Goal: Information Seeking & Learning: Learn about a topic

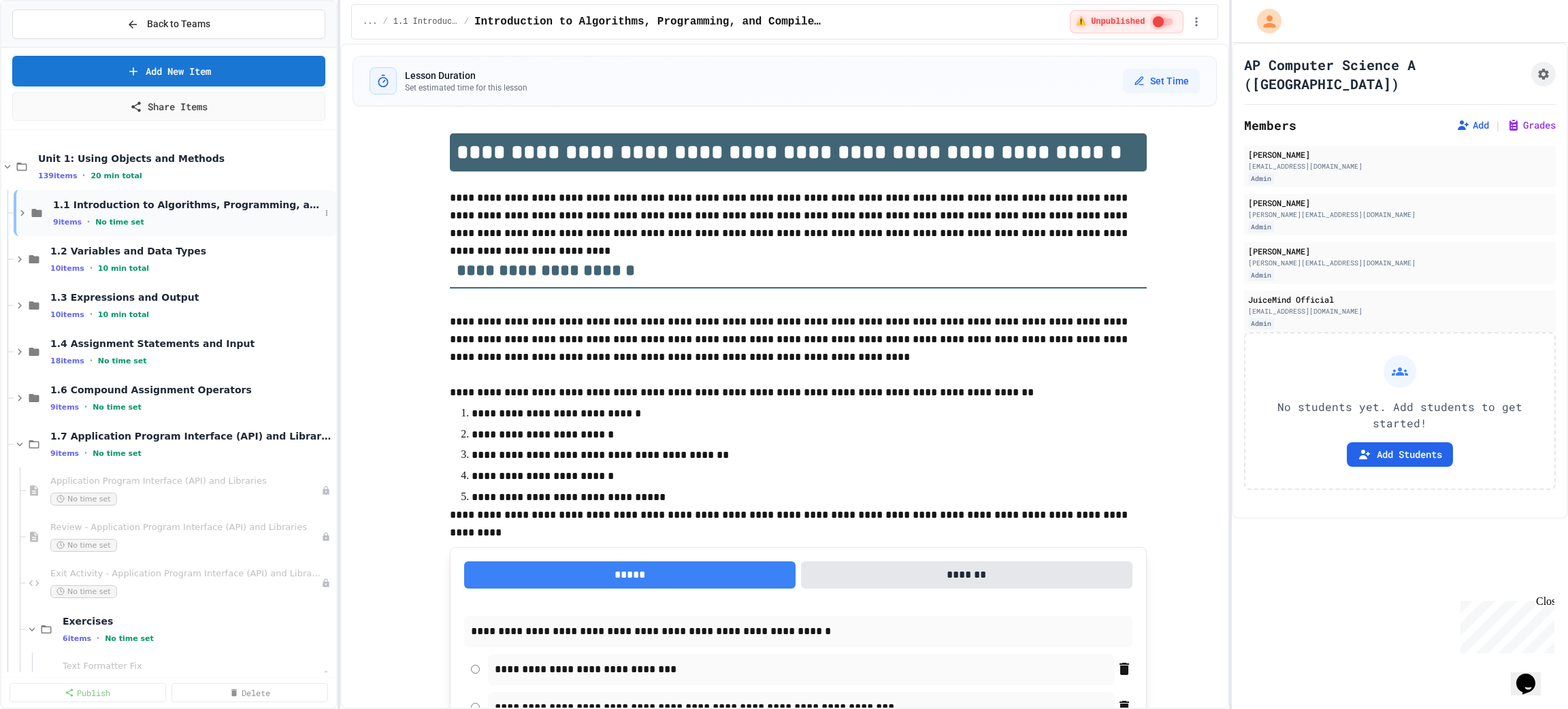
click at [177, 200] on span "1.1 Introduction to Algorithms, Programming, and Compilers" at bounding box center [186, 204] width 267 height 12
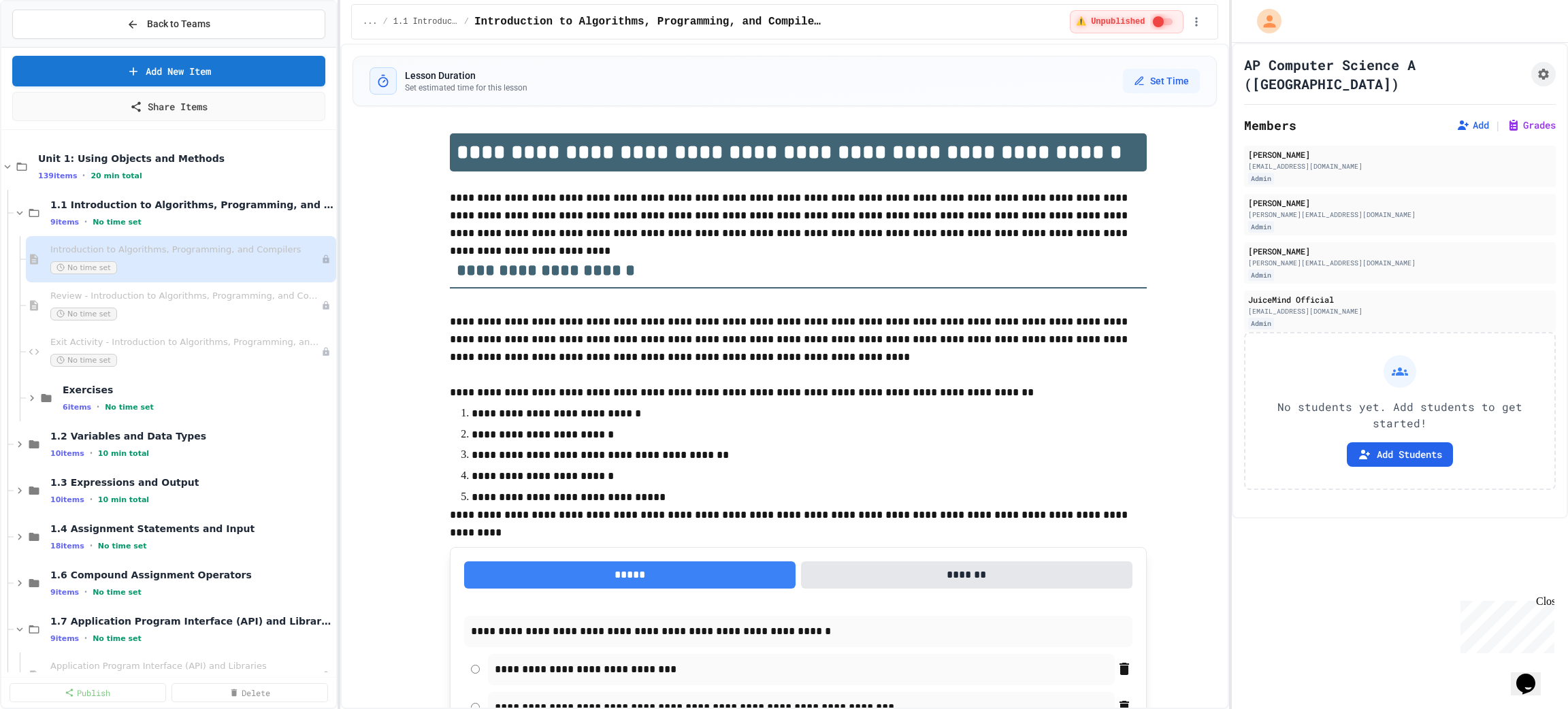
click at [177, 200] on span "1.1 Introduction to Algorithms, Programming, and Compilers" at bounding box center [192, 204] width 283 height 12
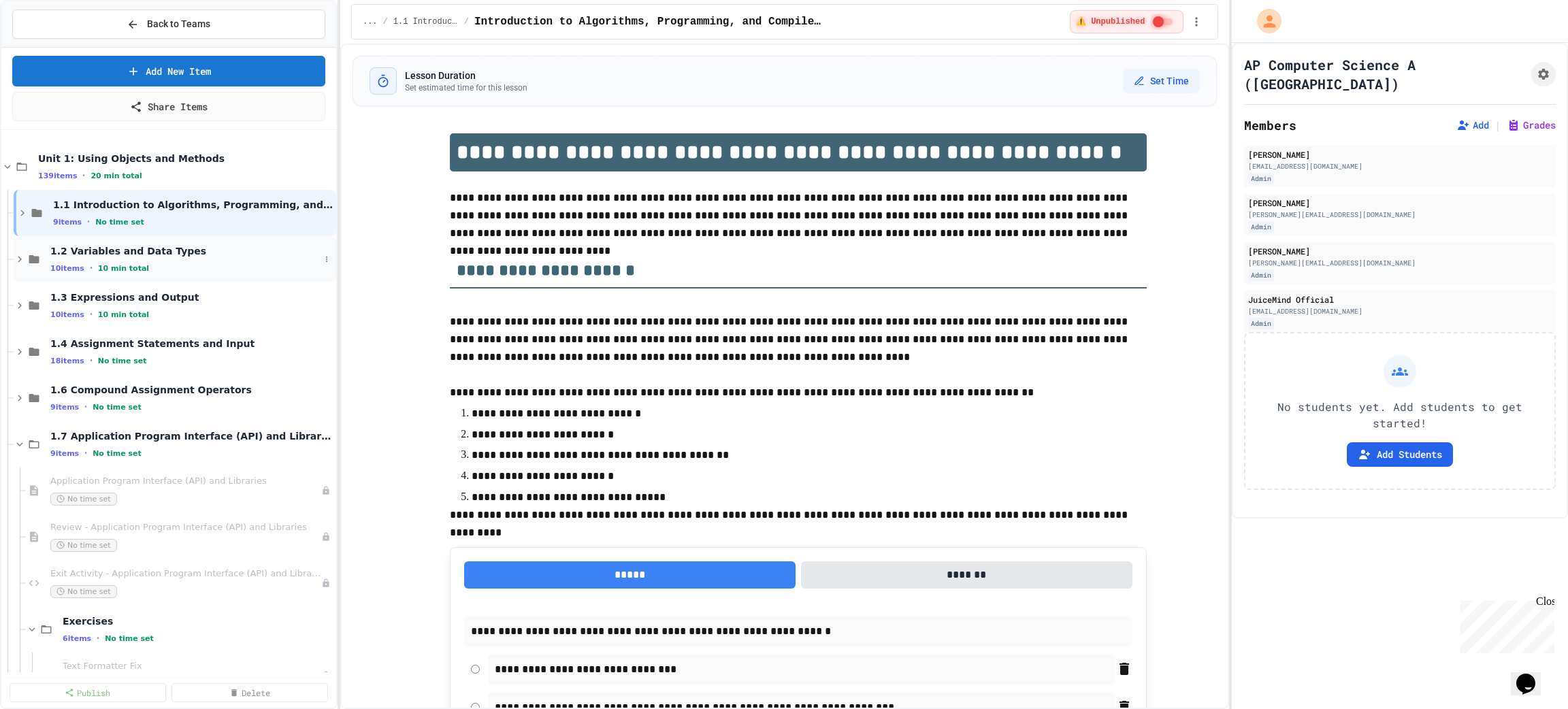
click at [130, 259] on div "1.2 Variables and Data Types 10 items • 10 min total" at bounding box center [185, 259] width 269 height 29
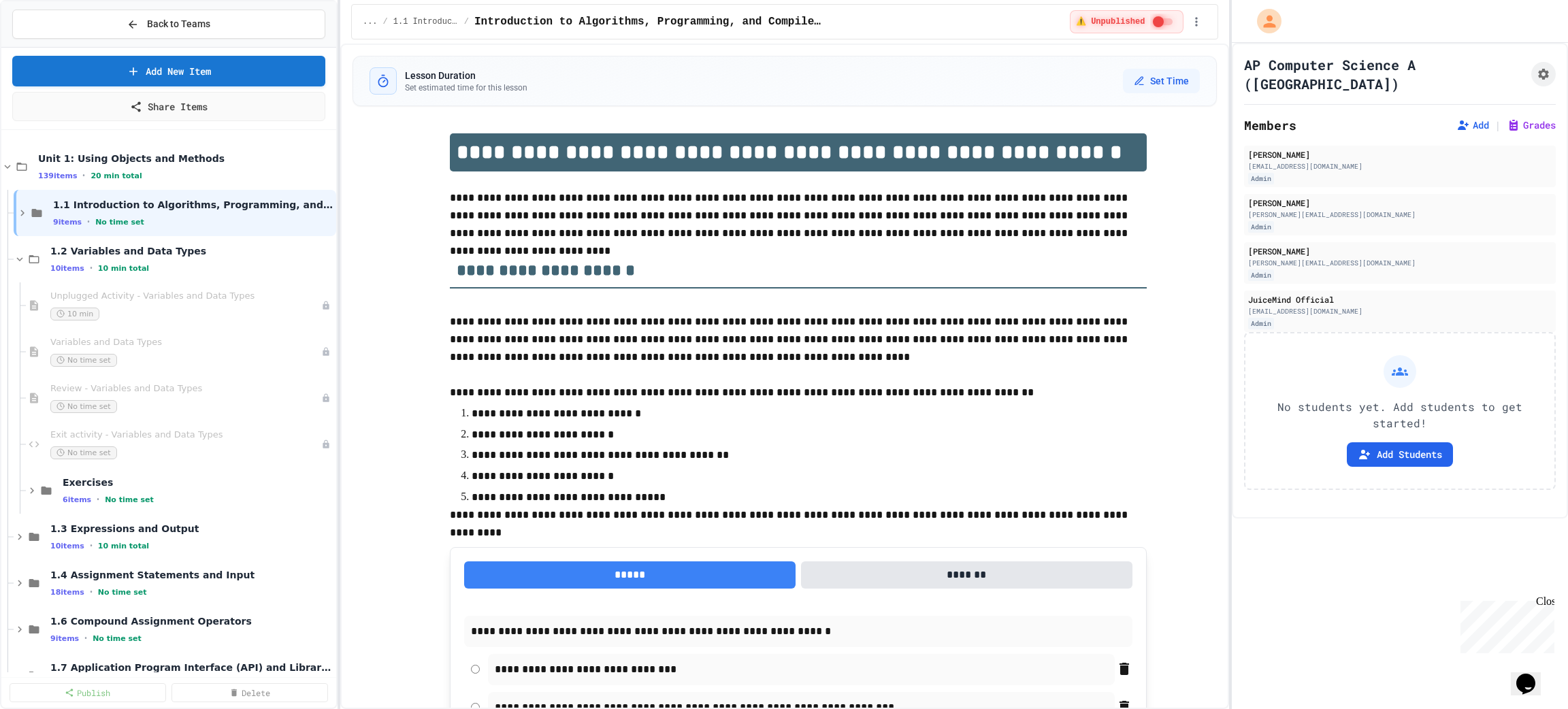
click at [130, 259] on div "1.2 Variables and Data Types 10 items • 10 min total" at bounding box center [192, 259] width 283 height 29
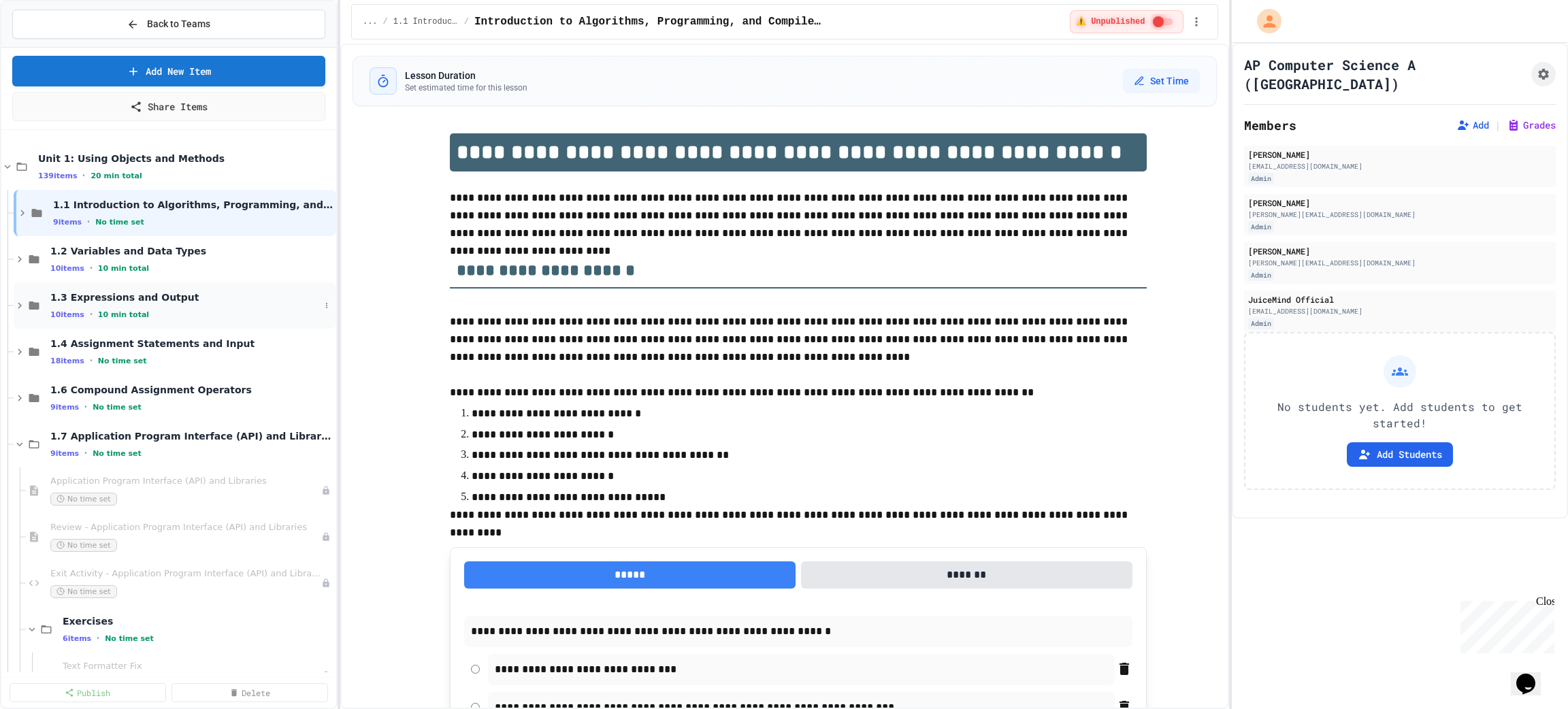
click at [107, 320] on div "1.3 Expressions and Output 10 items • 10 min total" at bounding box center [175, 306] width 323 height 46
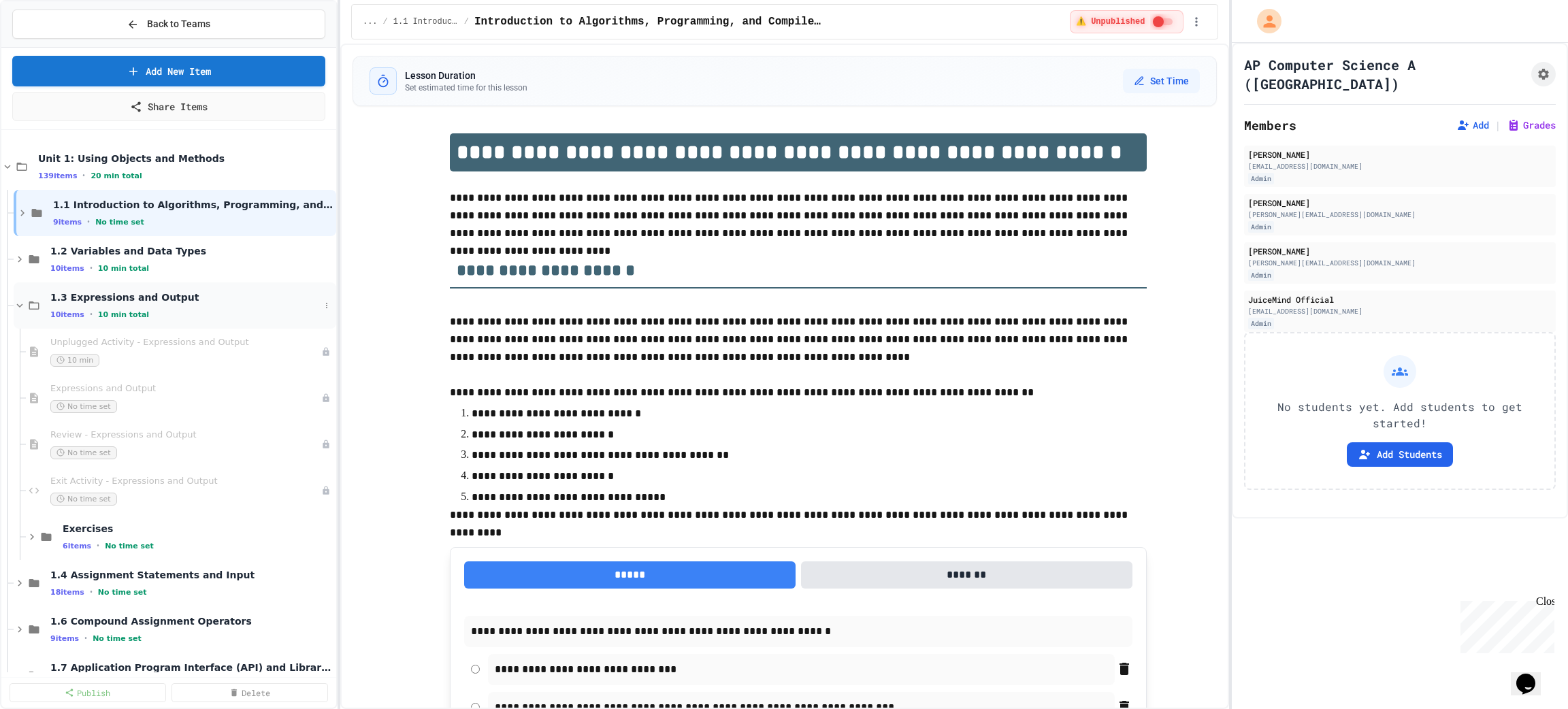
click at [166, 312] on div "10 items • 10 min total" at bounding box center [185, 315] width 269 height 11
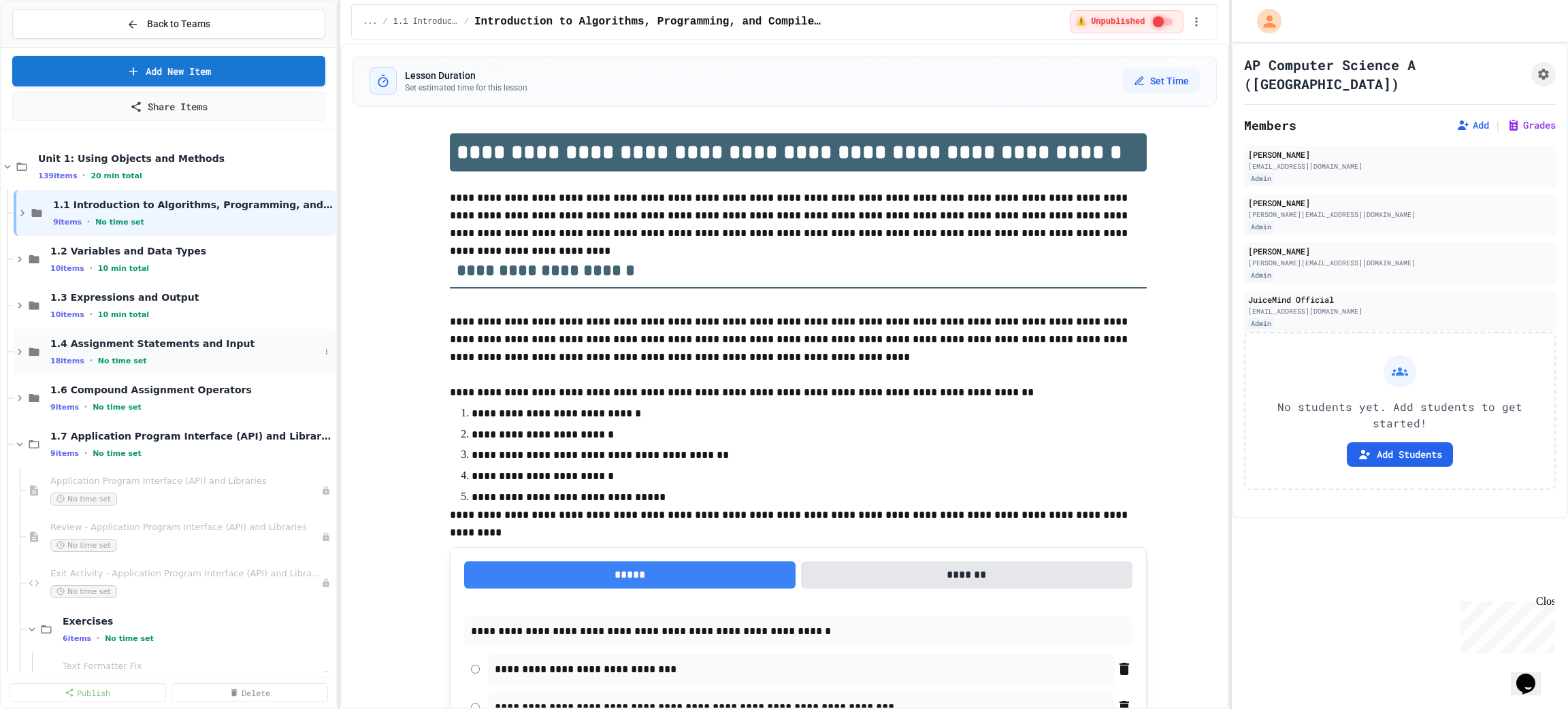
click at [153, 346] on span "1.4 Assignment Statements and Input" at bounding box center [185, 343] width 269 height 12
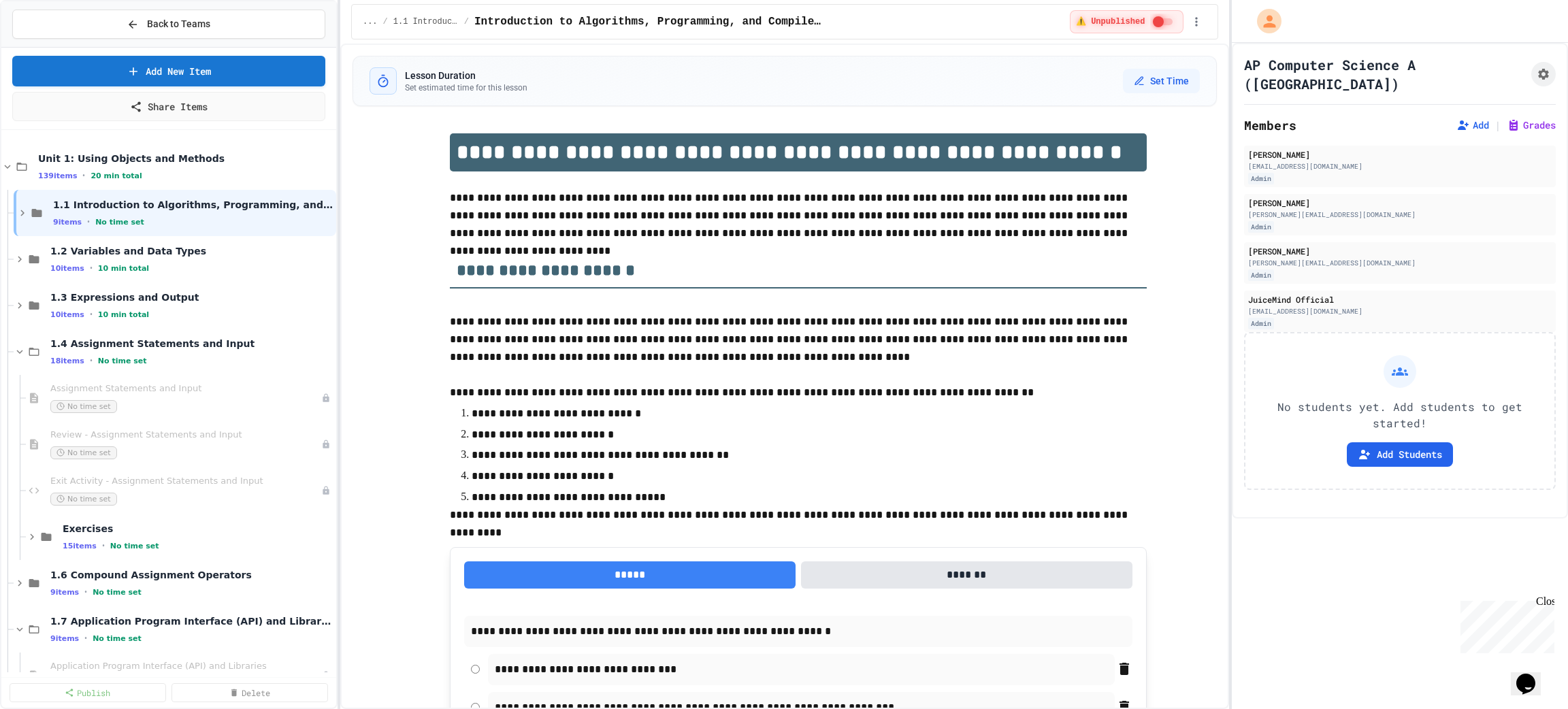
click at [153, 346] on span "1.4 Assignment Statements and Input" at bounding box center [192, 343] width 283 height 12
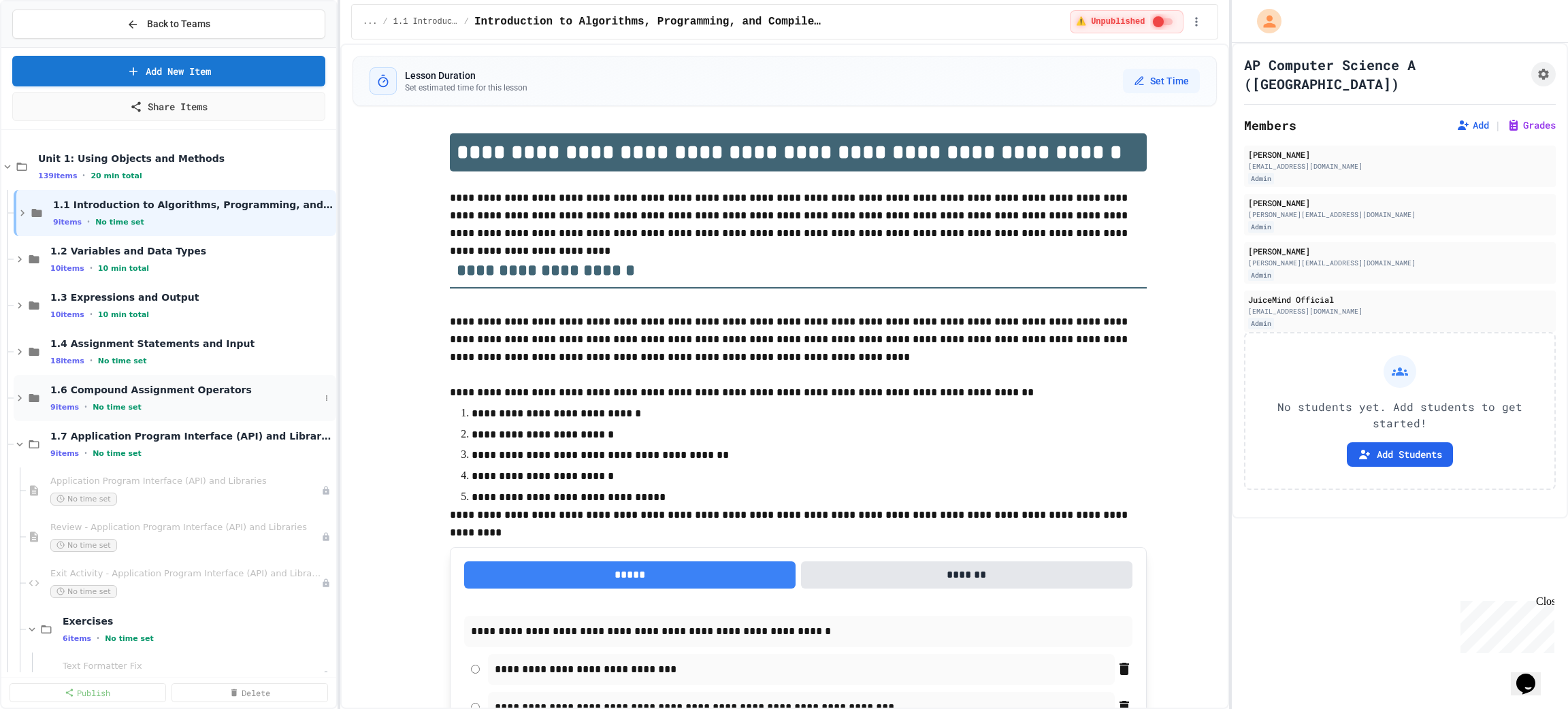
click at [153, 394] on span "1.6 Compound Assignment Operators" at bounding box center [185, 389] width 269 height 12
click at [153, 394] on span "1.6 Compound Assignment Operators" at bounding box center [192, 389] width 283 height 12
click at [181, 445] on div "1.7 Application Program Interface (API) and Libraries 9 items • No time set" at bounding box center [185, 444] width 269 height 29
click at [182, 446] on div "1.7 Application Program Interface (API) and Libraries 9 items • No time set" at bounding box center [185, 444] width 269 height 29
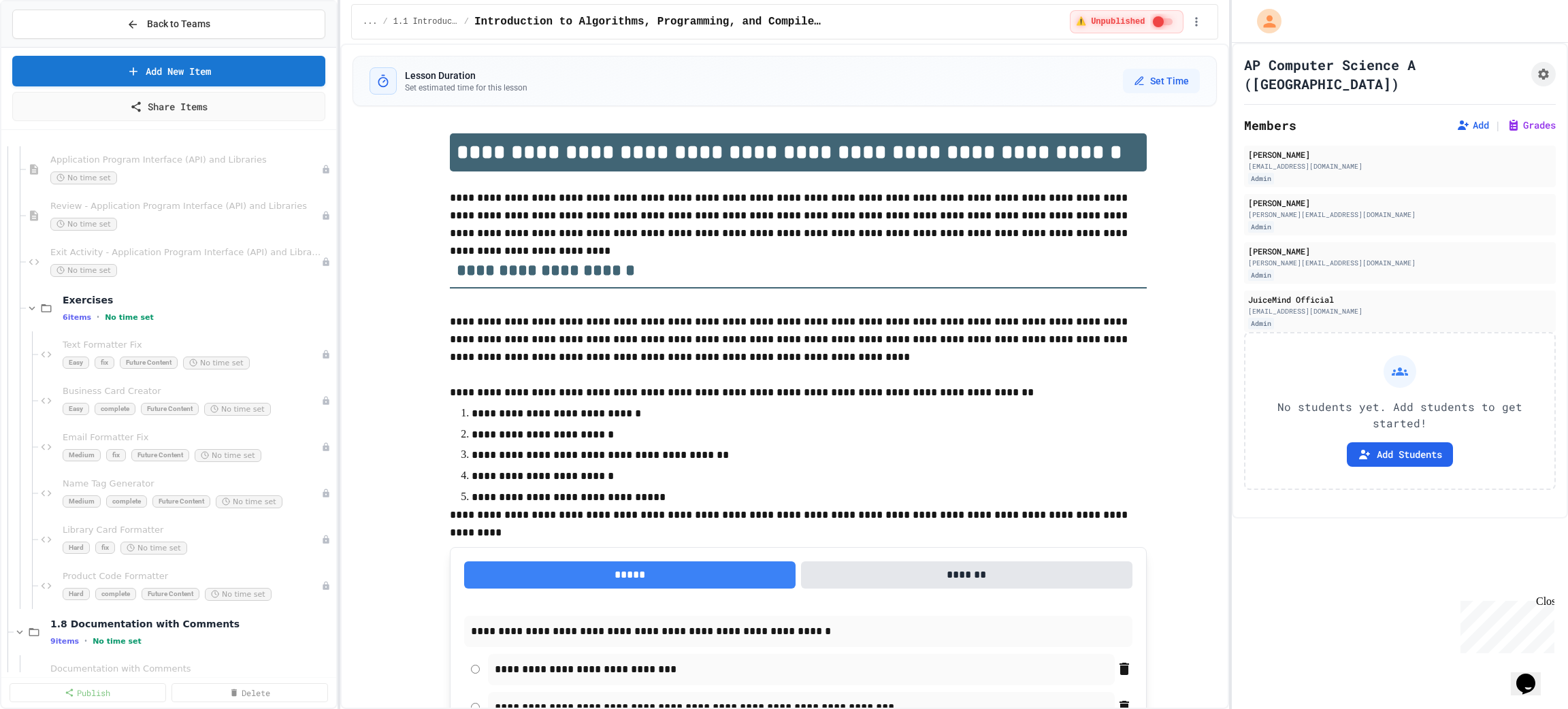
scroll to position [204, 0]
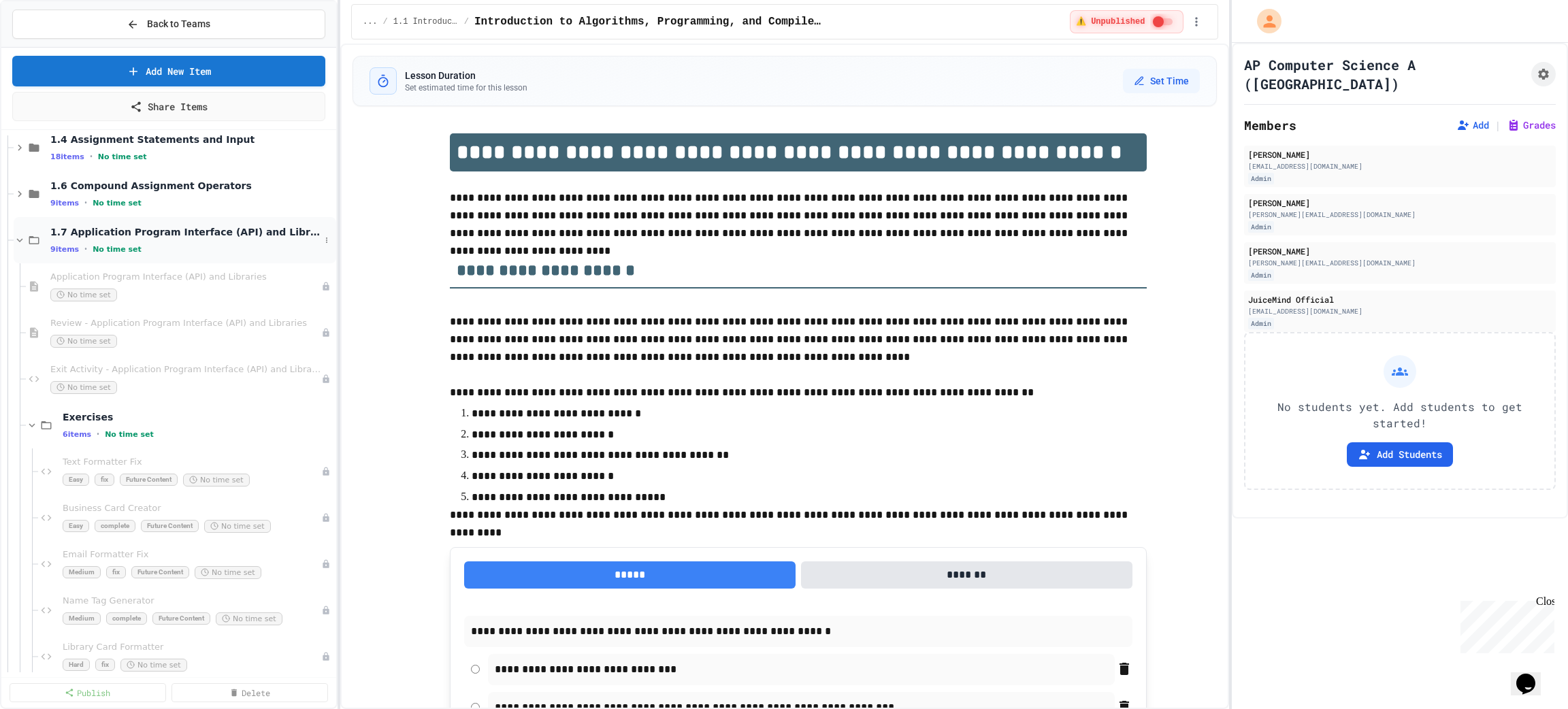
click at [129, 232] on span "1.7 Application Program Interface (API) and Libraries" at bounding box center [185, 232] width 269 height 12
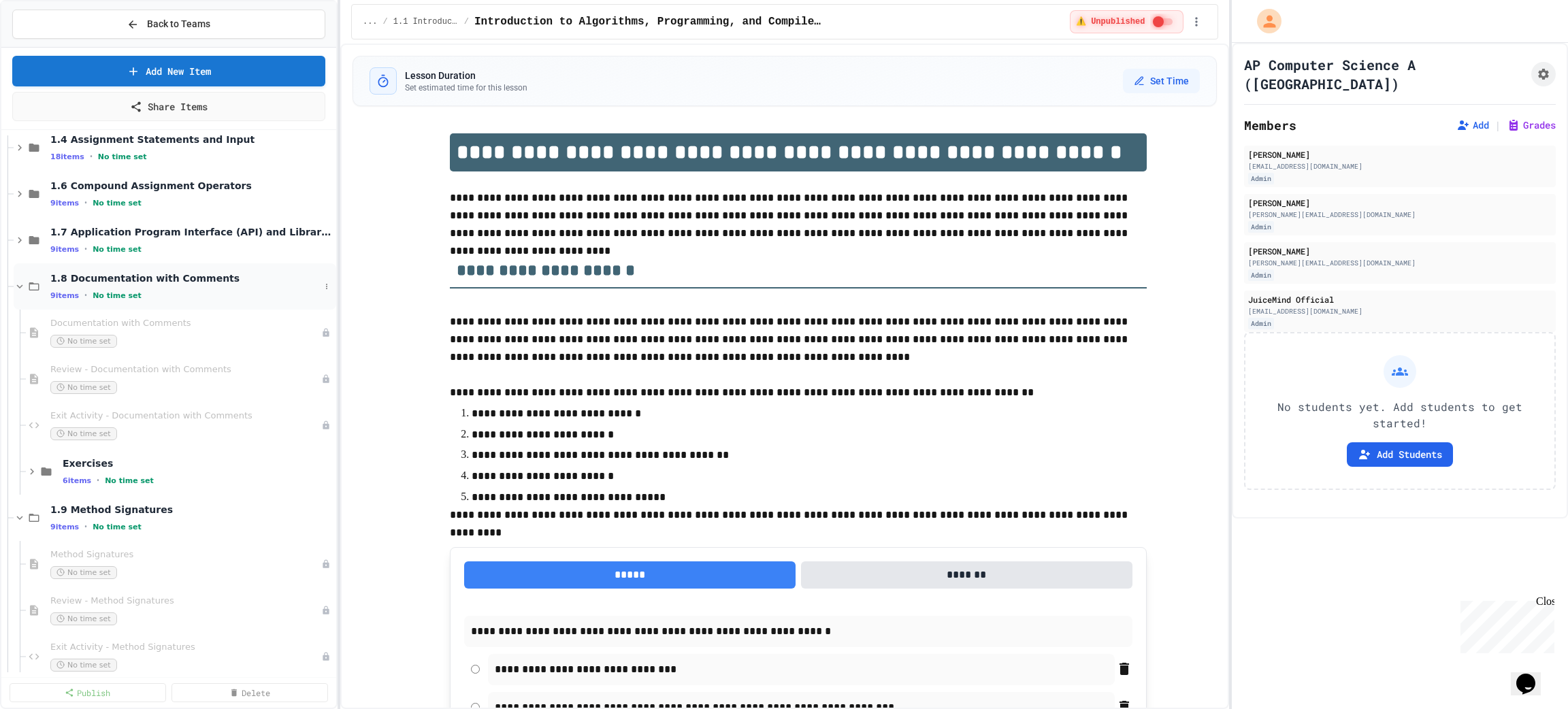
click at [109, 272] on span "1.8 Documentation with Comments" at bounding box center [185, 278] width 269 height 12
click at [115, 325] on span "1.9 Method Signatures" at bounding box center [185, 324] width 269 height 12
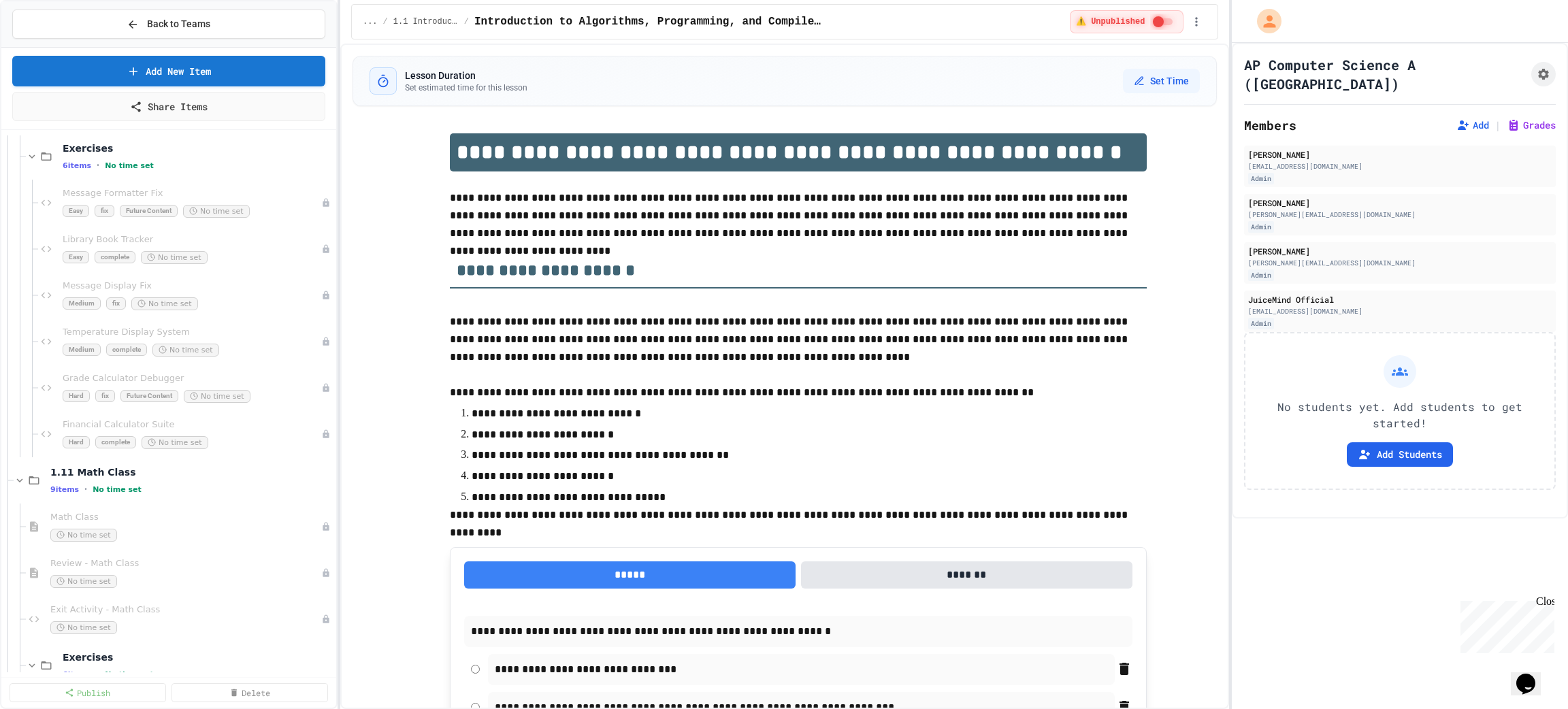
scroll to position [305, 0]
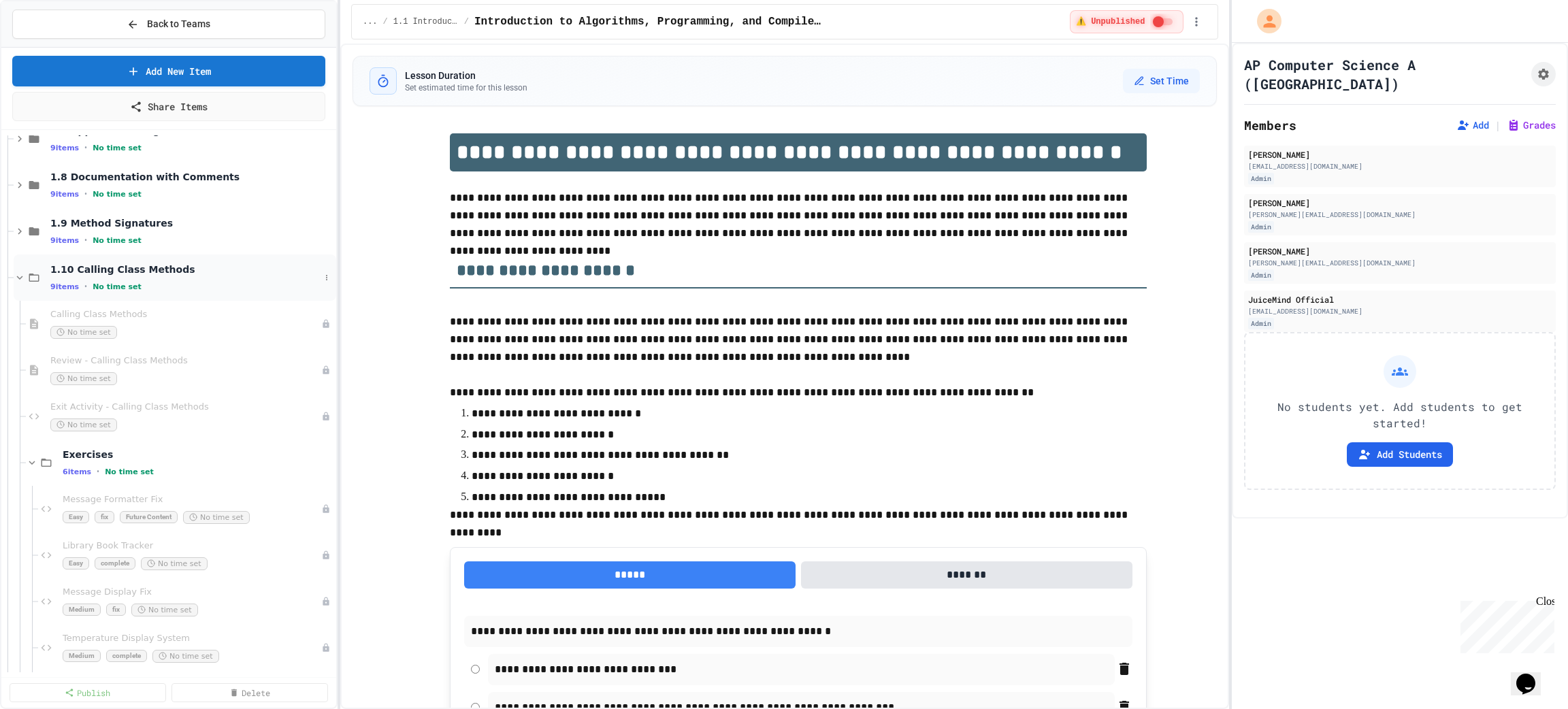
click at [117, 273] on span "1.10 Calling Class Methods" at bounding box center [185, 269] width 269 height 12
click at [97, 318] on span "1.11 Math Class" at bounding box center [185, 315] width 269 height 12
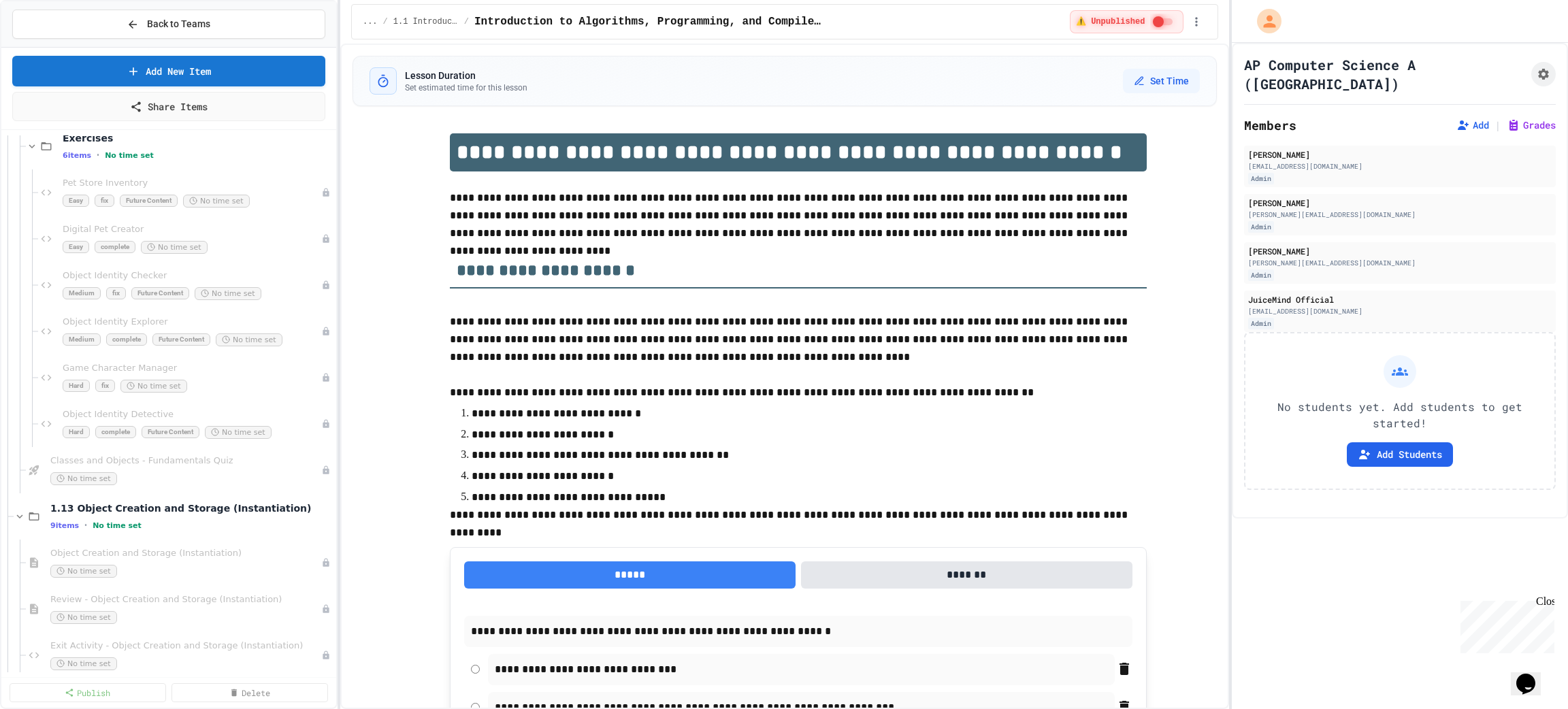
scroll to position [509, 0]
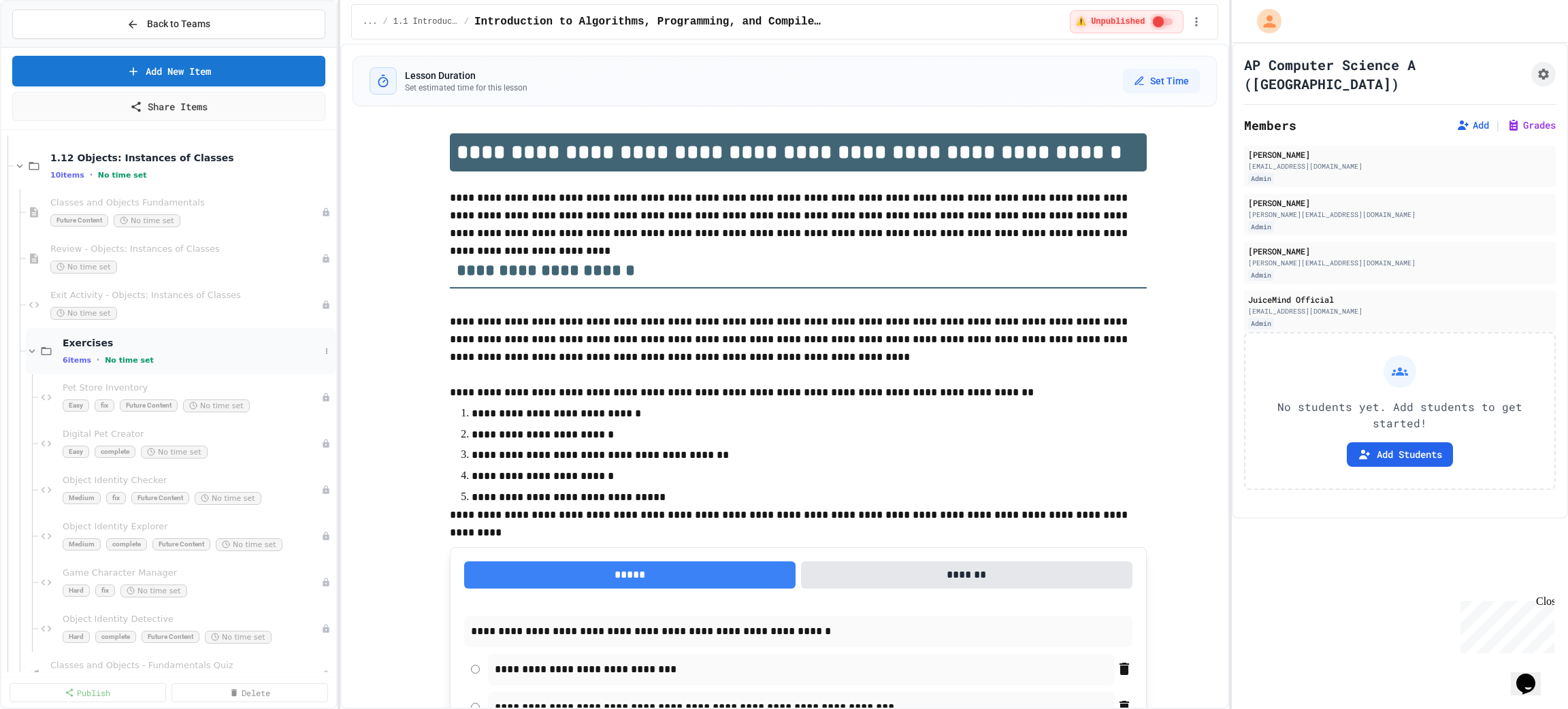
click at [85, 343] on span "Exercises" at bounding box center [191, 343] width 257 height 12
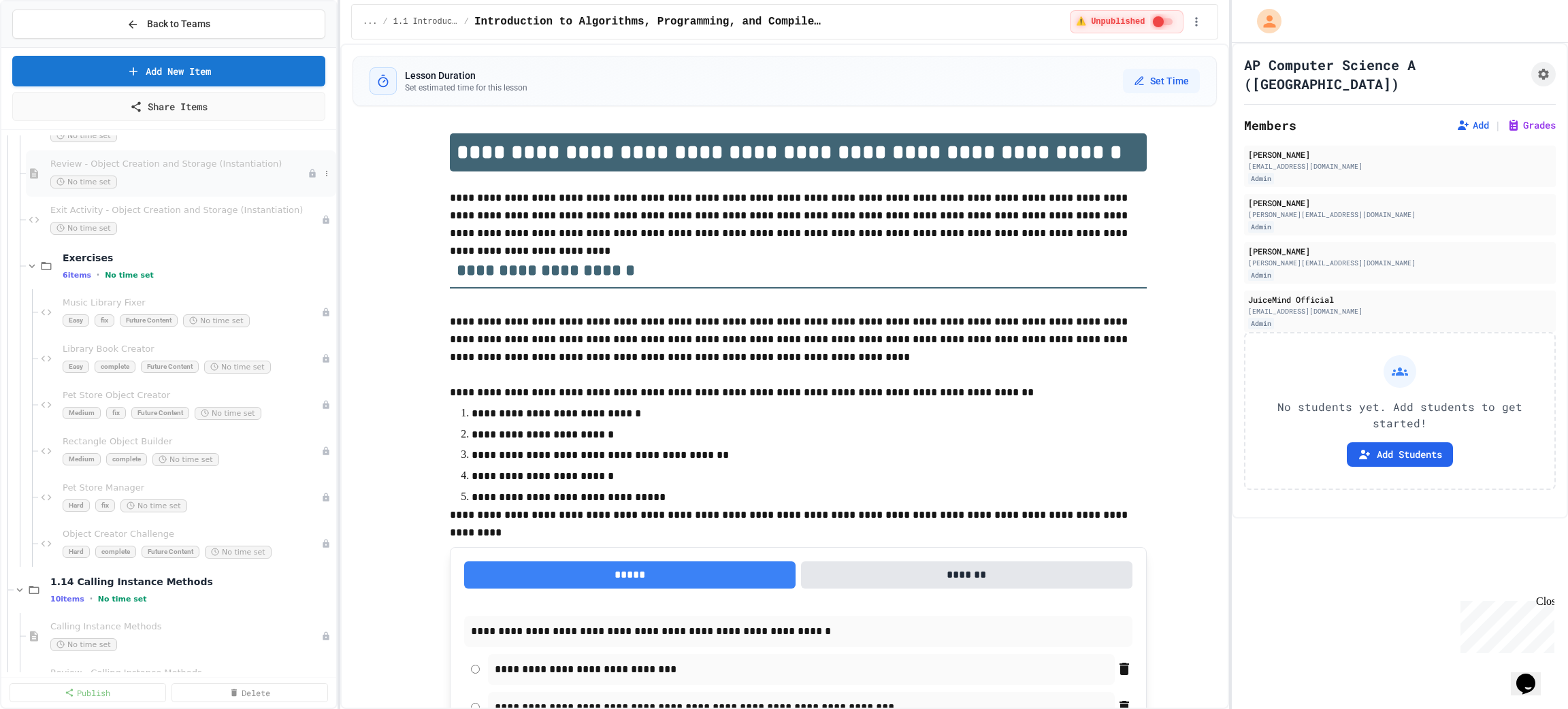
scroll to position [917, 0]
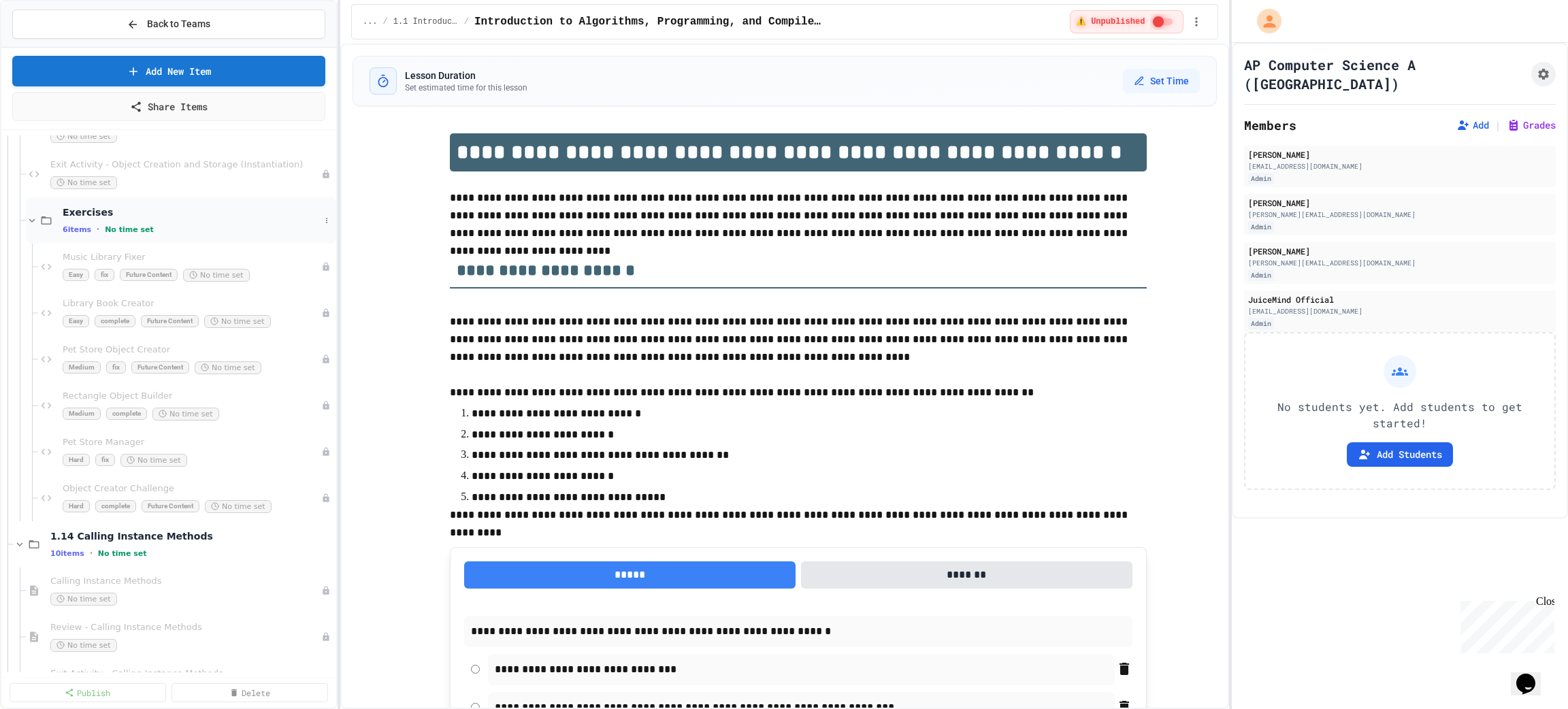
click at [113, 214] on span "Exercises" at bounding box center [191, 212] width 257 height 12
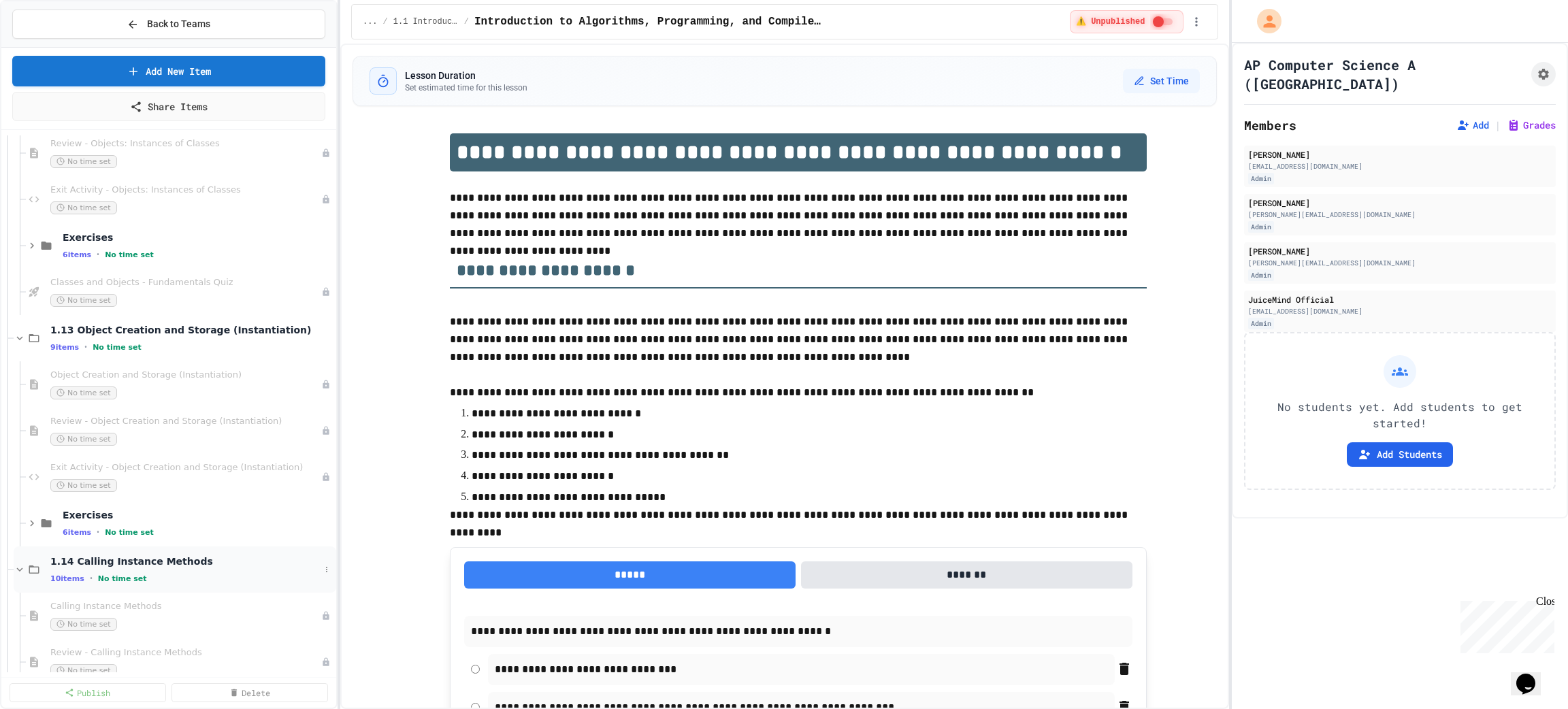
scroll to position [612, 0]
click at [134, 348] on div "9 items • No time set" at bounding box center [185, 351] width 269 height 11
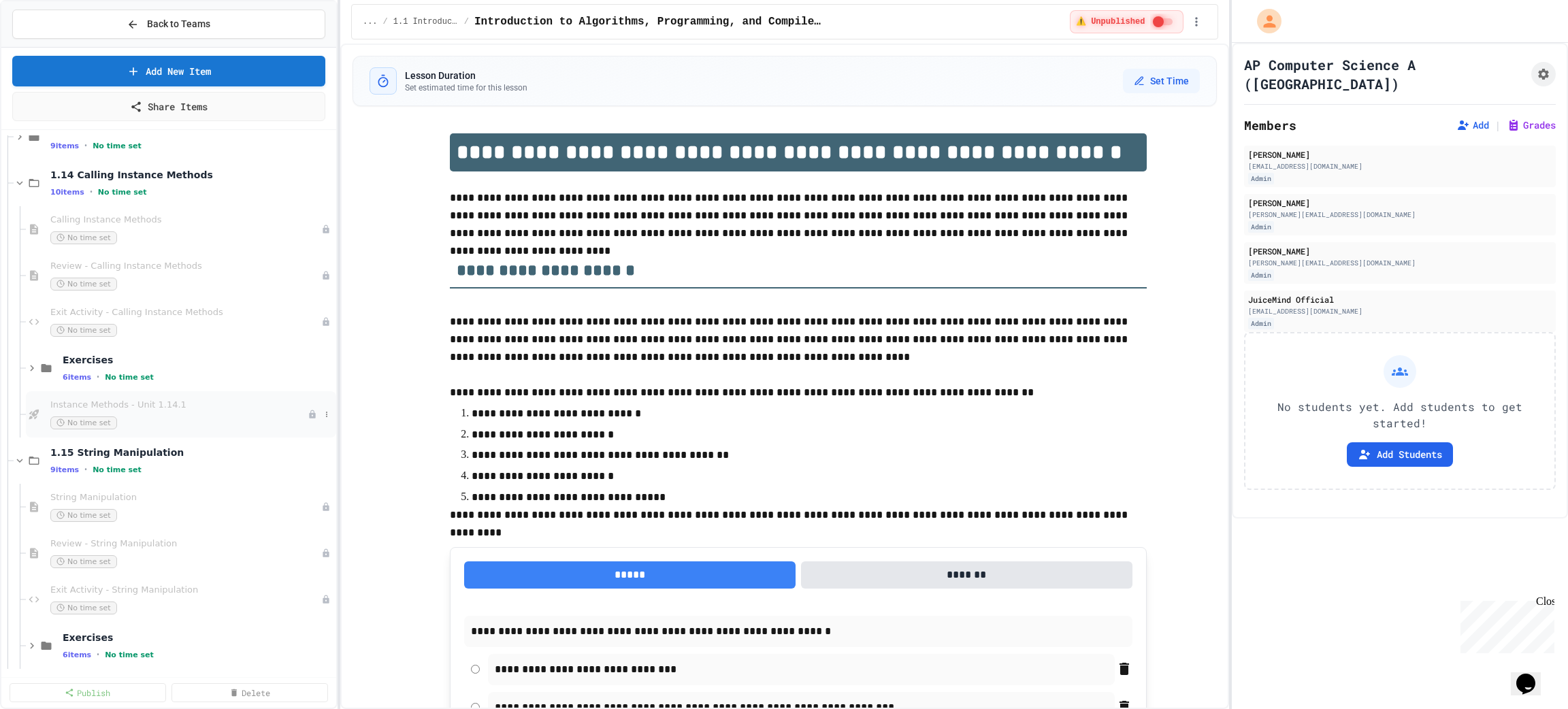
scroll to position [917, 0]
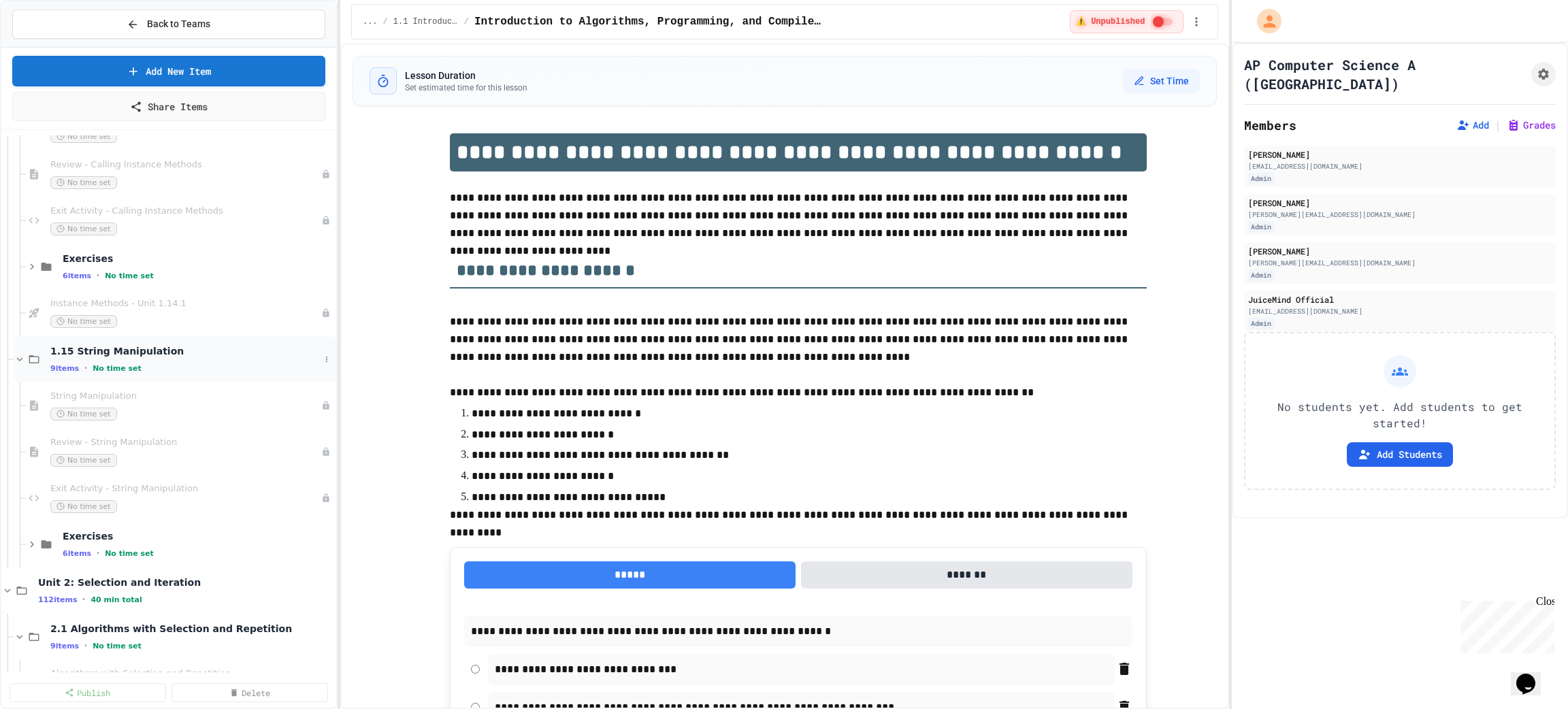
click at [121, 358] on div "1.15 String Manipulation 9 items • No time set" at bounding box center [185, 359] width 269 height 29
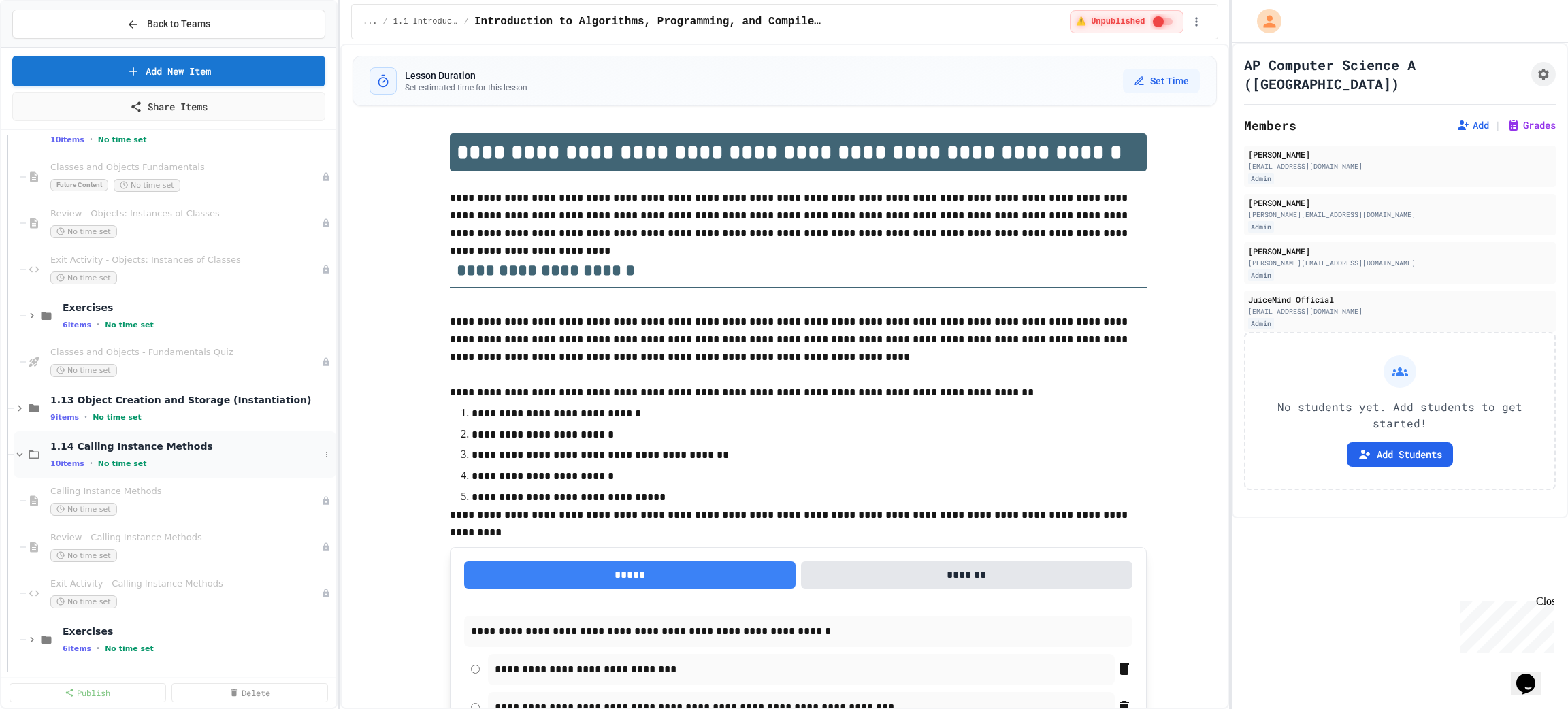
scroll to position [509, 0]
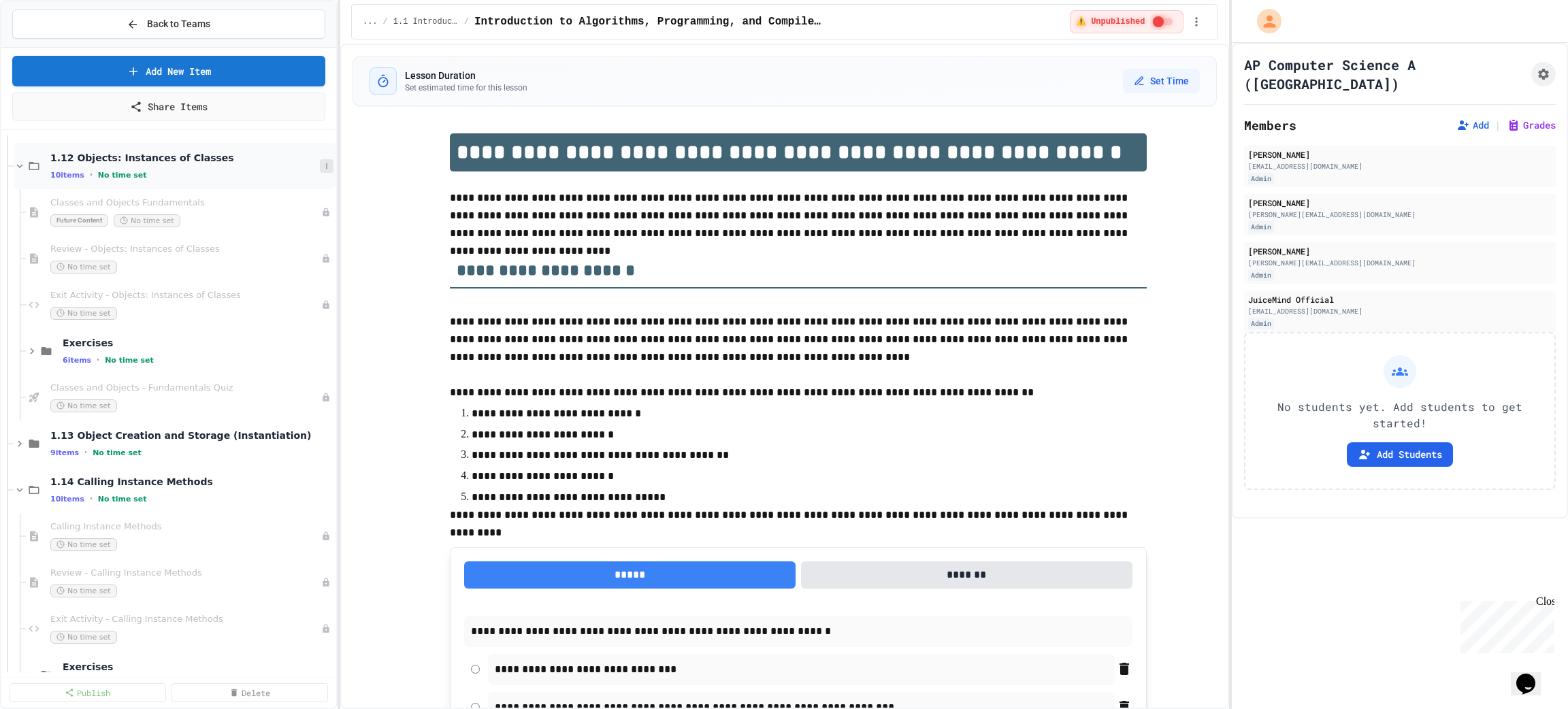
click at [323, 162] on icon at bounding box center [327, 166] width 8 height 8
click at [277, 191] on button "Add Item" at bounding box center [280, 190] width 96 height 25
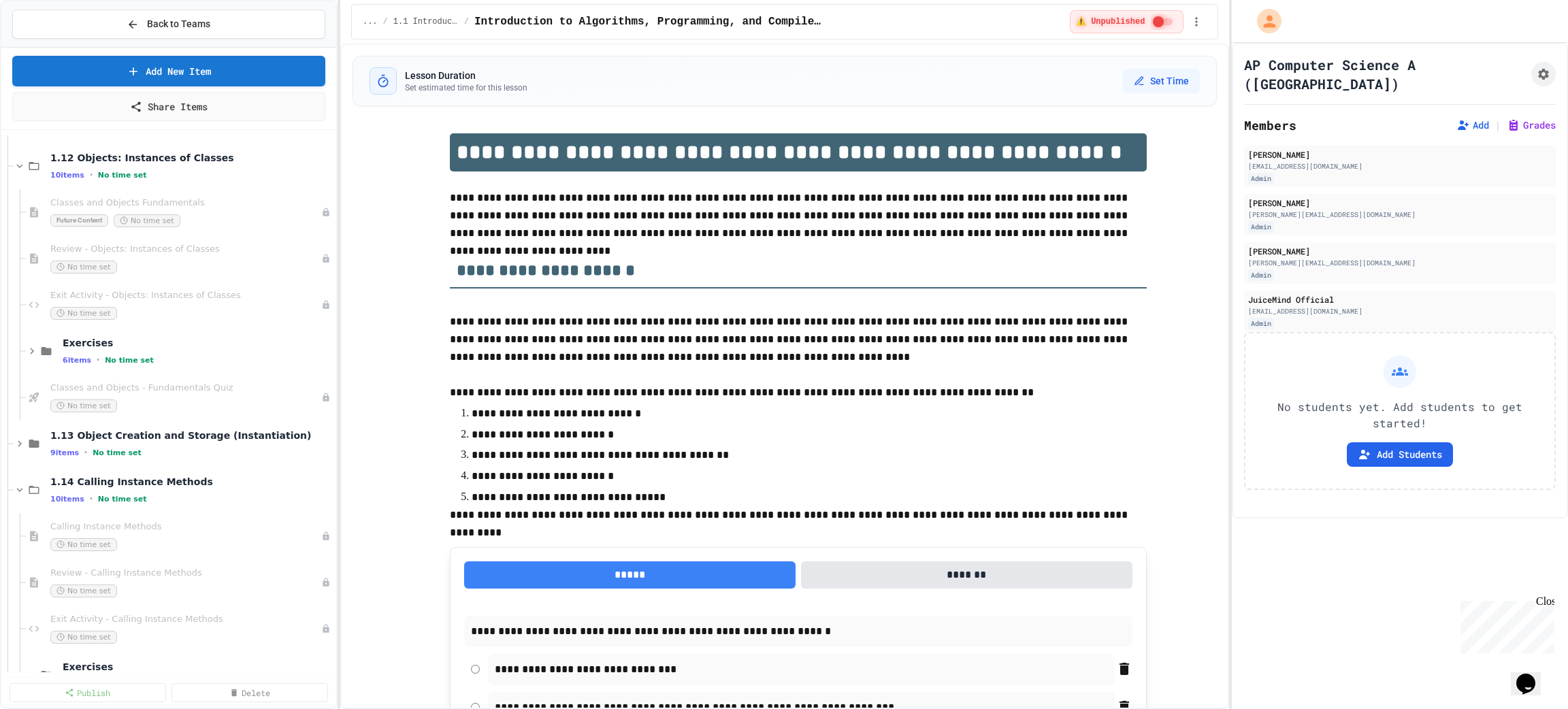
paste textarea "**********"
type textarea "**********"
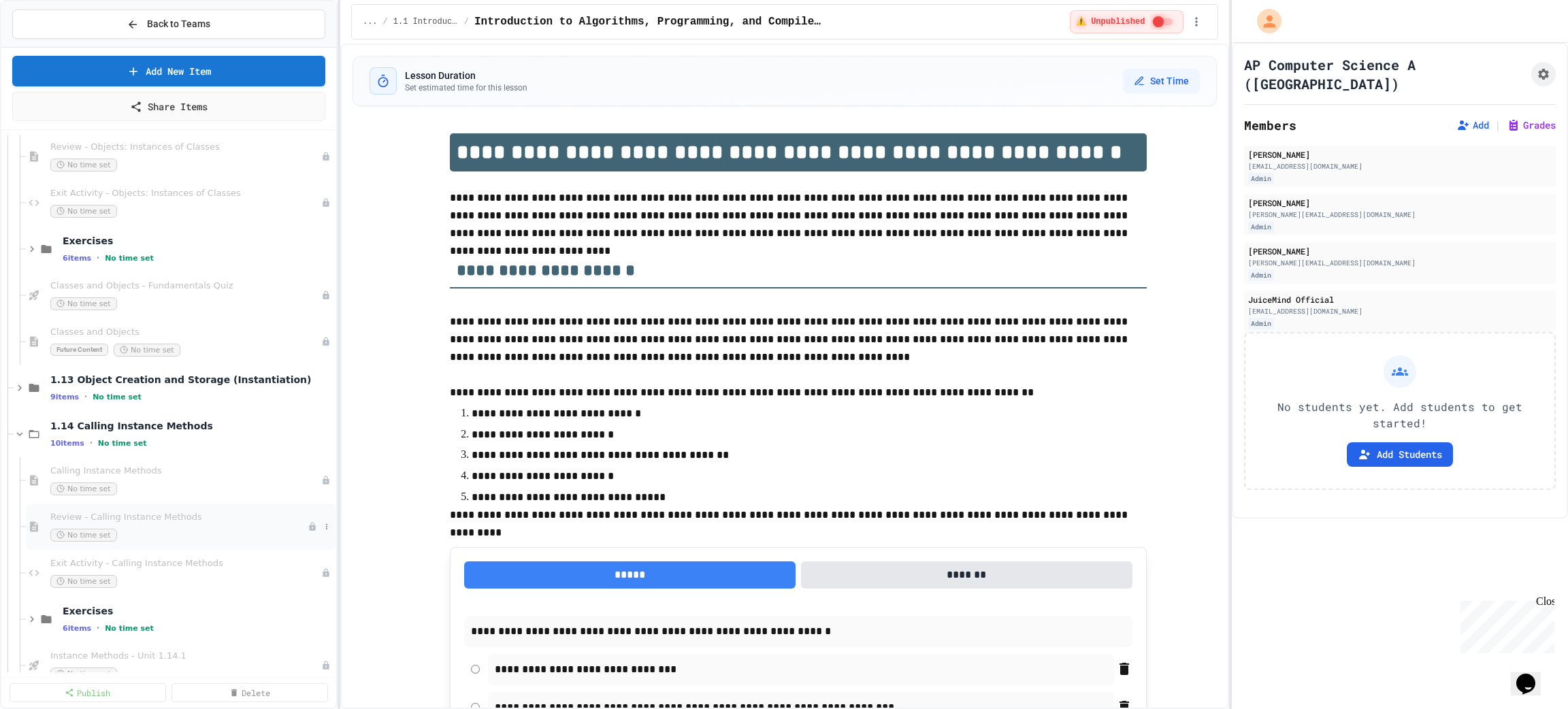
scroll to position [408, 0]
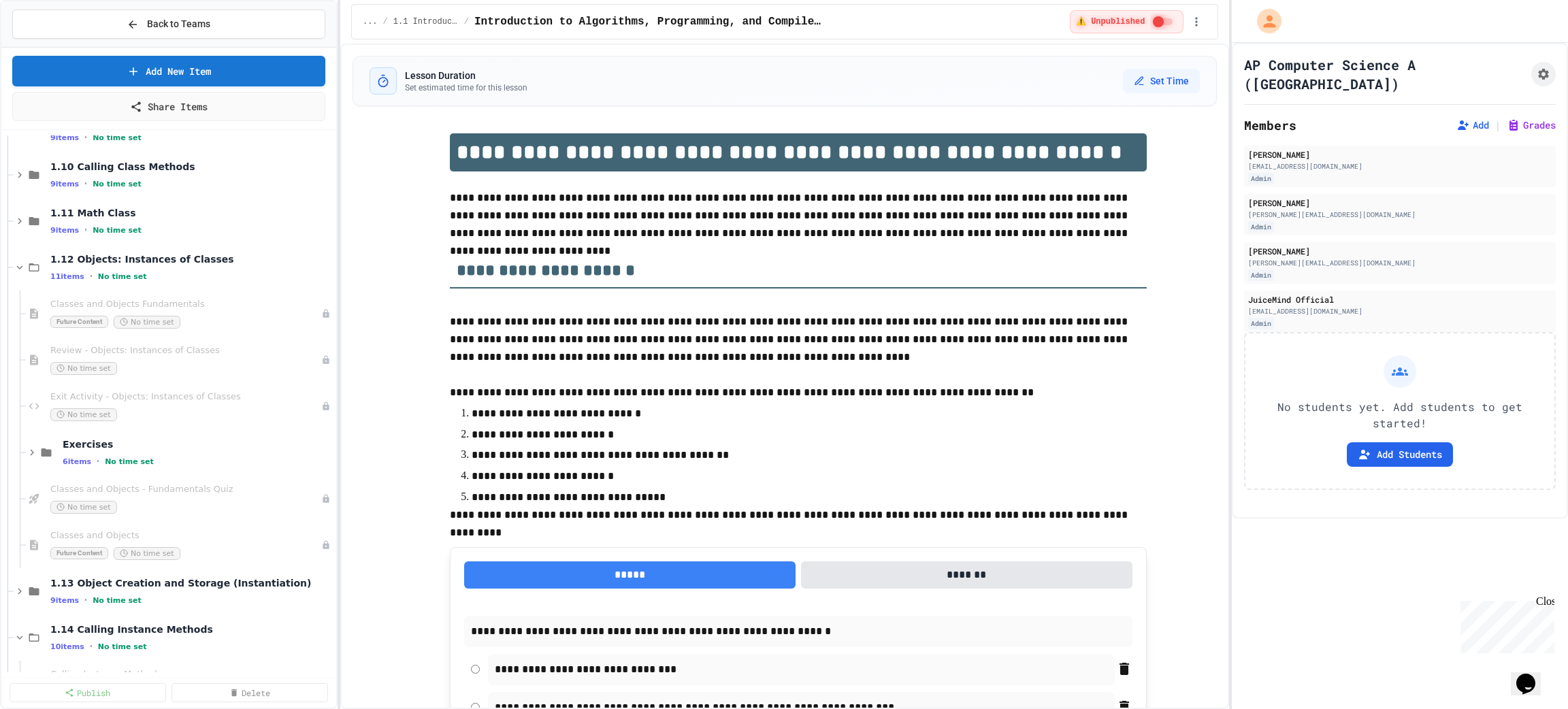
click at [222, 537] on span "Classes and Objects" at bounding box center [185, 536] width 271 height 11
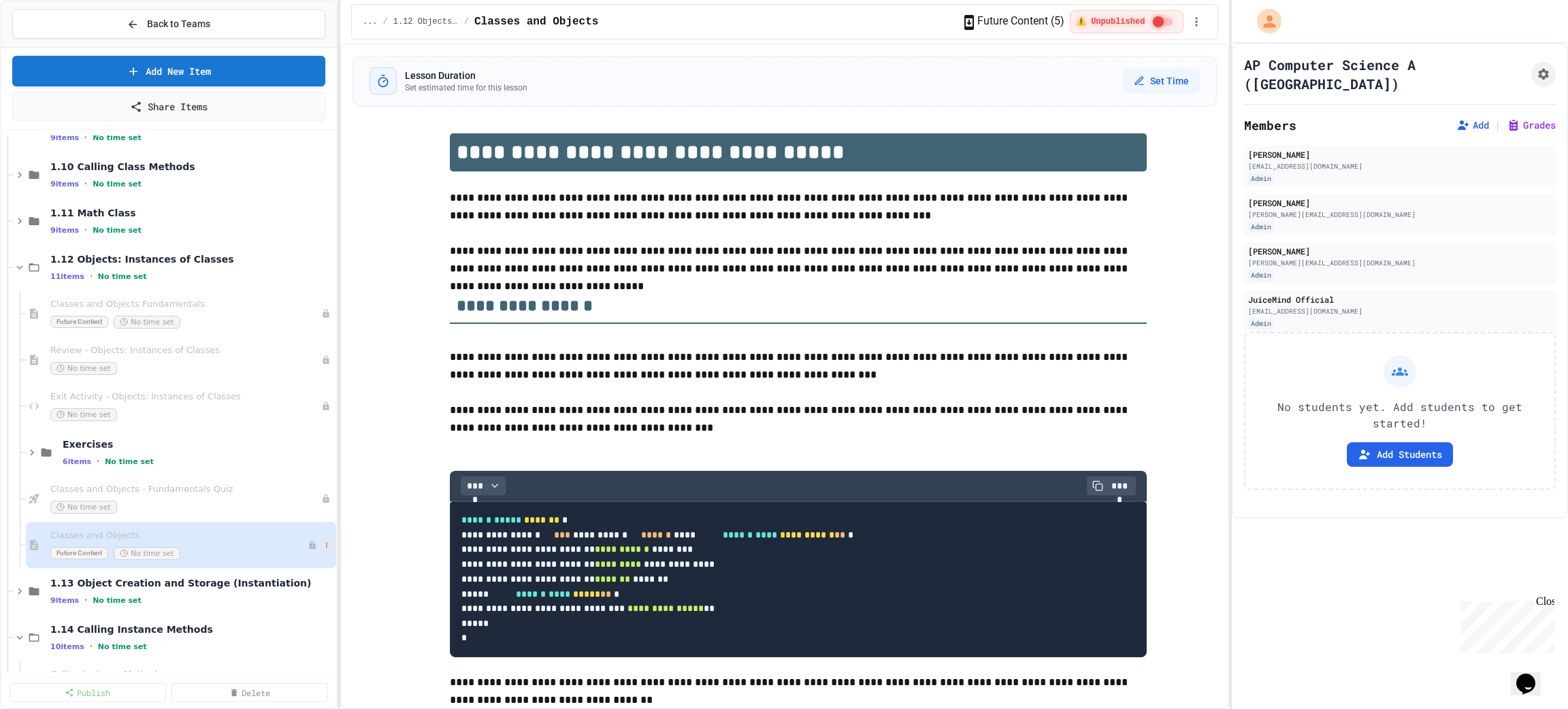
click at [323, 546] on icon at bounding box center [327, 545] width 8 height 8
click at [385, 461] on div at bounding box center [784, 354] width 1568 height 709
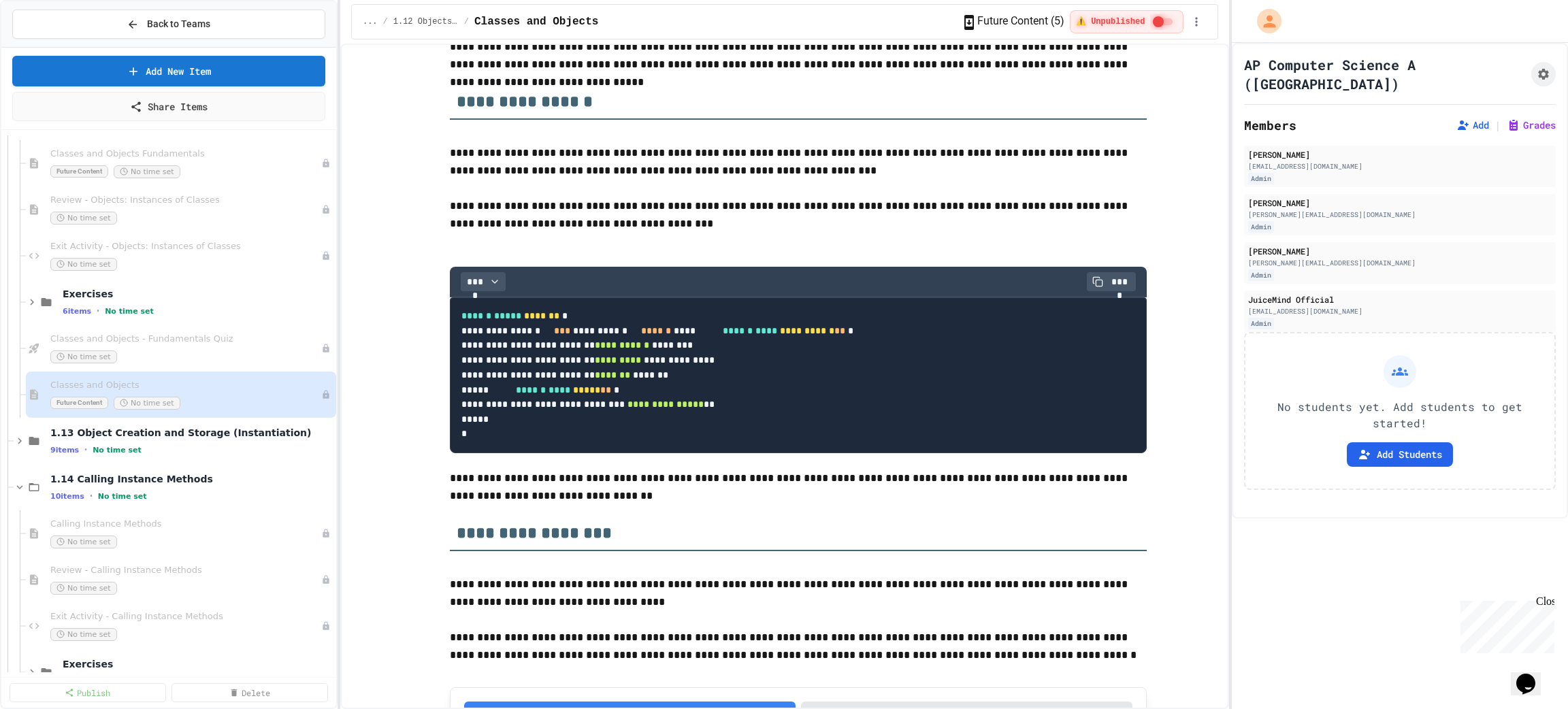
scroll to position [612, 0]
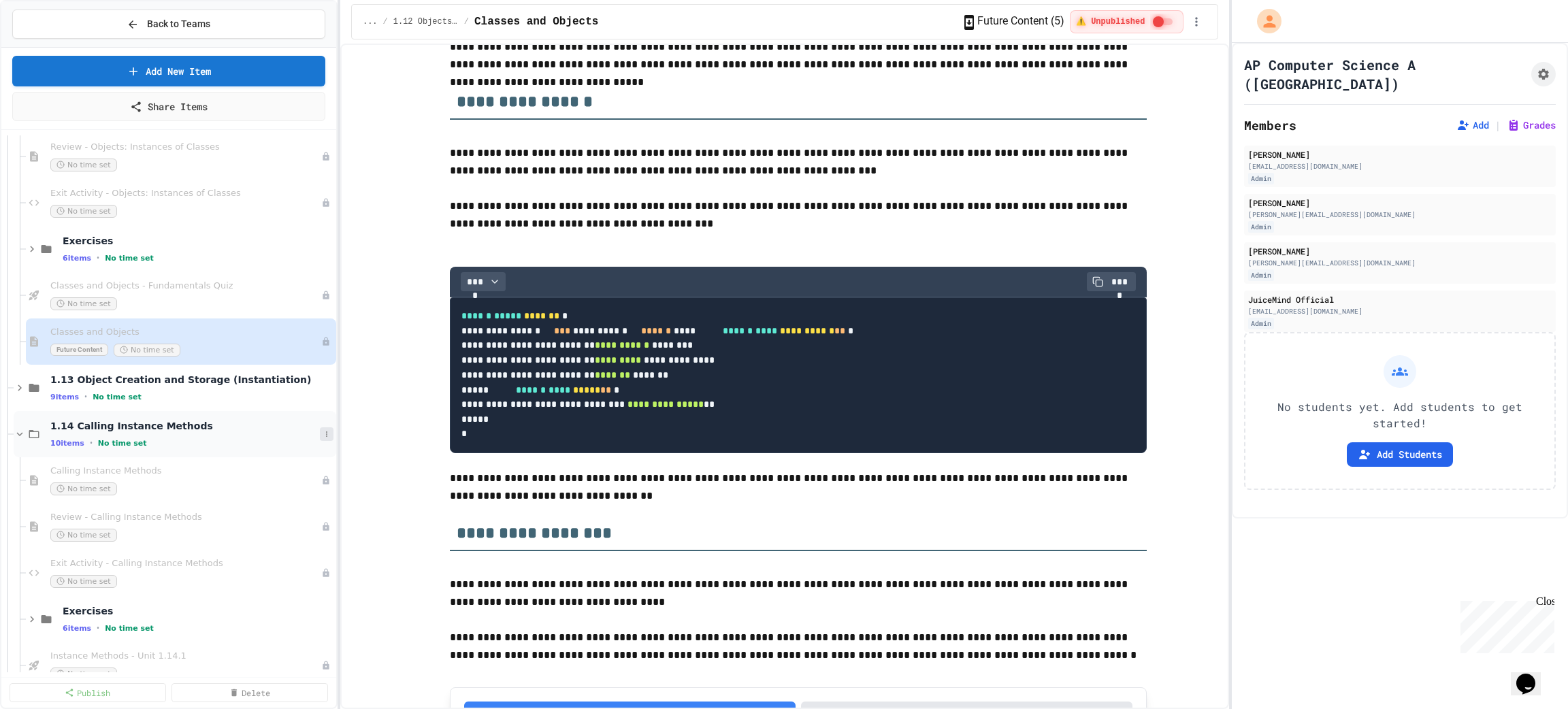
click at [326, 433] on icon at bounding box center [327, 434] width 2 height 6
click at [288, 458] on button "Add Item" at bounding box center [280, 458] width 96 height 25
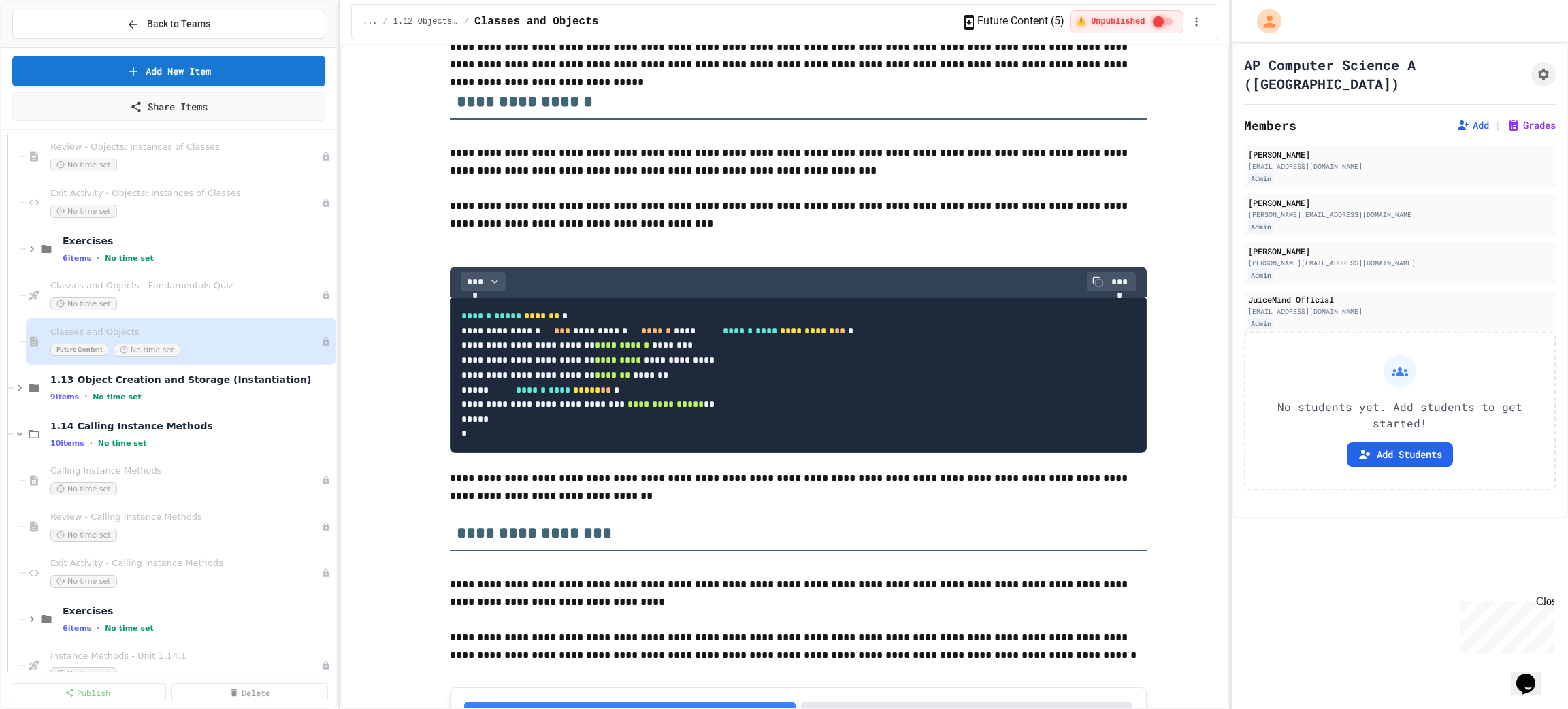
paste textarea "**********"
type textarea "**********"
click at [323, 345] on icon at bounding box center [327, 342] width 8 height 8
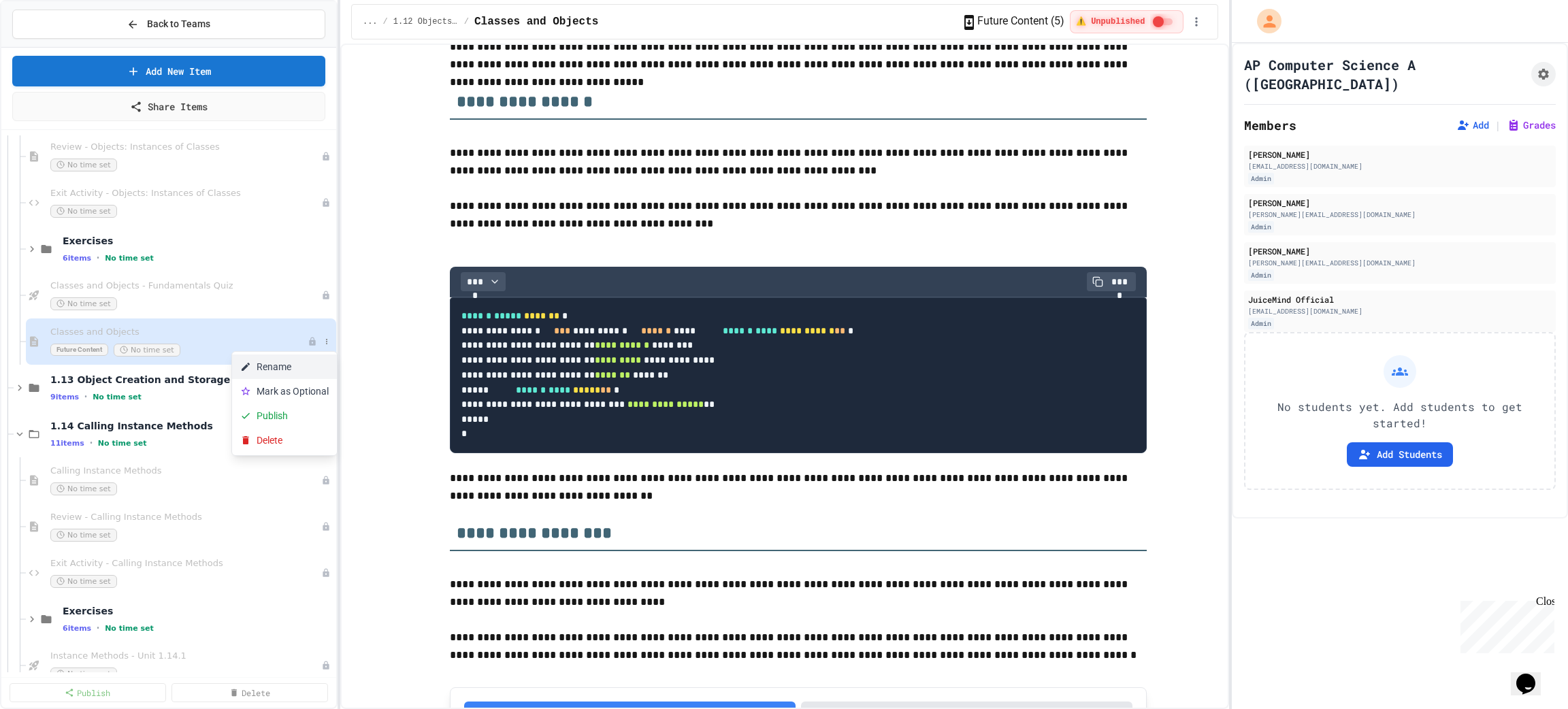
click at [299, 365] on button "Rename" at bounding box center [284, 366] width 105 height 25
type input "**********"
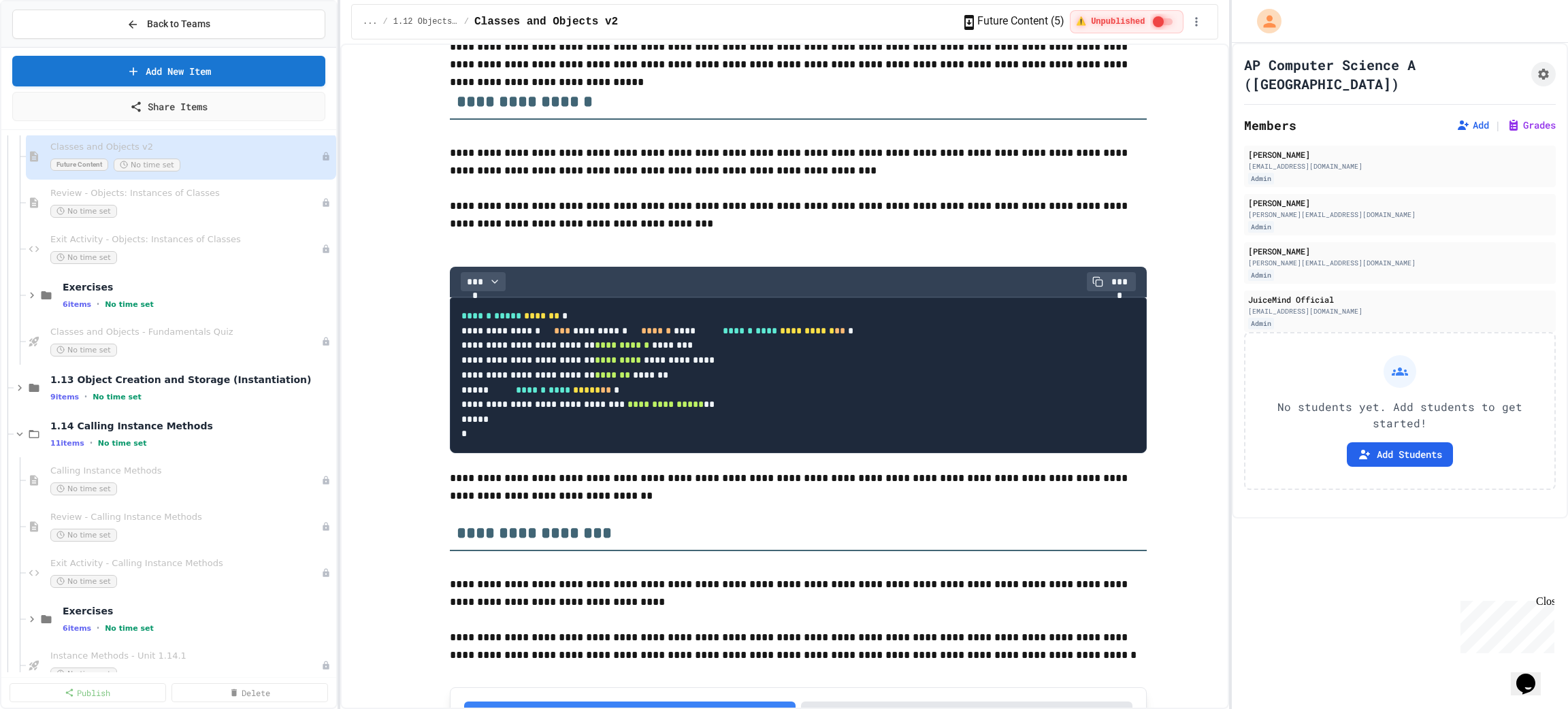
scroll to position [509, 0]
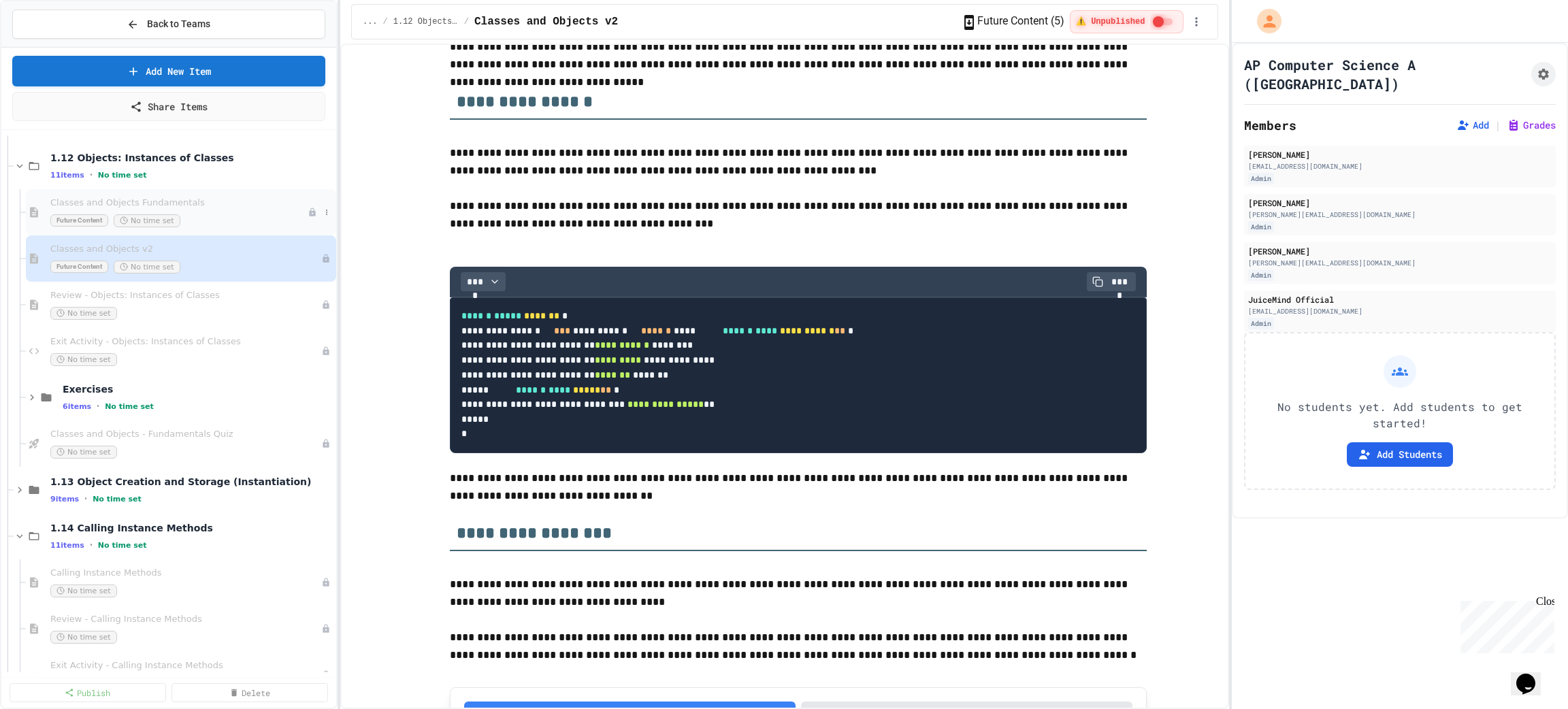
click at [204, 214] on div "Future Content No time set" at bounding box center [179, 220] width 257 height 13
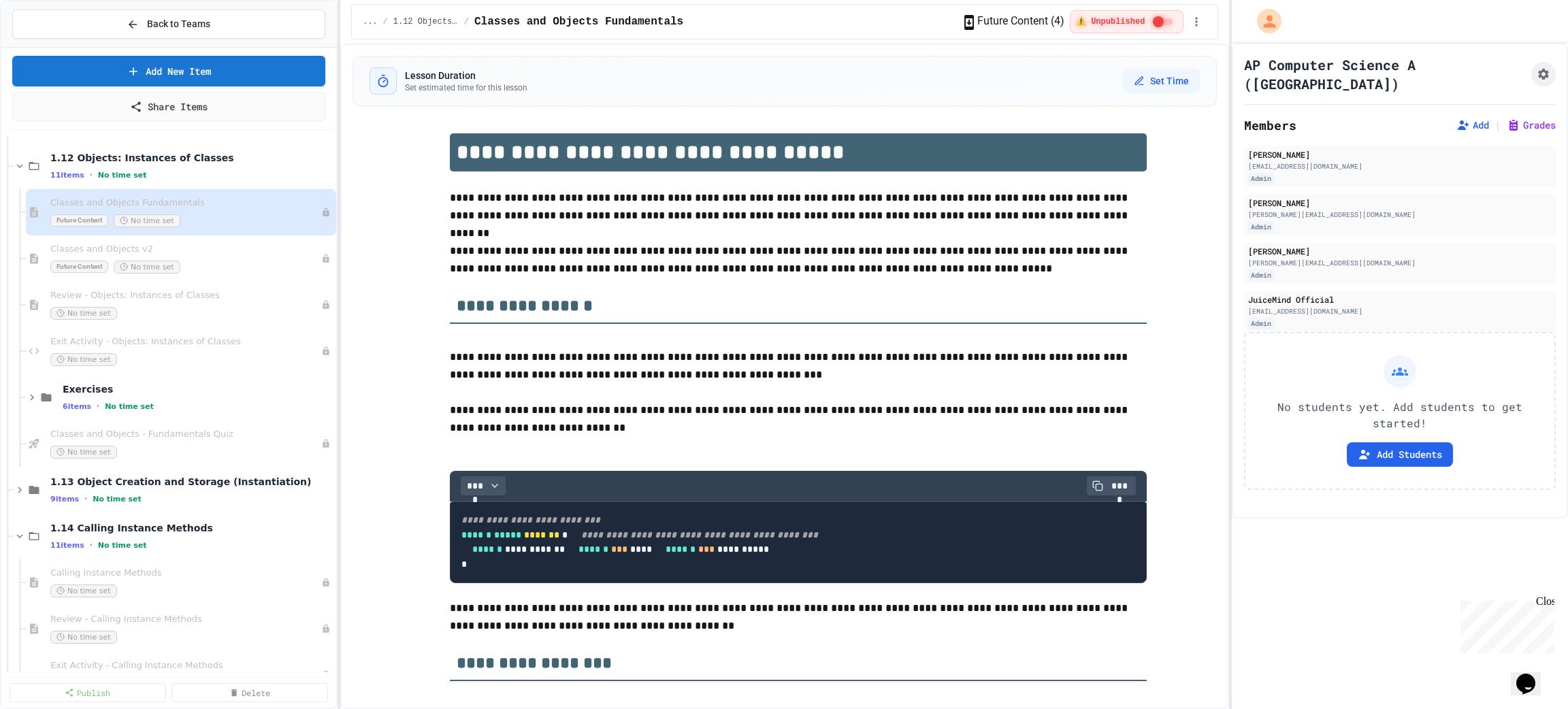
click at [213, 257] on div "Classes and Objects v2 Future Content No time set" at bounding box center [185, 258] width 271 height 30
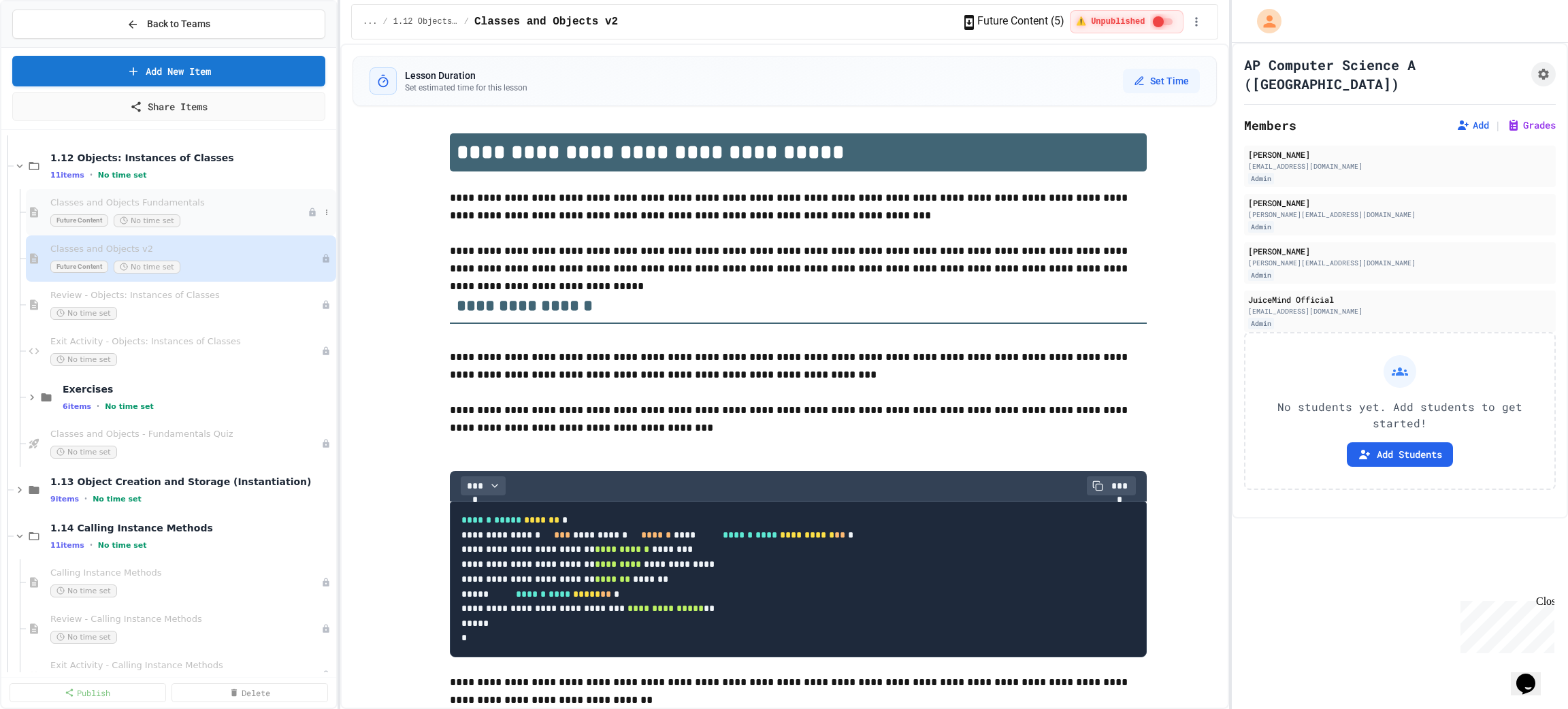
click at [210, 205] on span "Classes and Objects Fundamentals" at bounding box center [179, 203] width 257 height 11
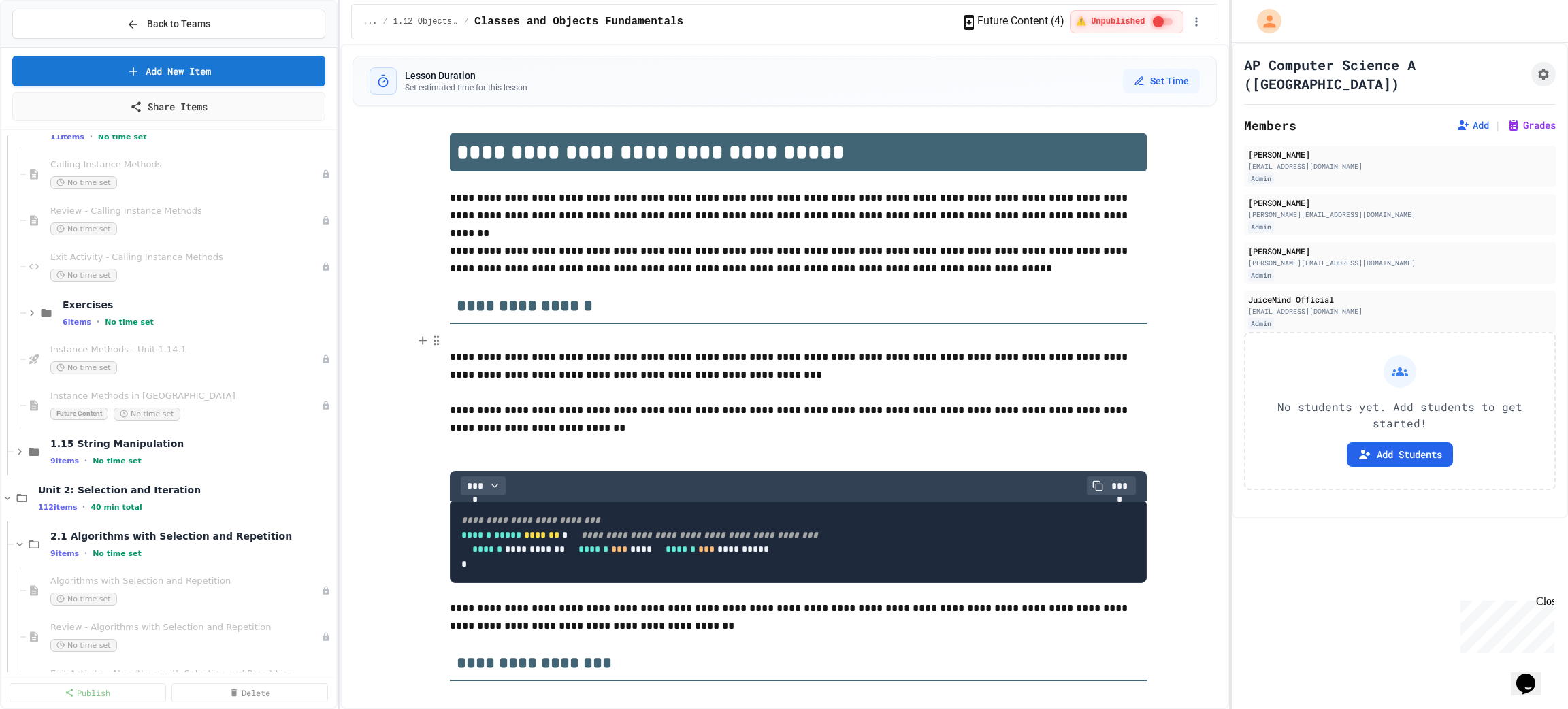
scroll to position [816, 0]
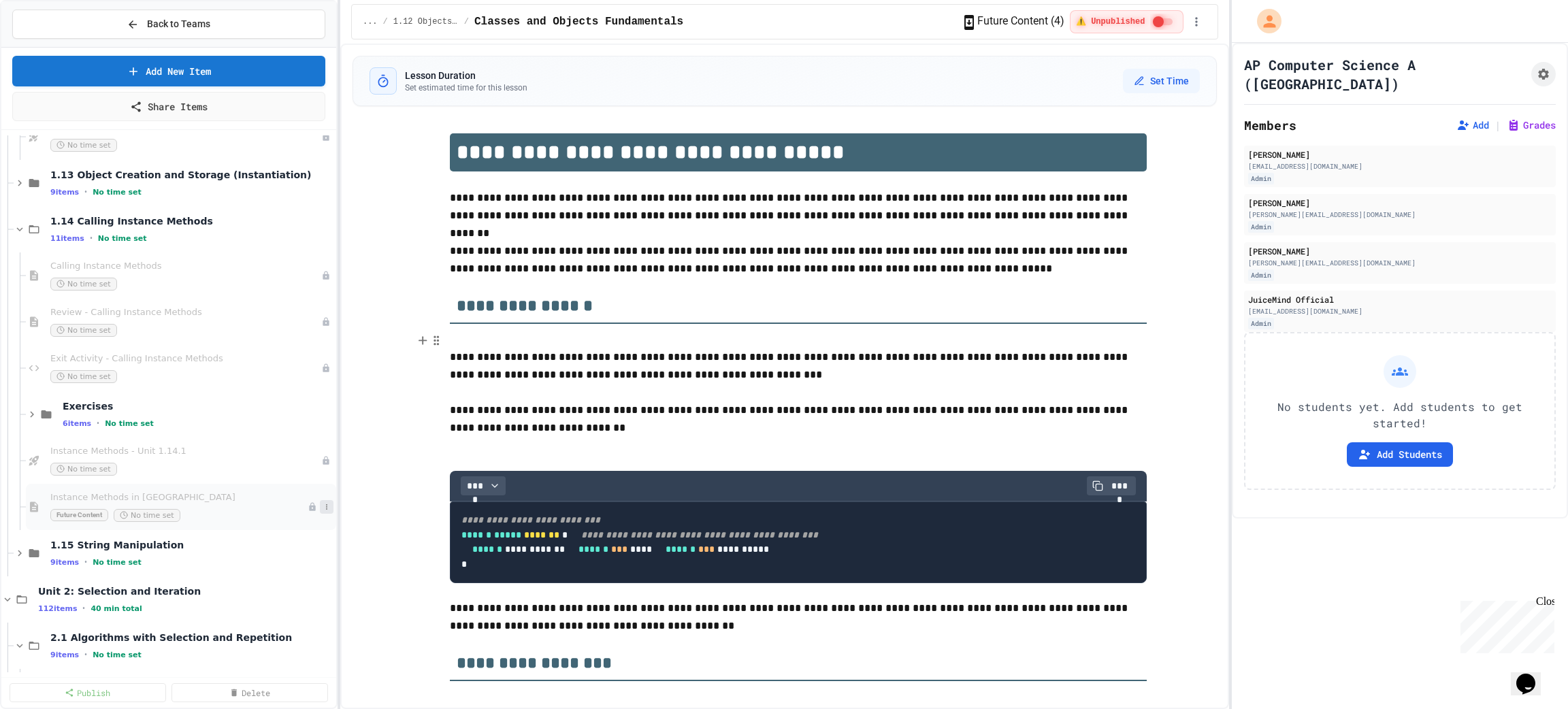
click at [320, 513] on button at bounding box center [326, 506] width 14 height 14
click at [287, 532] on button "Rename" at bounding box center [284, 533] width 105 height 25
type input "**********"
click at [224, 317] on span "Instance Methods in Java v2" at bounding box center [179, 312] width 257 height 11
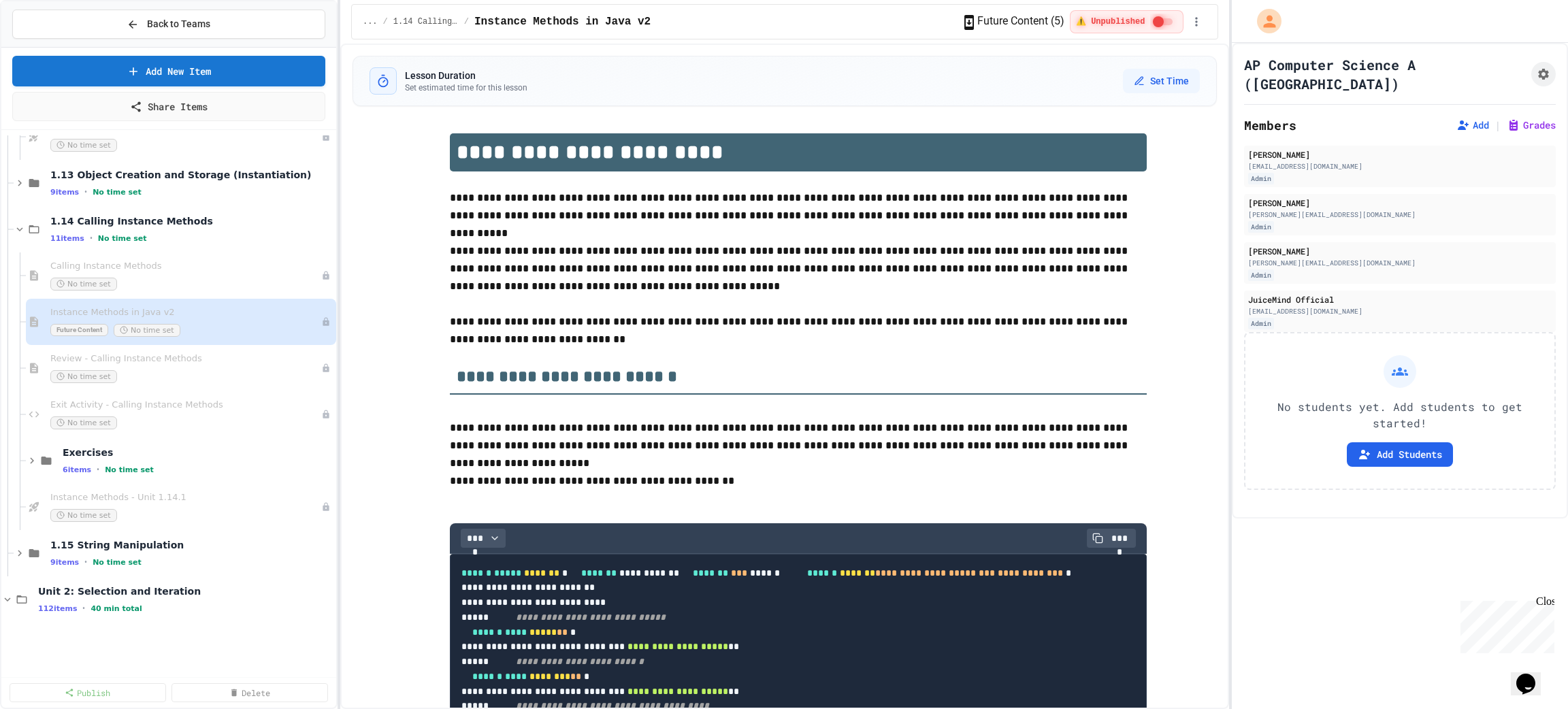
scroll to position [509, 0]
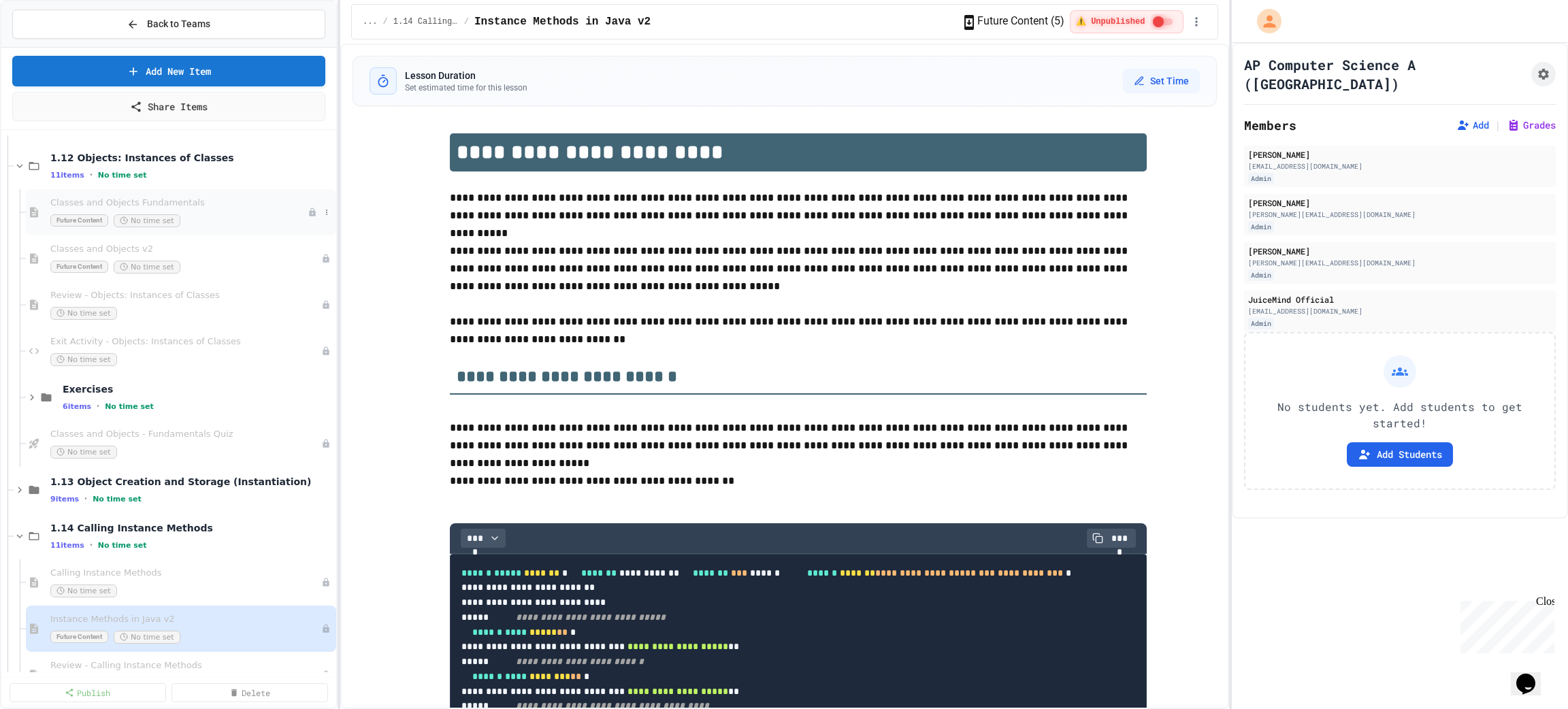
click at [230, 198] on span "Classes and Objects Fundamentals" at bounding box center [179, 203] width 257 height 11
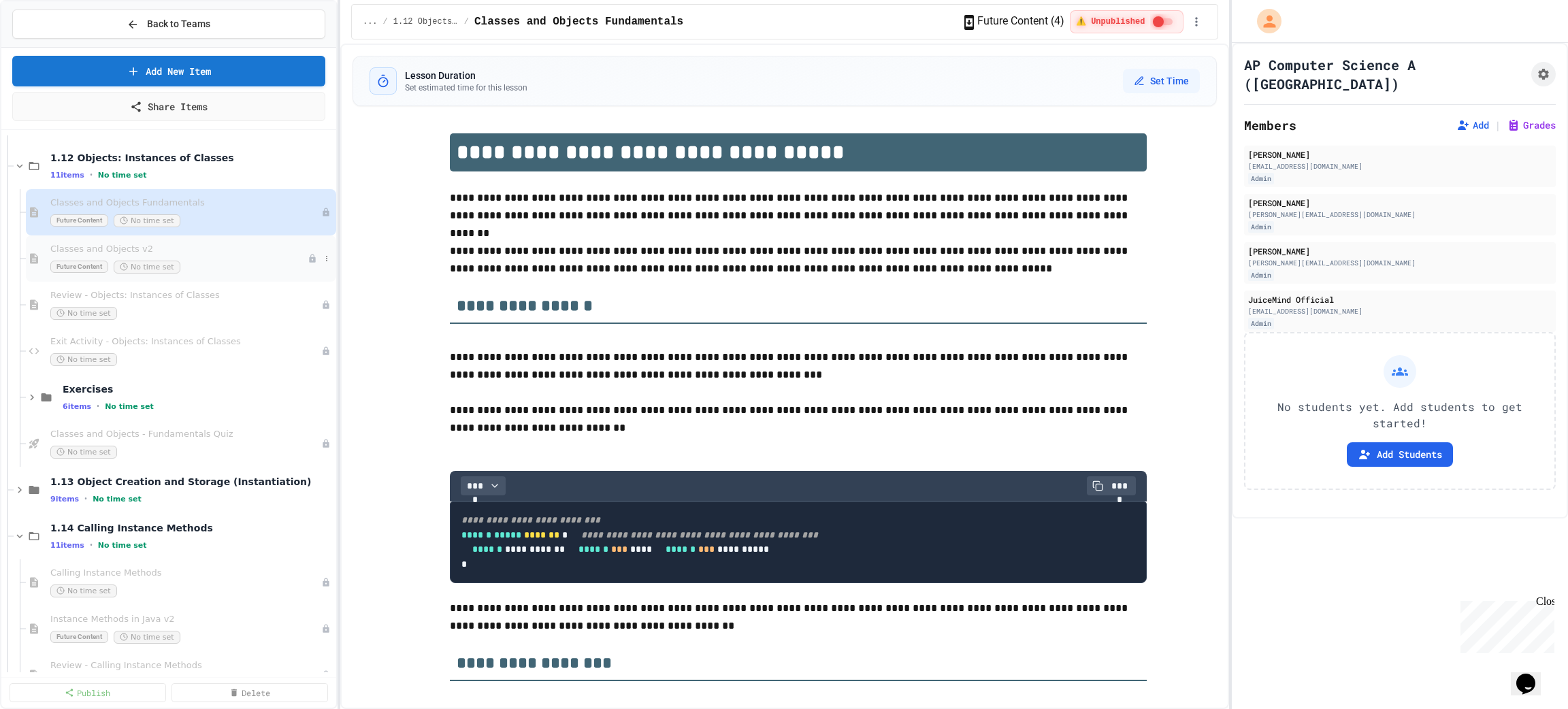
click at [234, 271] on div "Future Content No time set" at bounding box center [179, 267] width 257 height 13
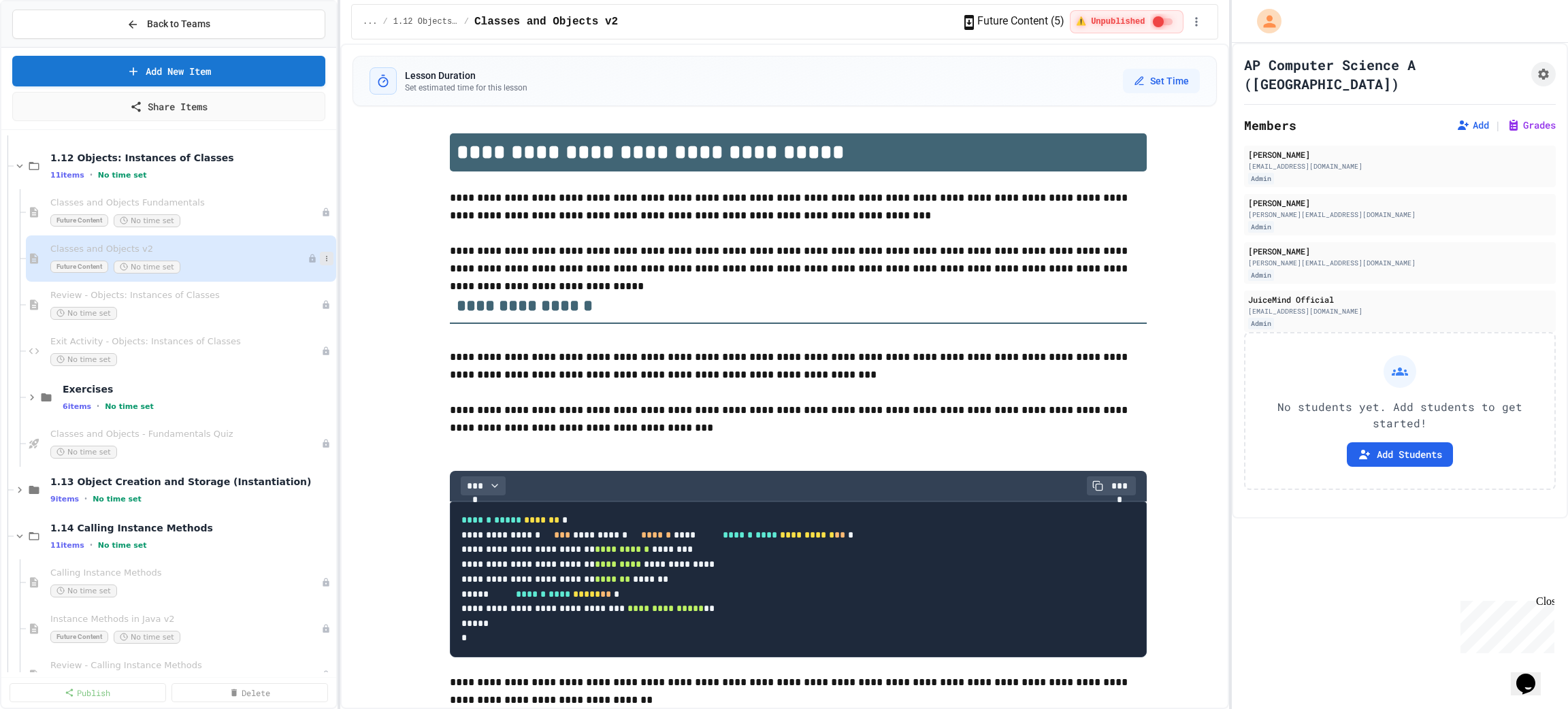
click at [323, 257] on icon at bounding box center [327, 259] width 8 height 8
click at [305, 356] on button "Delete" at bounding box center [284, 357] width 105 height 25
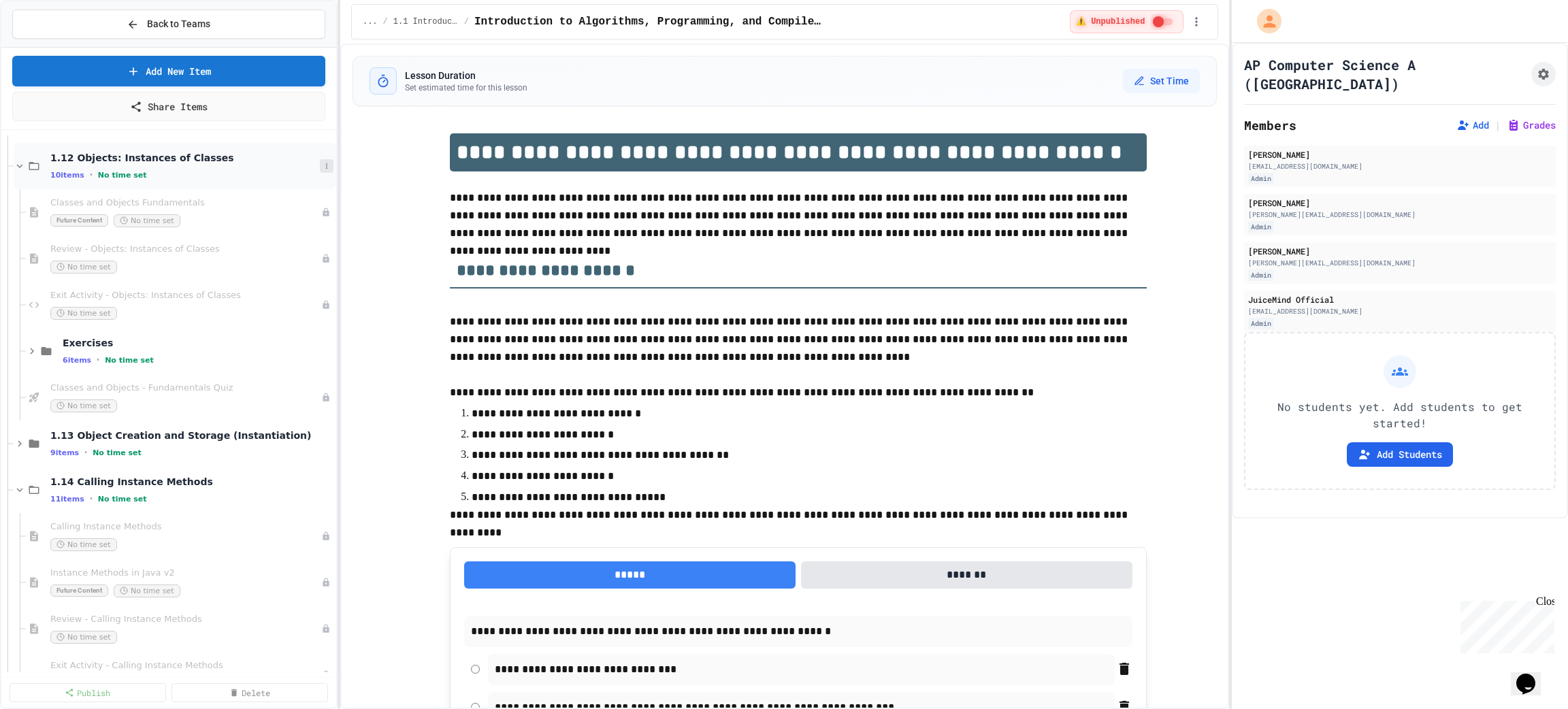
click at [323, 163] on icon at bounding box center [327, 166] width 8 height 8
click at [308, 187] on button "Add Item" at bounding box center [280, 190] width 96 height 25
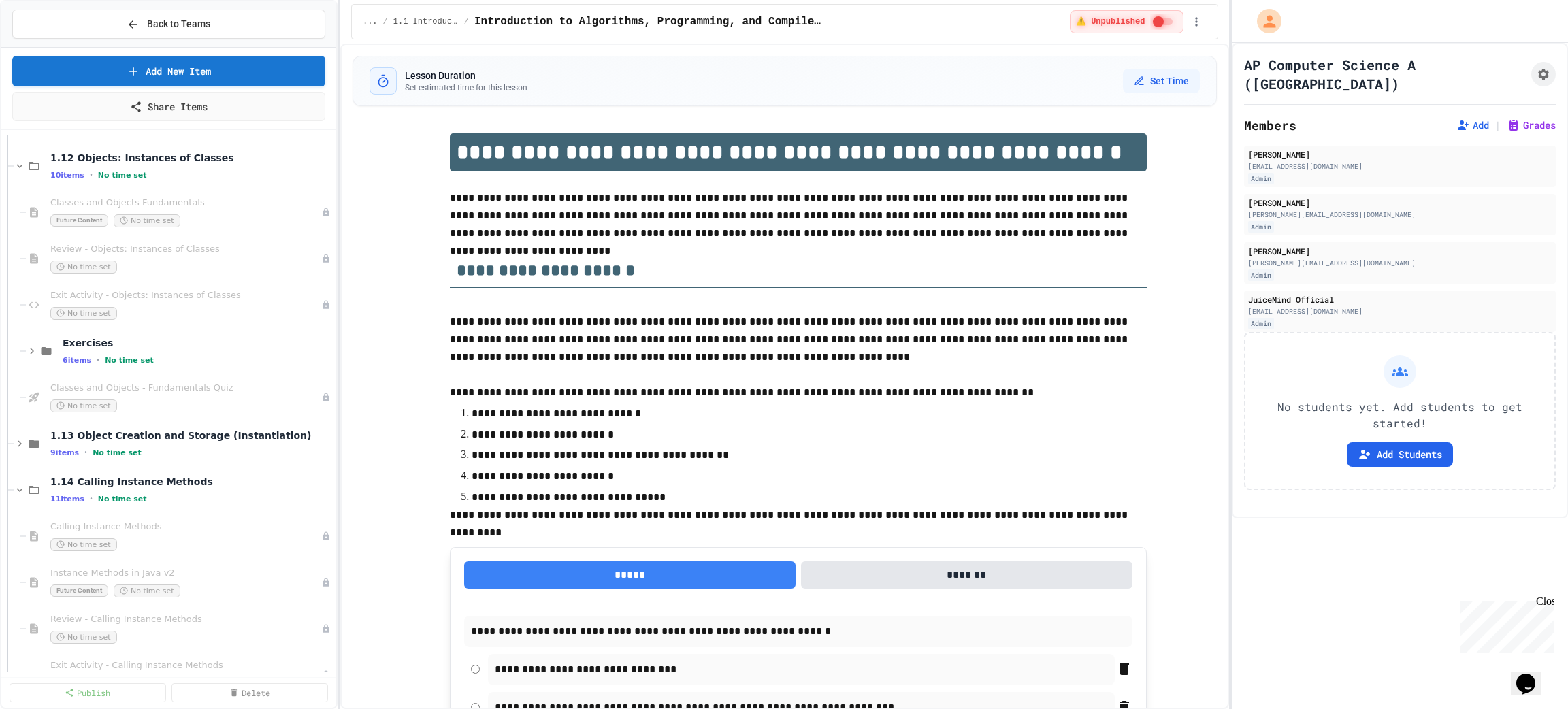
paste textarea "**********"
type textarea "**********"
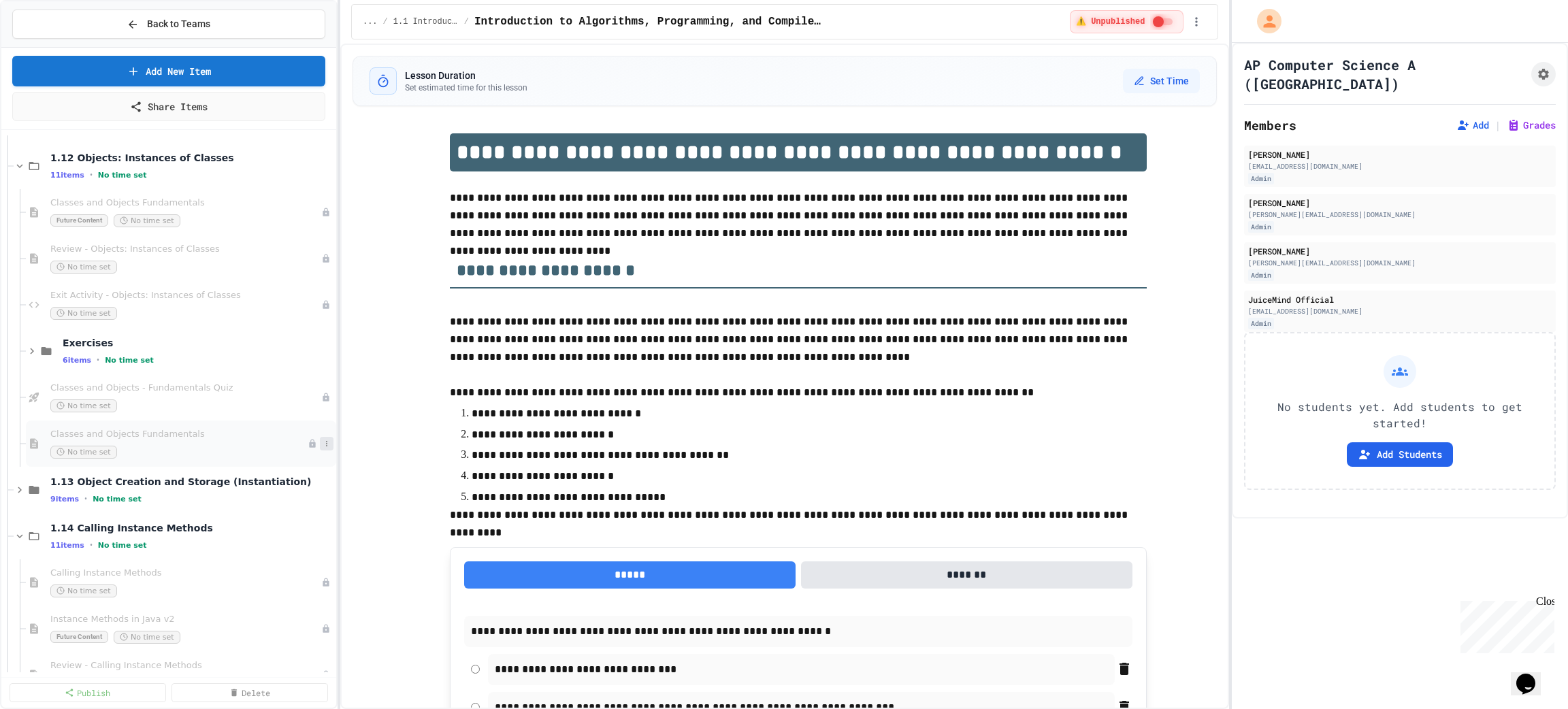
click at [323, 445] on icon at bounding box center [327, 443] width 8 height 8
click at [291, 469] on button "Rename" at bounding box center [284, 469] width 105 height 25
type input "**********"
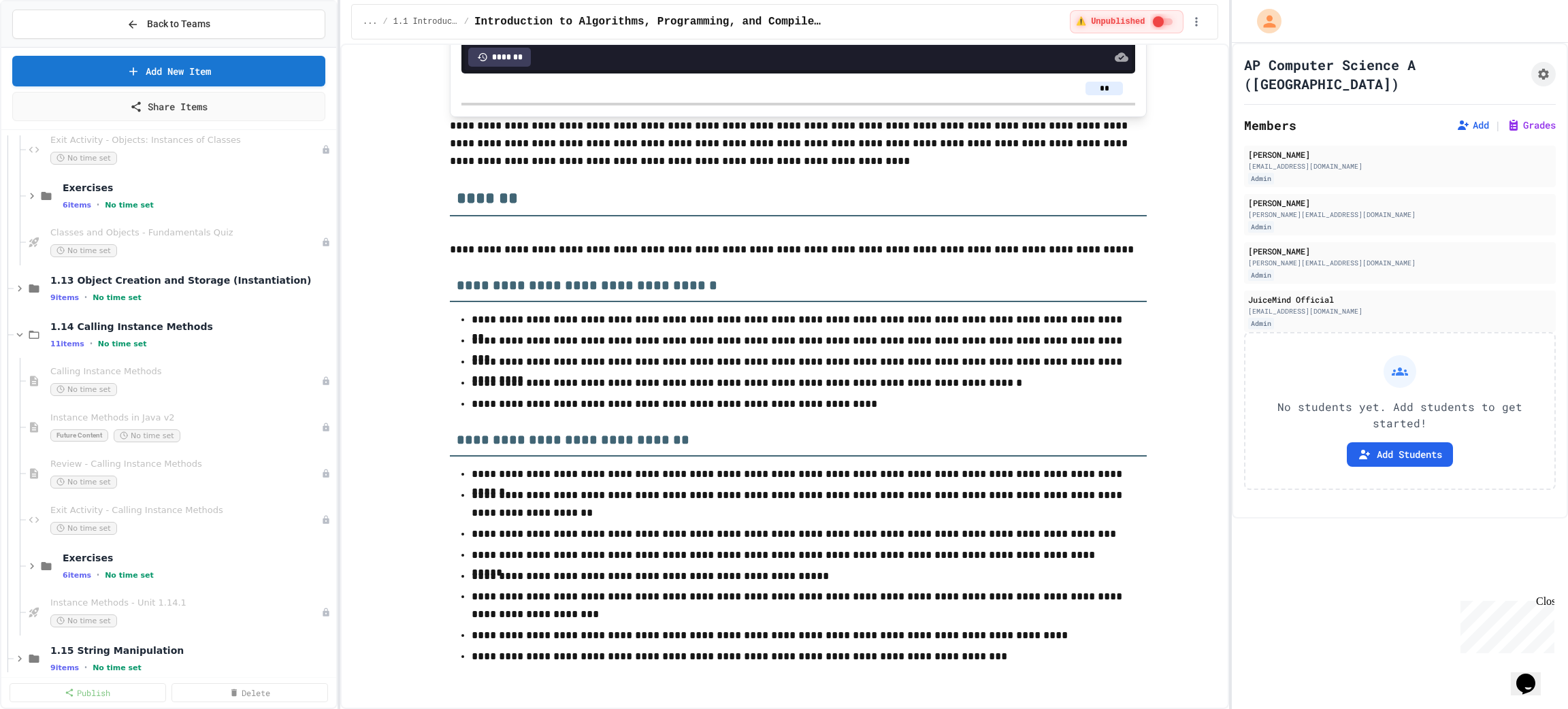
scroll to position [714, 0]
click at [235, 415] on span "Instance Methods in Java v2" at bounding box center [179, 414] width 257 height 11
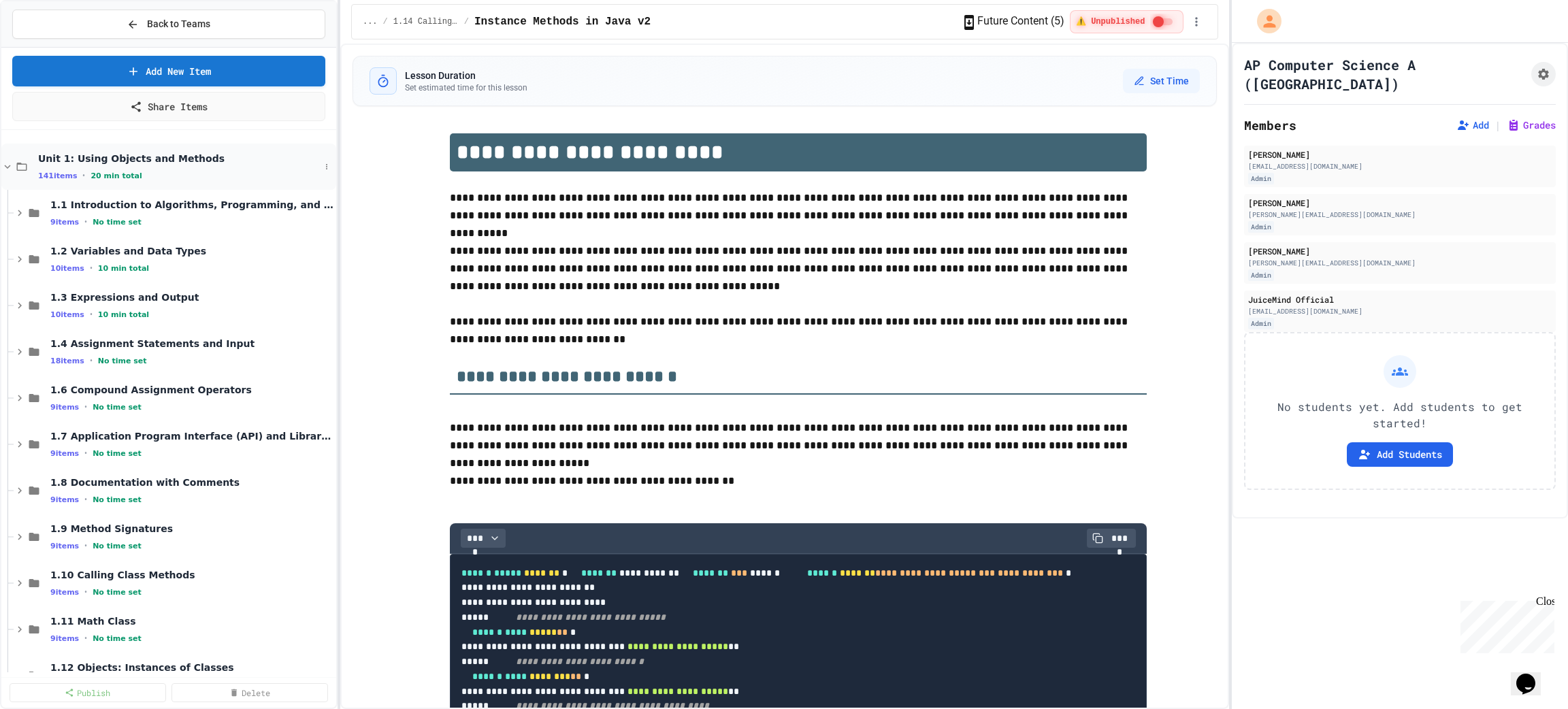
click at [158, 154] on span "Unit 1: Using Objects and Methods" at bounding box center [179, 158] width 282 height 12
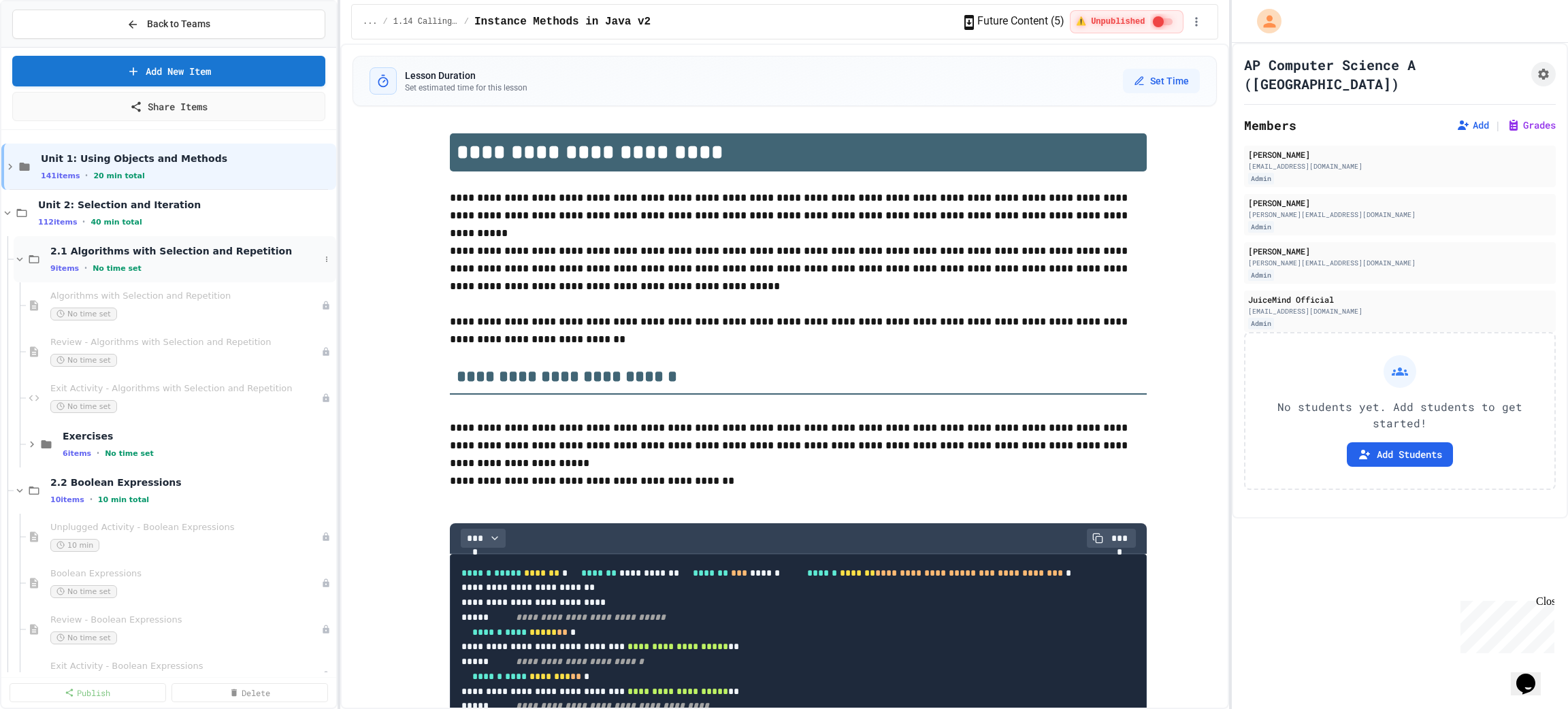
click at [162, 251] on span "2.1 Algorithms with Selection and Repetition" at bounding box center [185, 251] width 269 height 12
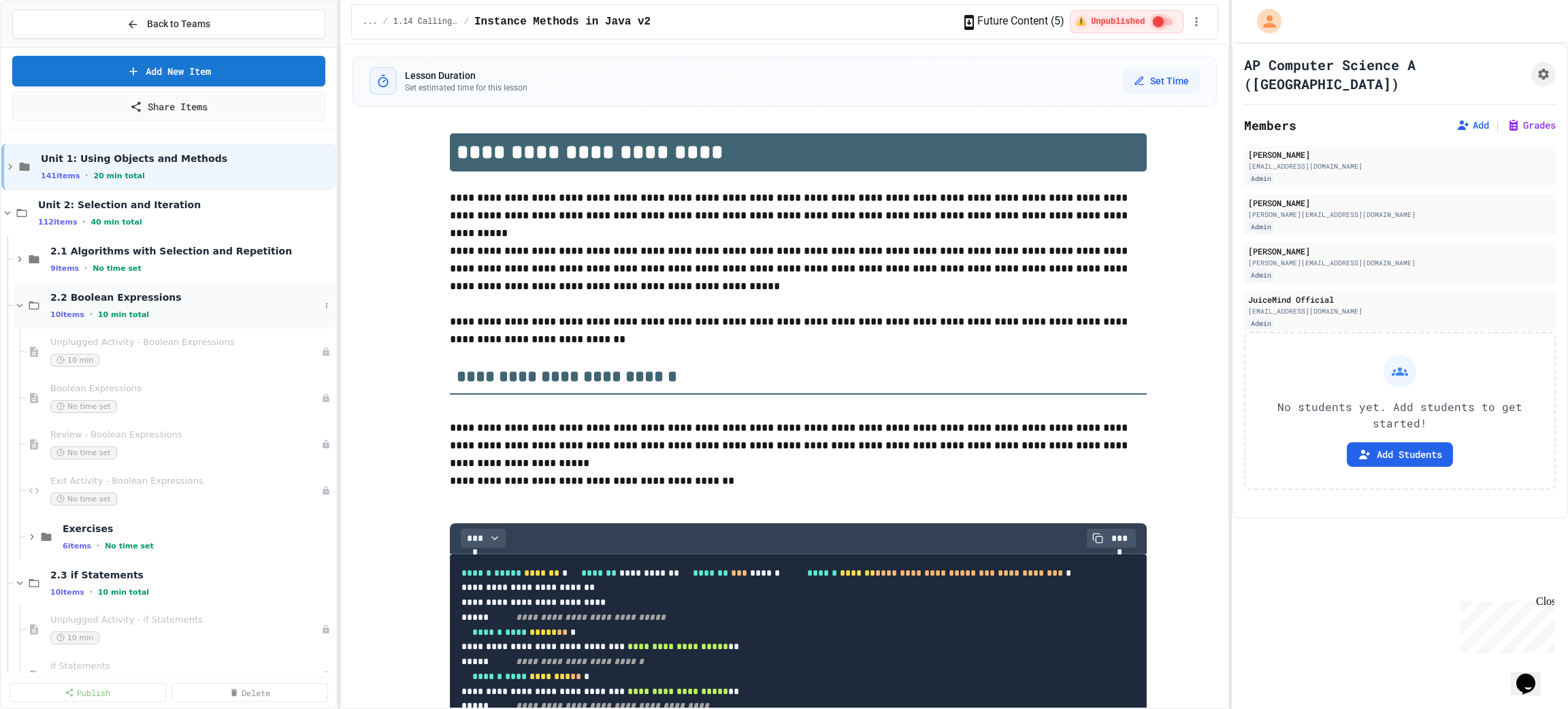
click at [153, 298] on span "2.2 Boolean Expressions" at bounding box center [185, 297] width 269 height 12
click at [140, 341] on span "2.3 if Statements" at bounding box center [185, 343] width 269 height 12
click at [140, 386] on span "2.4 Nested if Statements" at bounding box center [185, 389] width 269 height 12
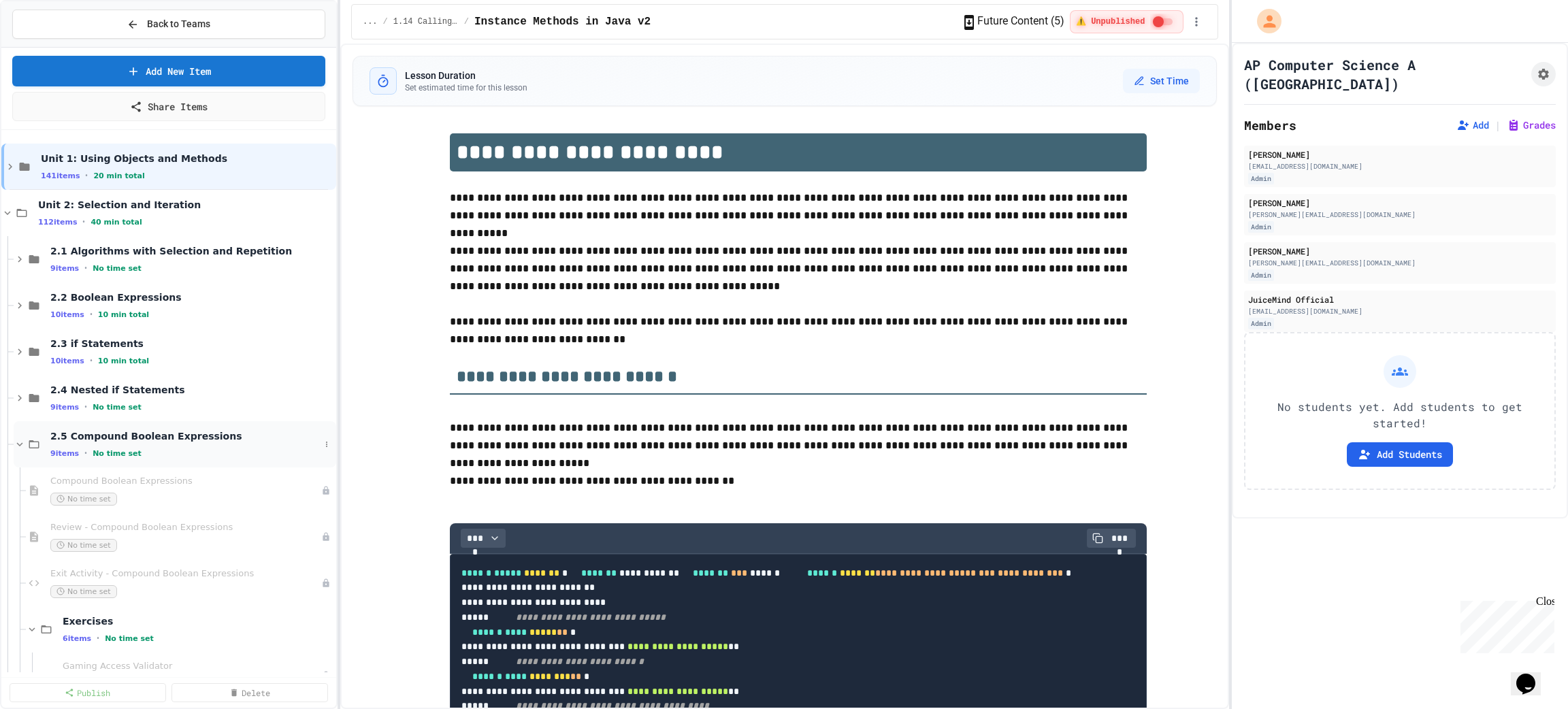
click at [129, 440] on span "2.5 Compound Boolean Expressions" at bounding box center [185, 435] width 269 height 12
click at [121, 489] on div "2.6 Comparing Boolean Expressions 9 items • No time set" at bounding box center [185, 490] width 269 height 29
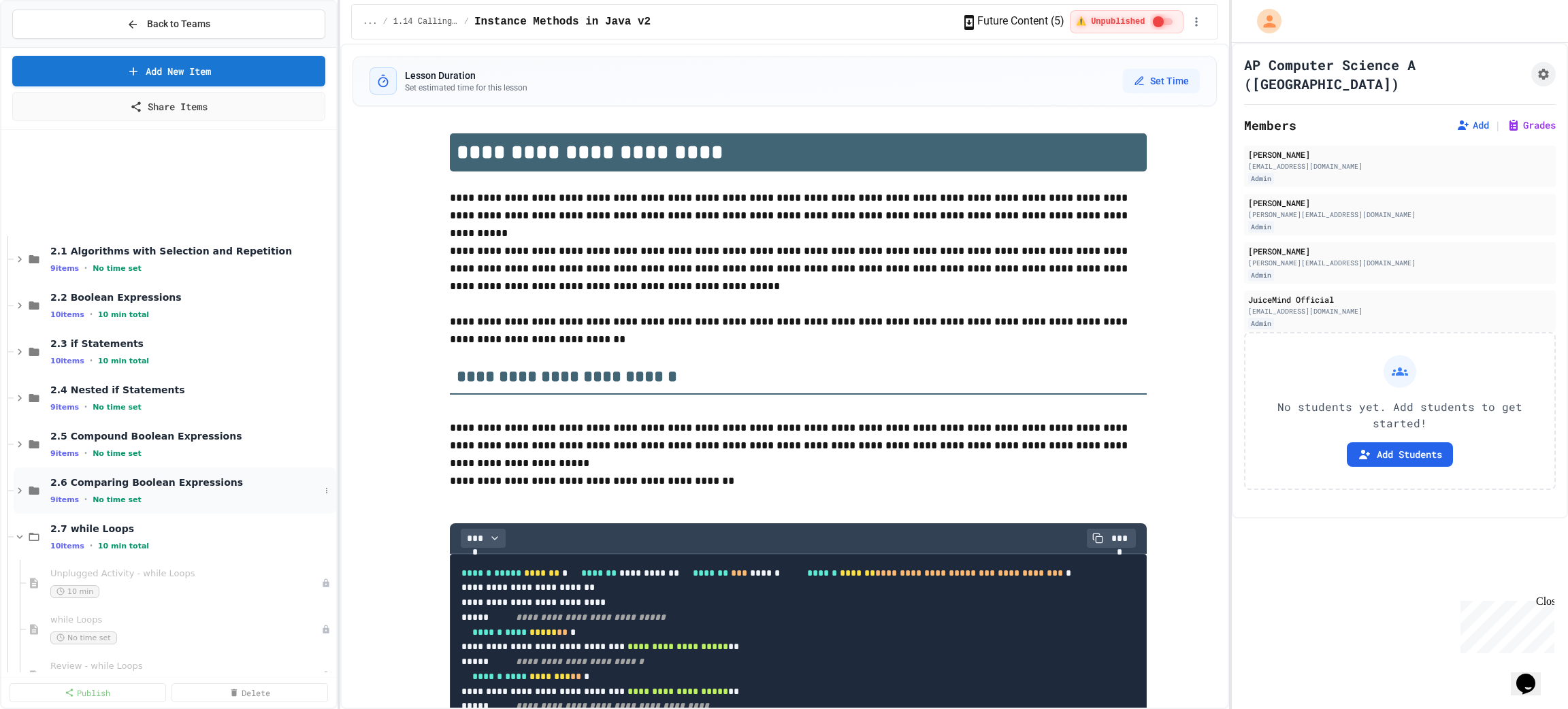
scroll to position [204, 0]
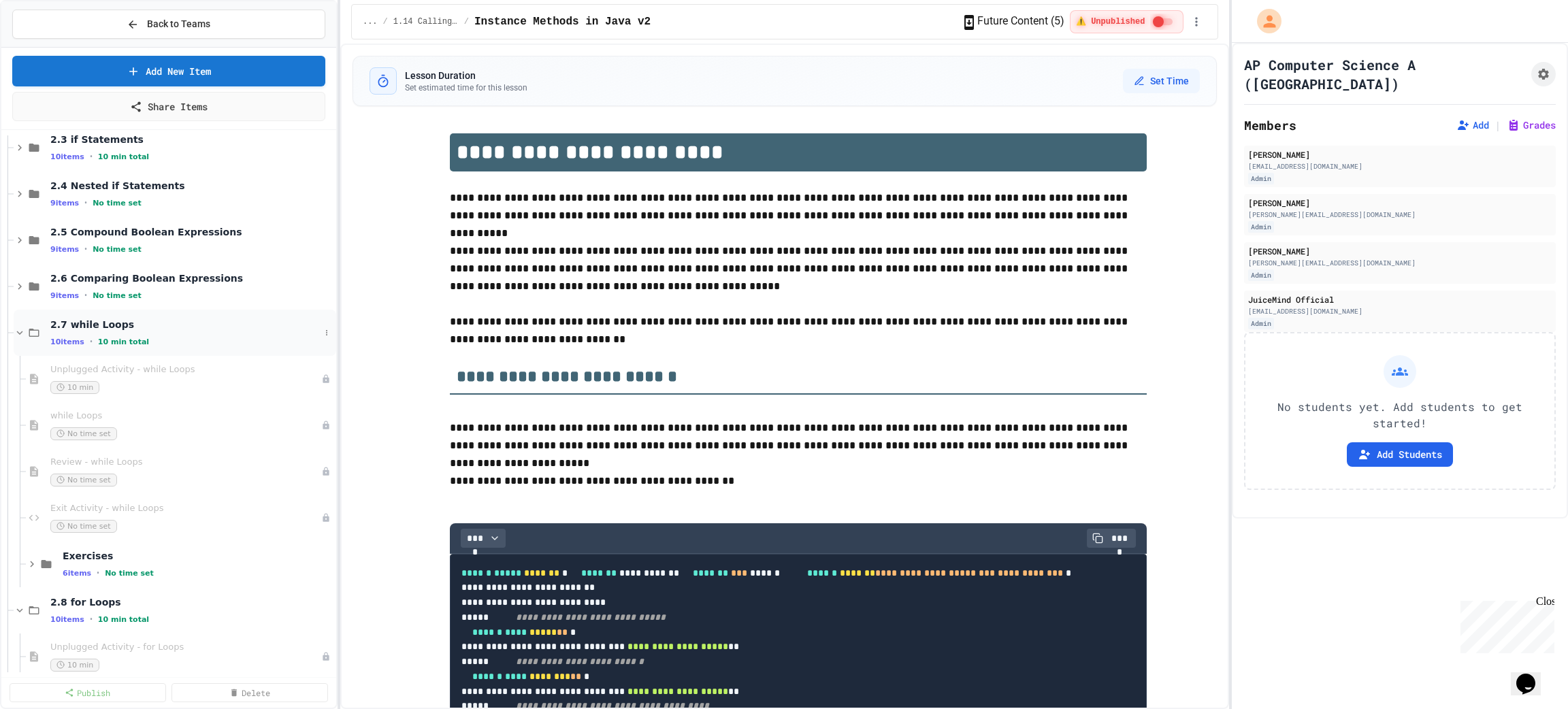
click at [136, 337] on div "10 items • 10 min total" at bounding box center [185, 342] width 269 height 11
click at [136, 369] on span "2.8 for Loops" at bounding box center [185, 370] width 269 height 12
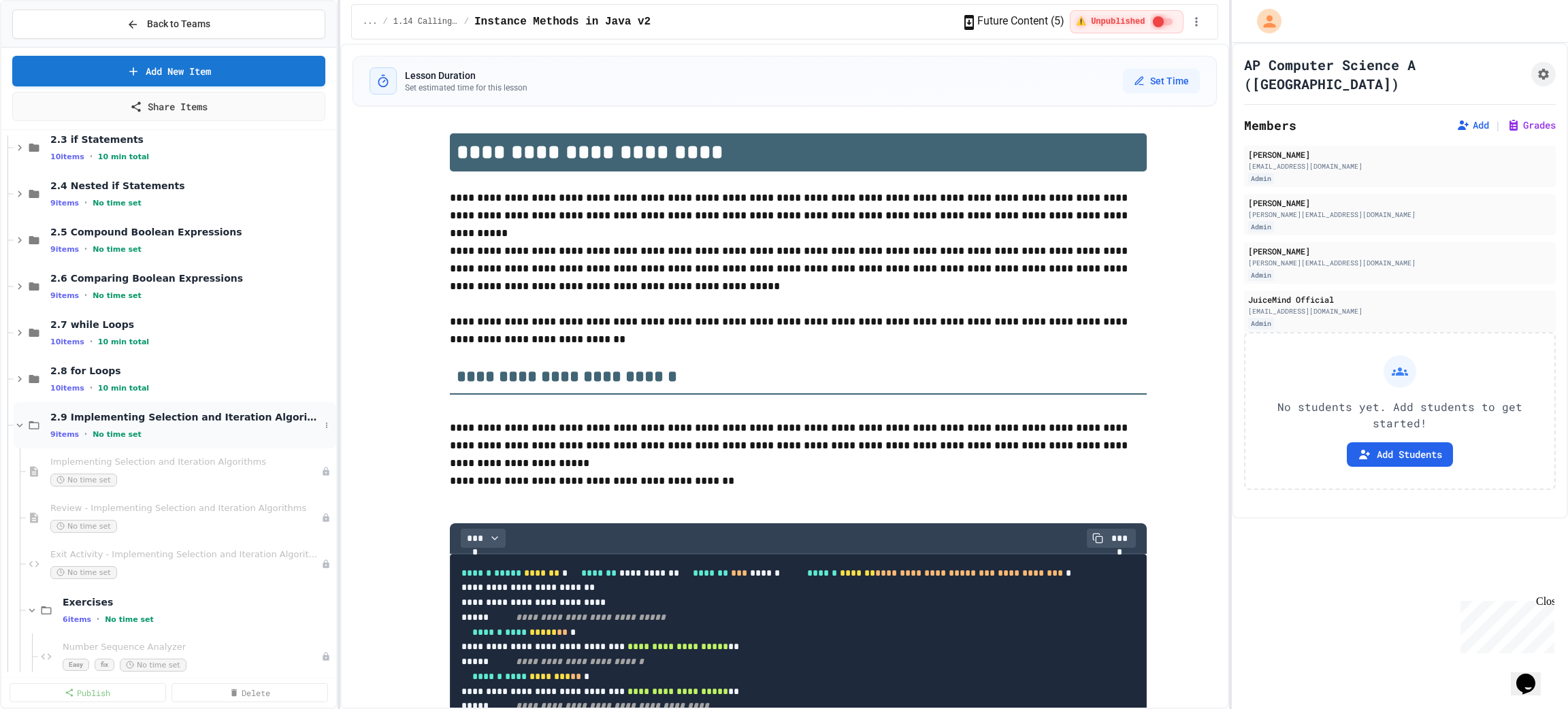
click at [137, 427] on div "2.9 Implementing Selection and Iteration Algorithms 9 items • No time set" at bounding box center [185, 426] width 269 height 29
click at [138, 469] on span "2.10 Implementing String Algorithms" at bounding box center [185, 462] width 269 height 12
click at [140, 521] on div "9 items • No time set" at bounding box center [185, 527] width 269 height 11
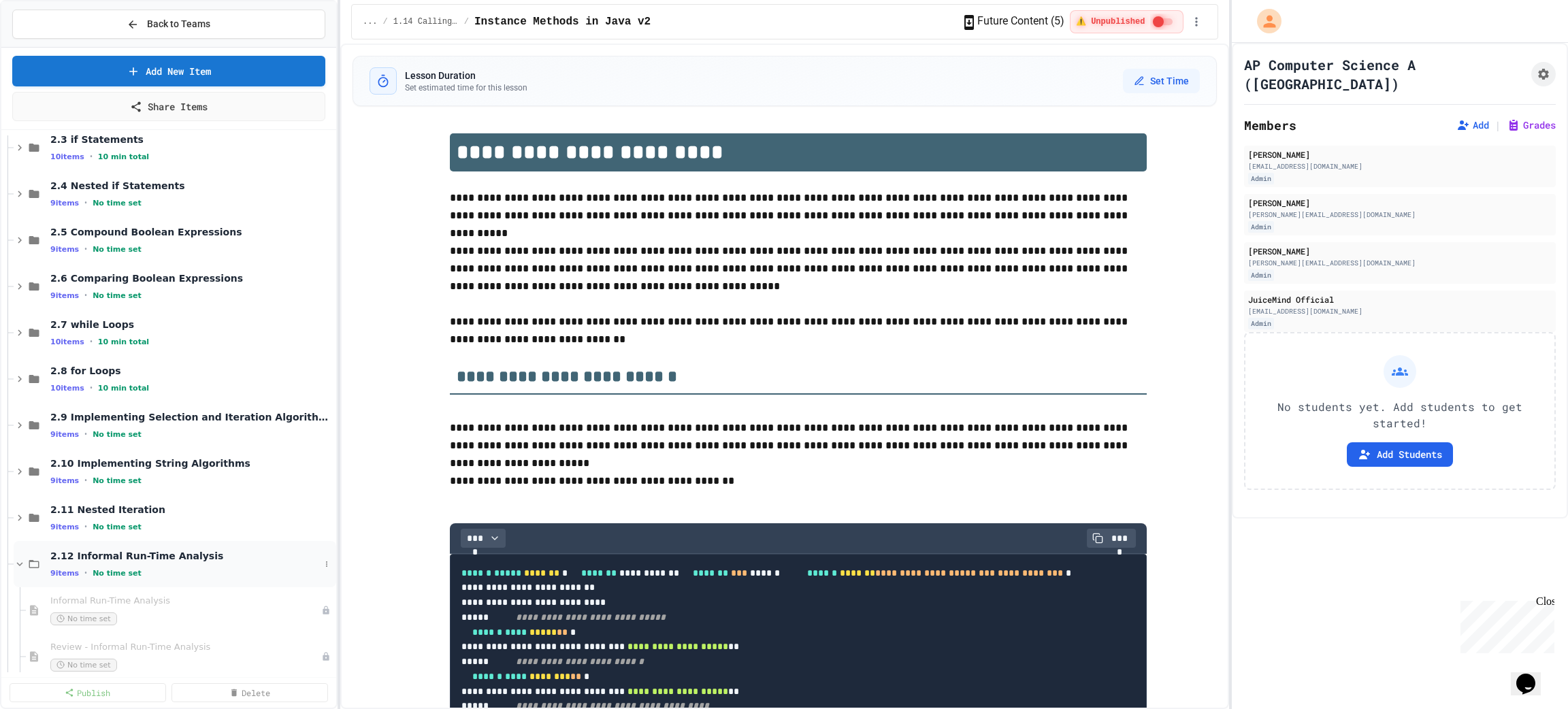
click at [165, 570] on div "9 items • No time set" at bounding box center [185, 572] width 269 height 11
click at [154, 609] on div "Unit 3: Class Creation 76 items • 20 min total" at bounding box center [179, 610] width 282 height 29
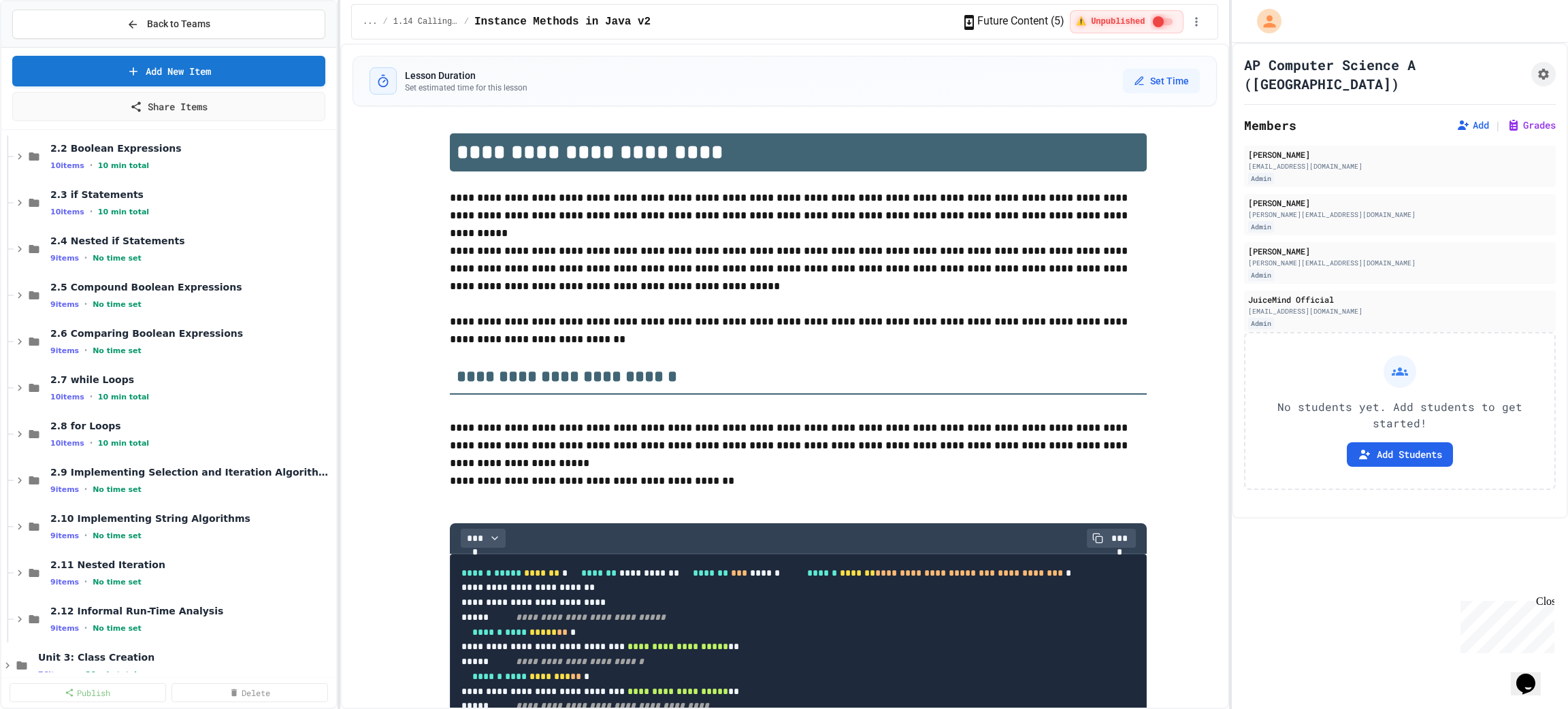
scroll to position [0, 0]
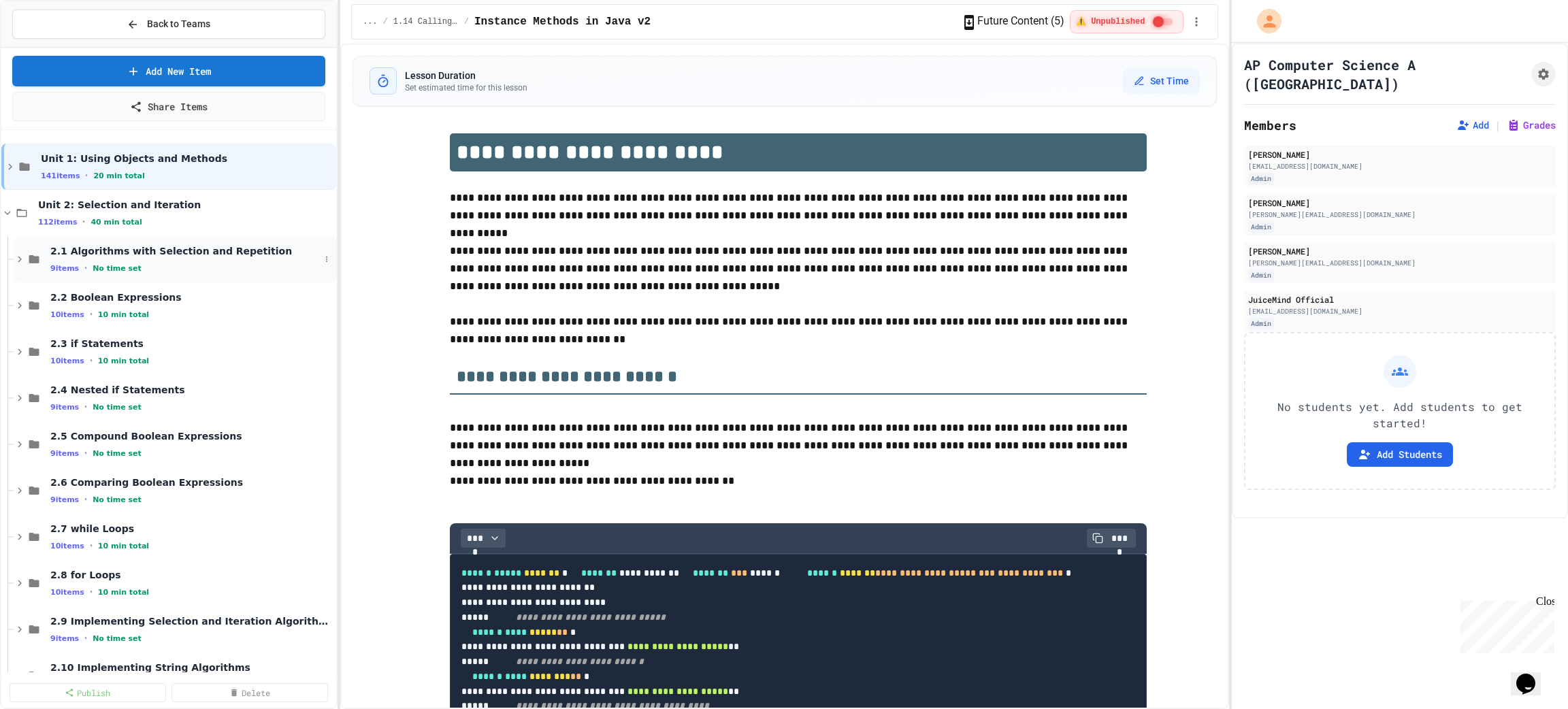
click at [162, 255] on span "2.1 Algorithms with Selection and Repetition" at bounding box center [185, 251] width 269 height 12
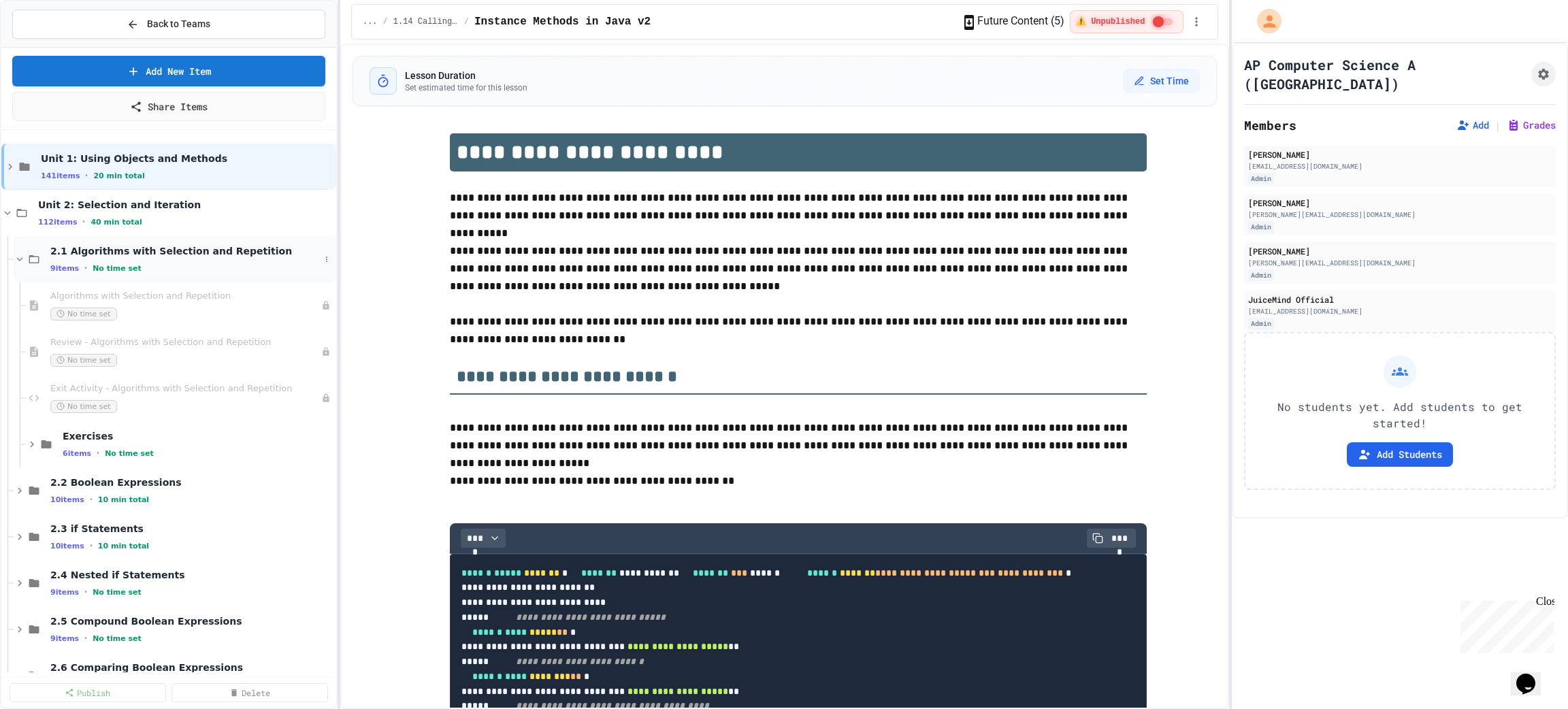
click at [129, 250] on span "2.1 Algorithms with Selection and Repetition" at bounding box center [185, 251] width 269 height 12
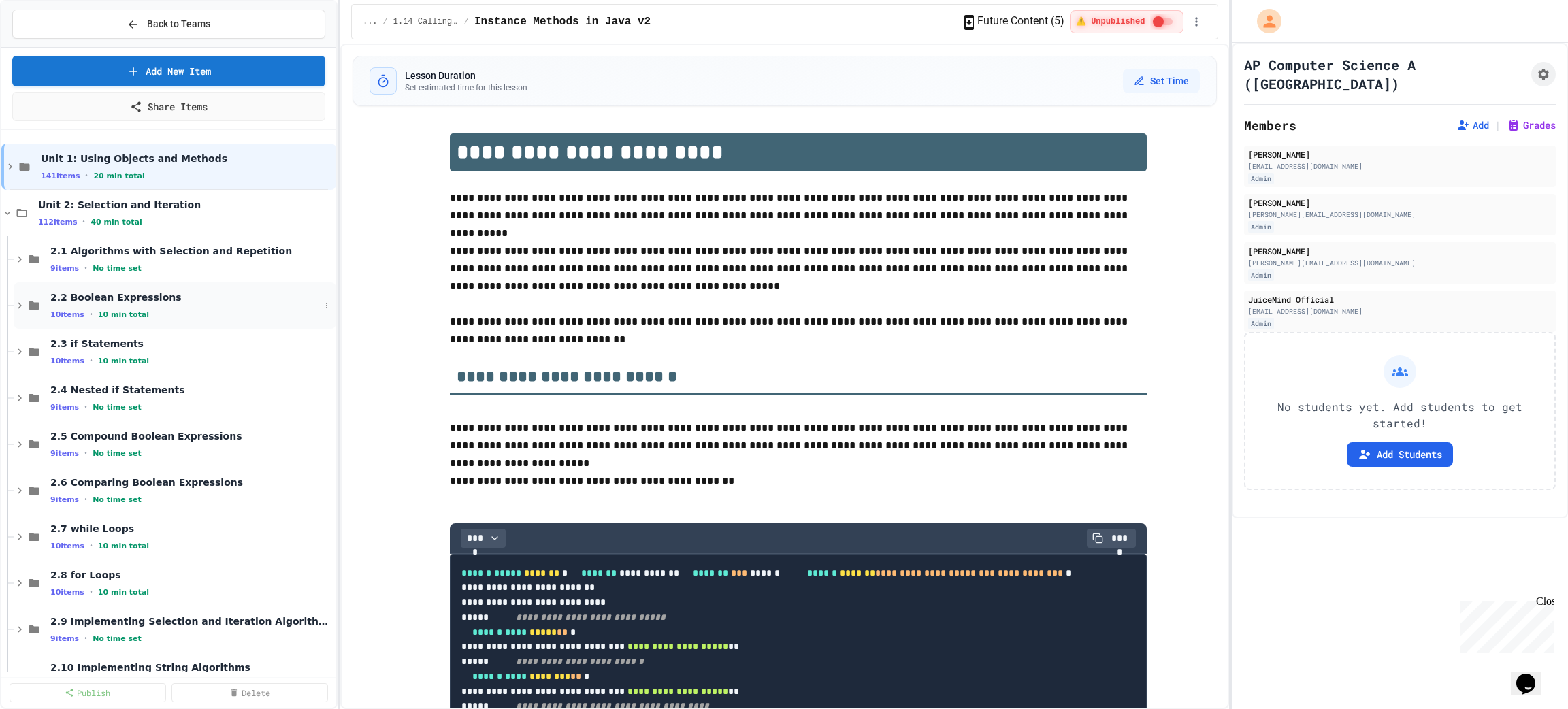
click at [115, 295] on span "2.2 Boolean Expressions" at bounding box center [185, 297] width 269 height 12
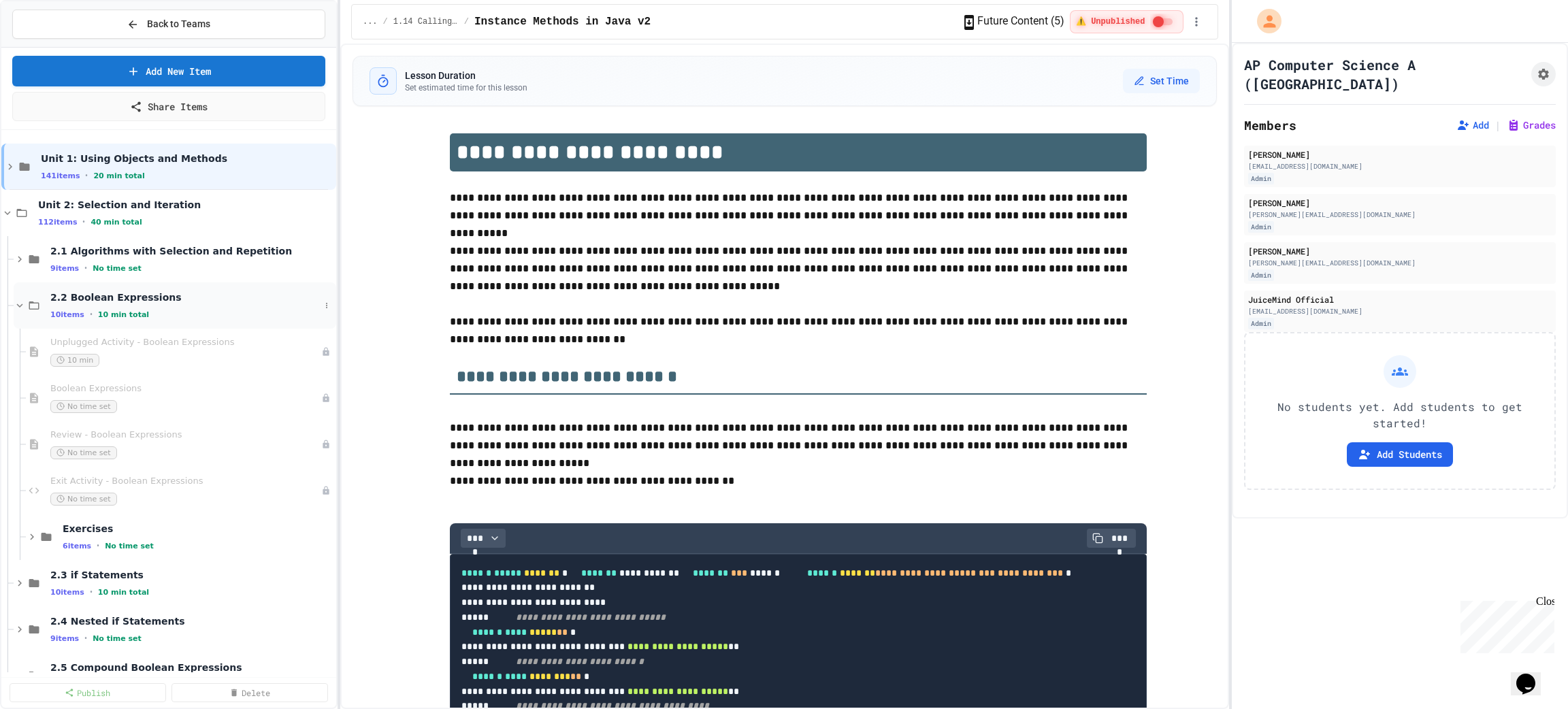
click at [112, 303] on span "2.2 Boolean Expressions" at bounding box center [185, 297] width 269 height 12
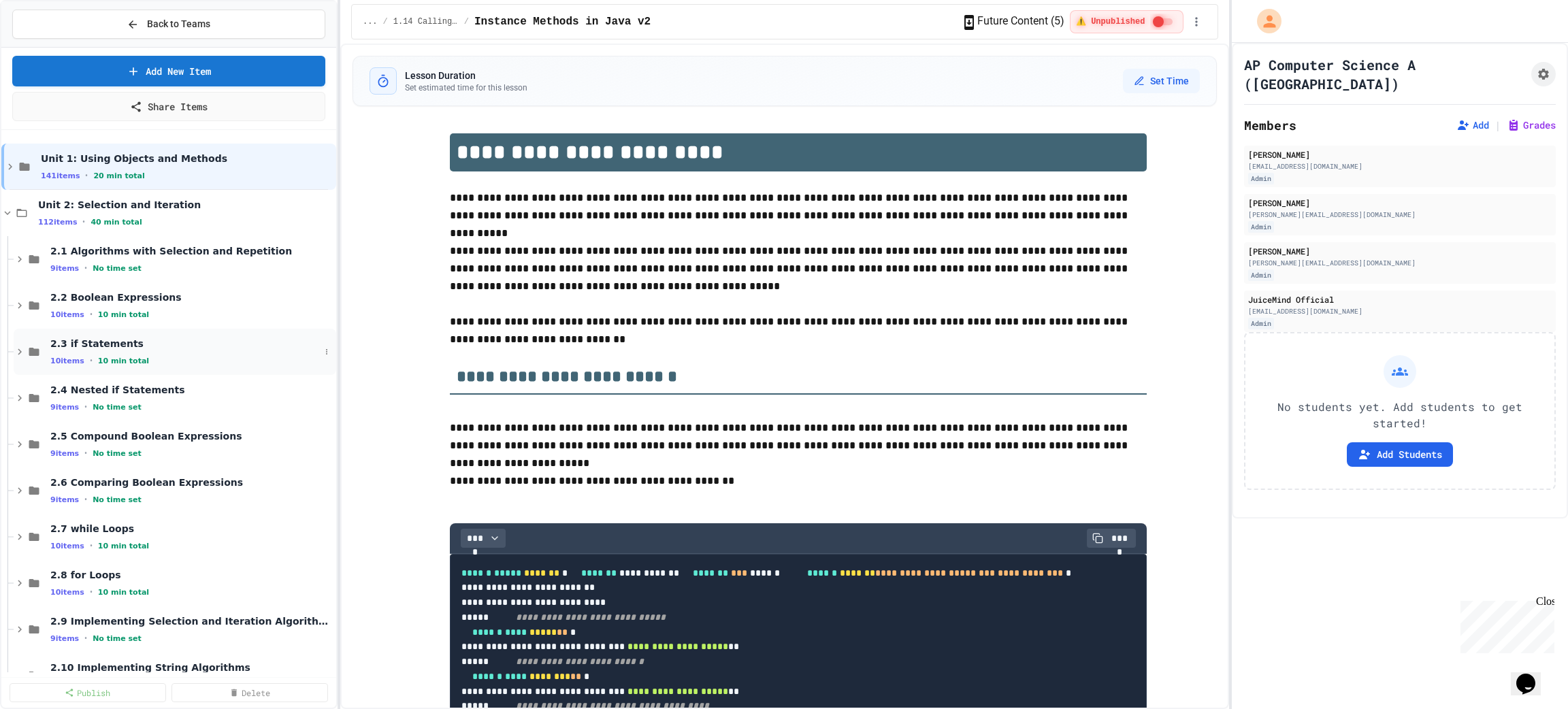
click at [105, 341] on span "2.3 if Statements" at bounding box center [185, 343] width 269 height 12
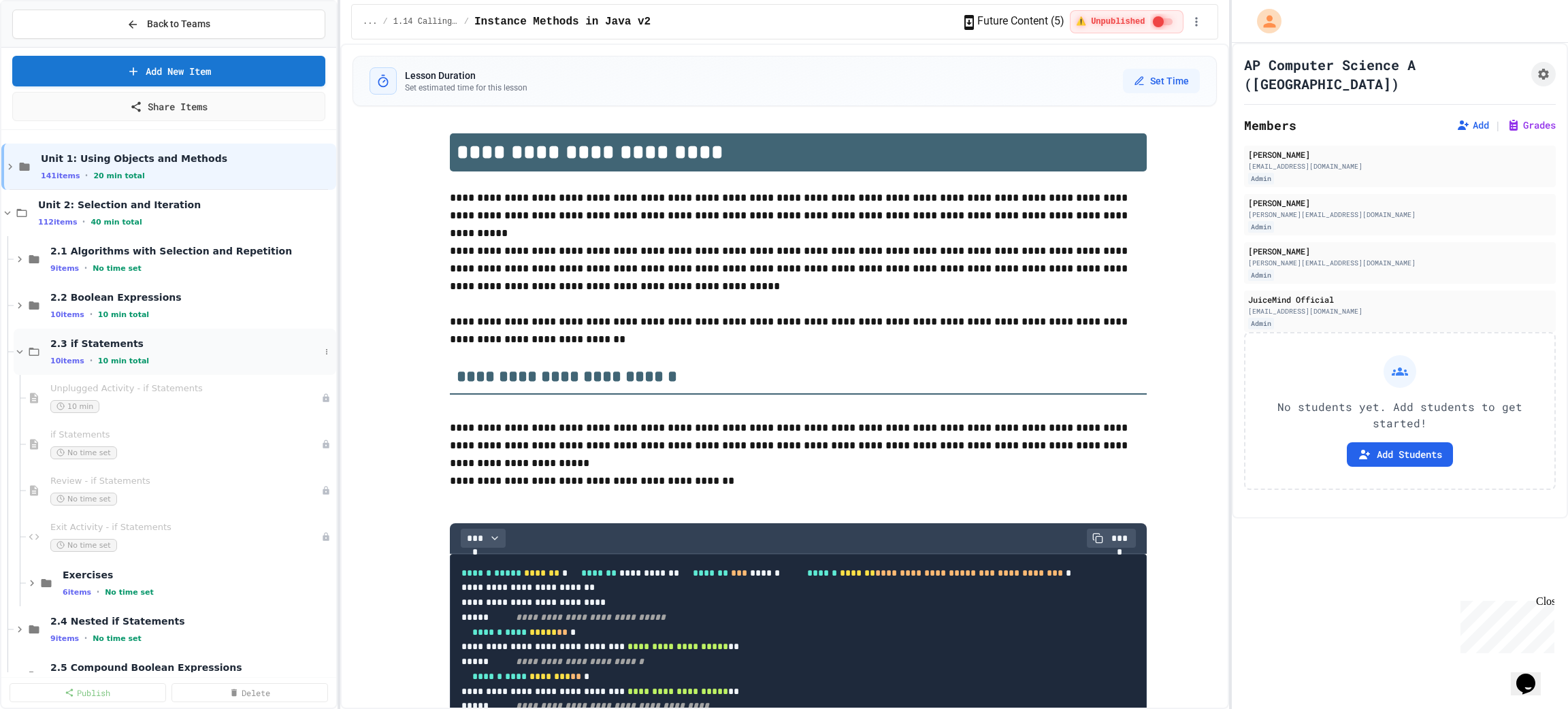
click at [113, 349] on span "2.3 if Statements" at bounding box center [185, 343] width 269 height 12
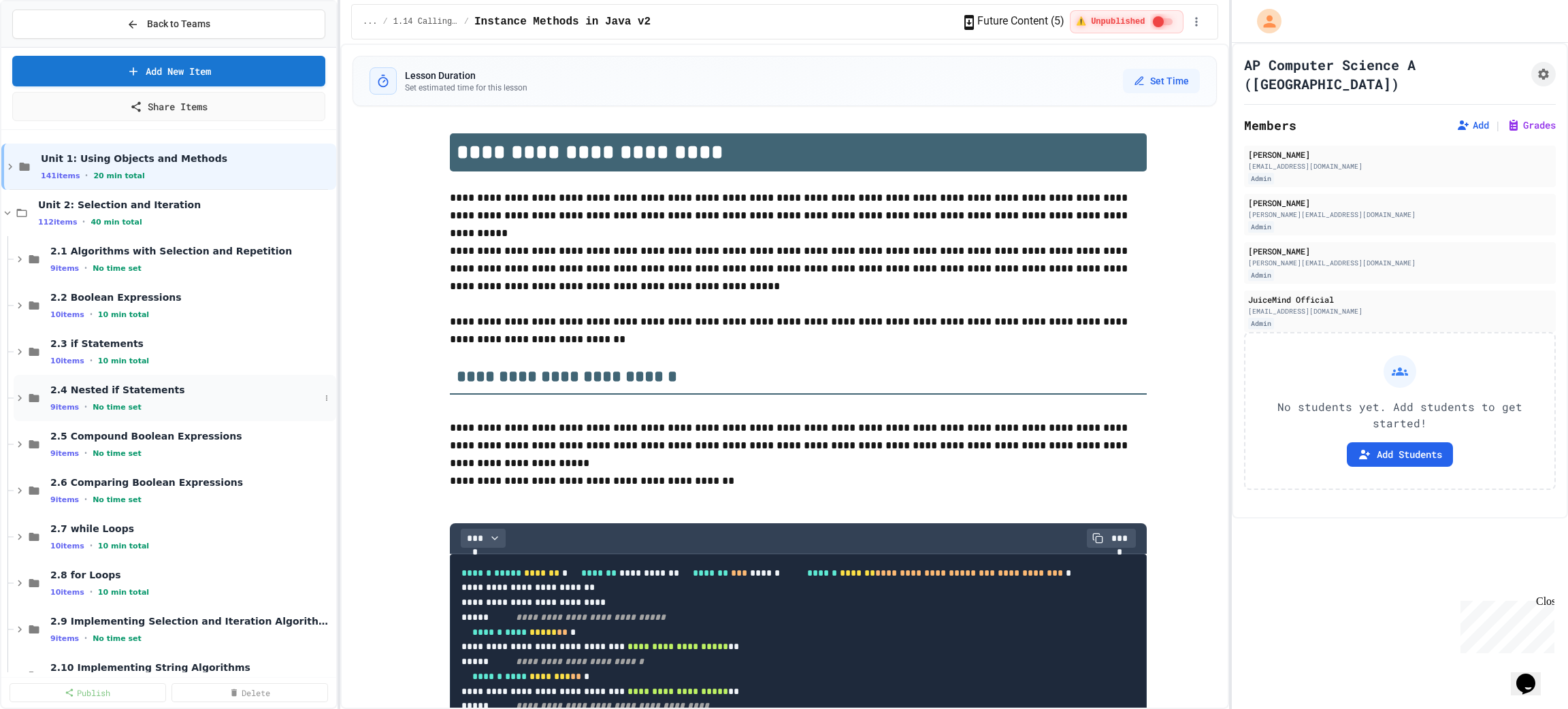
click at [101, 393] on span "2.4 Nested if Statements" at bounding box center [185, 389] width 269 height 12
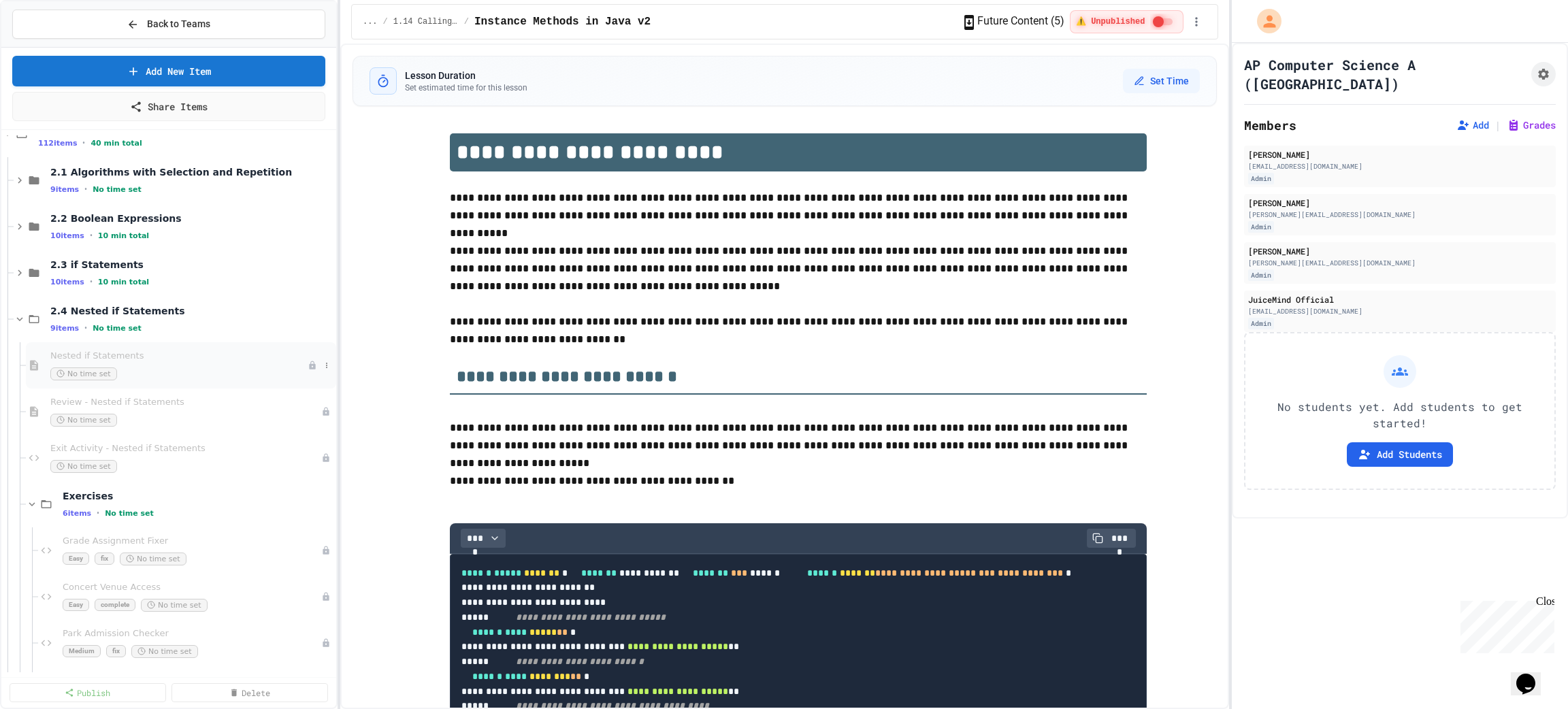
scroll to position [102, 0]
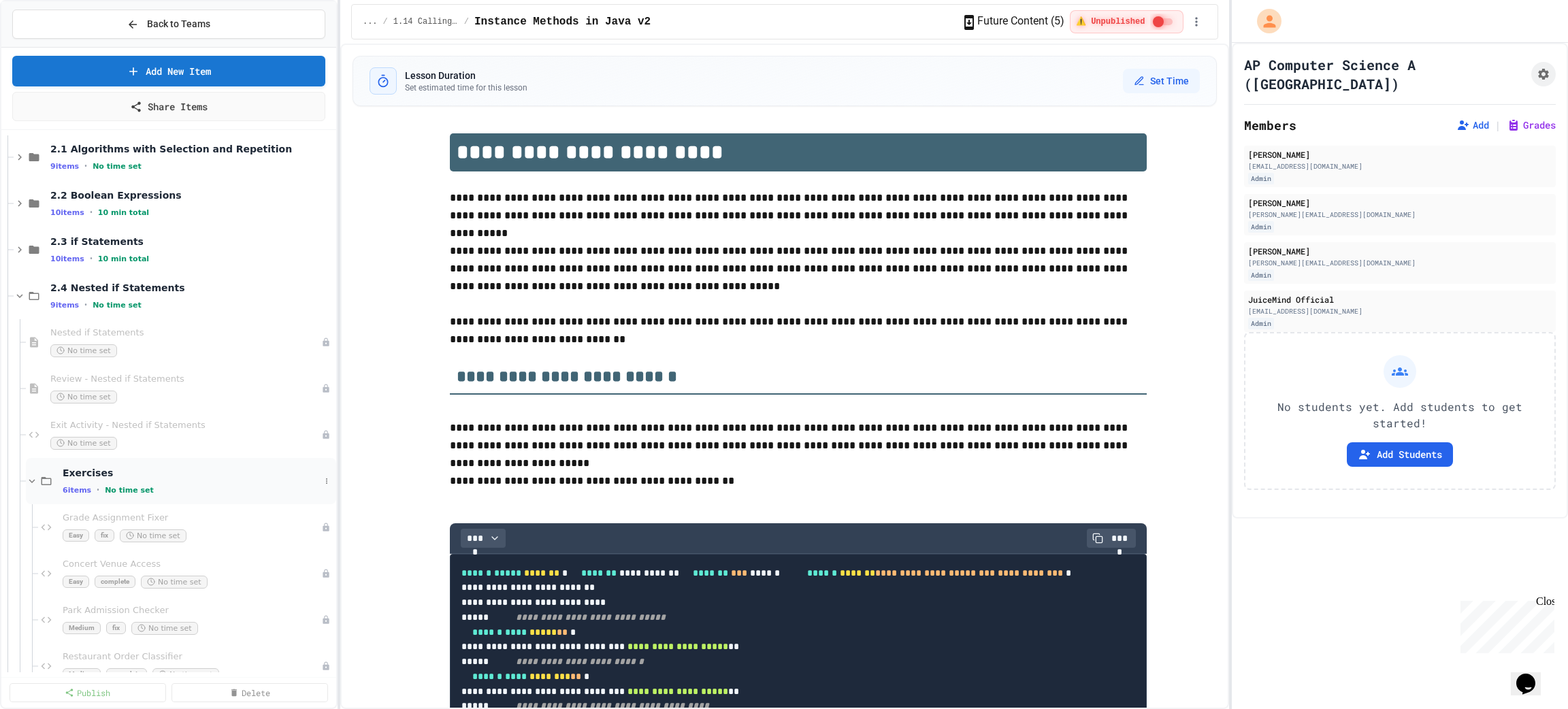
click at [97, 485] on div "6 items • No time set" at bounding box center [191, 490] width 257 height 11
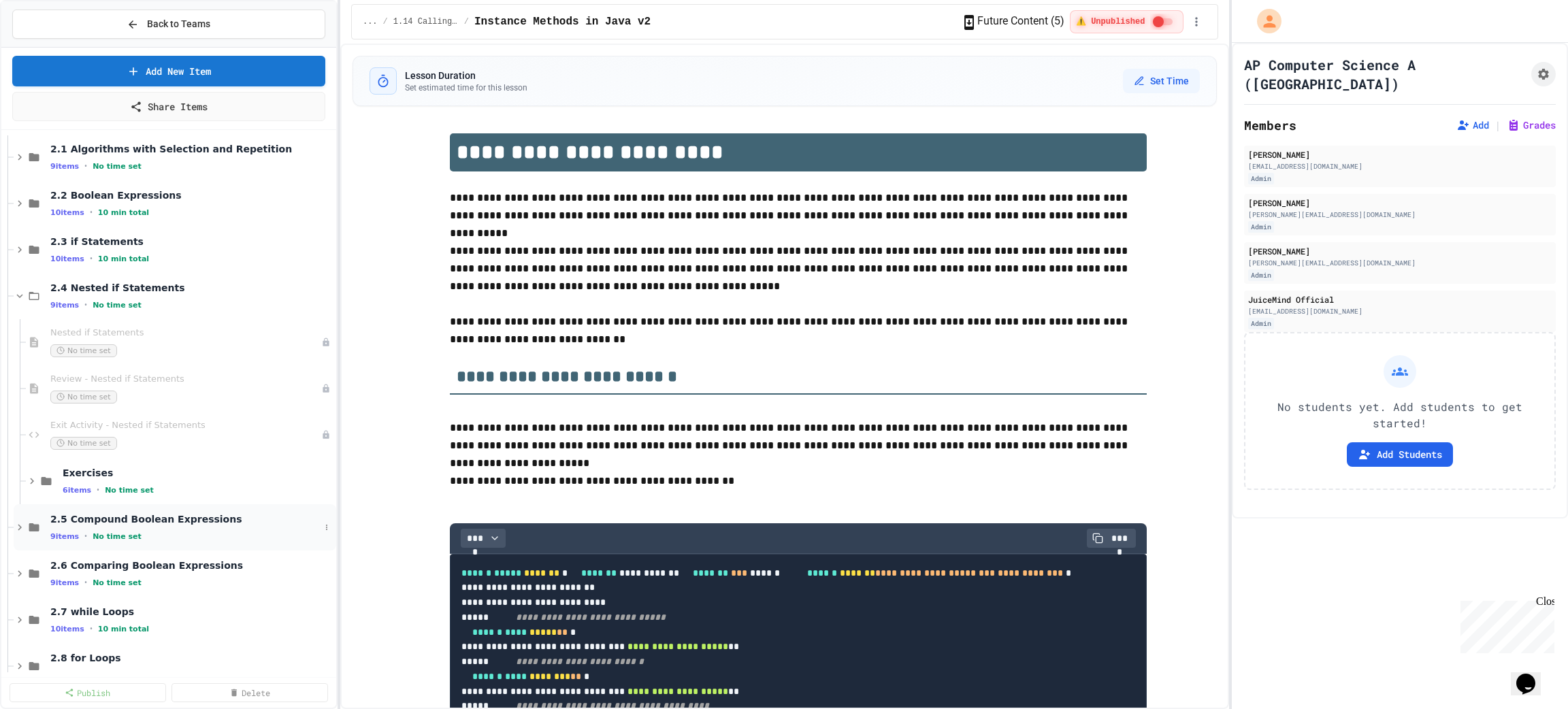
click at [103, 517] on span "2.5 Compound Boolean Expressions" at bounding box center [185, 518] width 269 height 12
click at [124, 301] on span "No time set" at bounding box center [117, 305] width 49 height 9
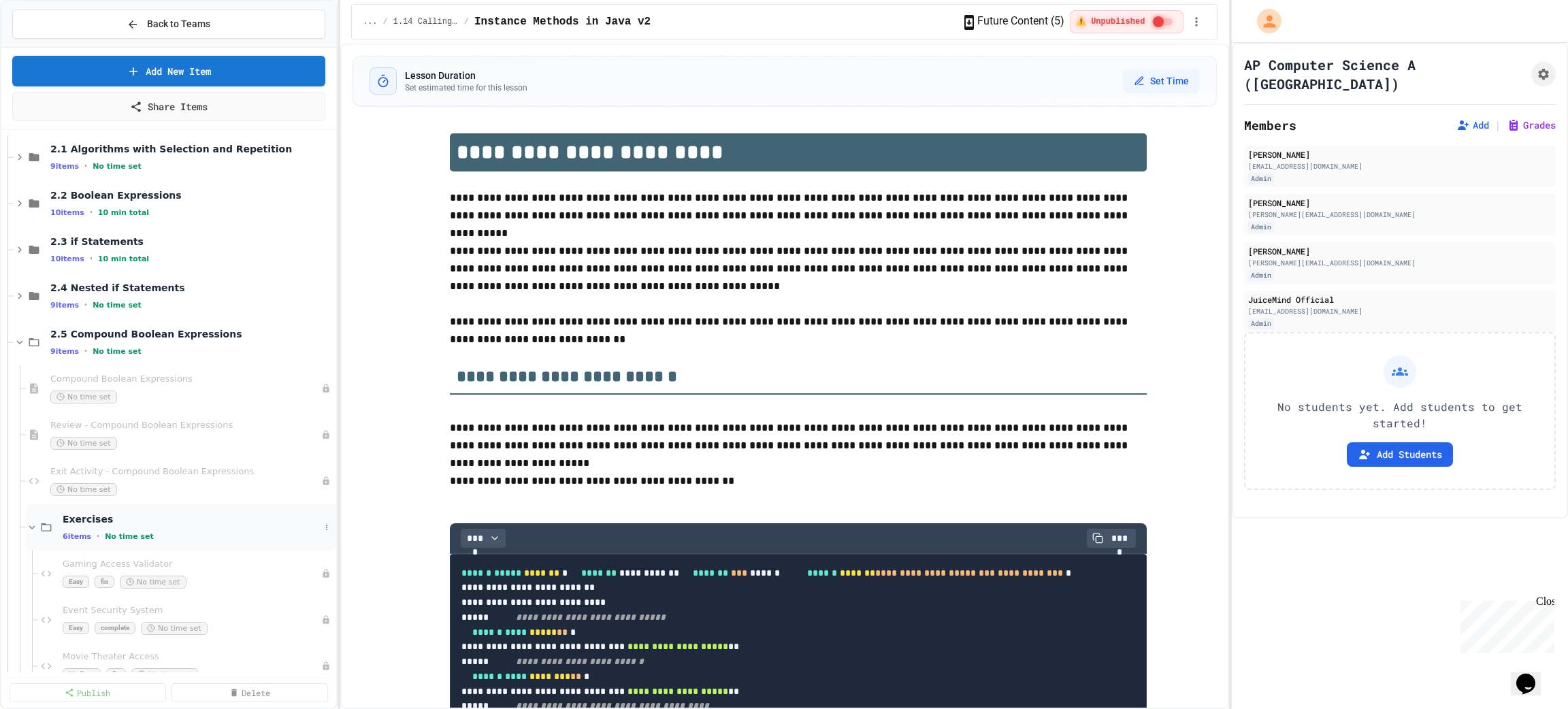
click at [85, 525] on div "Exercises 6 items • No time set" at bounding box center [191, 527] width 257 height 29
click at [97, 338] on span "2.5 Compound Boolean Expressions" at bounding box center [185, 334] width 269 height 12
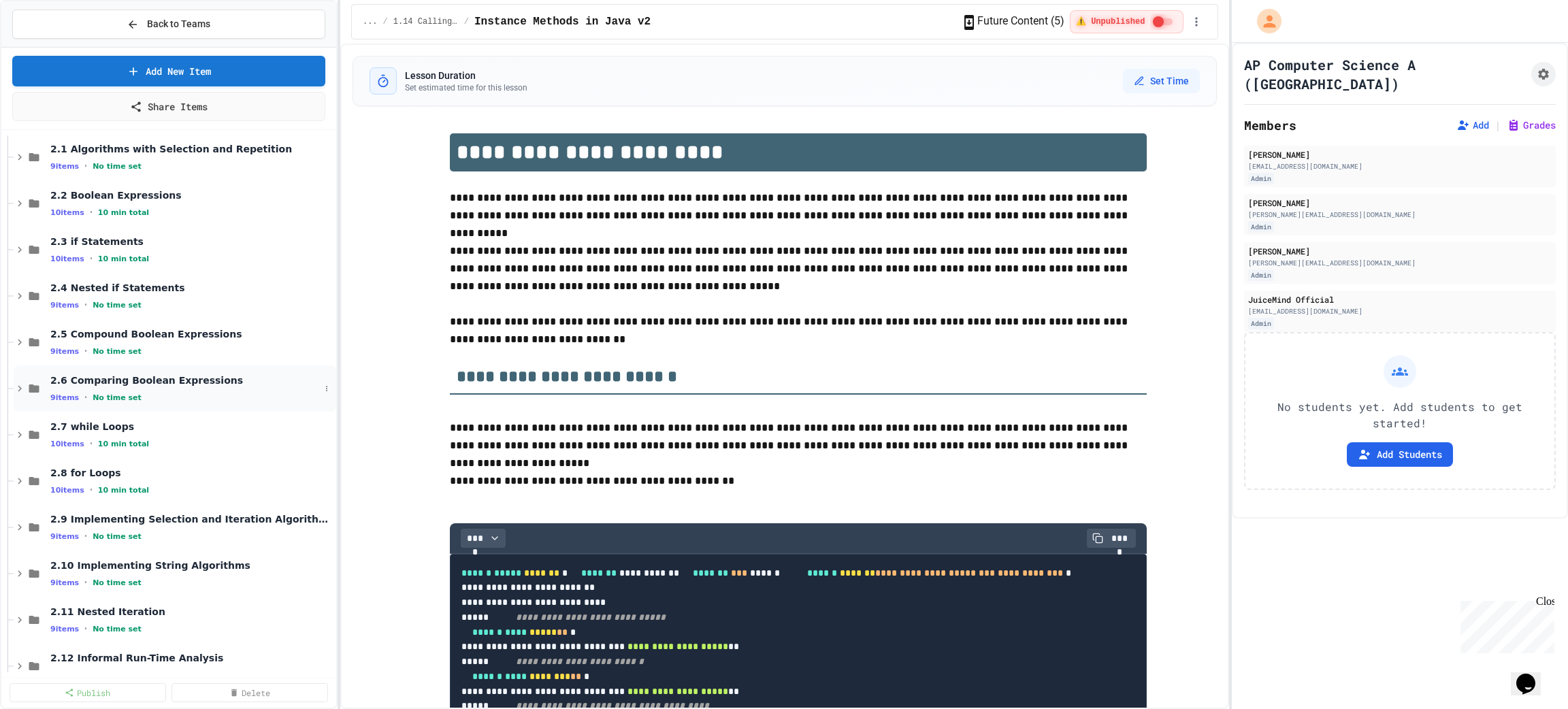
click at [101, 386] on div "2.6 Comparing Boolean Expressions 9 items • No time set" at bounding box center [185, 389] width 269 height 29
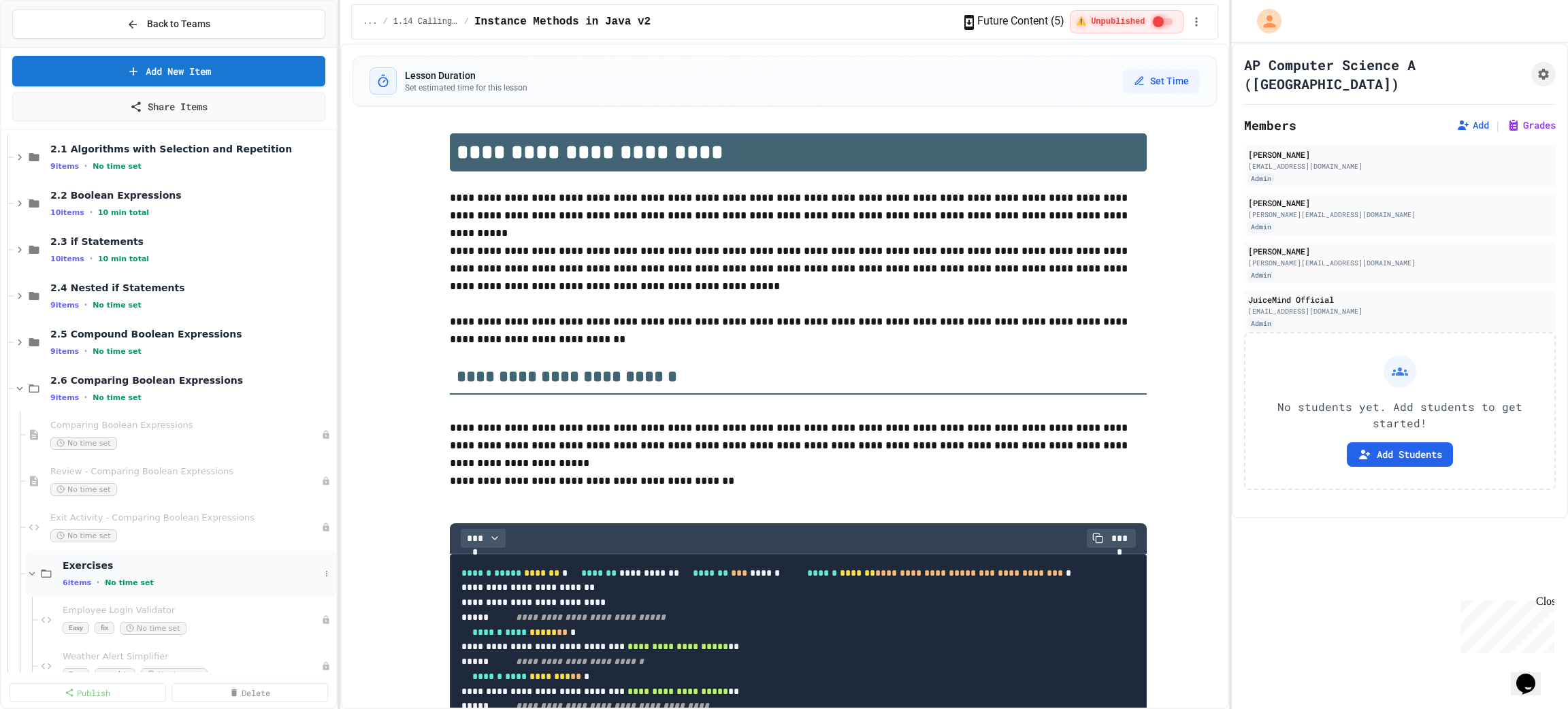
click at [89, 575] on div "Exercises 6 items • No time set" at bounding box center [191, 573] width 257 height 29
click at [95, 379] on span "2.6 Comparing Boolean Expressions" at bounding box center [185, 380] width 269 height 12
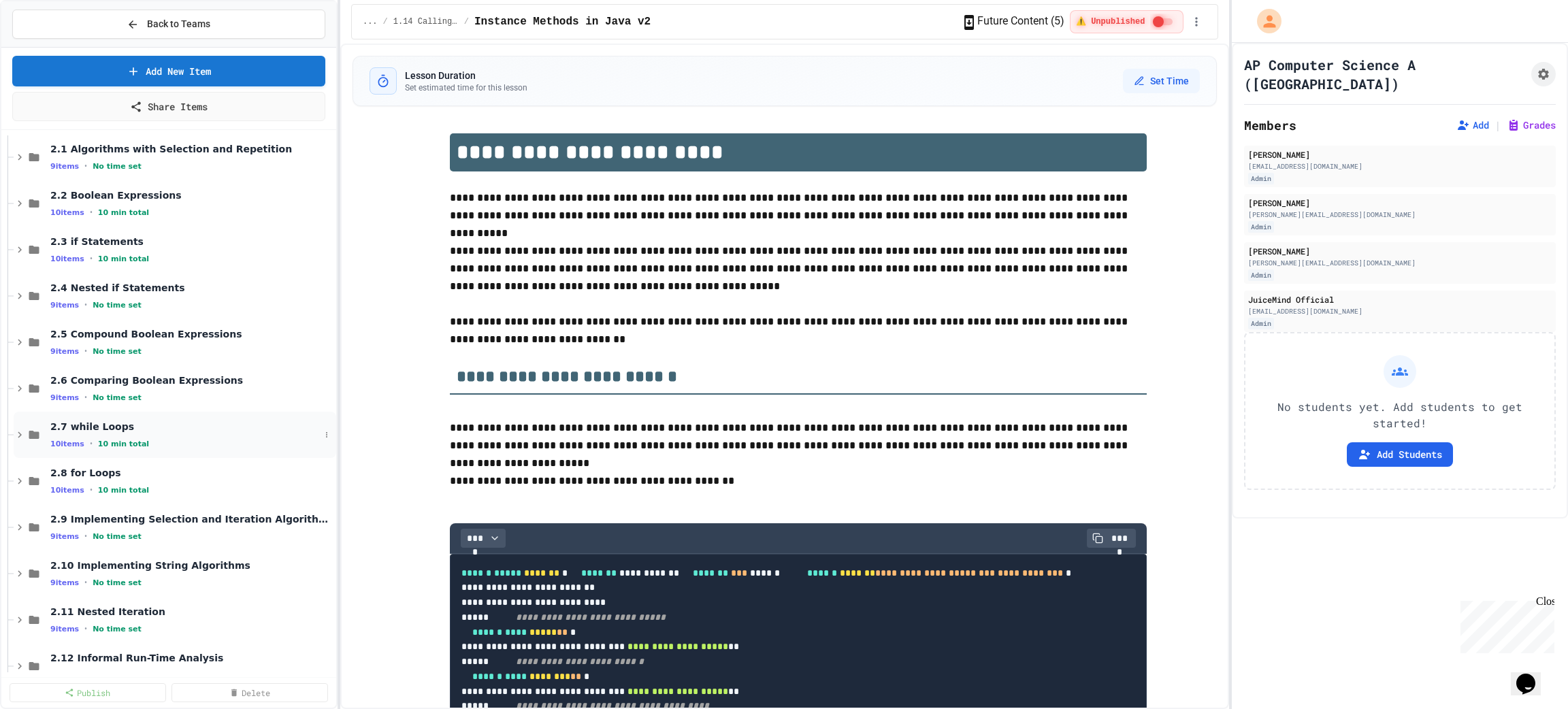
click at [95, 426] on span "2.7 while Loops" at bounding box center [185, 426] width 269 height 12
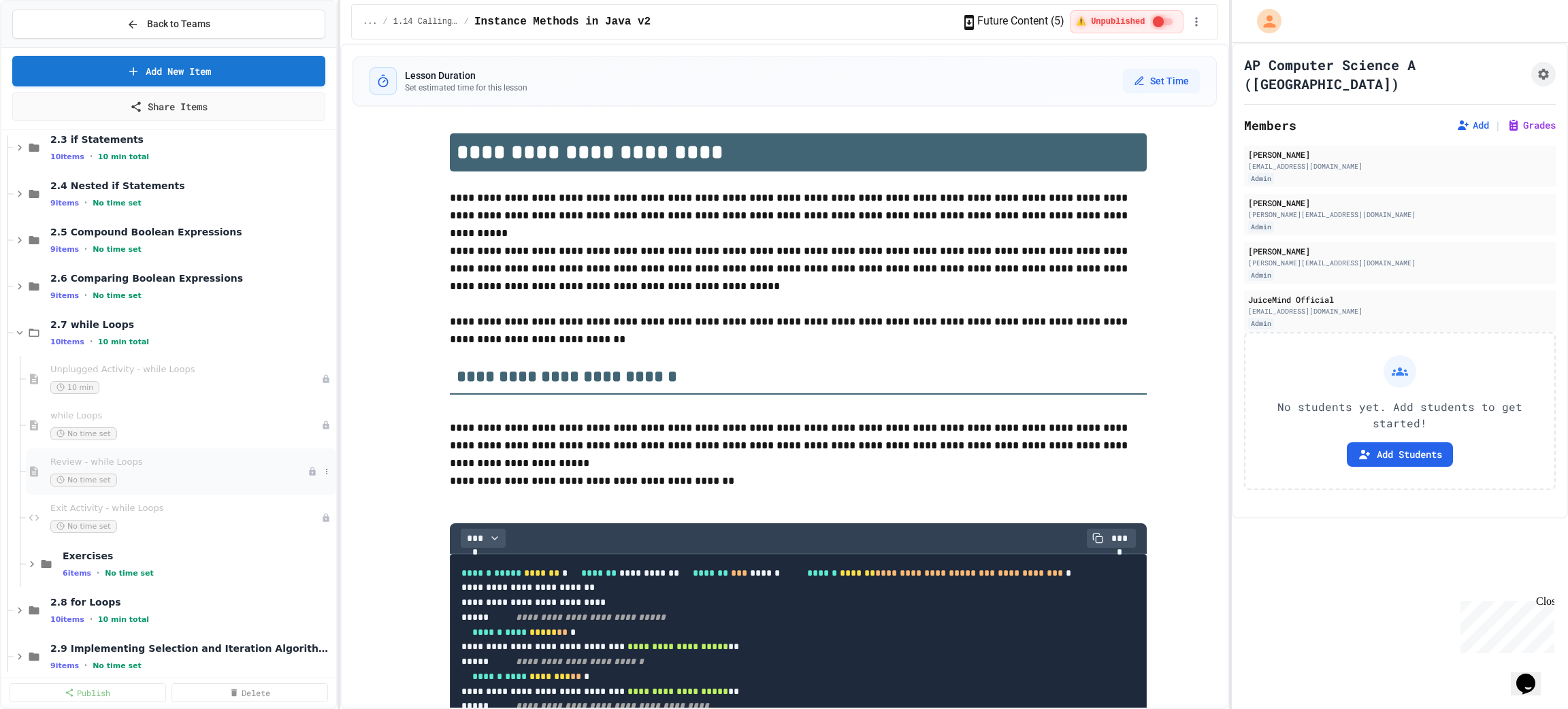
scroll to position [305, 0]
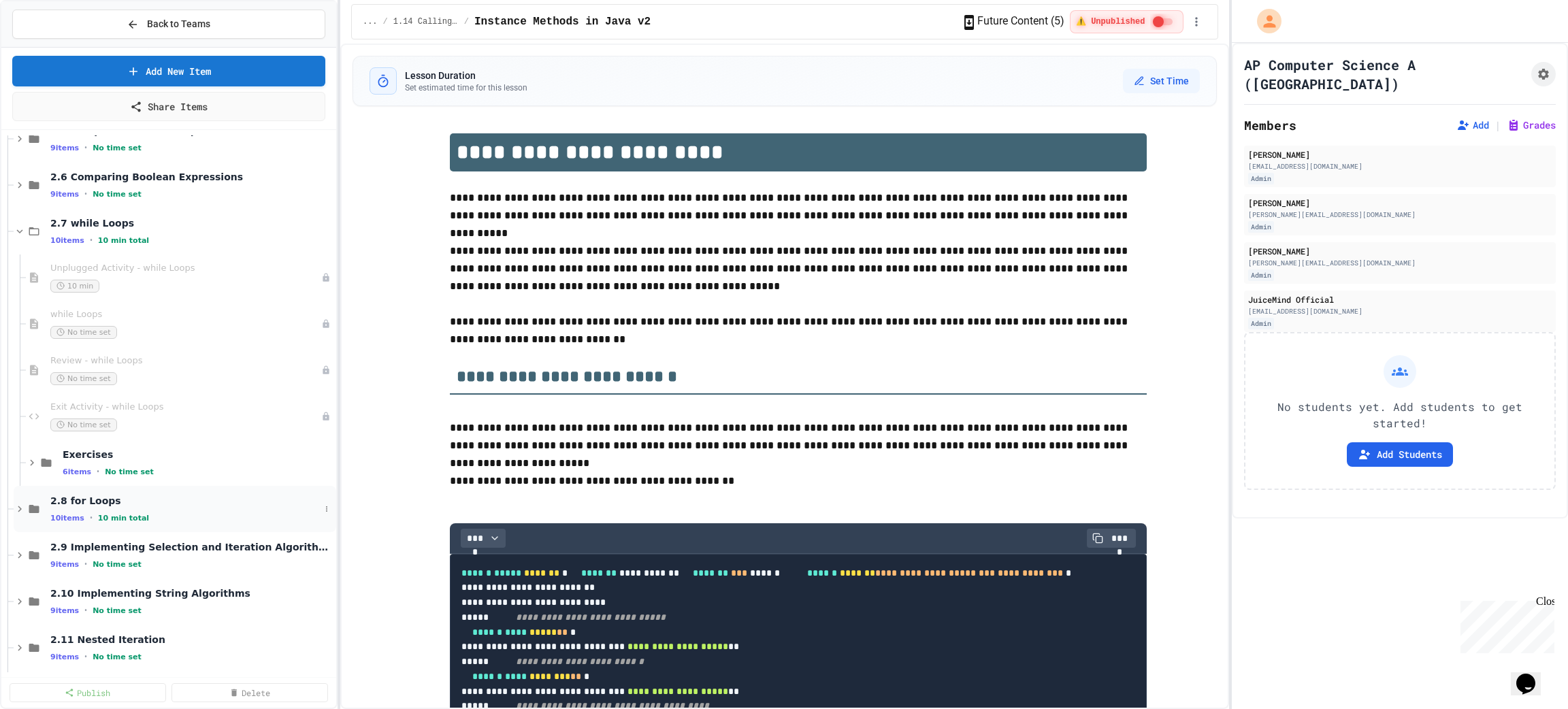
click at [109, 501] on span "2.8 for Loops" at bounding box center [185, 500] width 269 height 12
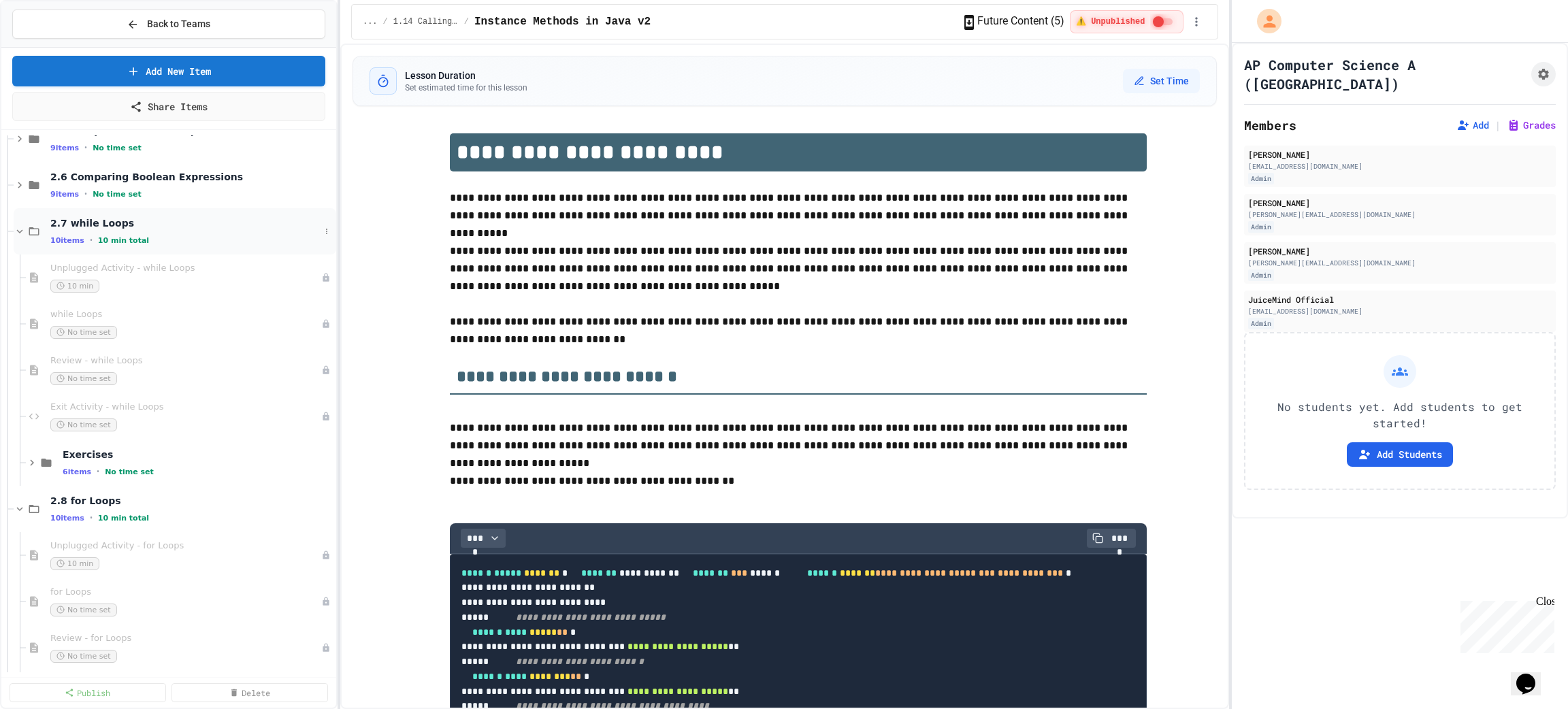
click at [154, 236] on div "10 items • 10 min total" at bounding box center [185, 240] width 269 height 11
click at [119, 506] on div "Exercises 6 items • No time set" at bounding box center [191, 509] width 257 height 29
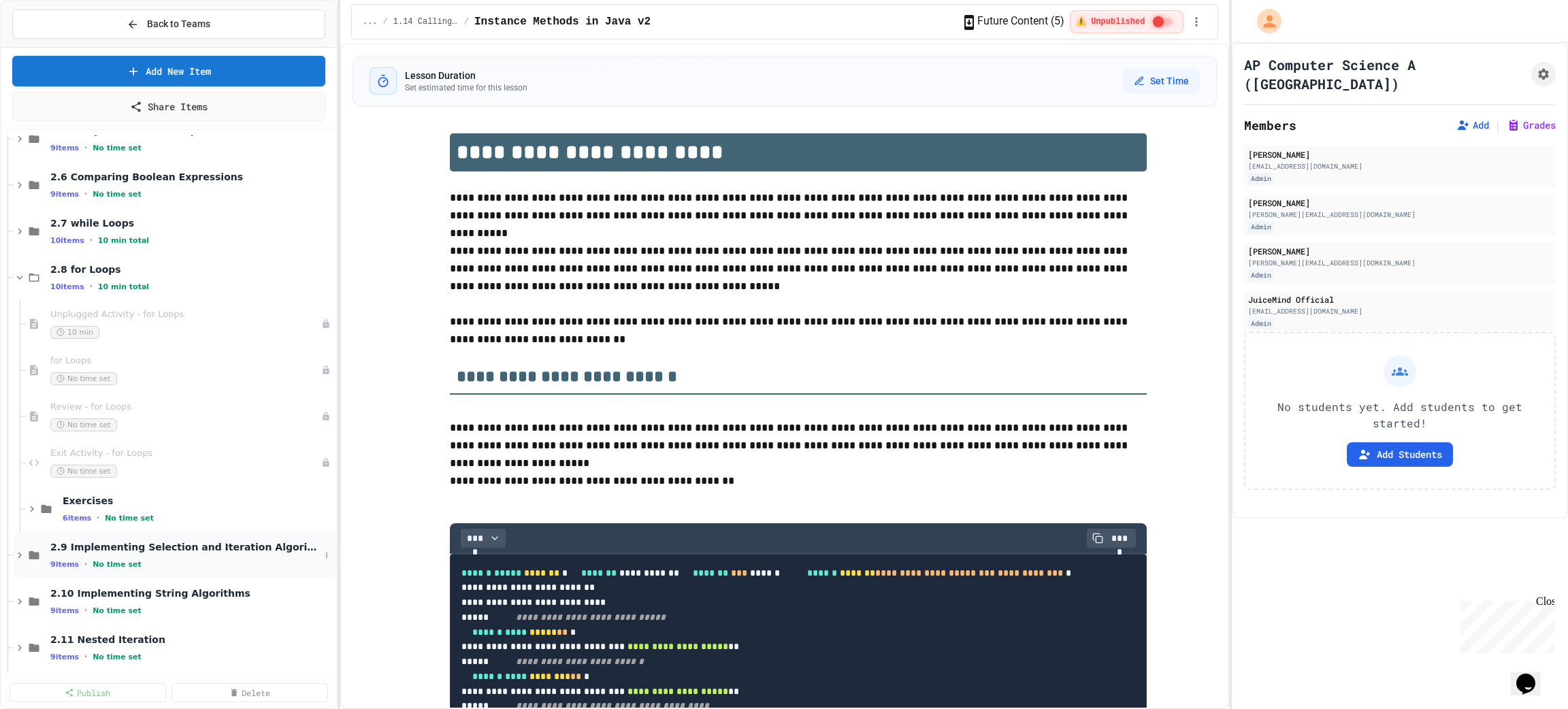
click at [73, 549] on span "2.9 Implementing Selection and Iteration Algorithms" at bounding box center [185, 546] width 269 height 12
click at [121, 273] on span "2.8 for Loops" at bounding box center [185, 269] width 269 height 12
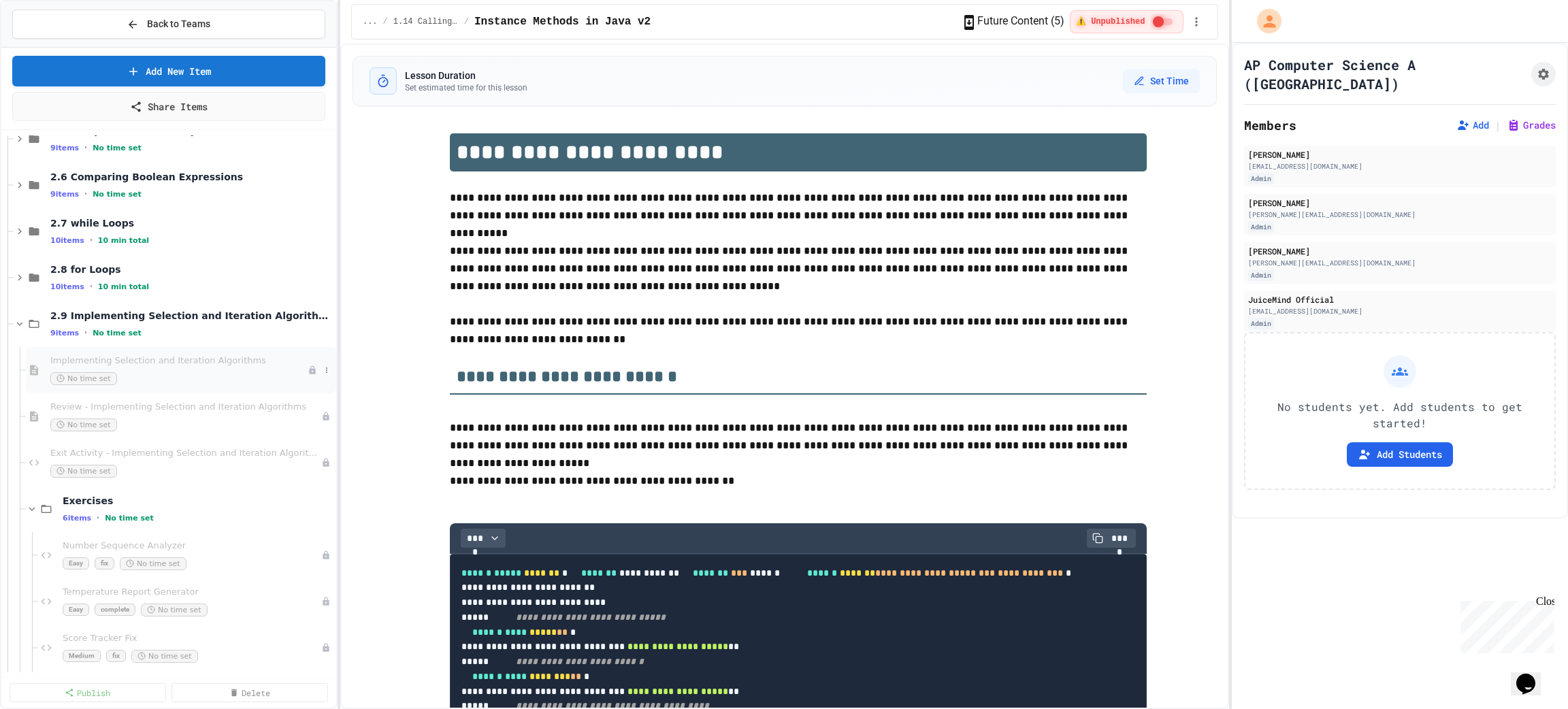
scroll to position [408, 0]
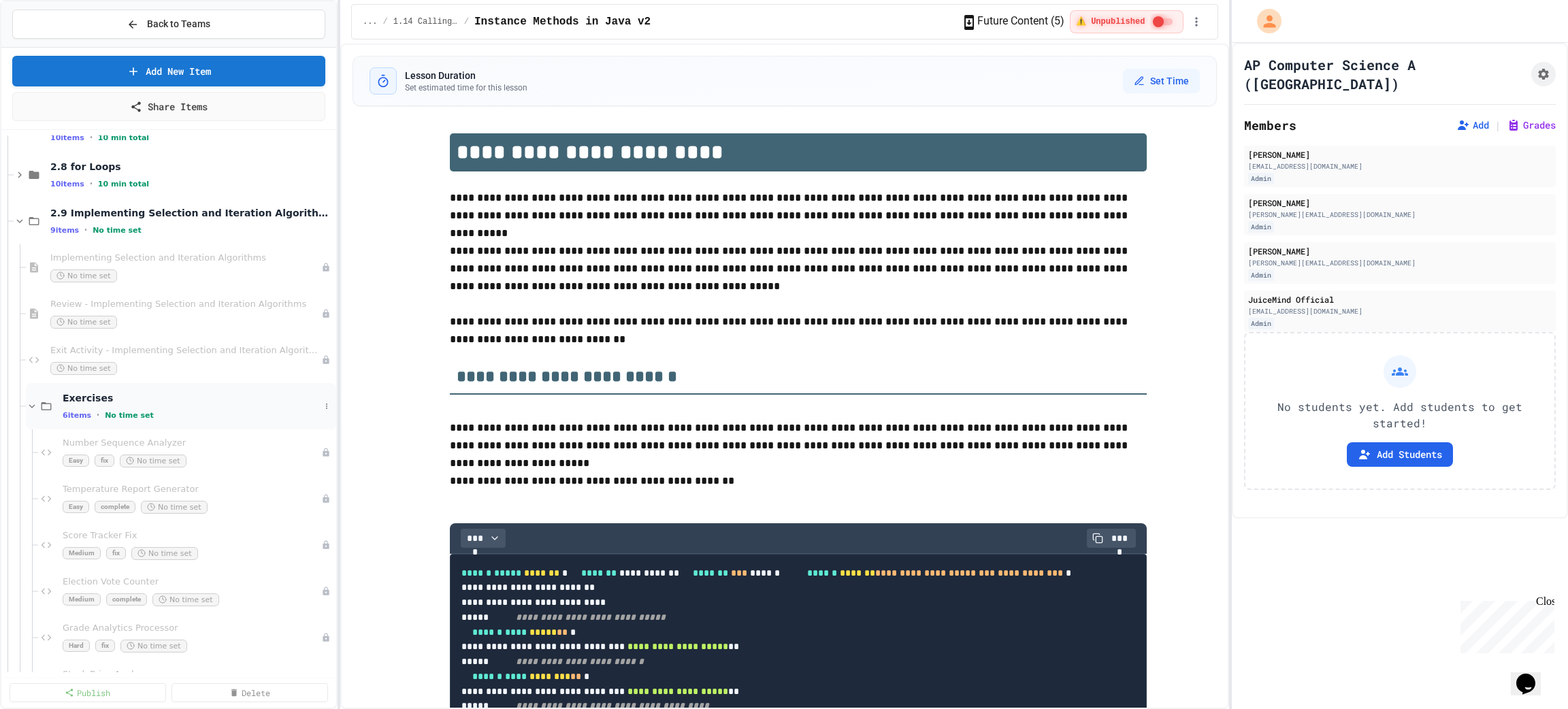
click at [136, 415] on span "No time set" at bounding box center [129, 415] width 49 height 9
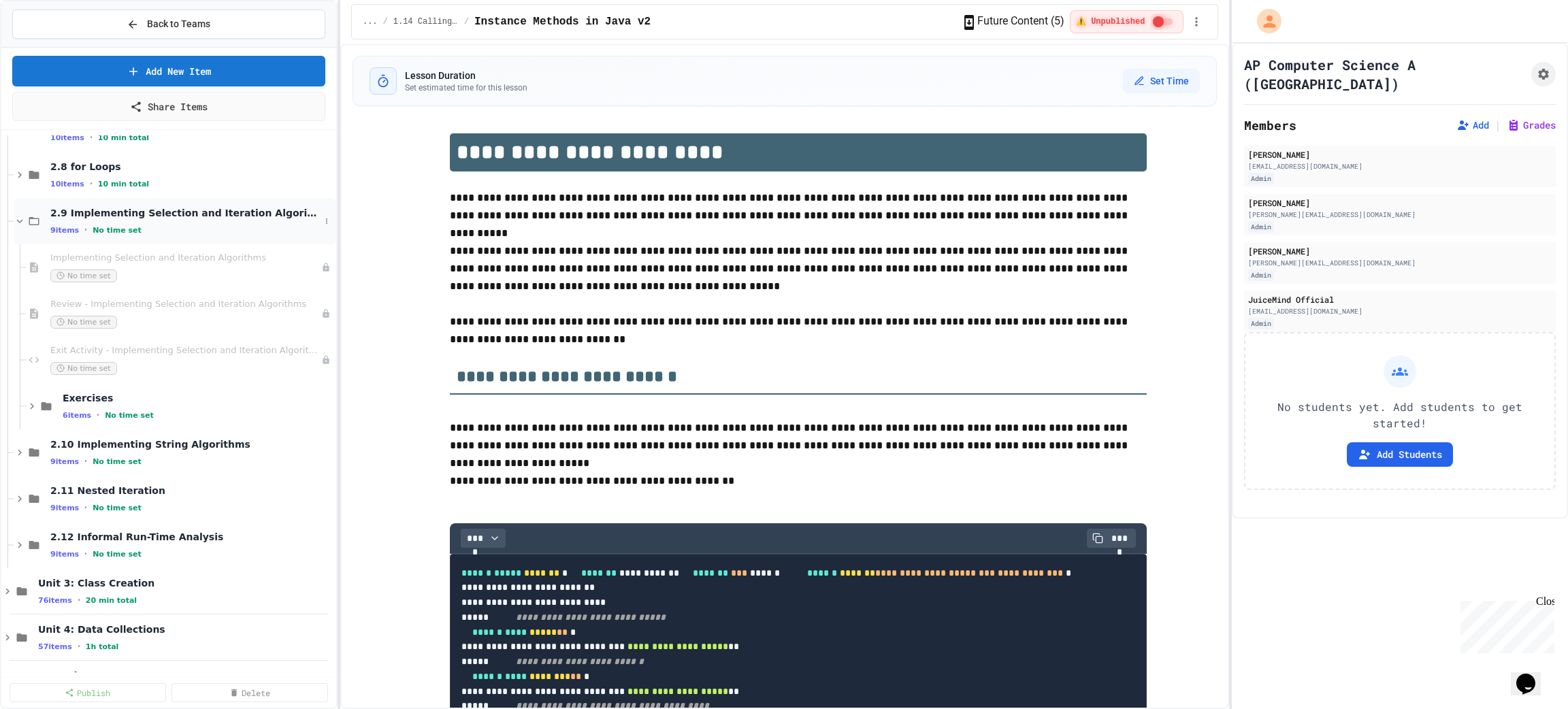
click at [89, 213] on span "2.9 Implementing Selection and Iteration Algorithms" at bounding box center [185, 212] width 269 height 12
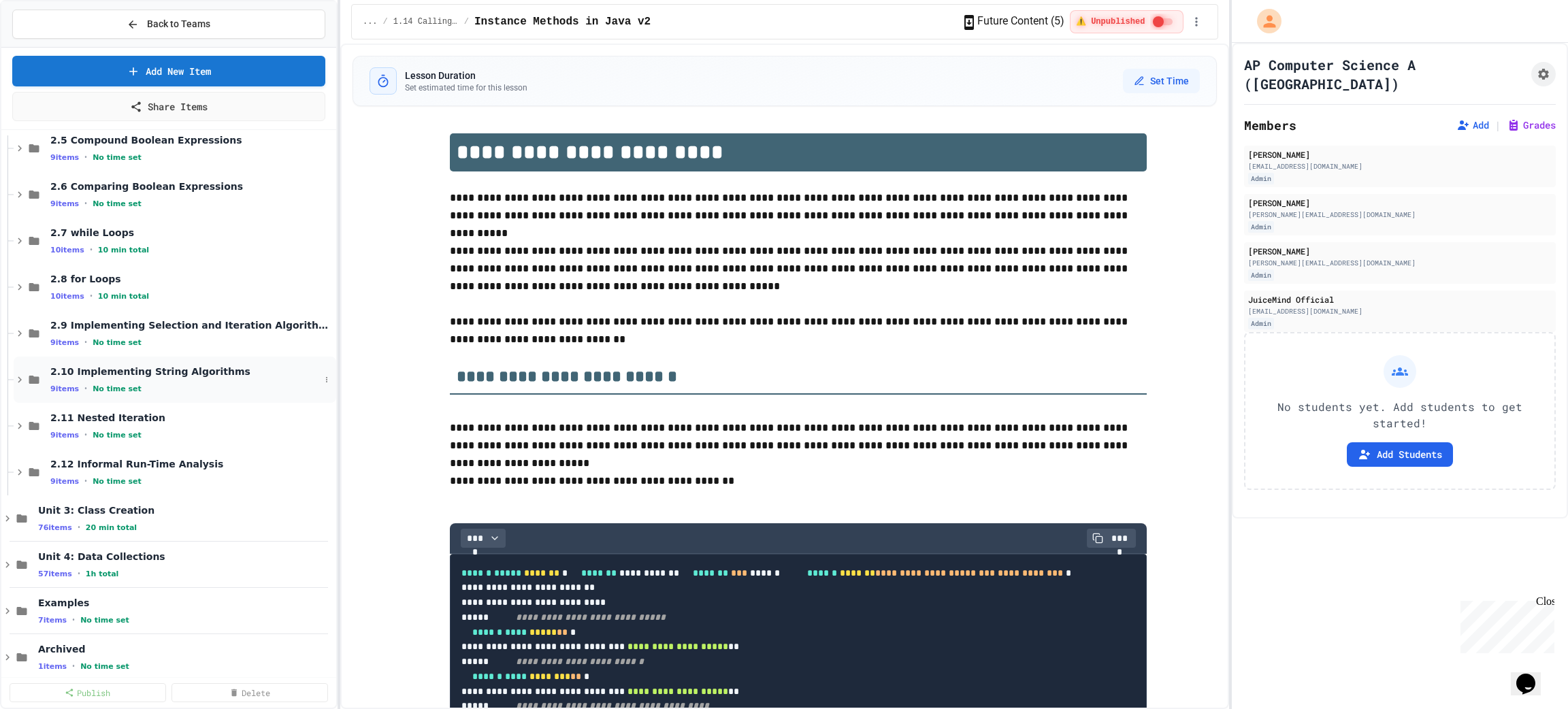
click at [103, 384] on span "No time set" at bounding box center [117, 388] width 49 height 9
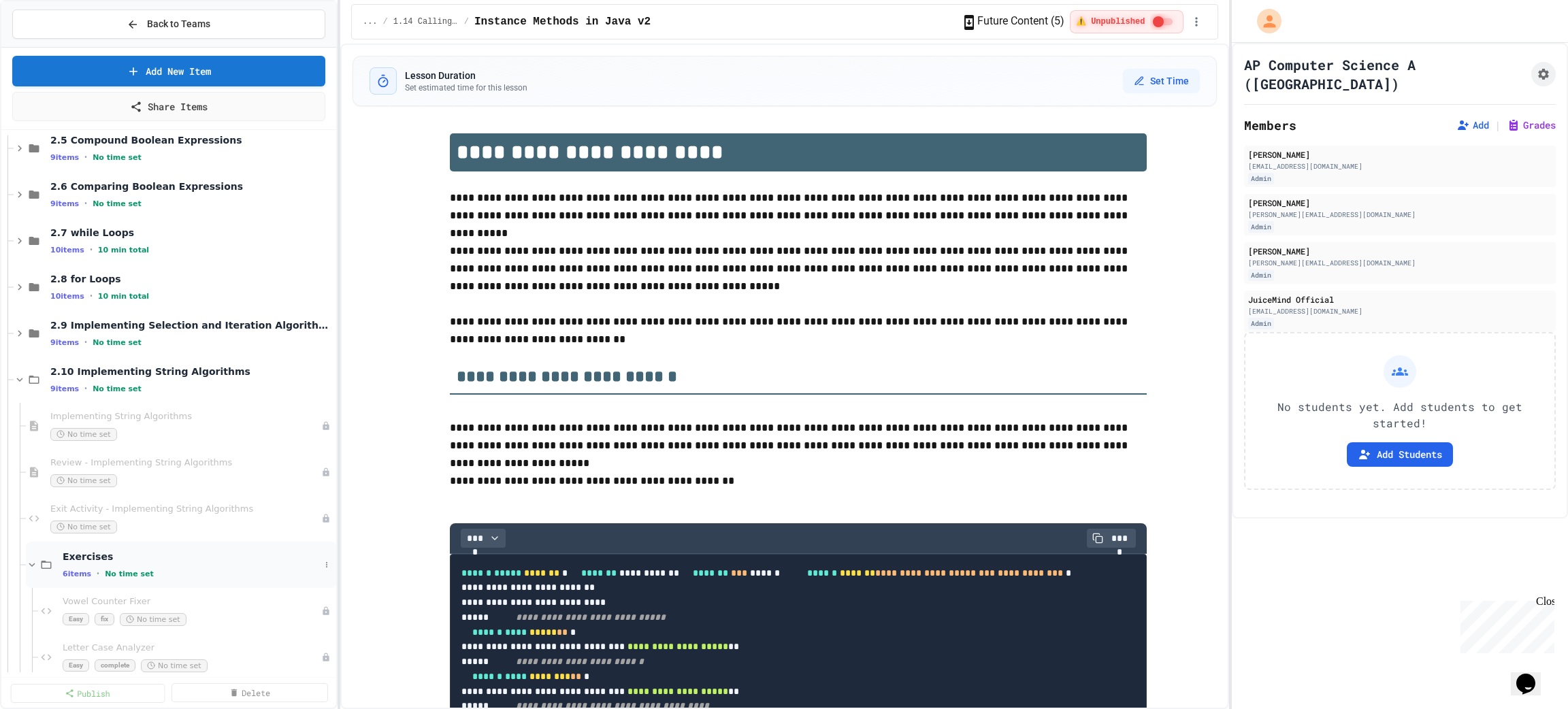
click at [92, 562] on span "Exercises" at bounding box center [191, 556] width 257 height 12
click at [88, 373] on span "2.10 Implementing String Algorithms" at bounding box center [185, 370] width 269 height 12
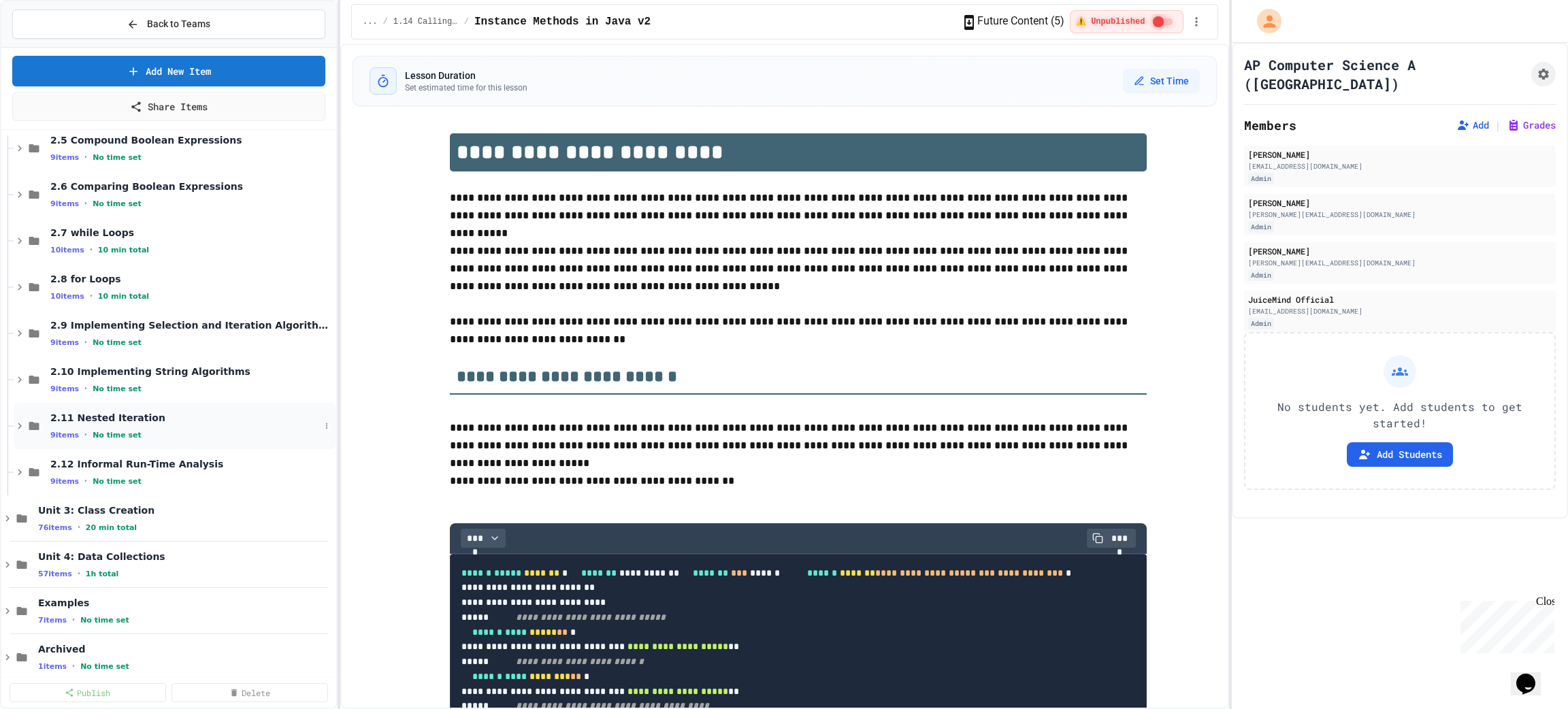
click at [89, 422] on span "2.11 Nested Iteration" at bounding box center [185, 417] width 269 height 12
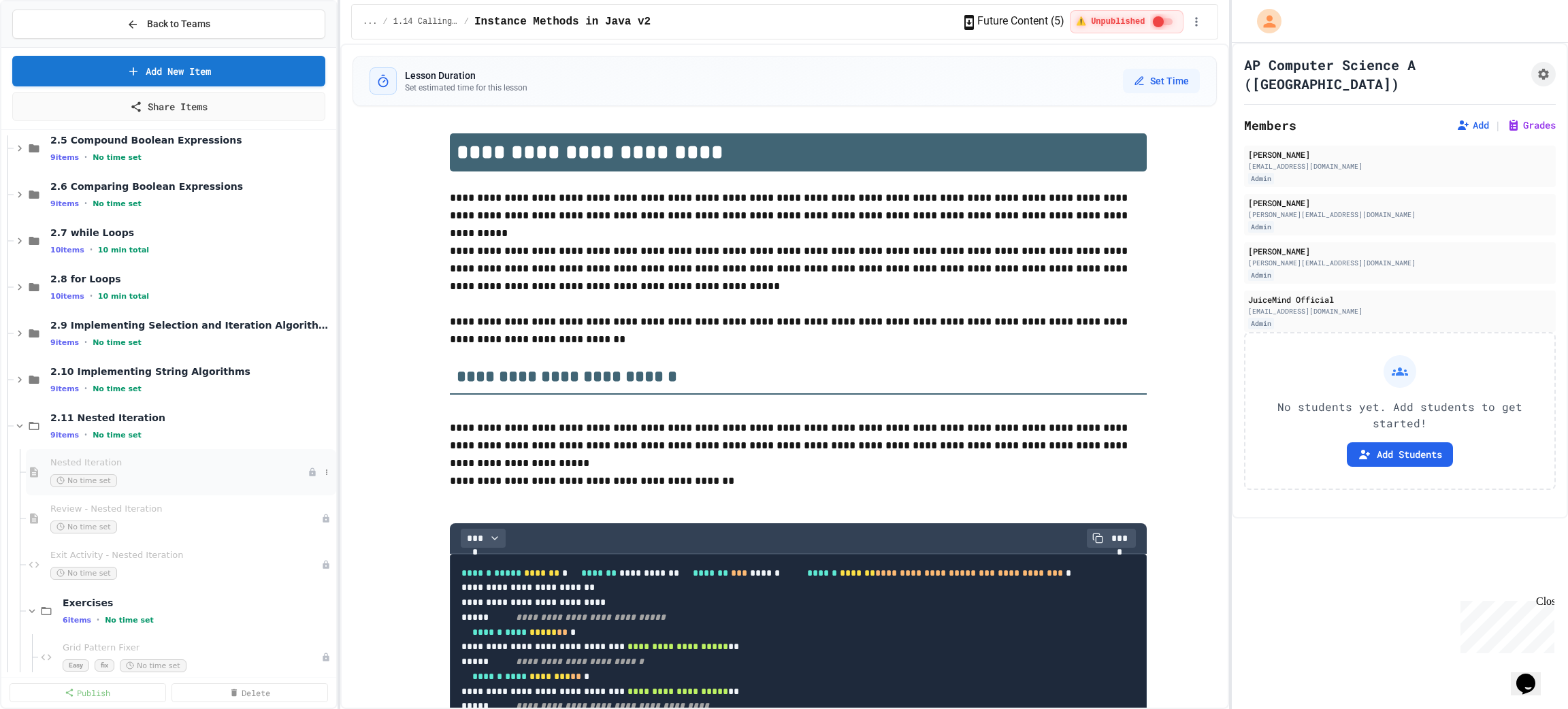
scroll to position [398, 0]
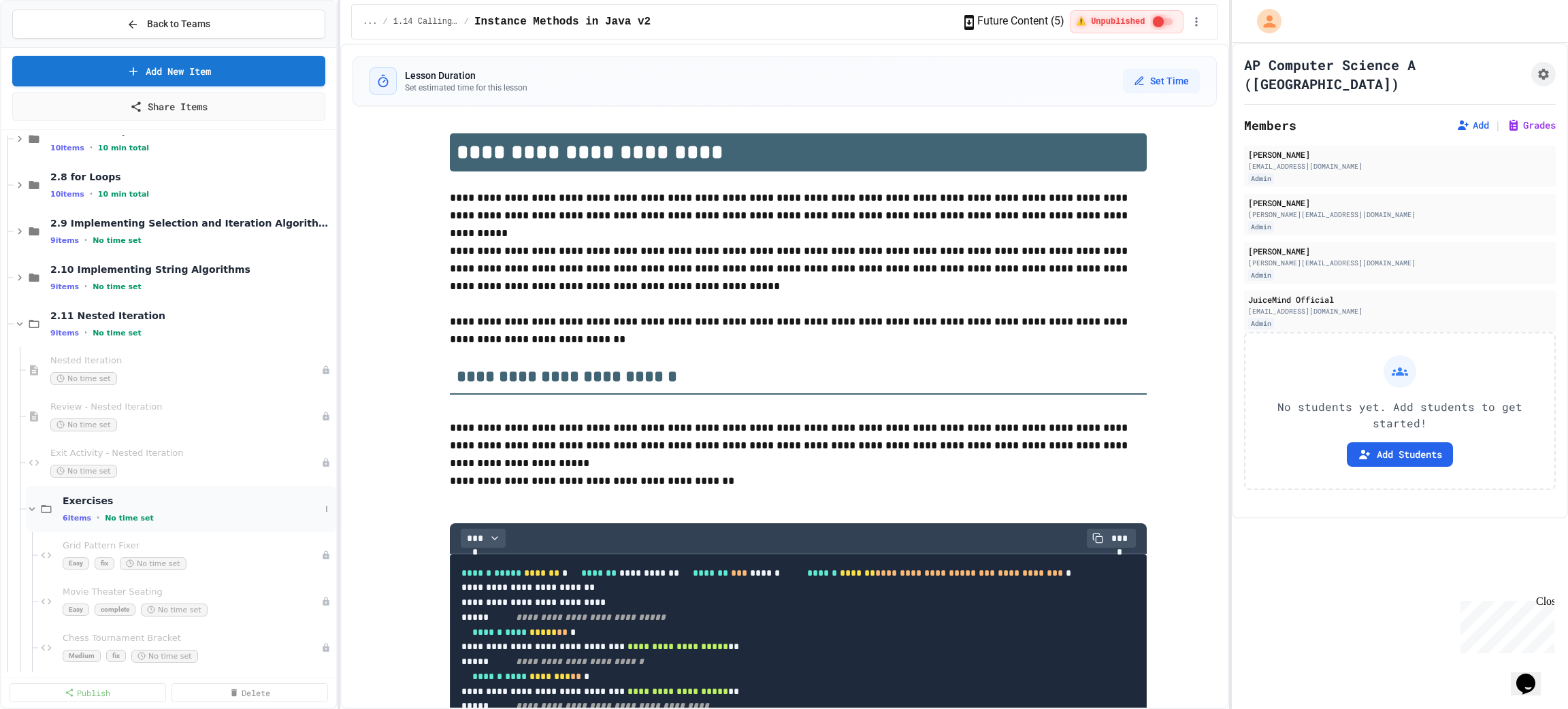
click at [93, 494] on span "Exercises" at bounding box center [191, 500] width 257 height 12
click at [88, 323] on div "2.11 Nested Iteration 9 items • No time set" at bounding box center [185, 324] width 269 height 29
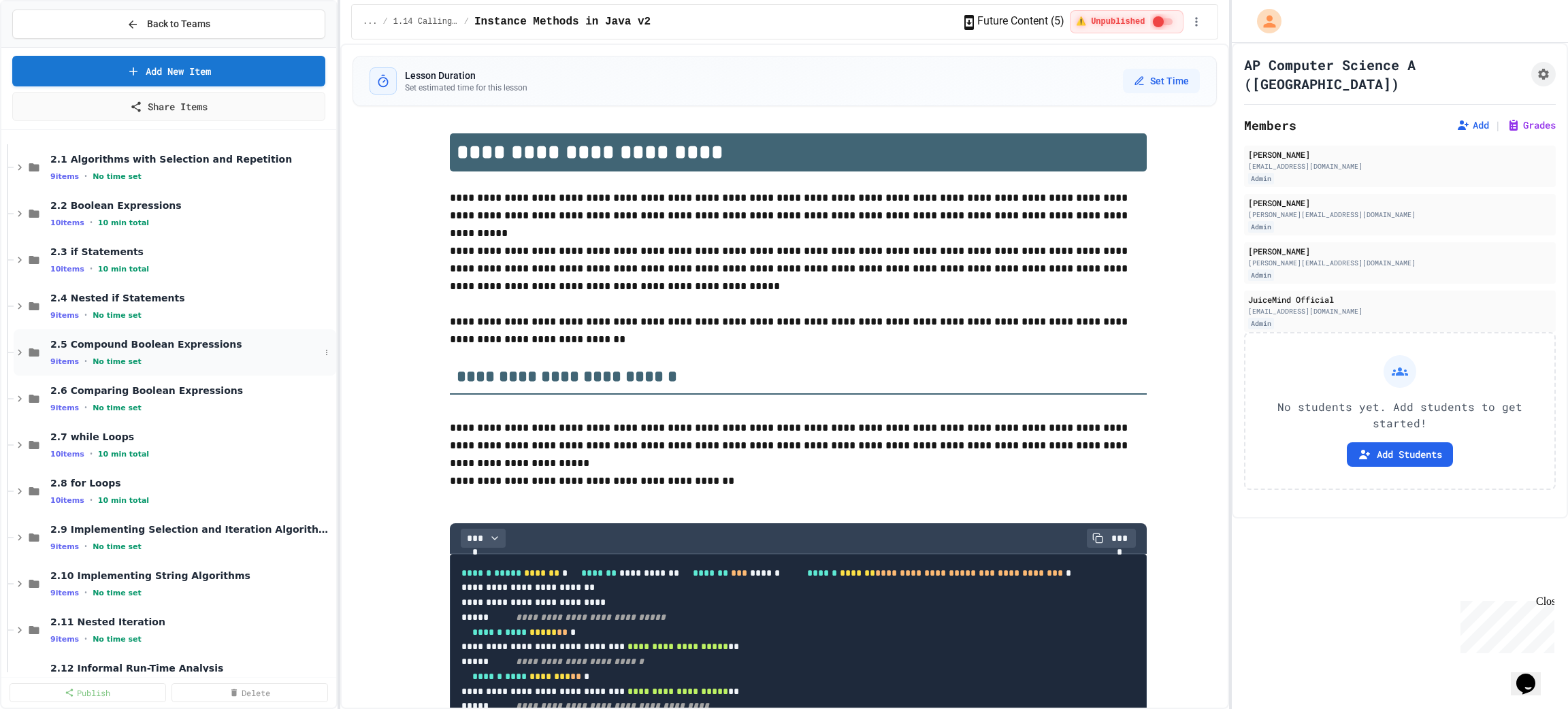
scroll to position [0, 0]
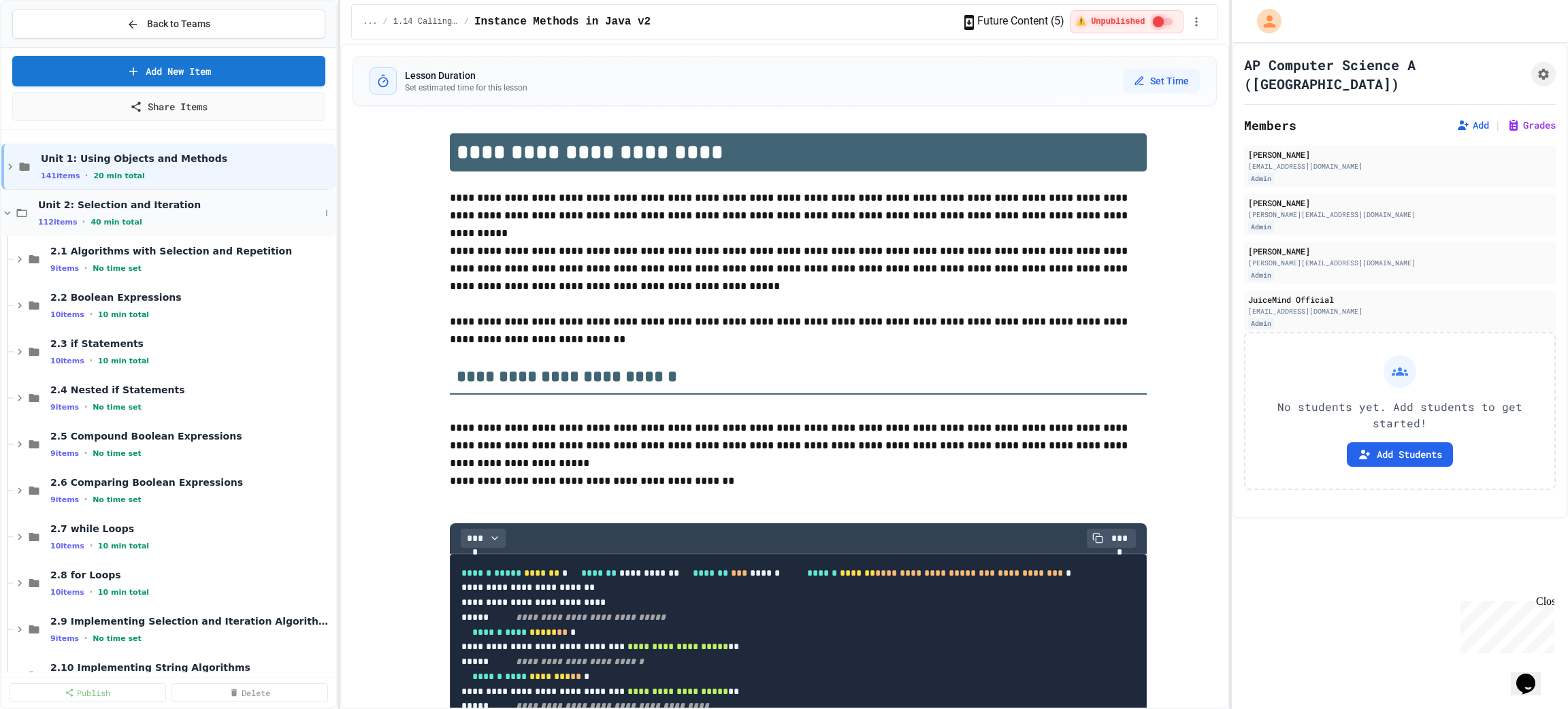
click at [195, 209] on span "Unit 2: Selection and Iteration" at bounding box center [179, 204] width 282 height 12
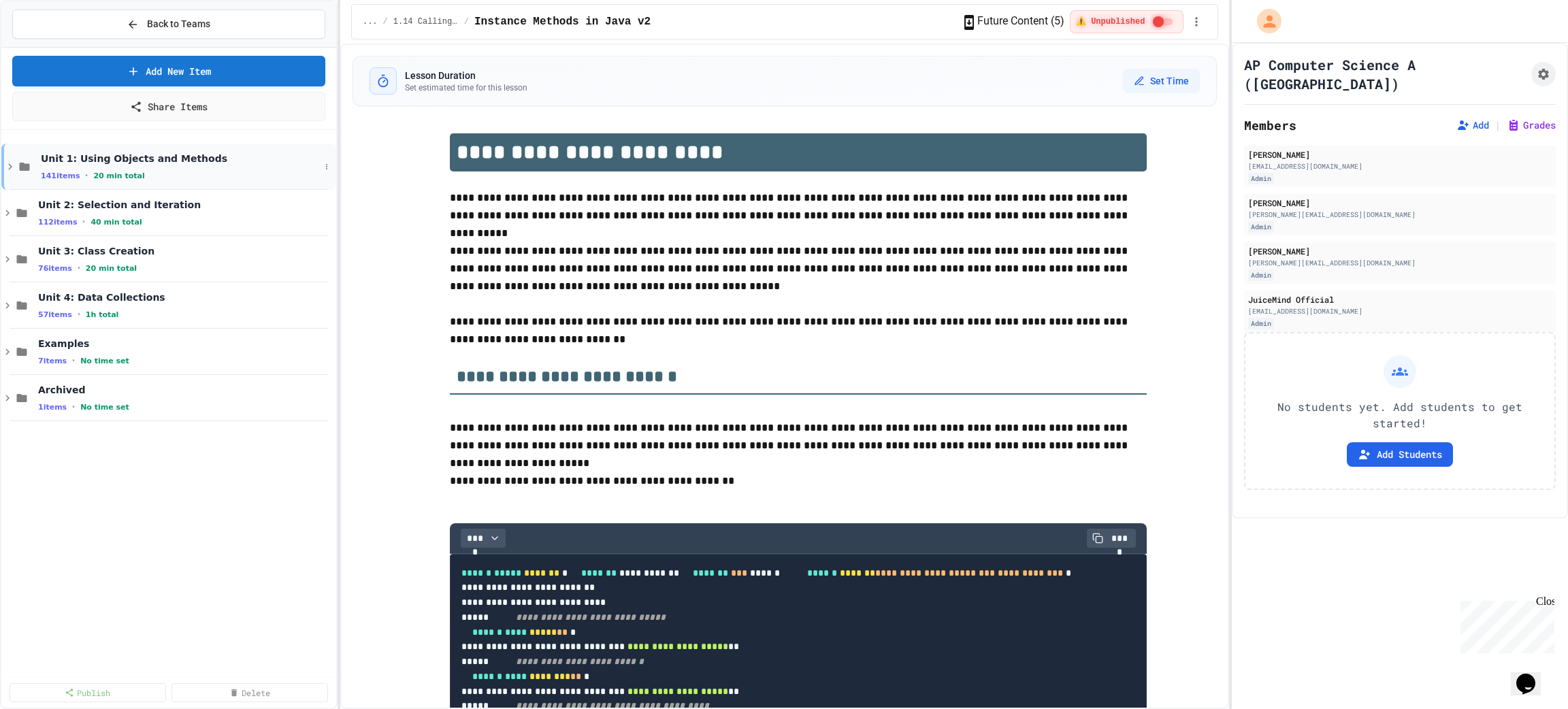
click at [204, 149] on div "Unit 1: Using Objects and Methods 141 items • 20 min total" at bounding box center [169, 167] width 335 height 46
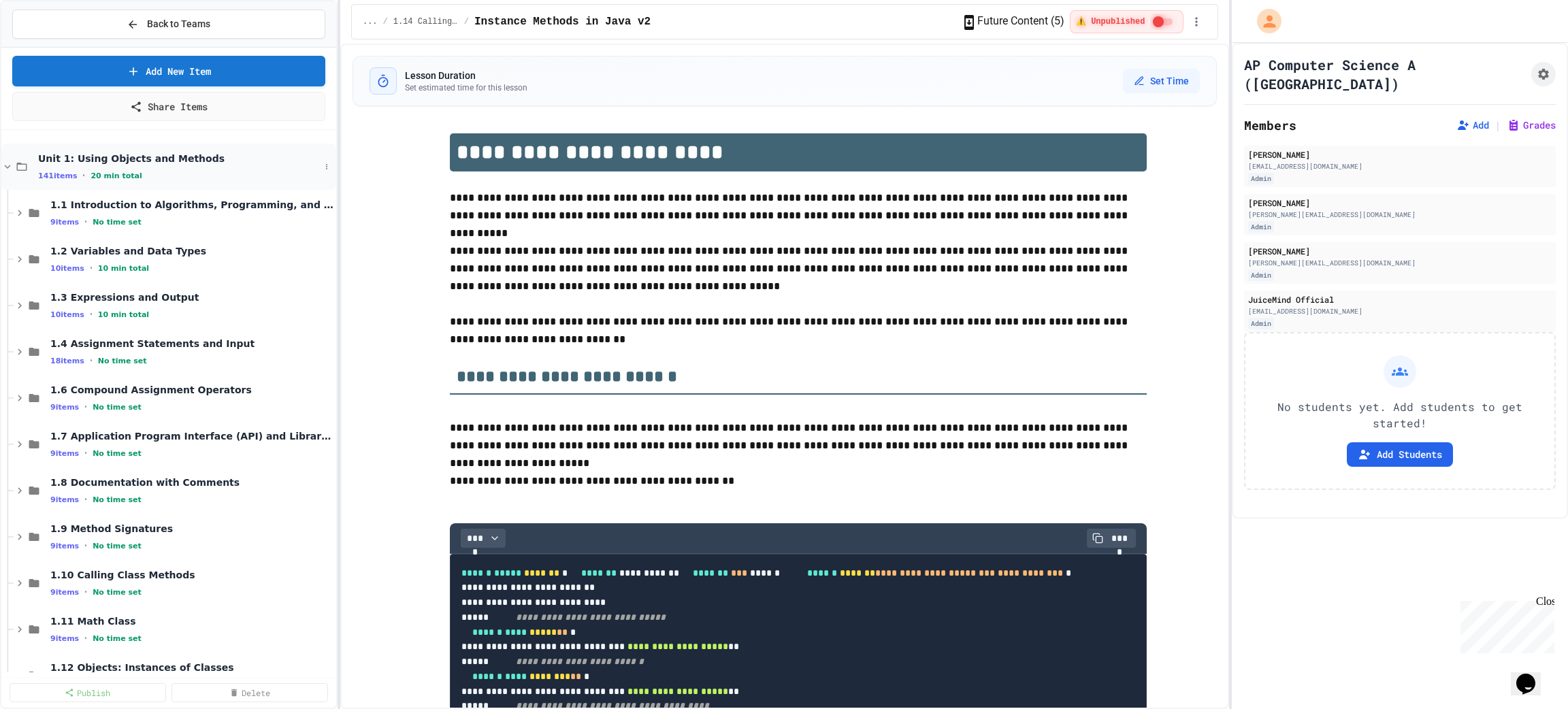
click at [157, 159] on span "Unit 1: Using Objects and Methods" at bounding box center [179, 158] width 282 height 12
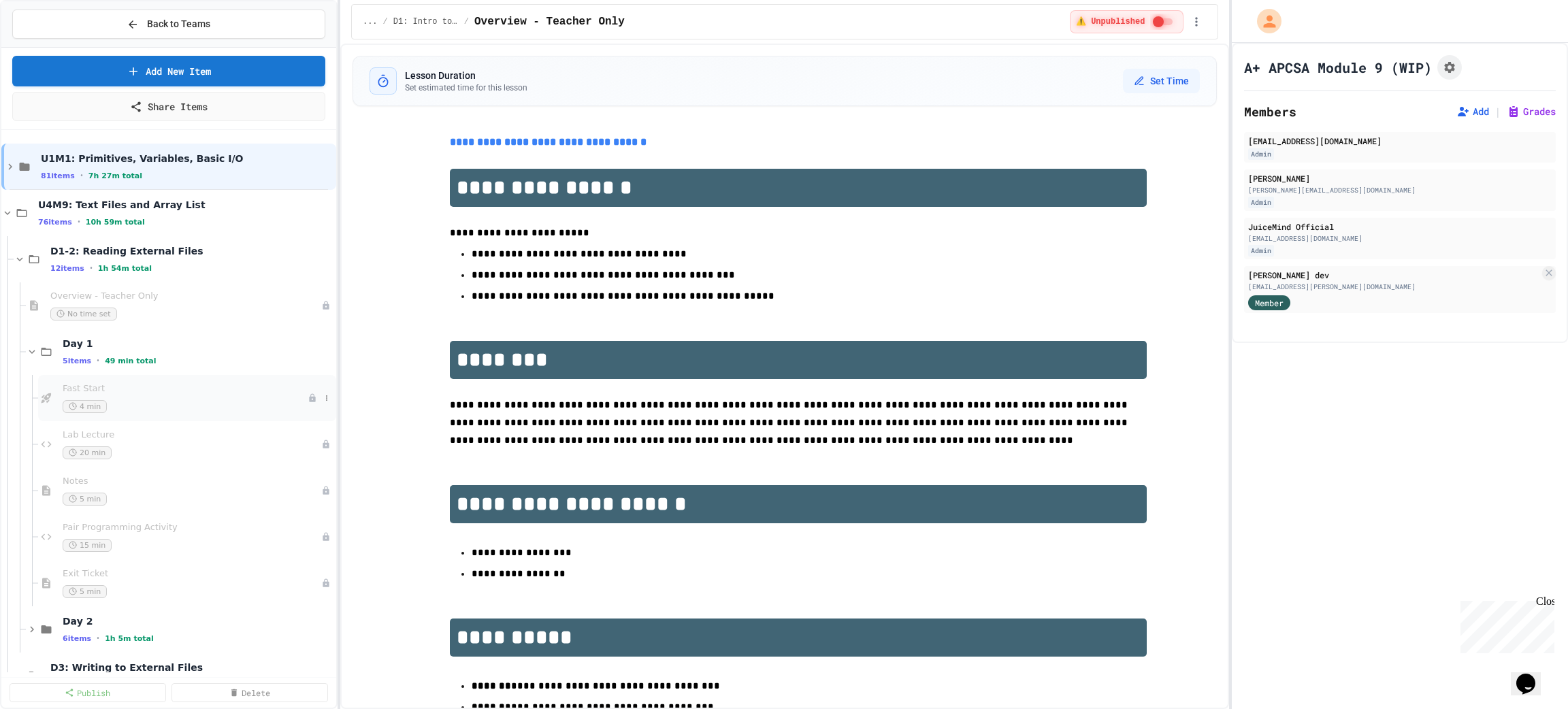
click at [157, 402] on div "4 min" at bounding box center [185, 406] width 245 height 13
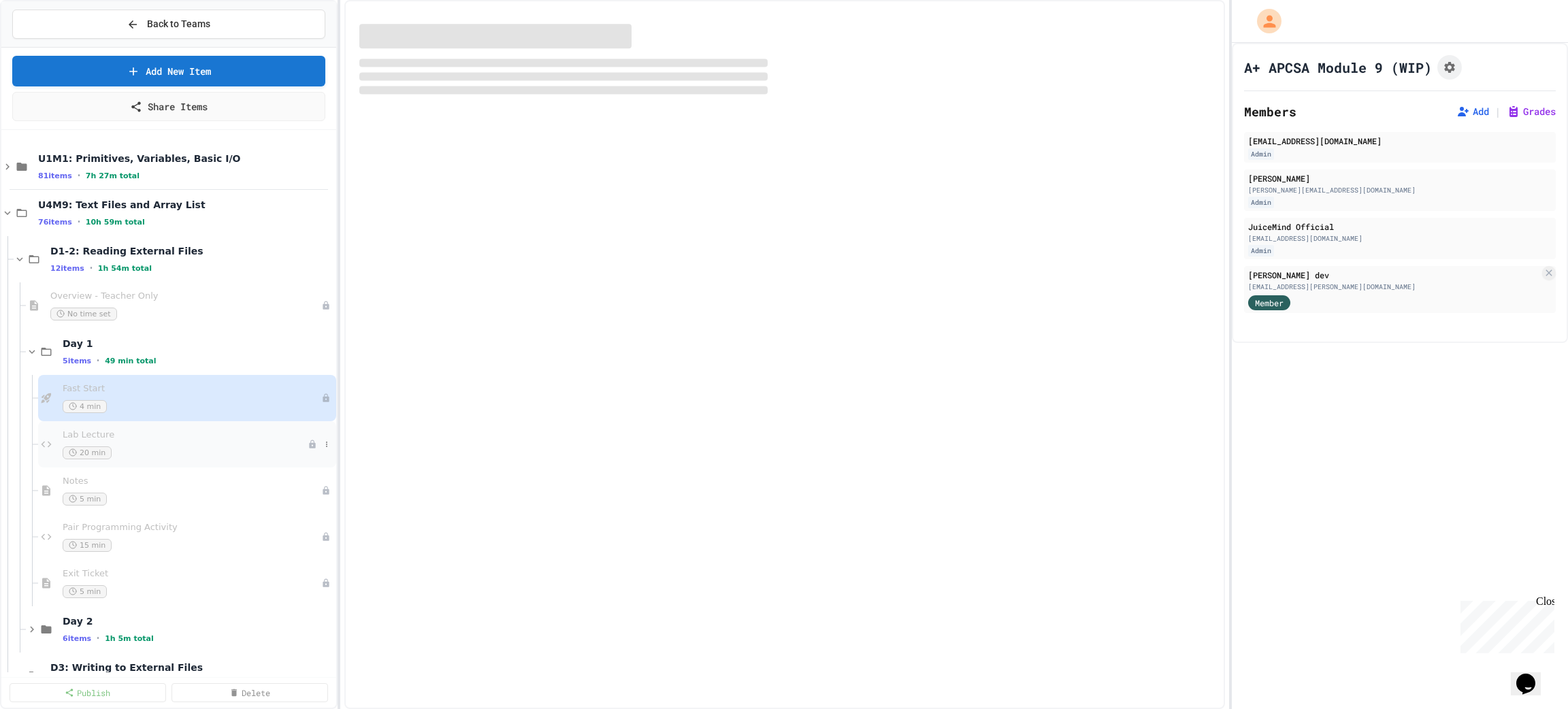
click at [181, 452] on div "20 min" at bounding box center [185, 453] width 245 height 13
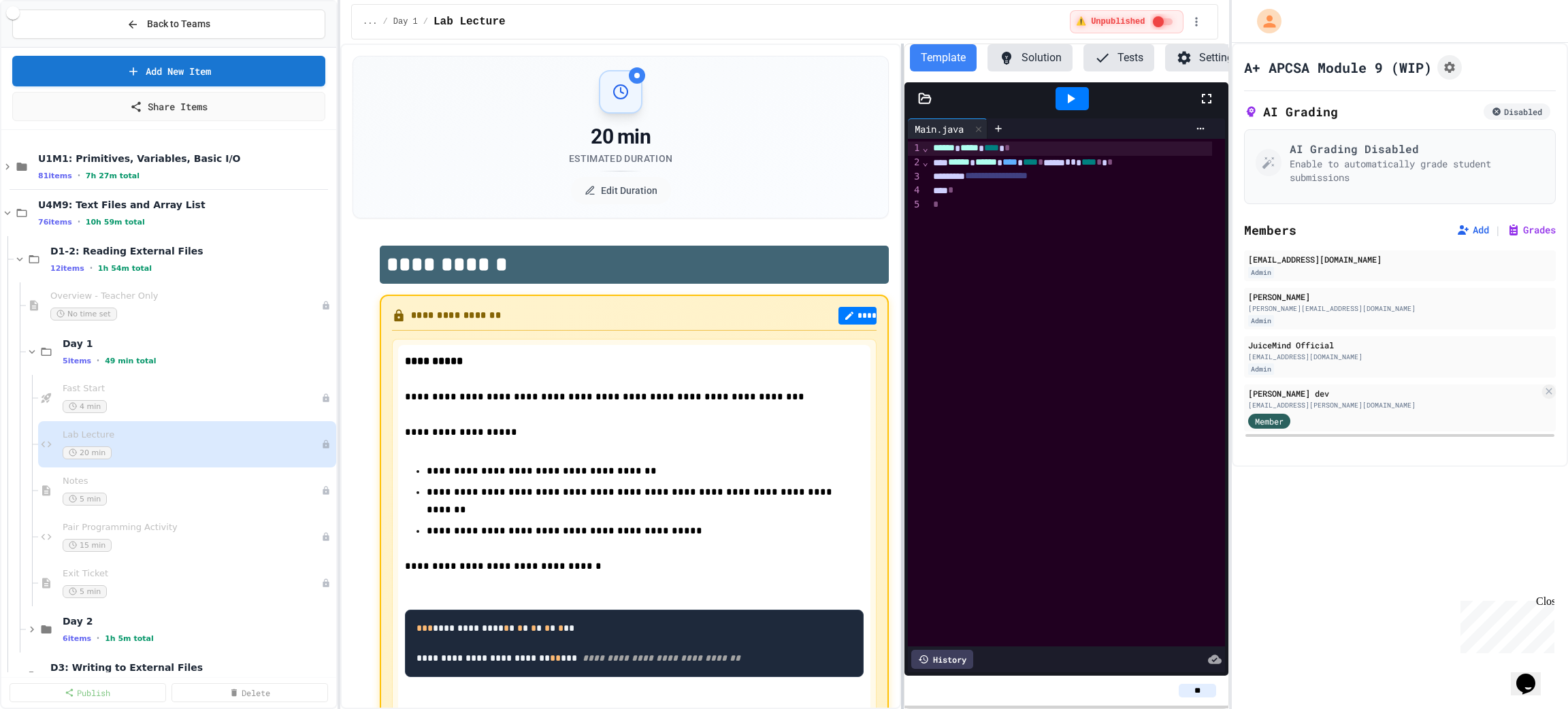
click at [903, 273] on div at bounding box center [902, 376] width 2 height 665
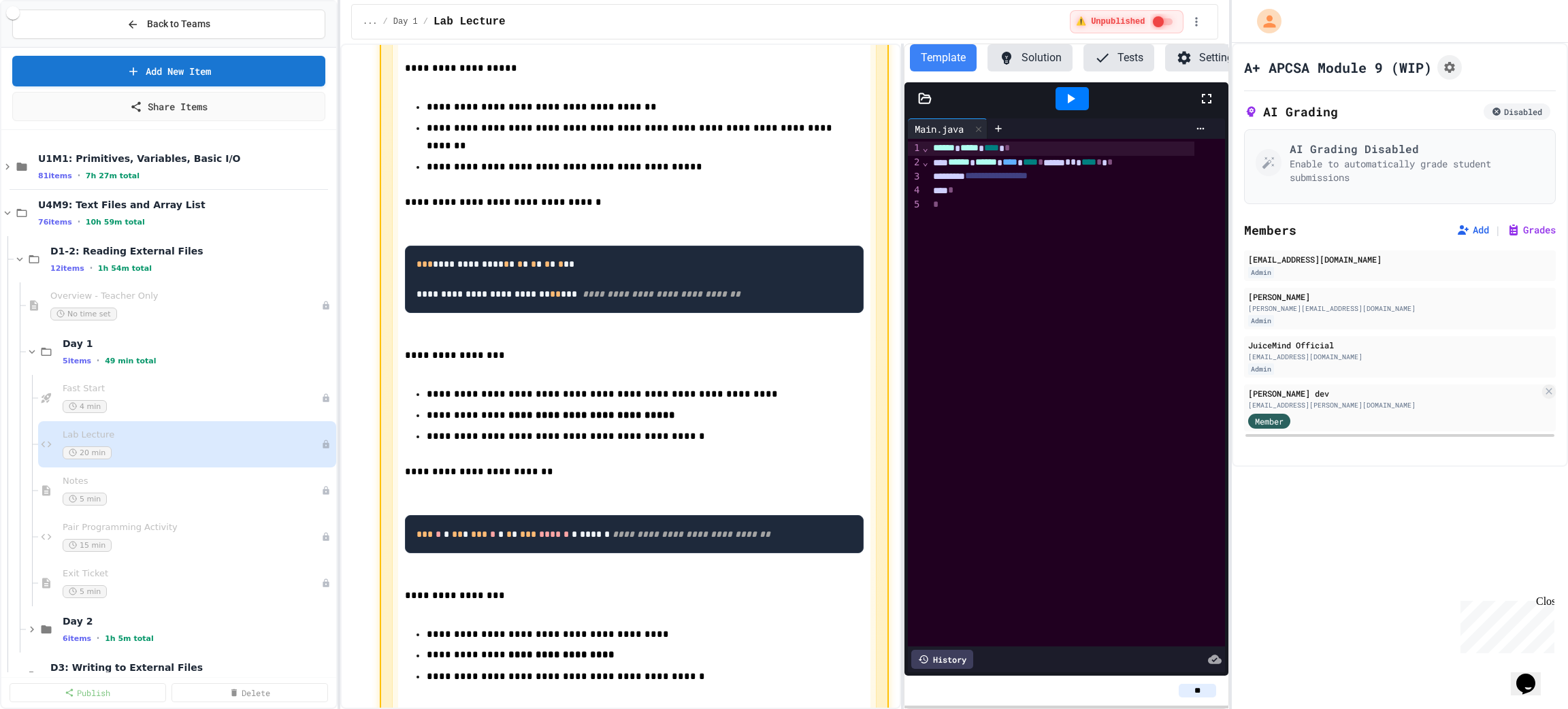
scroll to position [204, 0]
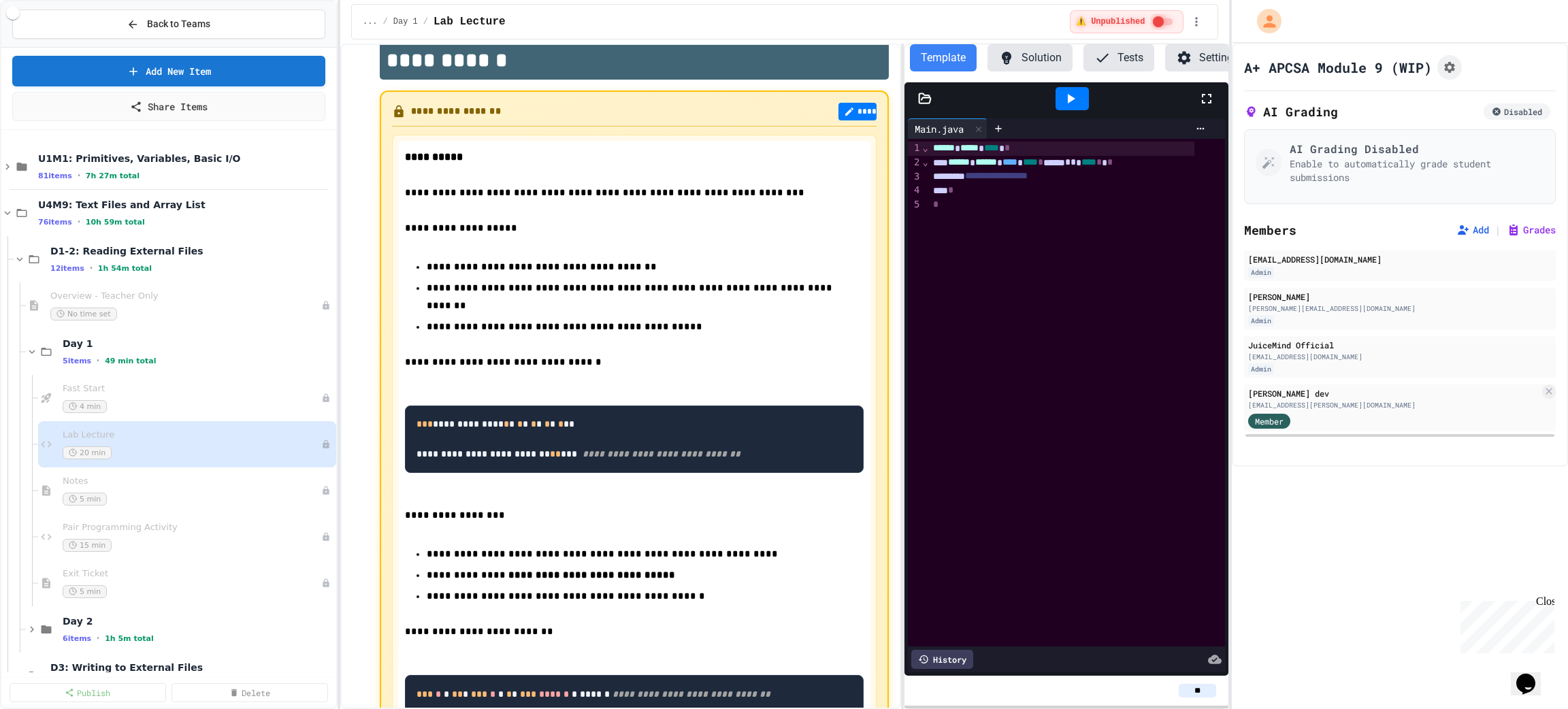
click at [582, 441] on code "**********" at bounding box center [578, 438] width 324 height 39
click at [844, 106] on icon at bounding box center [849, 112] width 11 height 11
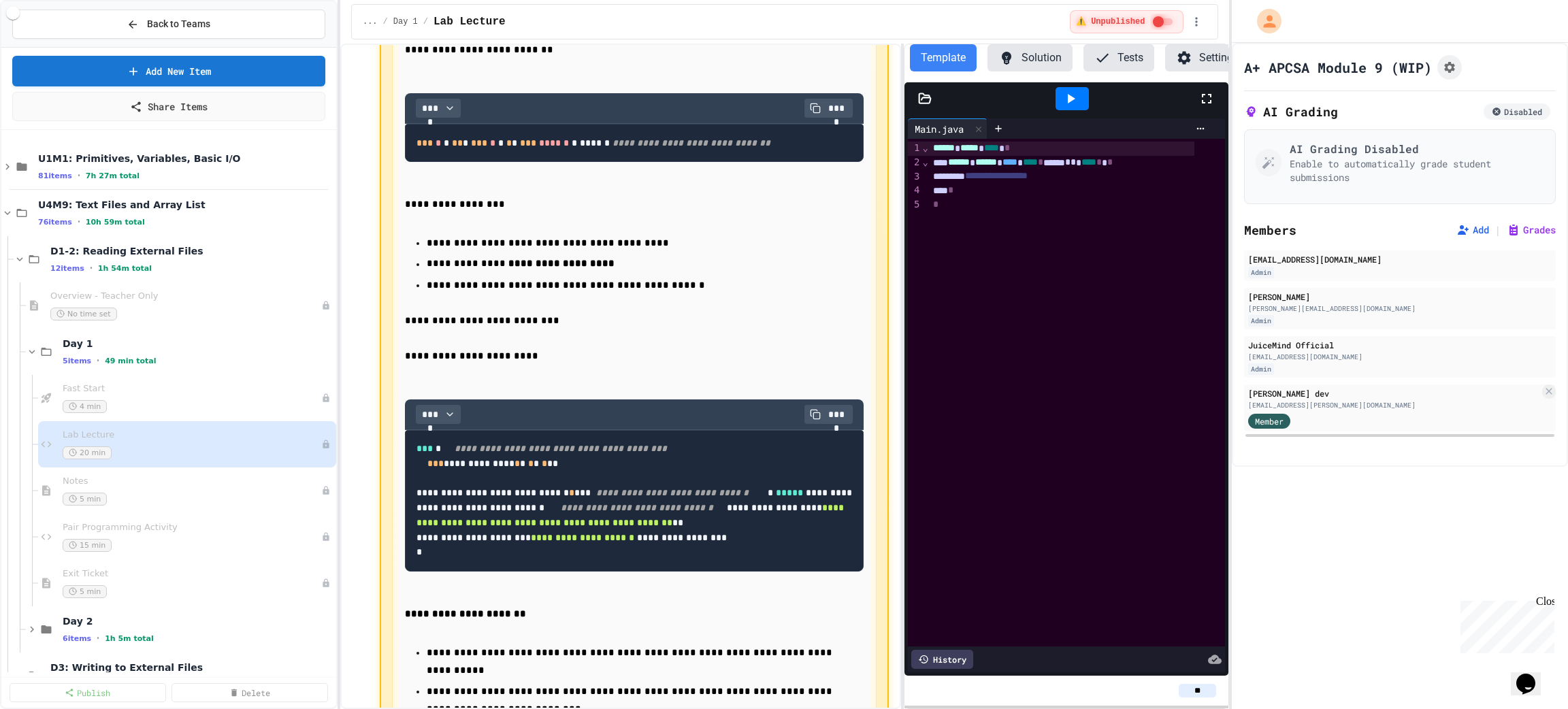
scroll to position [917, 0]
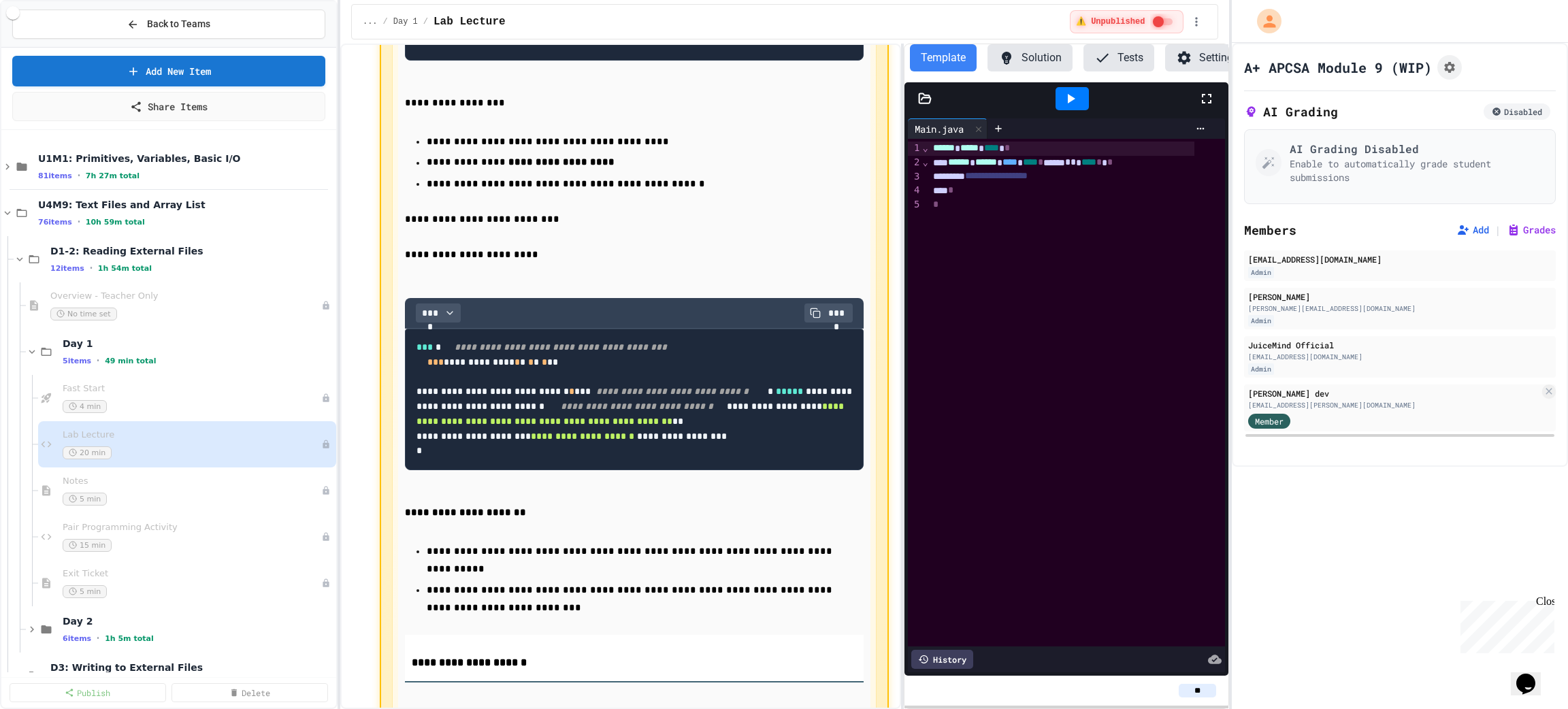
click at [596, 396] on span "**********" at bounding box center [672, 391] width 153 height 10
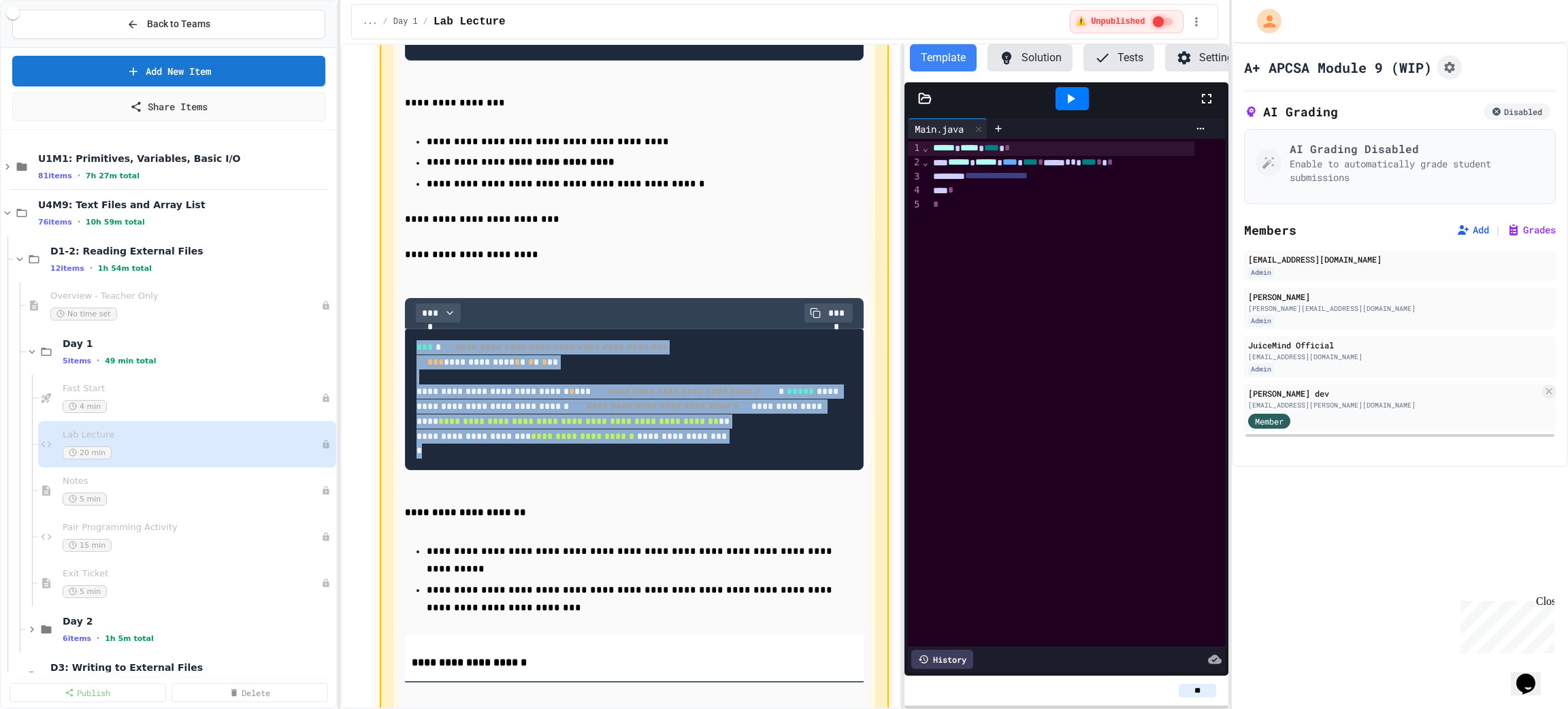
drag, startPoint x: 422, startPoint y: 580, endPoint x: 360, endPoint y: 373, distance: 216.1
click at [704, 455] on pre "**********" at bounding box center [634, 398] width 458 height 141
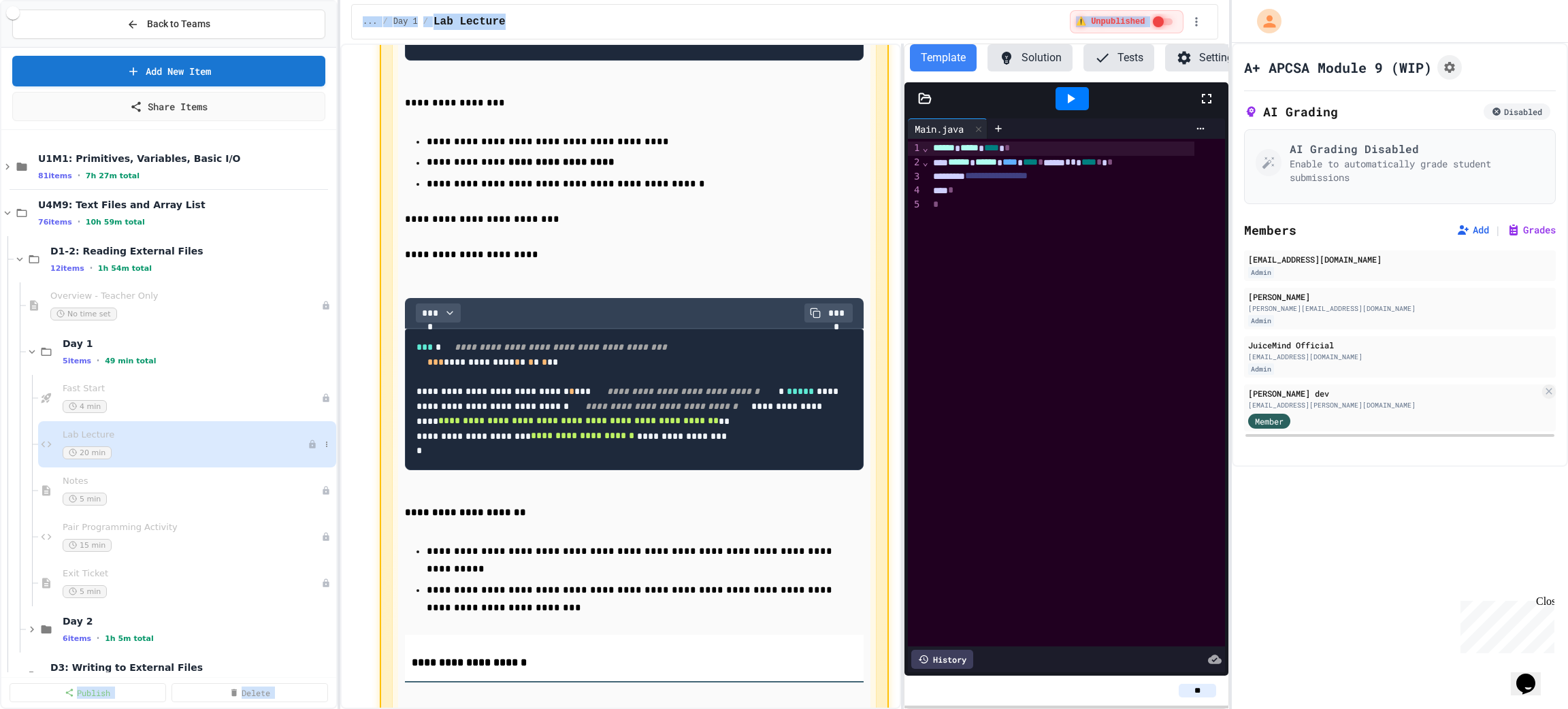
drag, startPoint x: 338, startPoint y: 461, endPoint x: 254, endPoint y: 455, distance: 84.2
click at [254, 455] on div "**********" at bounding box center [784, 354] width 1568 height 709
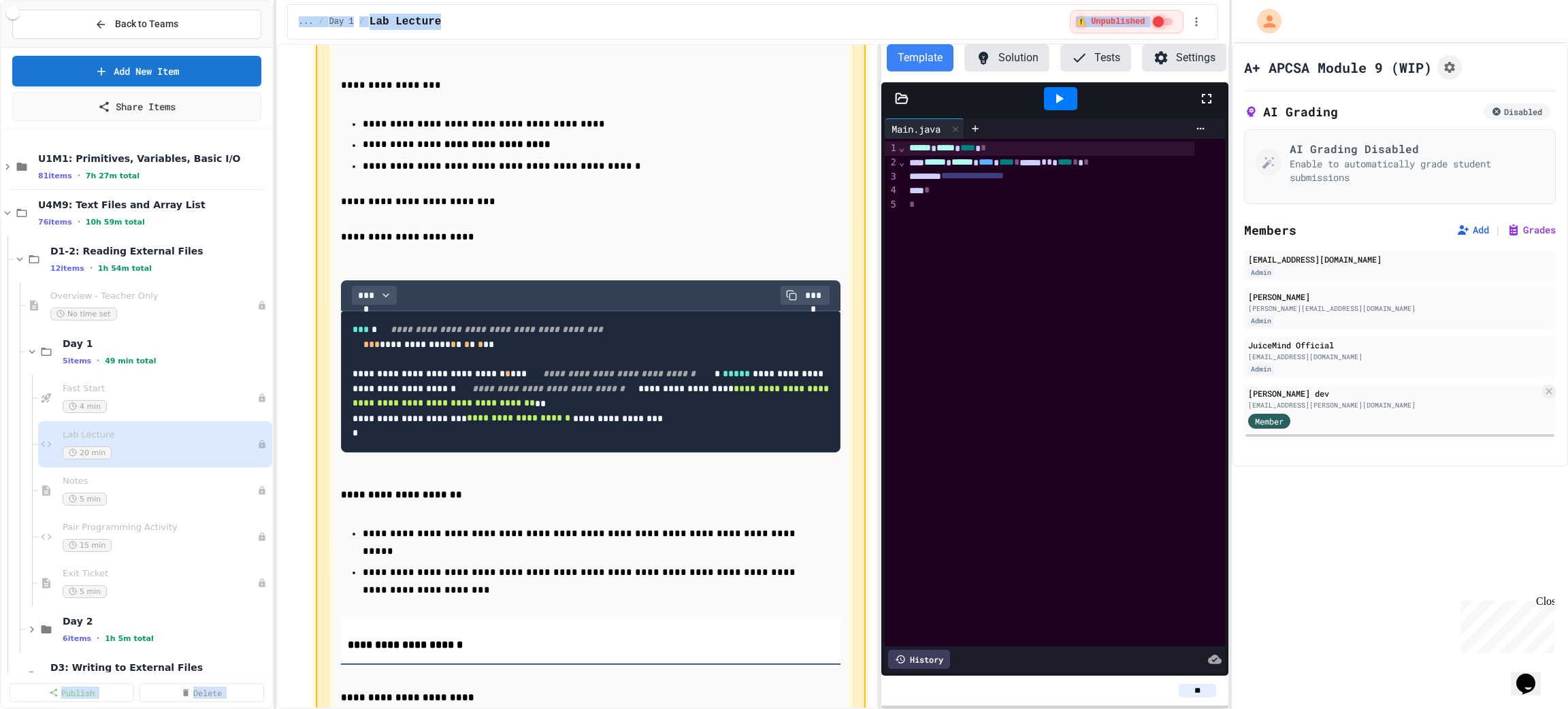
click at [272, 448] on div "**********" at bounding box center [784, 354] width 1568 height 709
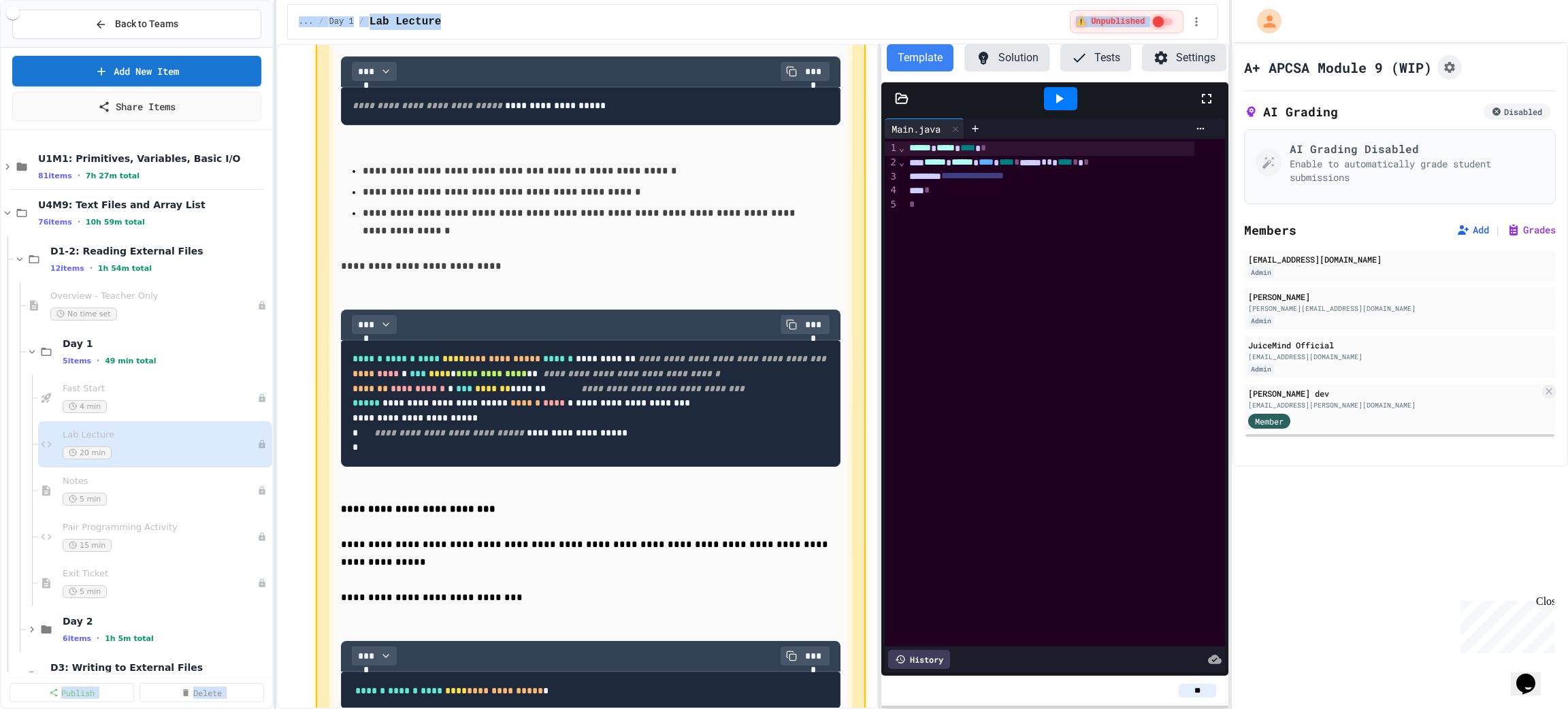
scroll to position [3774, 0]
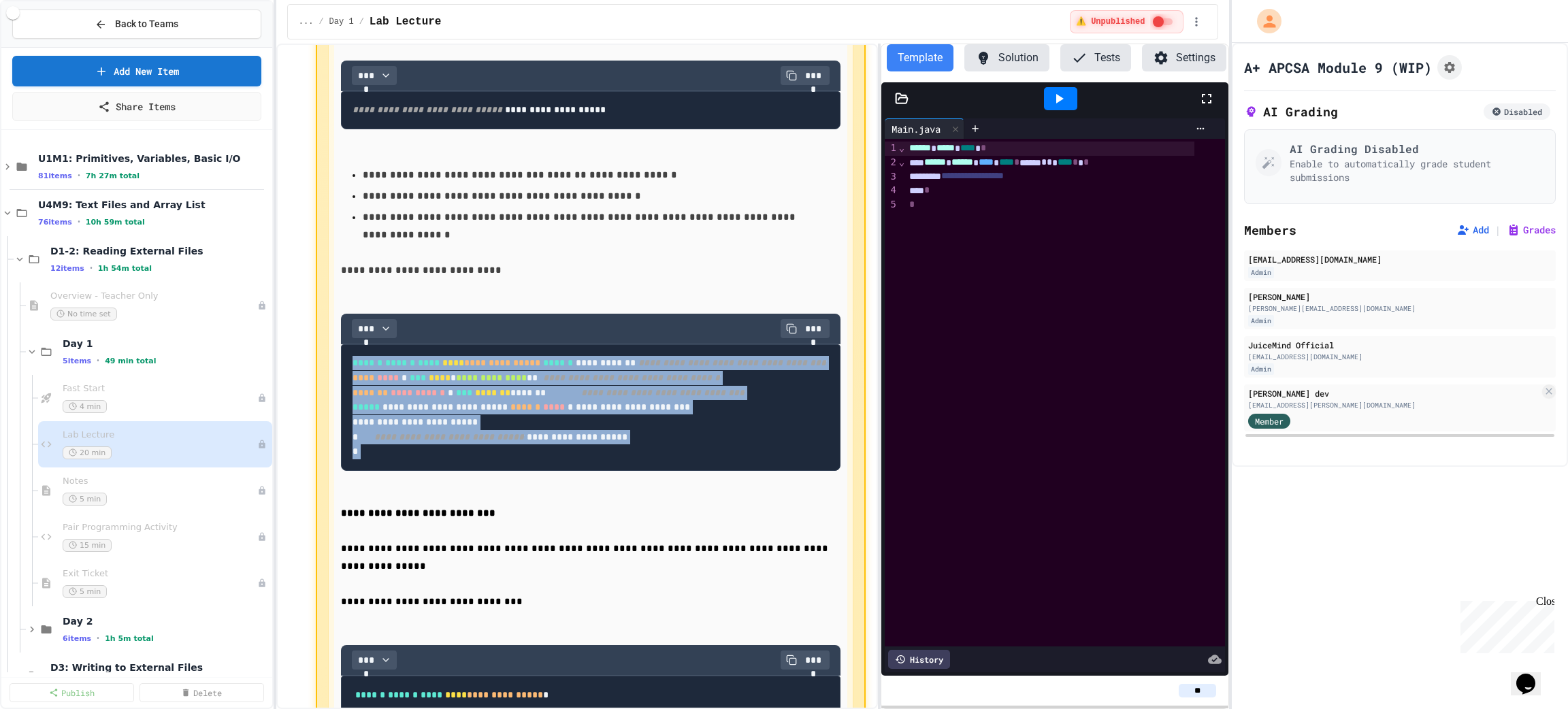
drag, startPoint x: 364, startPoint y: 616, endPoint x: 292, endPoint y: 381, distance: 245.8
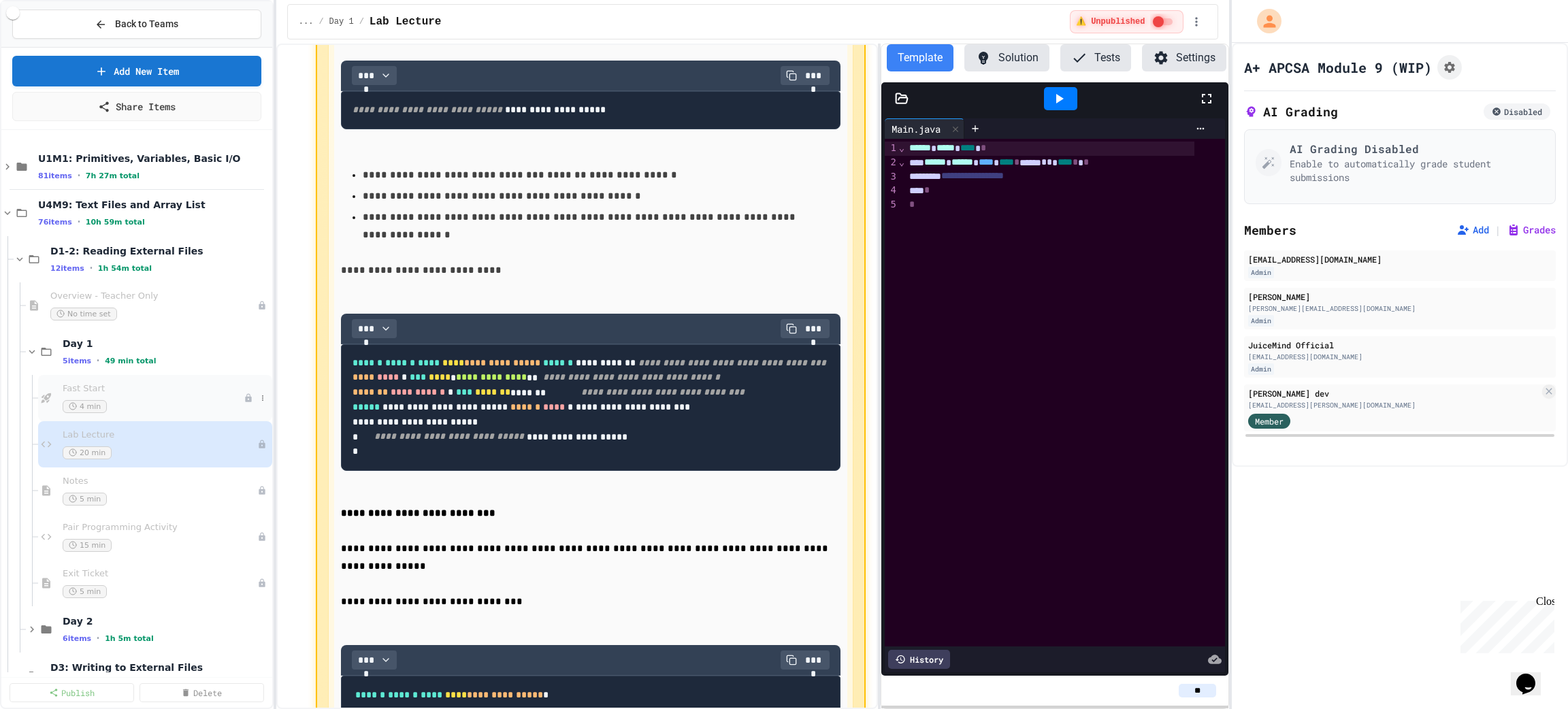
click at [133, 391] on span "Fast Start" at bounding box center [153, 389] width 181 height 11
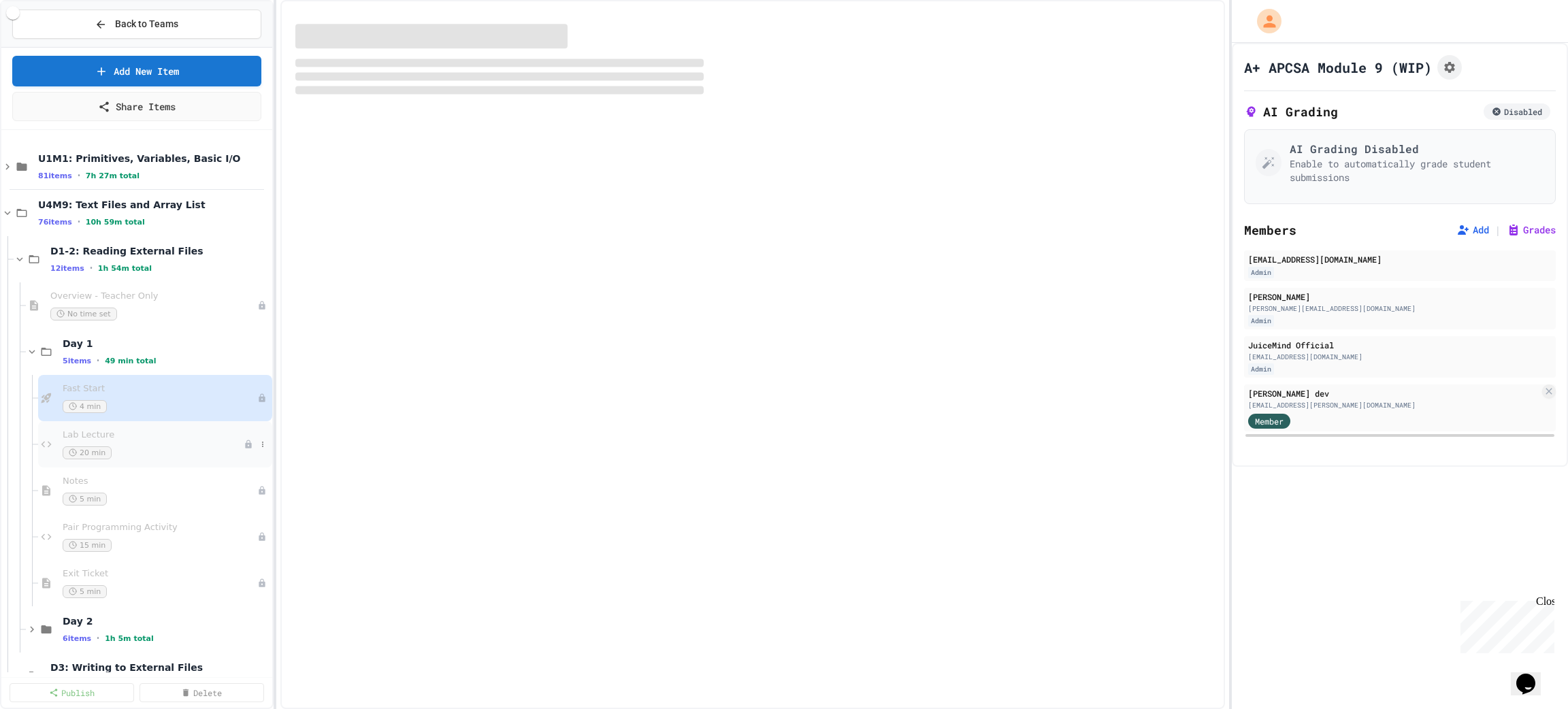
click at [141, 440] on span "Lab Lecture" at bounding box center [153, 435] width 181 height 11
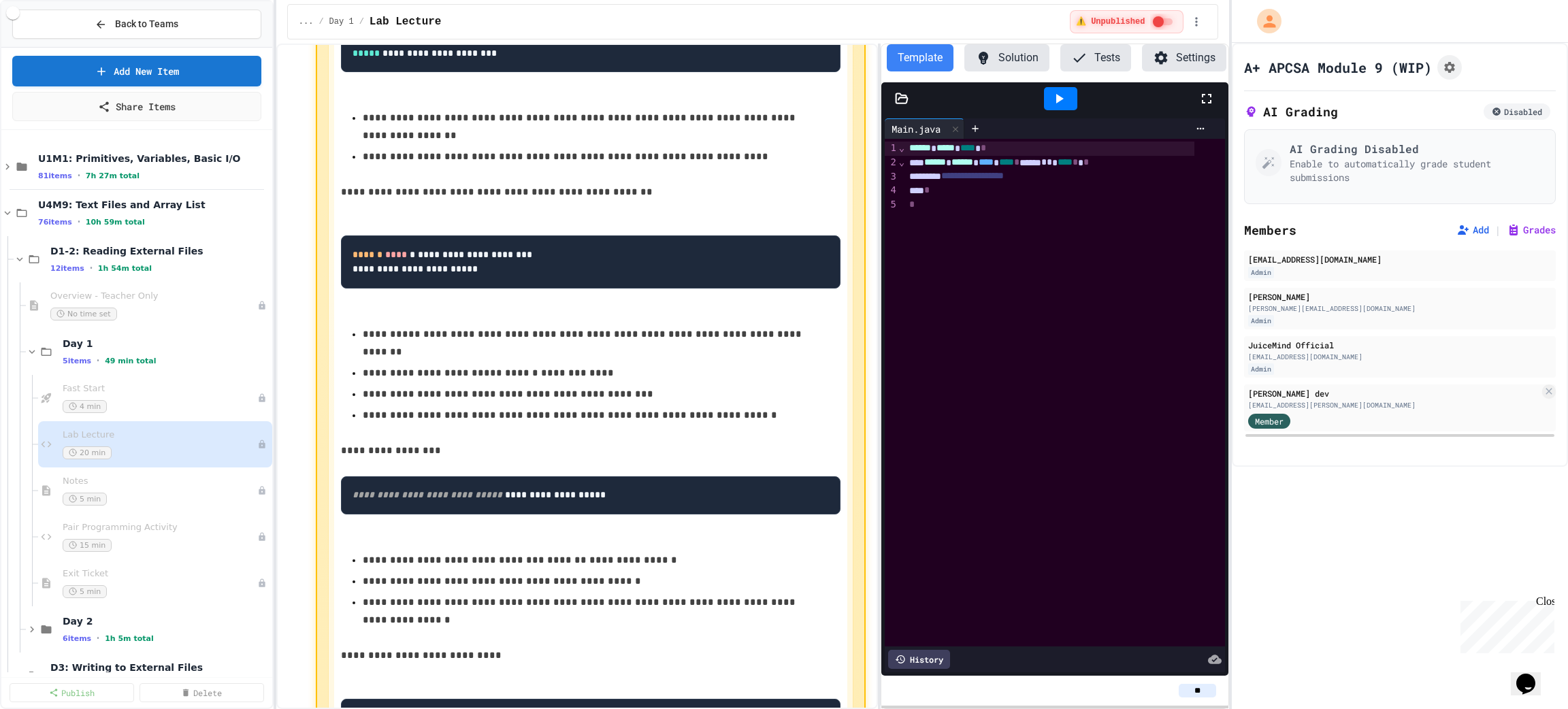
scroll to position [3468, 0]
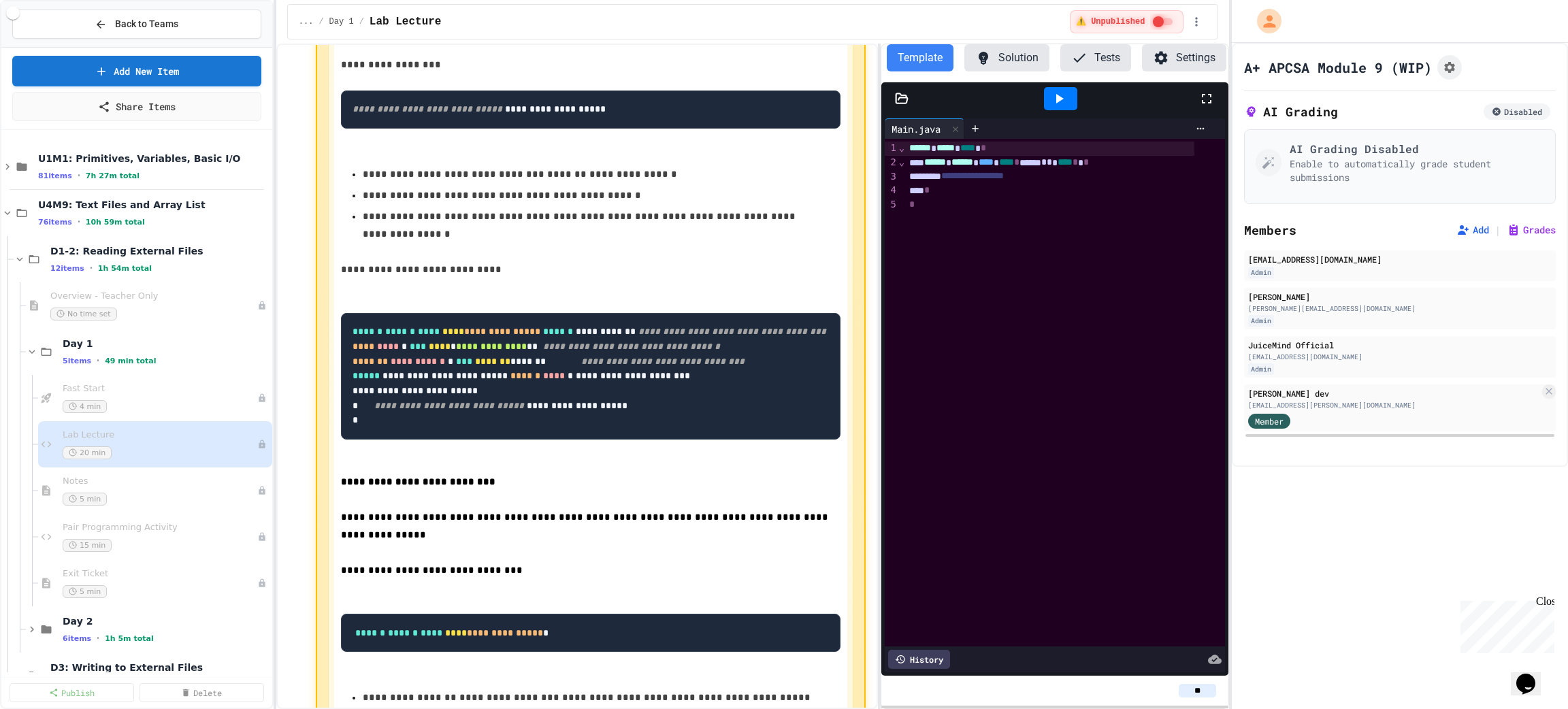
click at [510, 380] on span "******" at bounding box center [525, 375] width 30 height 10
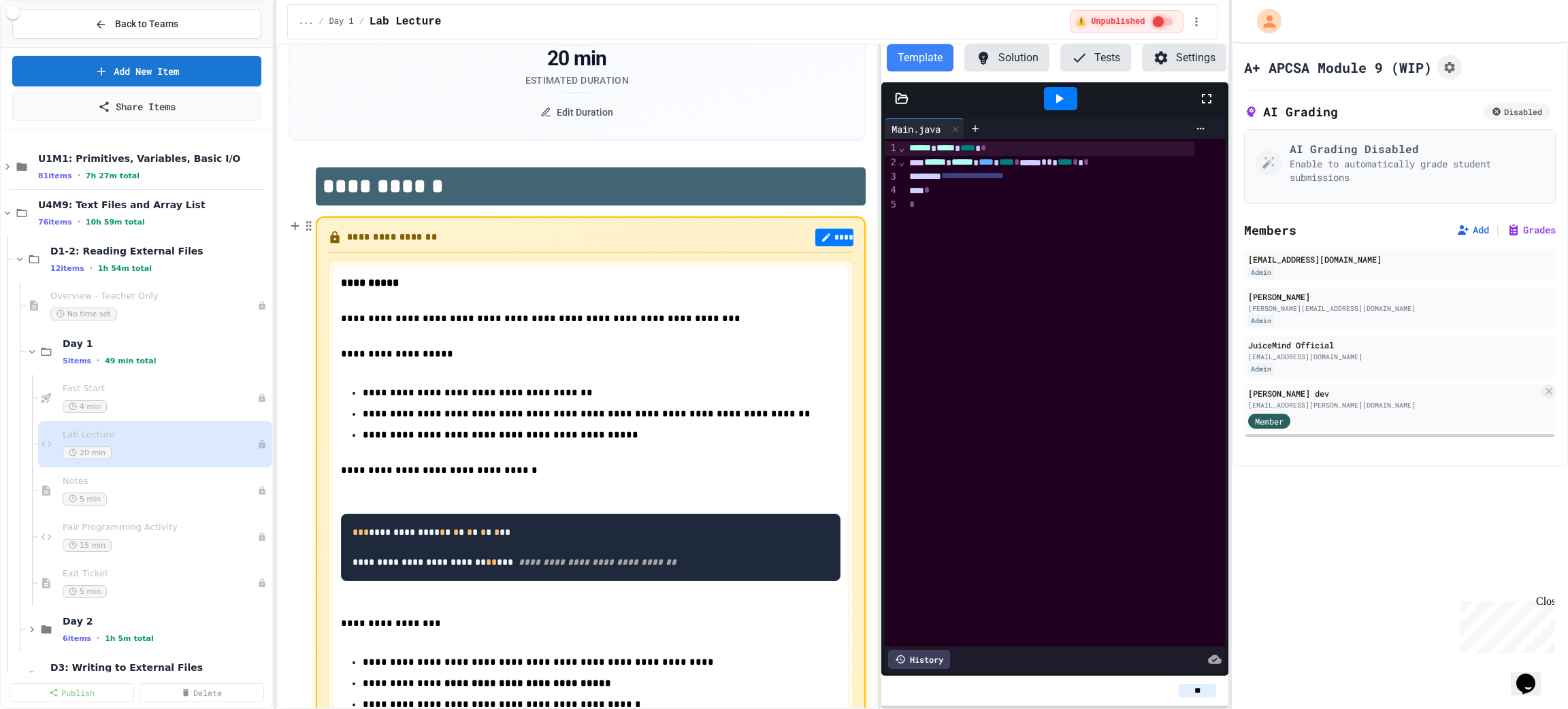
scroll to position [0, 0]
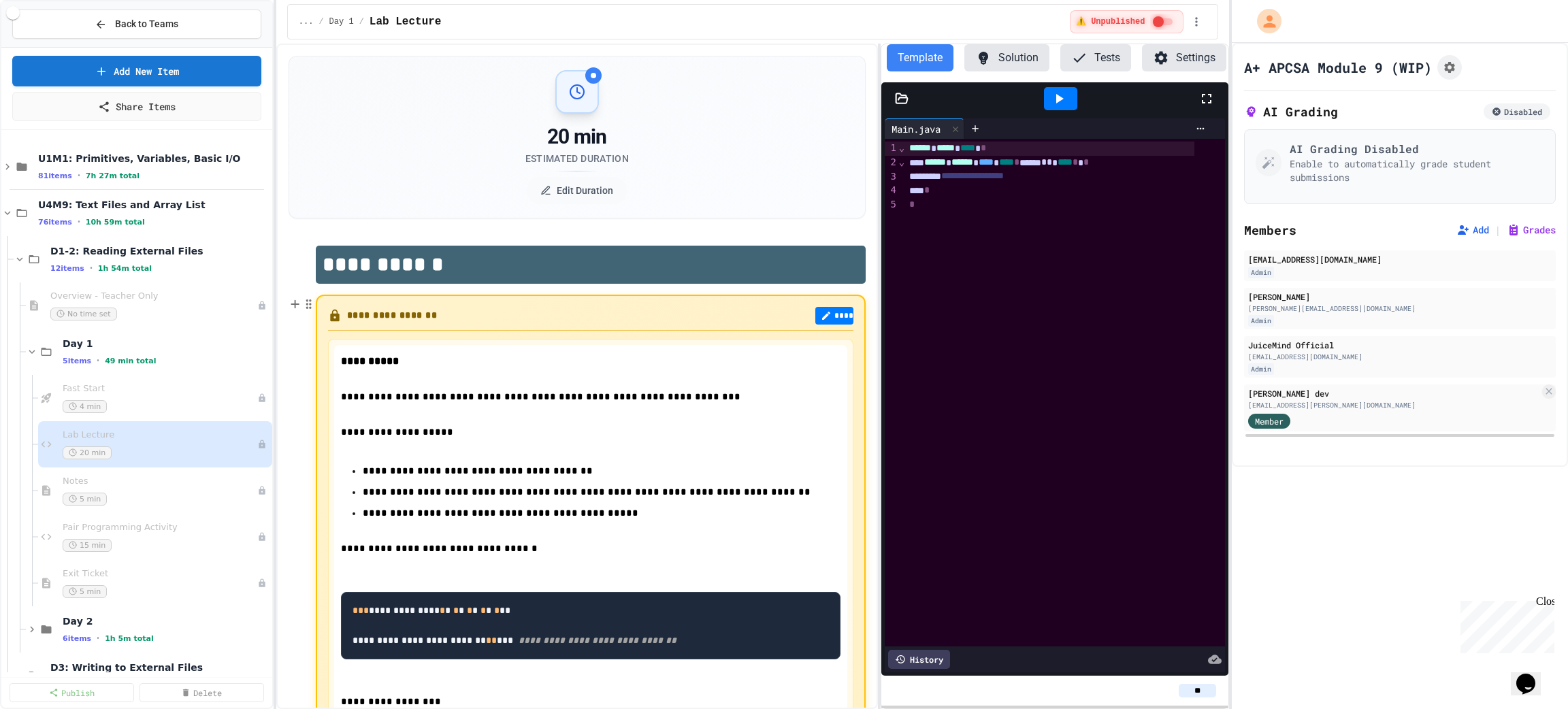
click at [820, 319] on icon at bounding box center [826, 315] width 11 height 11
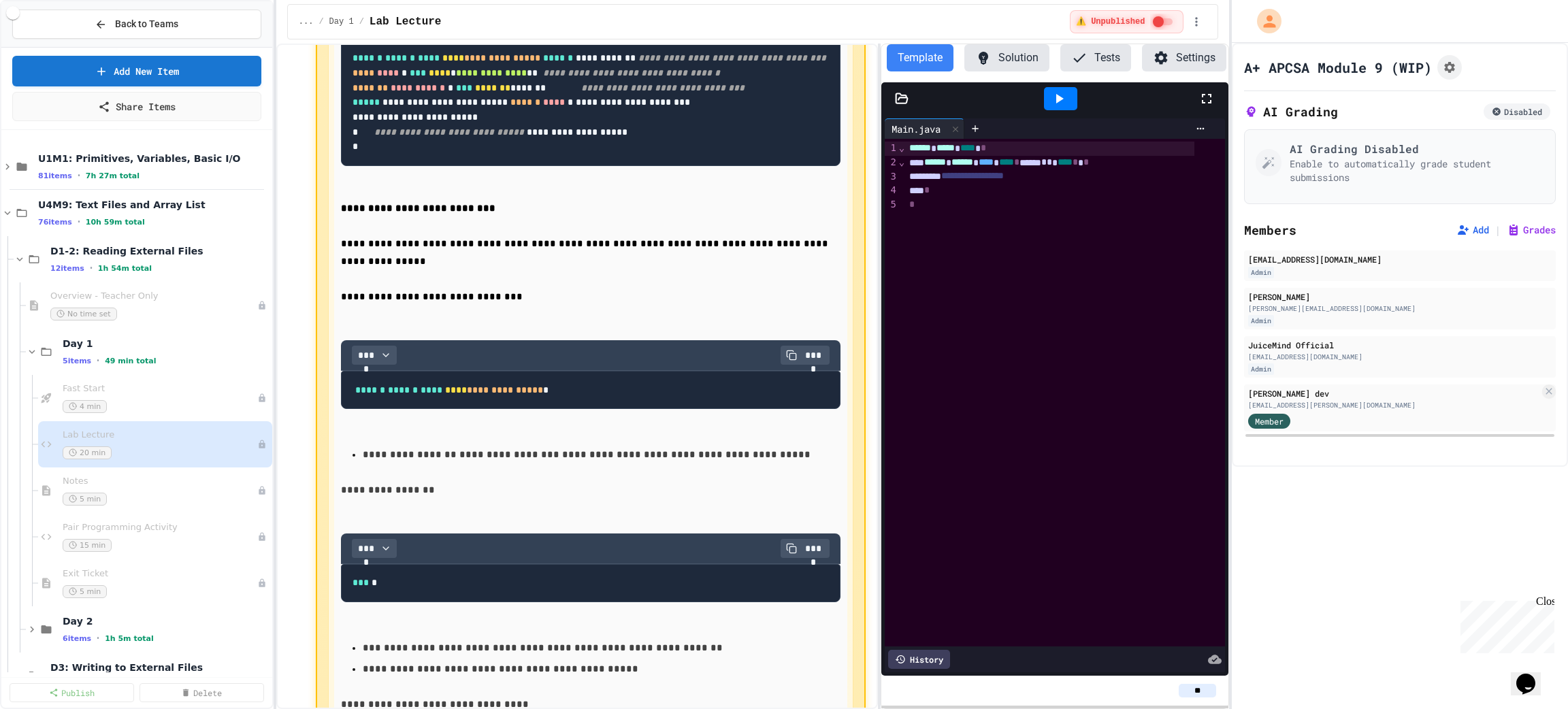
scroll to position [3876, 0]
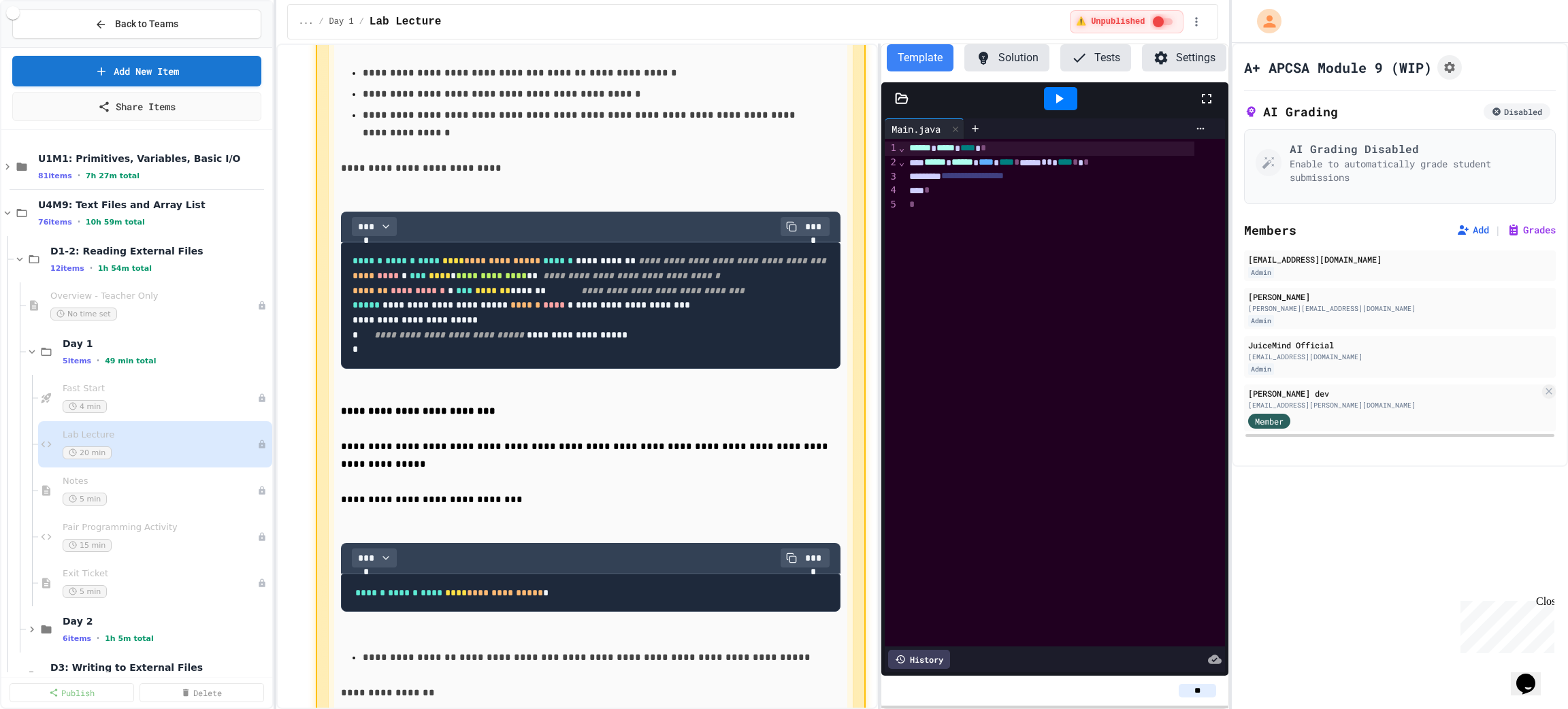
click at [349, 369] on pre "**********" at bounding box center [590, 305] width 499 height 126
click at [352, 354] on code "**********" at bounding box center [589, 304] width 474 height 98
click at [345, 369] on pre "**********" at bounding box center [590, 305] width 499 height 126
click at [344, 320] on pre "**********" at bounding box center [590, 305] width 499 height 126
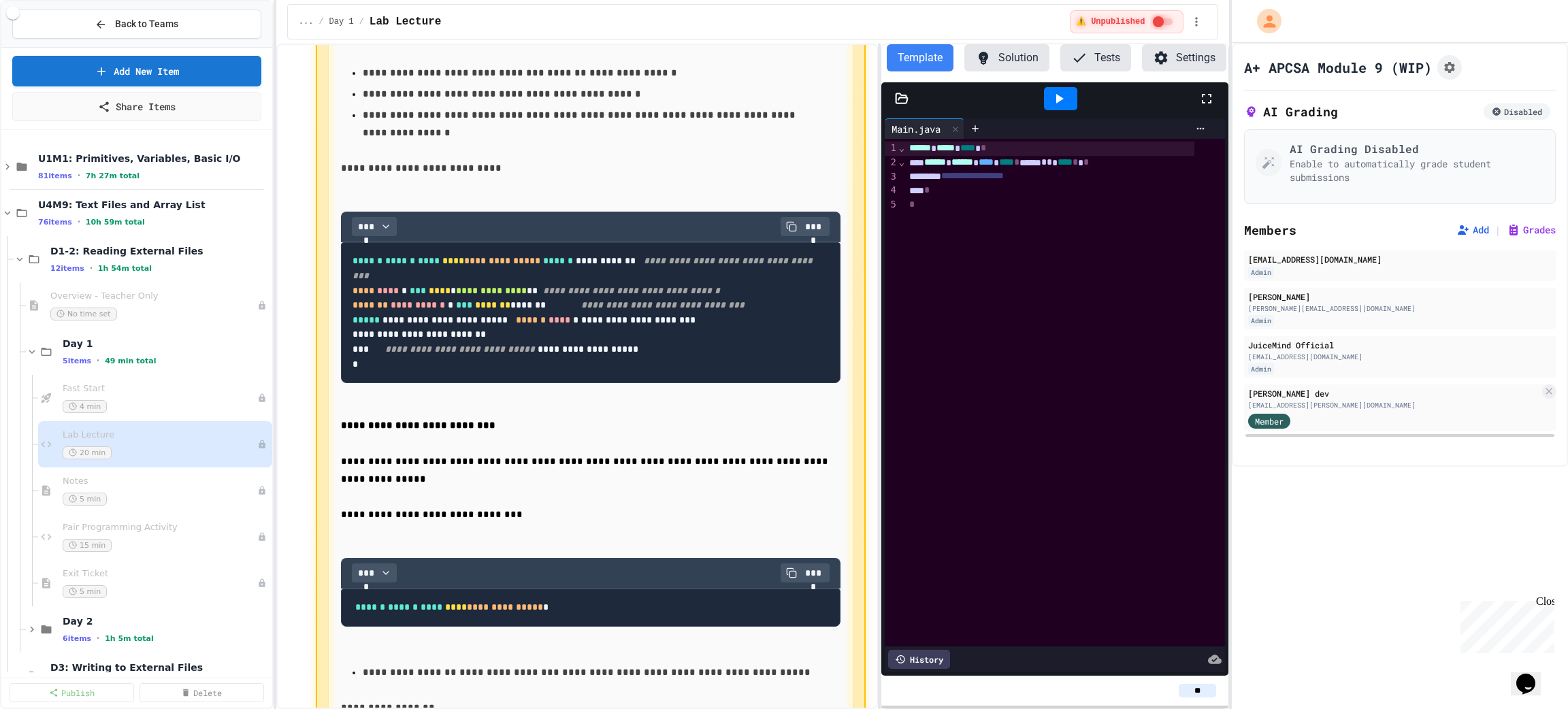
click at [343, 334] on pre "**********" at bounding box center [590, 312] width 499 height 141
click at [346, 366] on pre "**********" at bounding box center [590, 312] width 499 height 141
click at [344, 379] on pre "**********" at bounding box center [590, 312] width 499 height 141
click at [376, 369] on code "**********" at bounding box center [583, 311] width 462 height 113
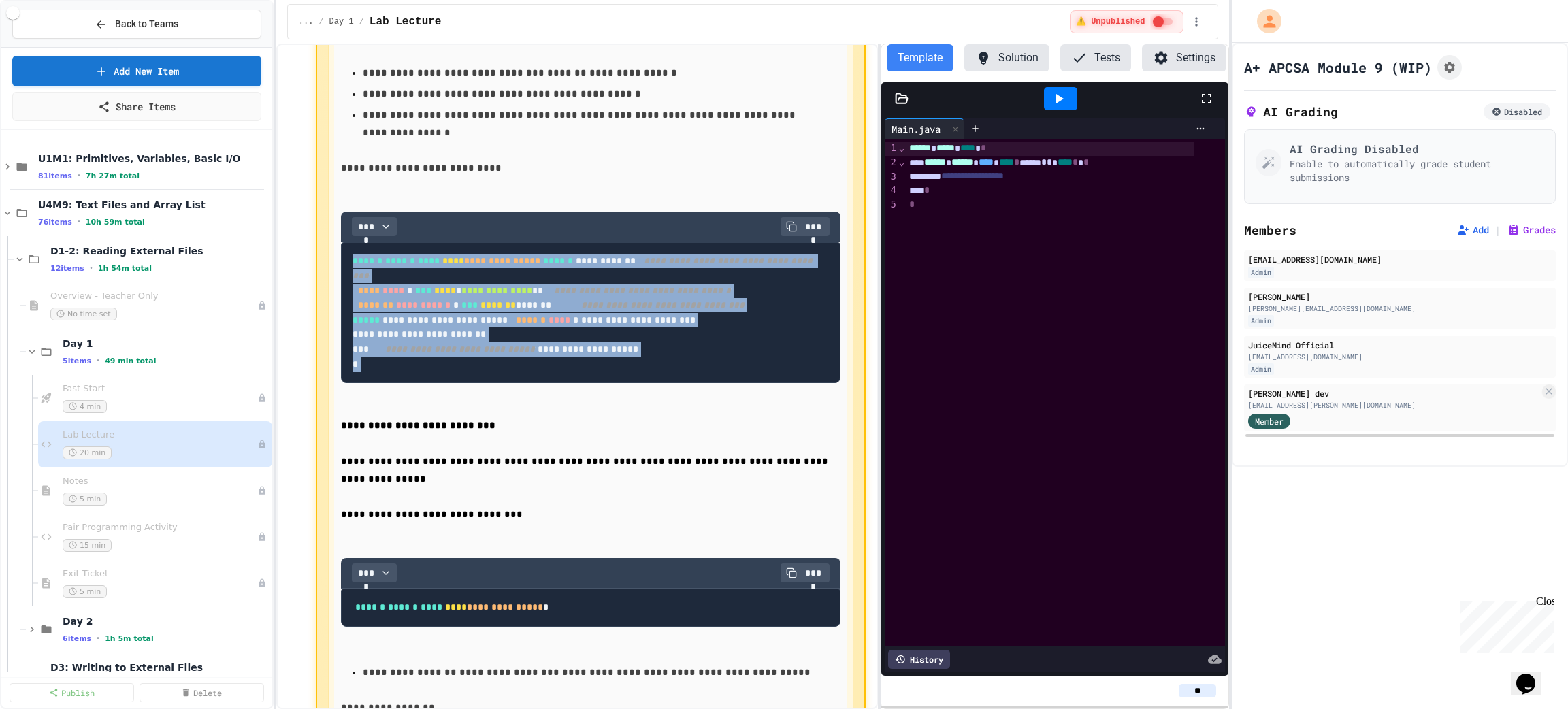
drag, startPoint x: 372, startPoint y: 517, endPoint x: 304, endPoint y: 297, distance: 230.3
click at [528, 383] on pre "**********" at bounding box center [590, 312] width 499 height 141
drag, startPoint x: 368, startPoint y: 509, endPoint x: 287, endPoint y: 291, distance: 232.6
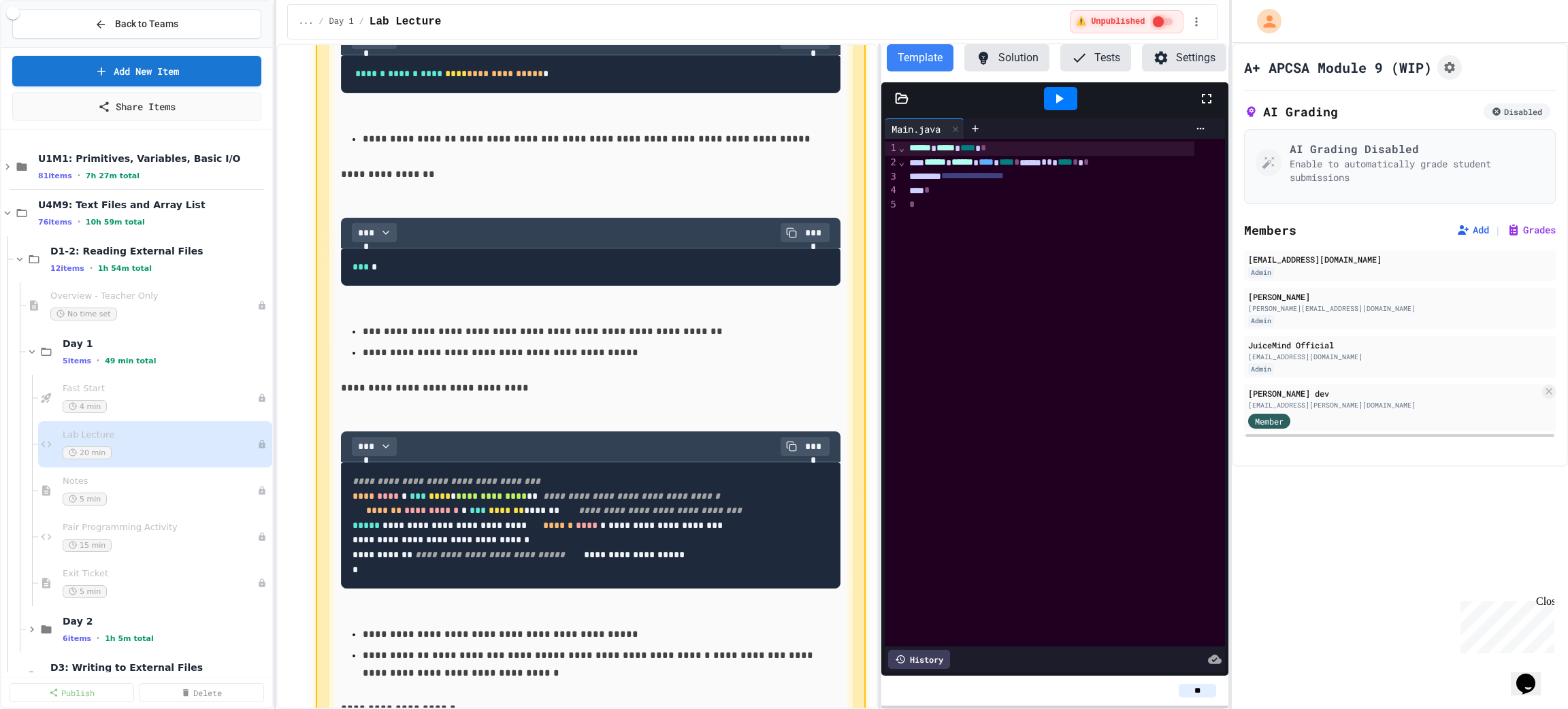
scroll to position [4590, 0]
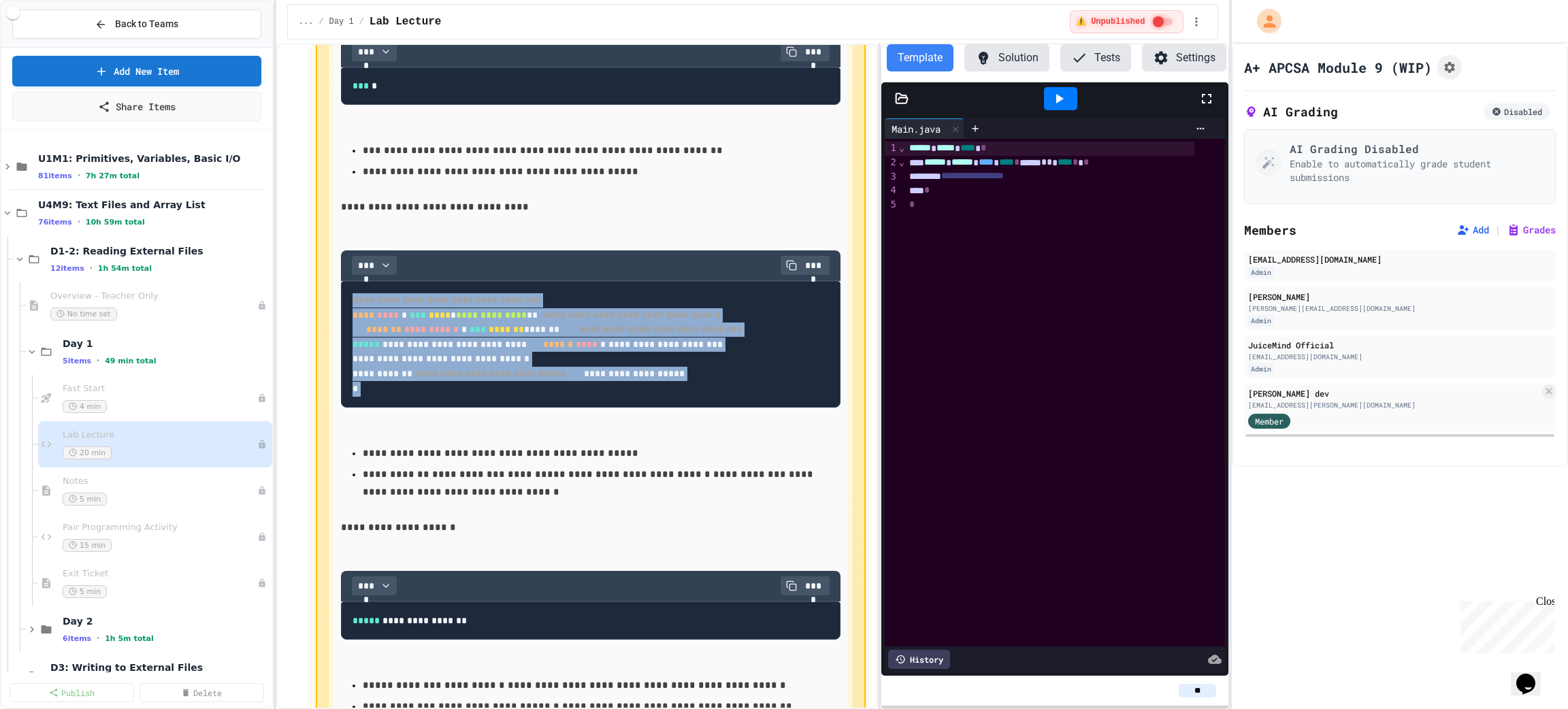
drag, startPoint x: 365, startPoint y: 645, endPoint x: 318, endPoint y: 435, distance: 215.2
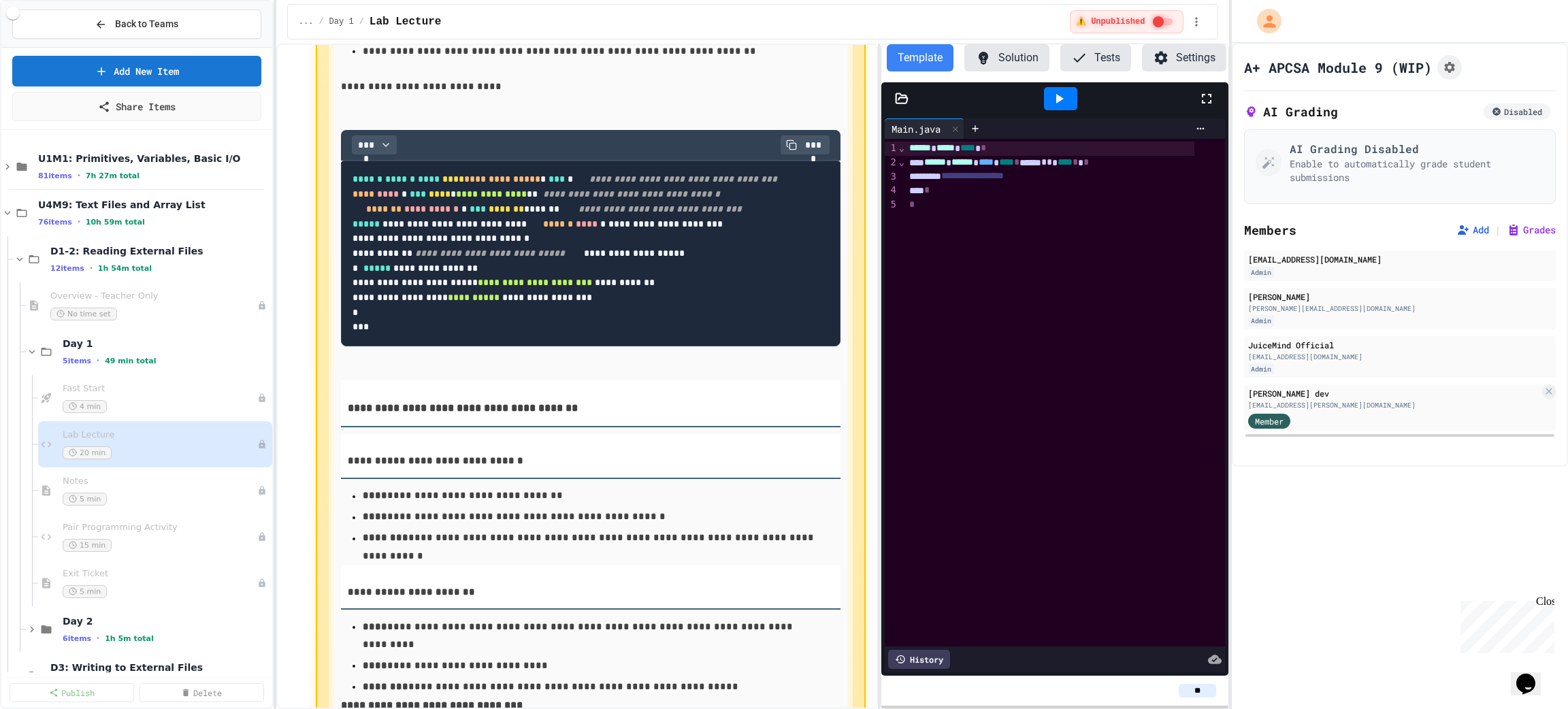
scroll to position [5611, 0]
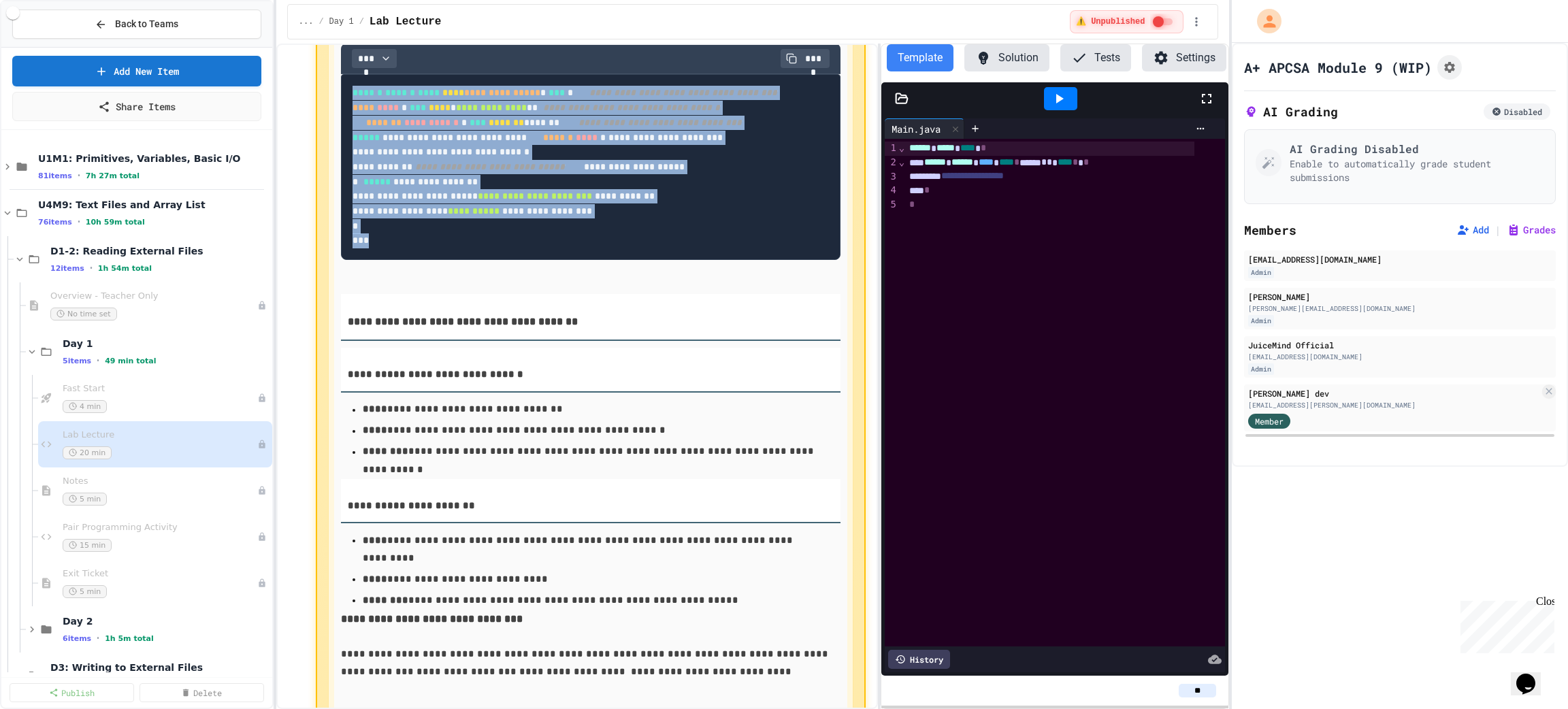
drag, startPoint x: 389, startPoint y: 669, endPoint x: 276, endPoint y: 361, distance: 328.1
click at [276, 361] on div "**********" at bounding box center [577, 376] width 601 height 665
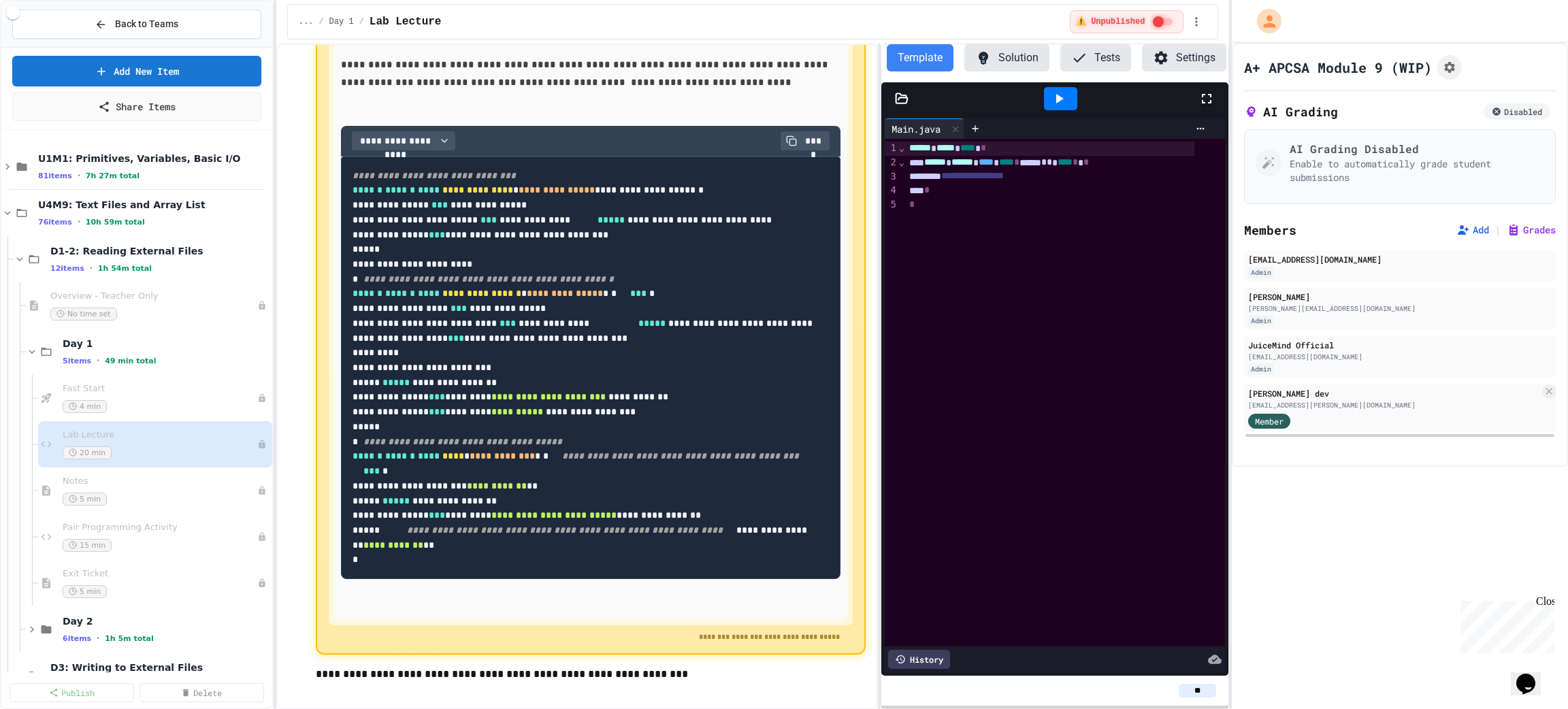
scroll to position [6530, 0]
click at [786, 146] on icon "button" at bounding box center [792, 141] width 11 height 11
click at [384, 148] on span "**********" at bounding box center [395, 141] width 77 height 14
click at [377, 276] on button "****" at bounding box center [395, 263] width 85 height 25
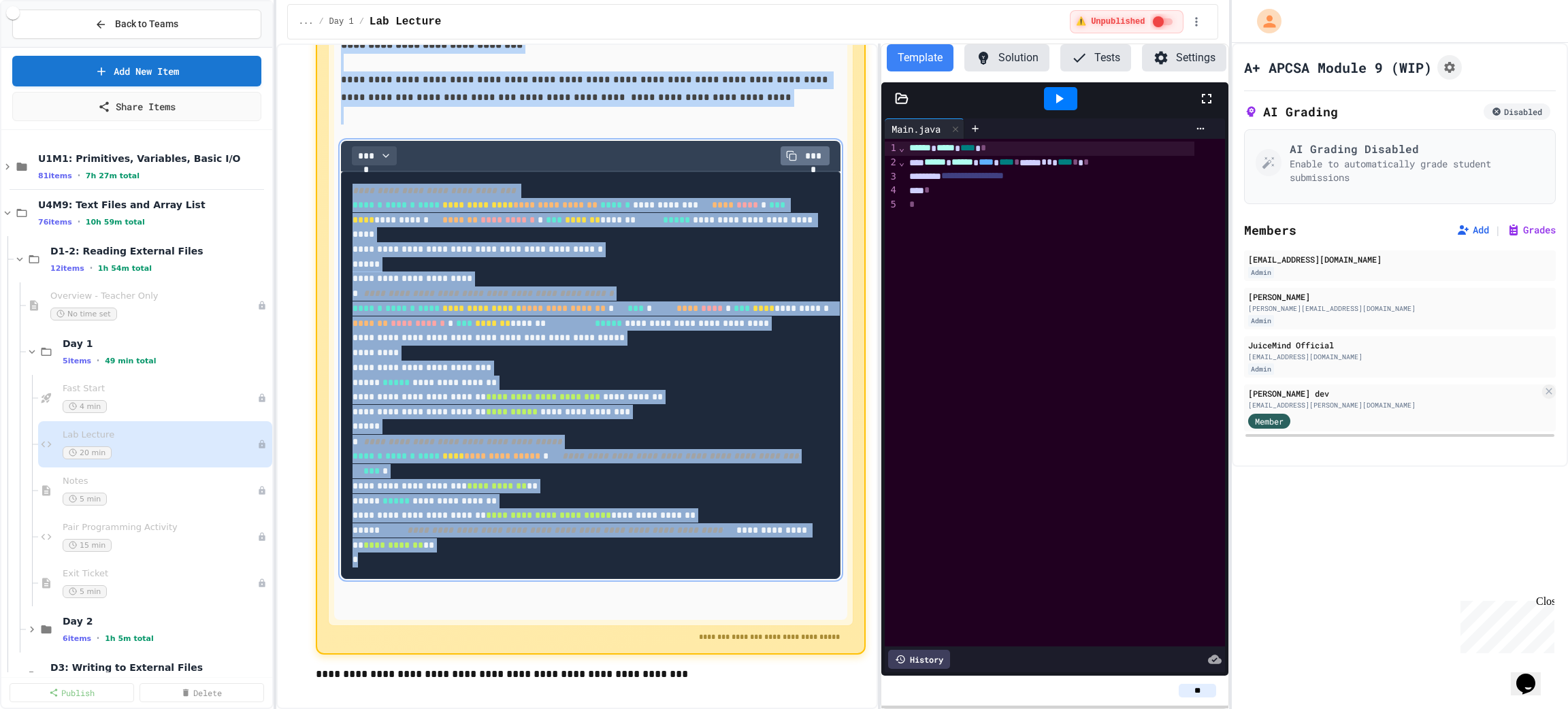
scroll to position [6426, 0]
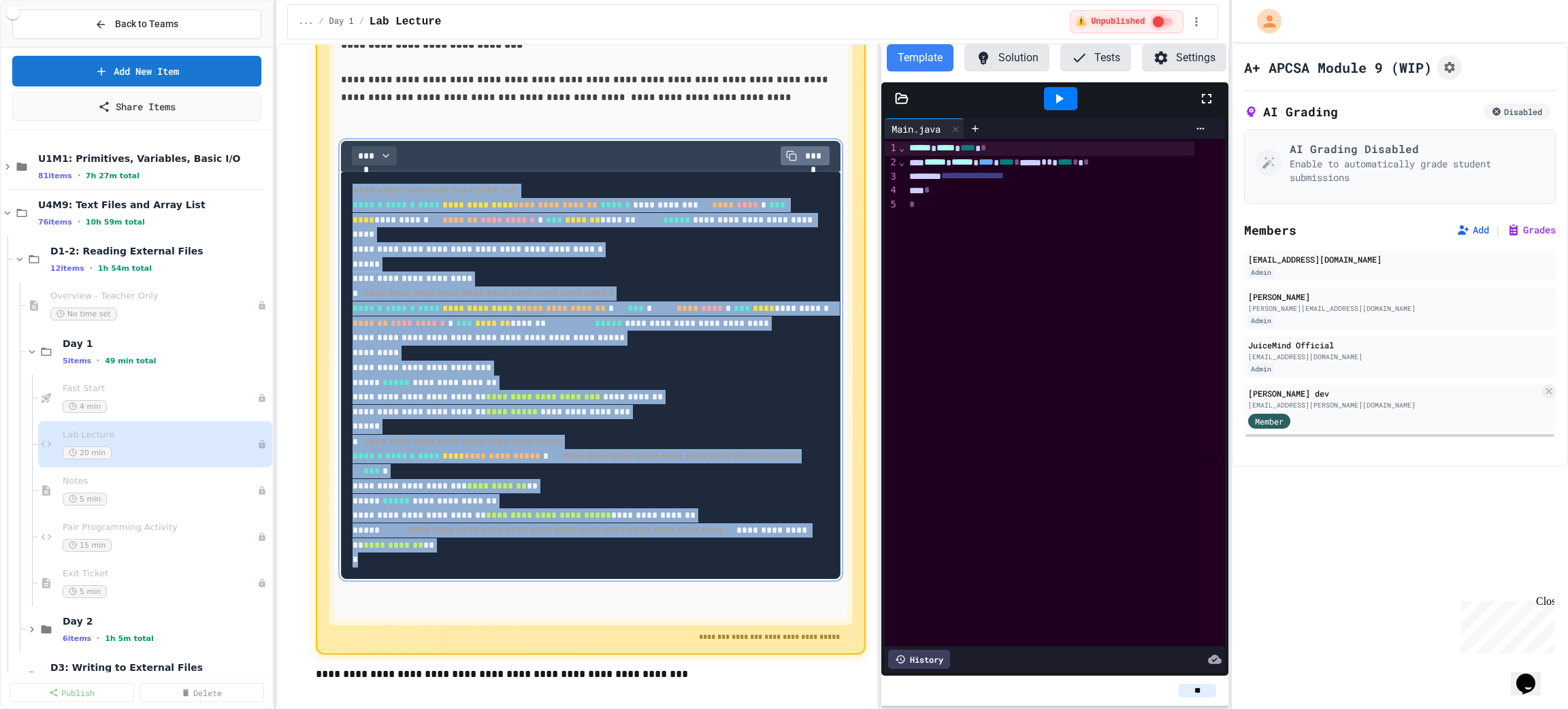
drag, startPoint x: 384, startPoint y: 620, endPoint x: 316, endPoint y: 354, distance: 274.6
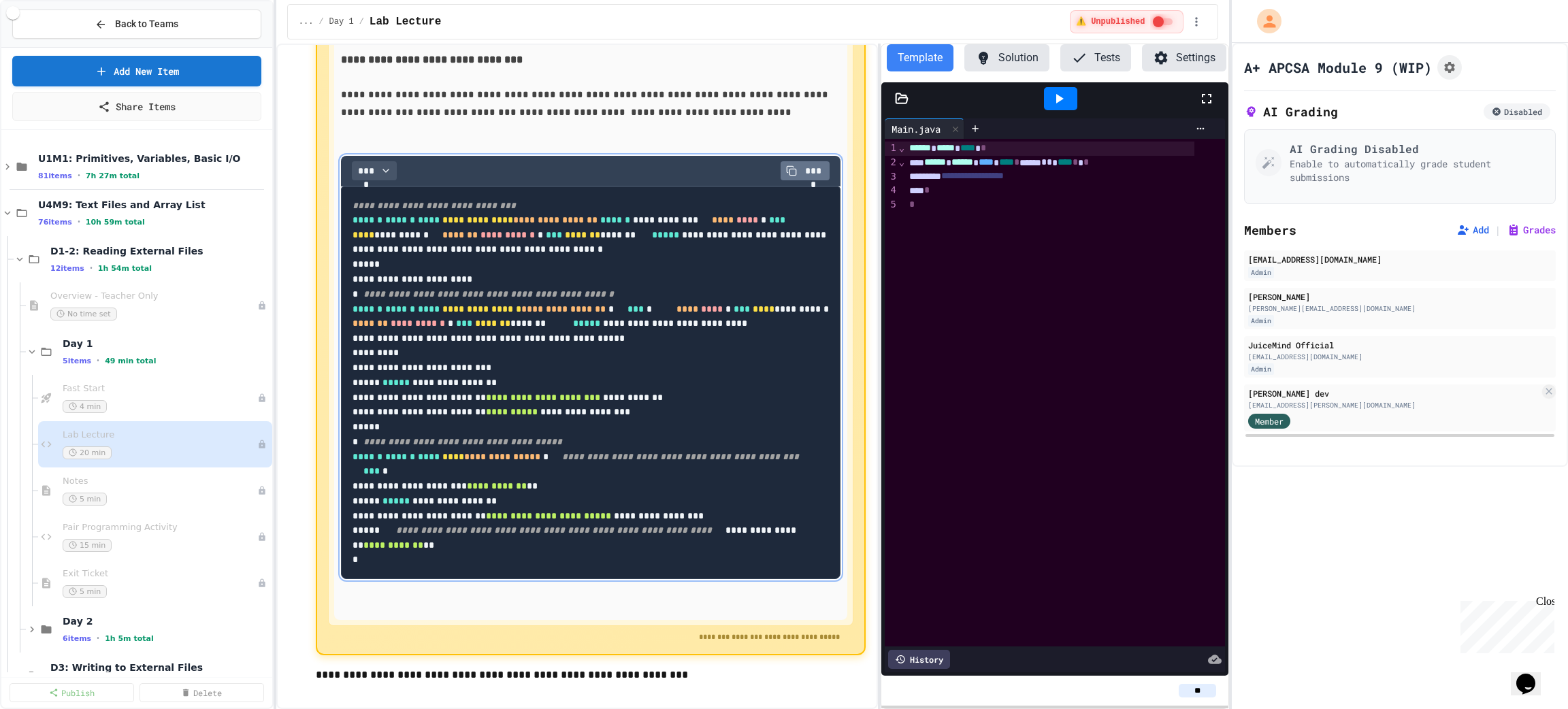
scroll to position [6787, 0]
click at [958, 178] on span "**********" at bounding box center [972, 176] width 62 height 10
click at [137, 493] on div "5 min" at bounding box center [153, 499] width 181 height 13
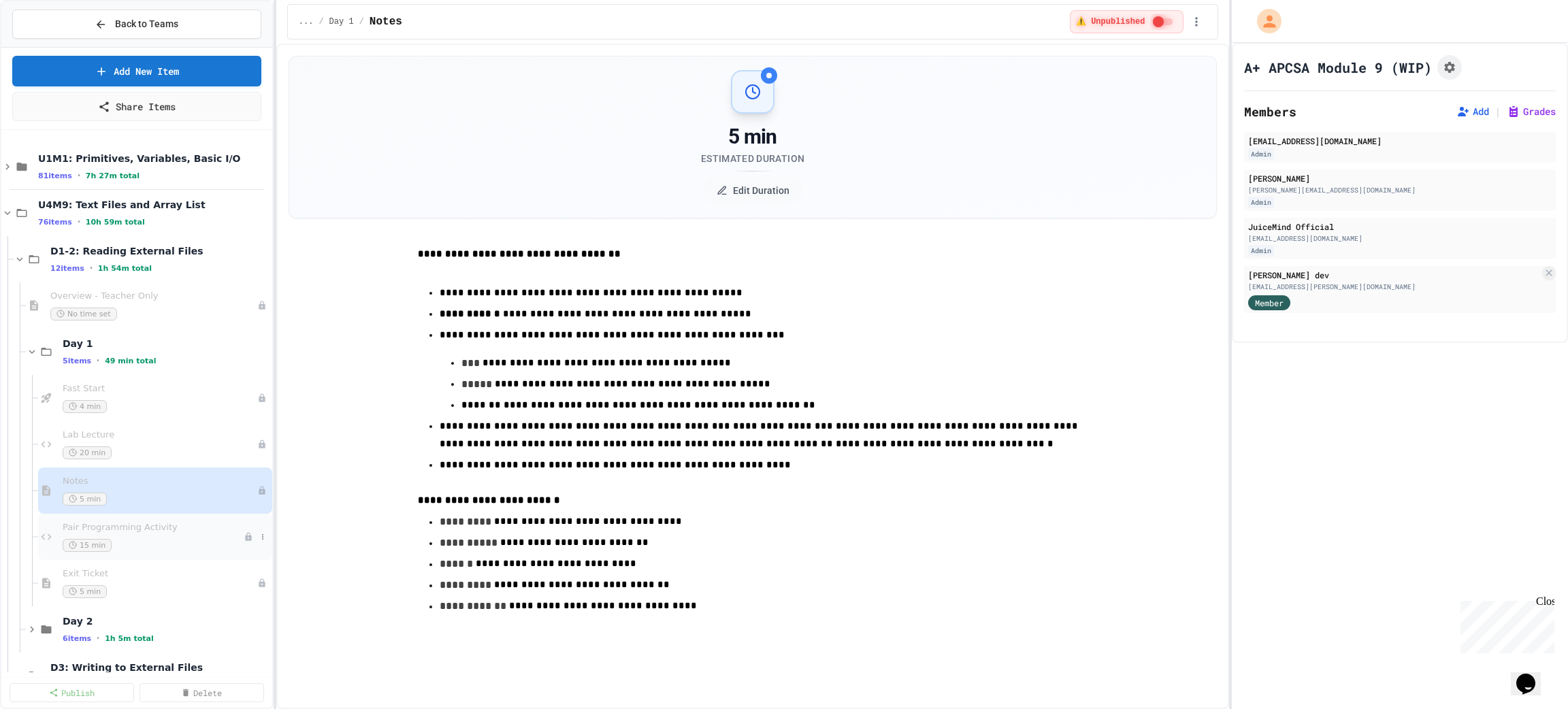
click at [115, 533] on span "Pair Programming Activity" at bounding box center [153, 527] width 181 height 11
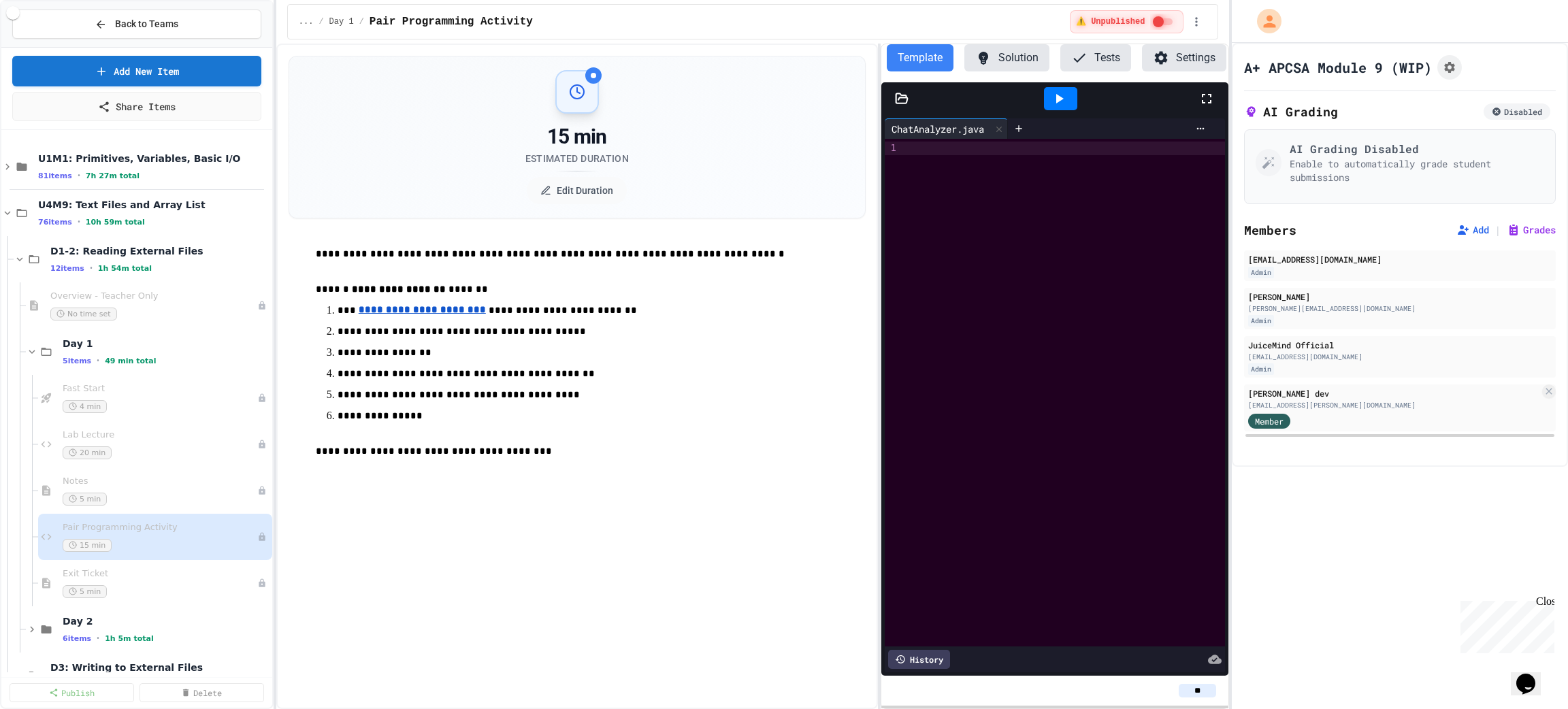
click at [1232, 307] on div "A+ APCSA Module 9 (WIP) AI Grading Disabled AI Grading Disabled Enable to autom…" at bounding box center [1399, 255] width 336 height 424
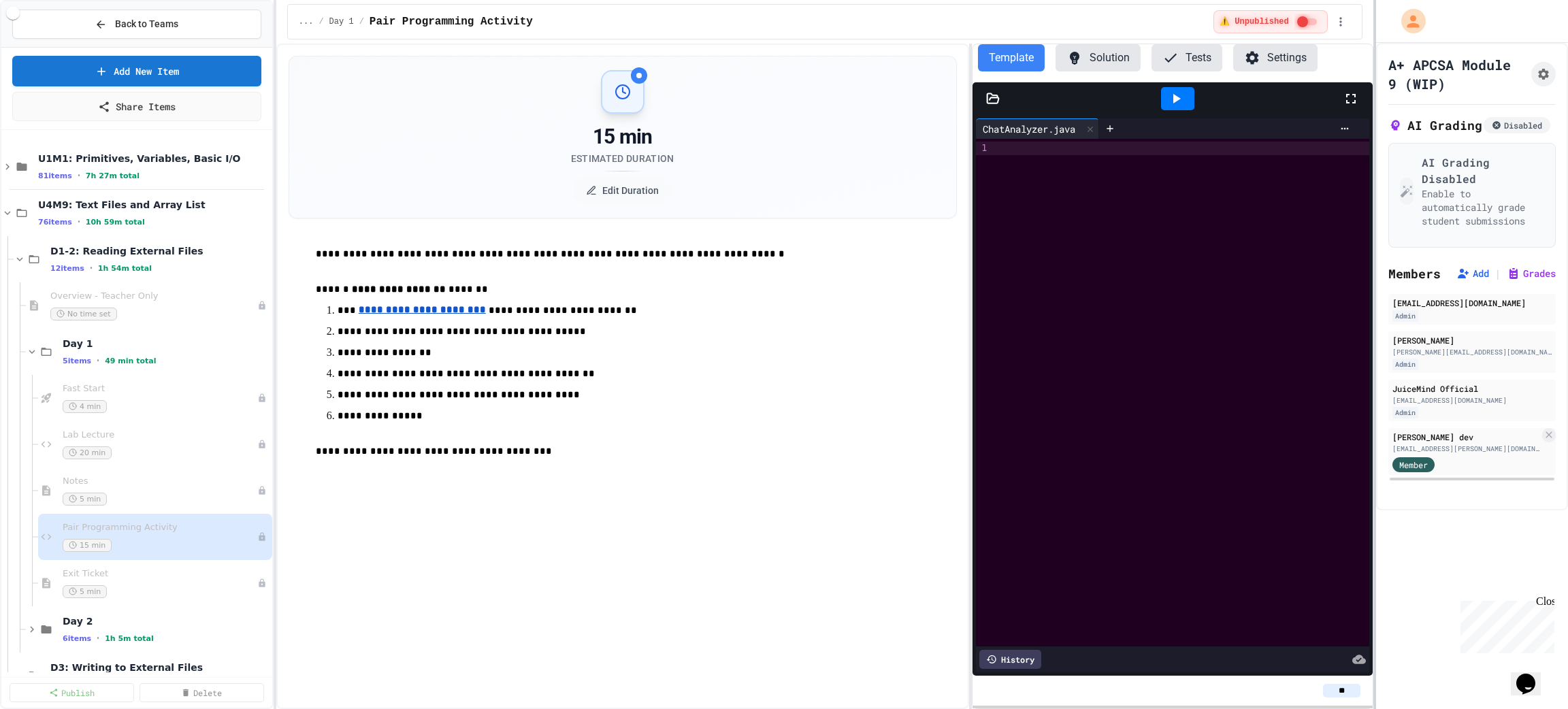
click at [1375, 303] on div at bounding box center [1374, 354] width 2 height 709
click at [1095, 57] on button "Solution" at bounding box center [1098, 57] width 85 height 27
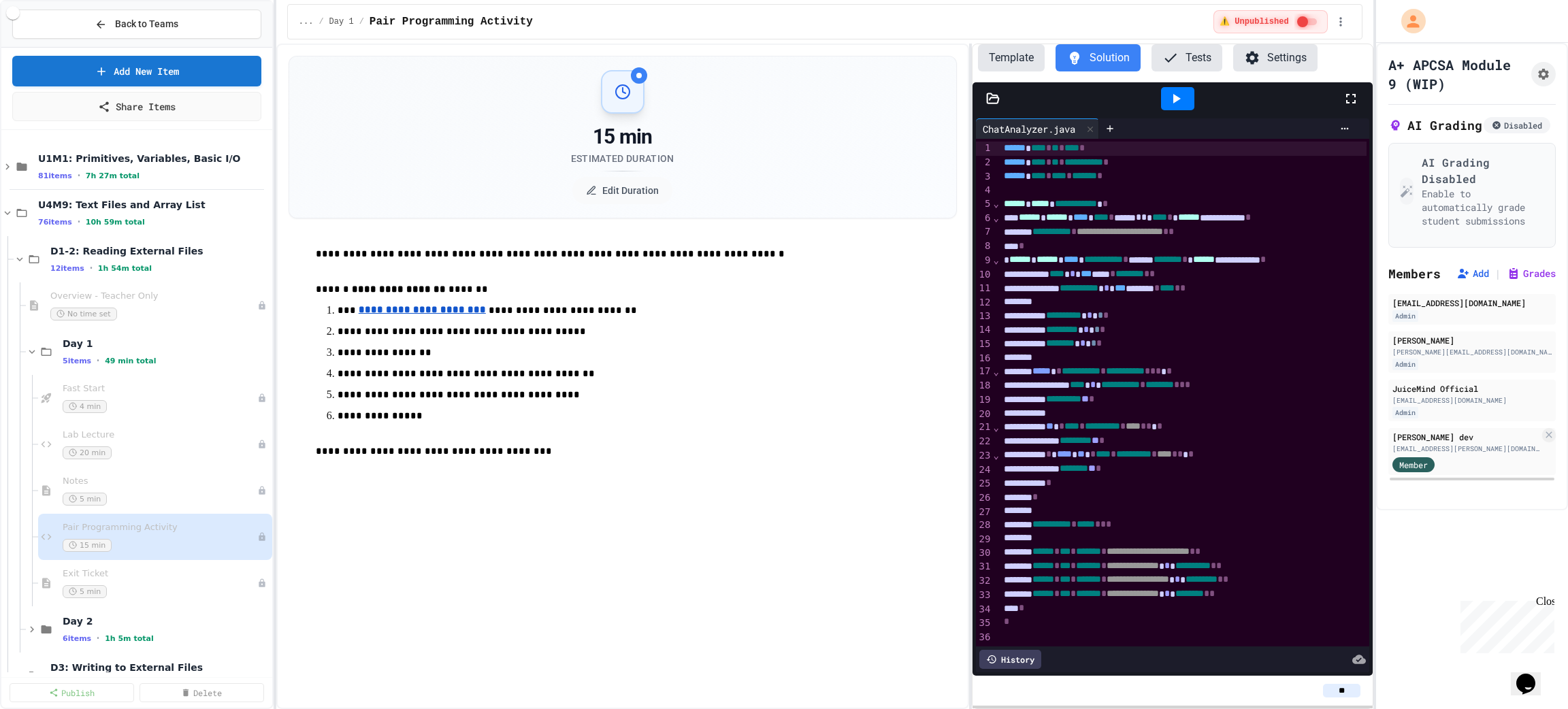
click at [1010, 61] on button "Template" at bounding box center [1010, 57] width 66 height 27
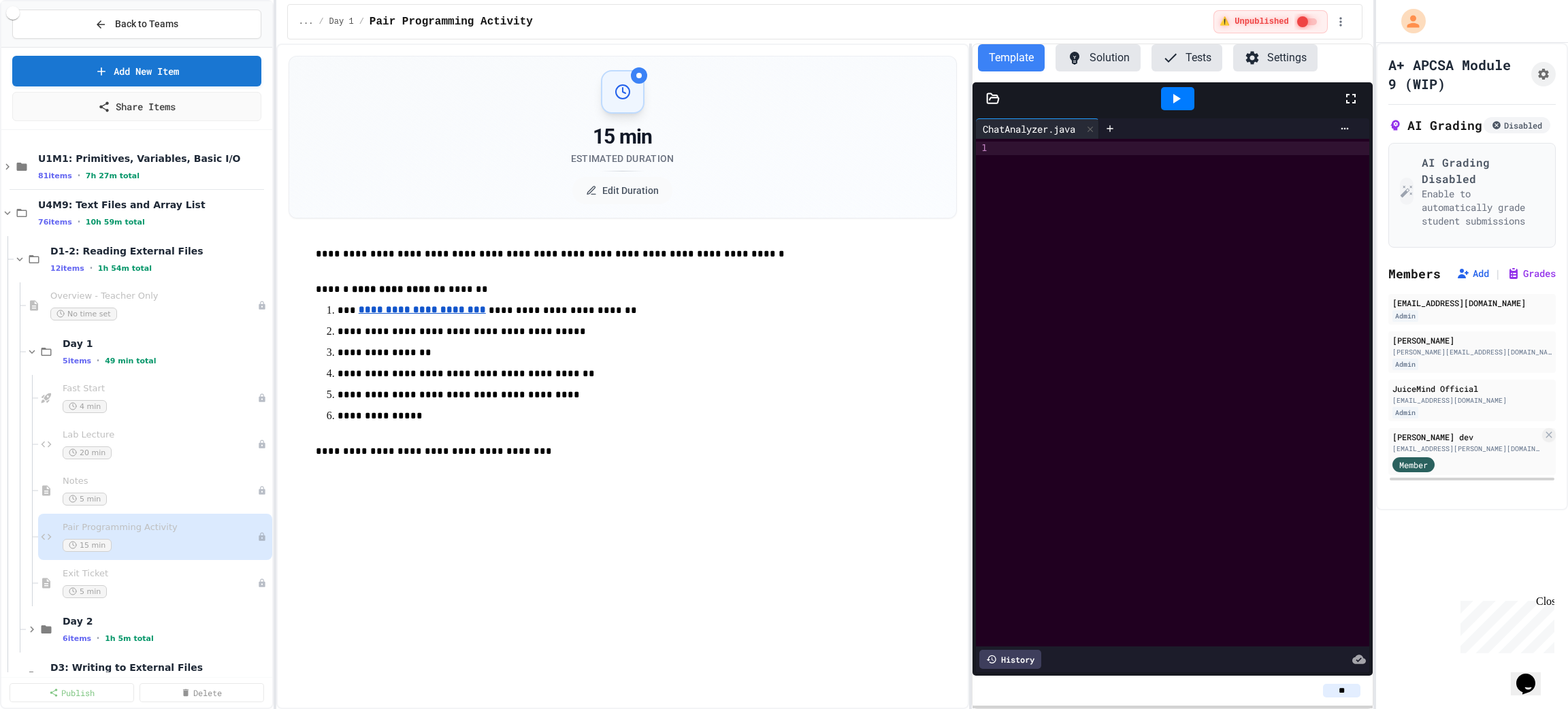
click at [1015, 145] on div at bounding box center [1182, 148] width 373 height 14
click at [699, 443] on p at bounding box center [636, 434] width 641 height 18
click at [124, 585] on div "5 min" at bounding box center [153, 592] width 181 height 13
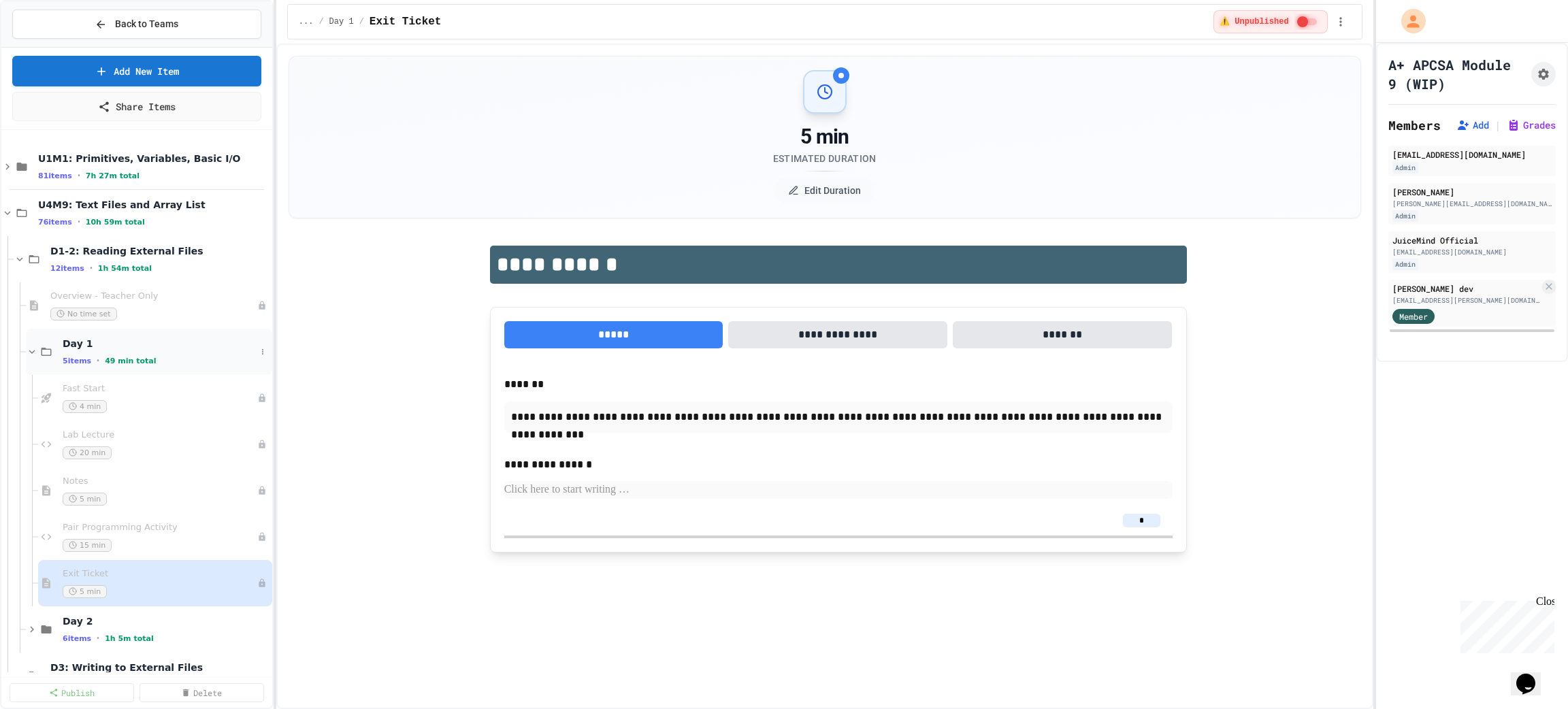
click at [149, 351] on div "Day 1 5 items • 49 min total" at bounding box center [159, 352] width 193 height 29
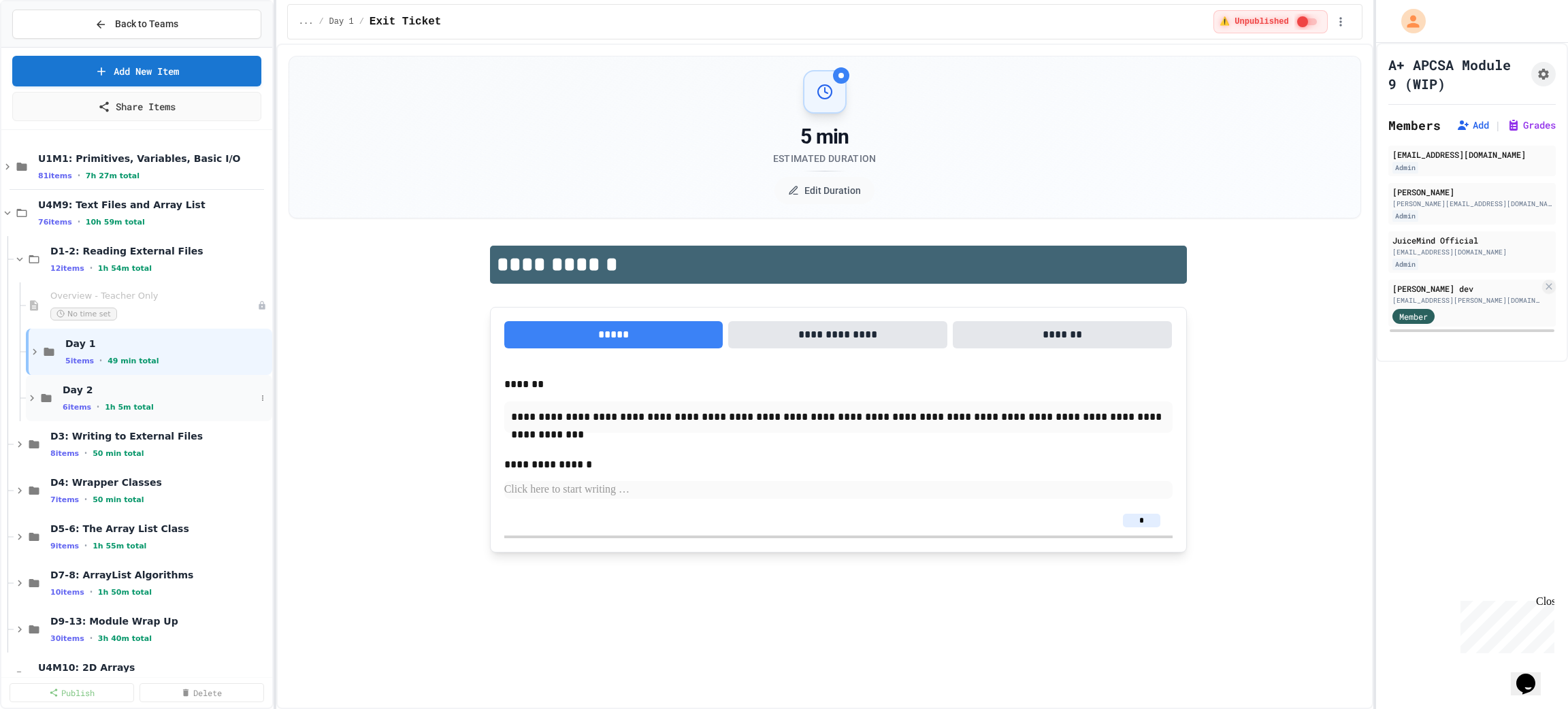
click at [138, 390] on span "Day 2" at bounding box center [159, 389] width 193 height 12
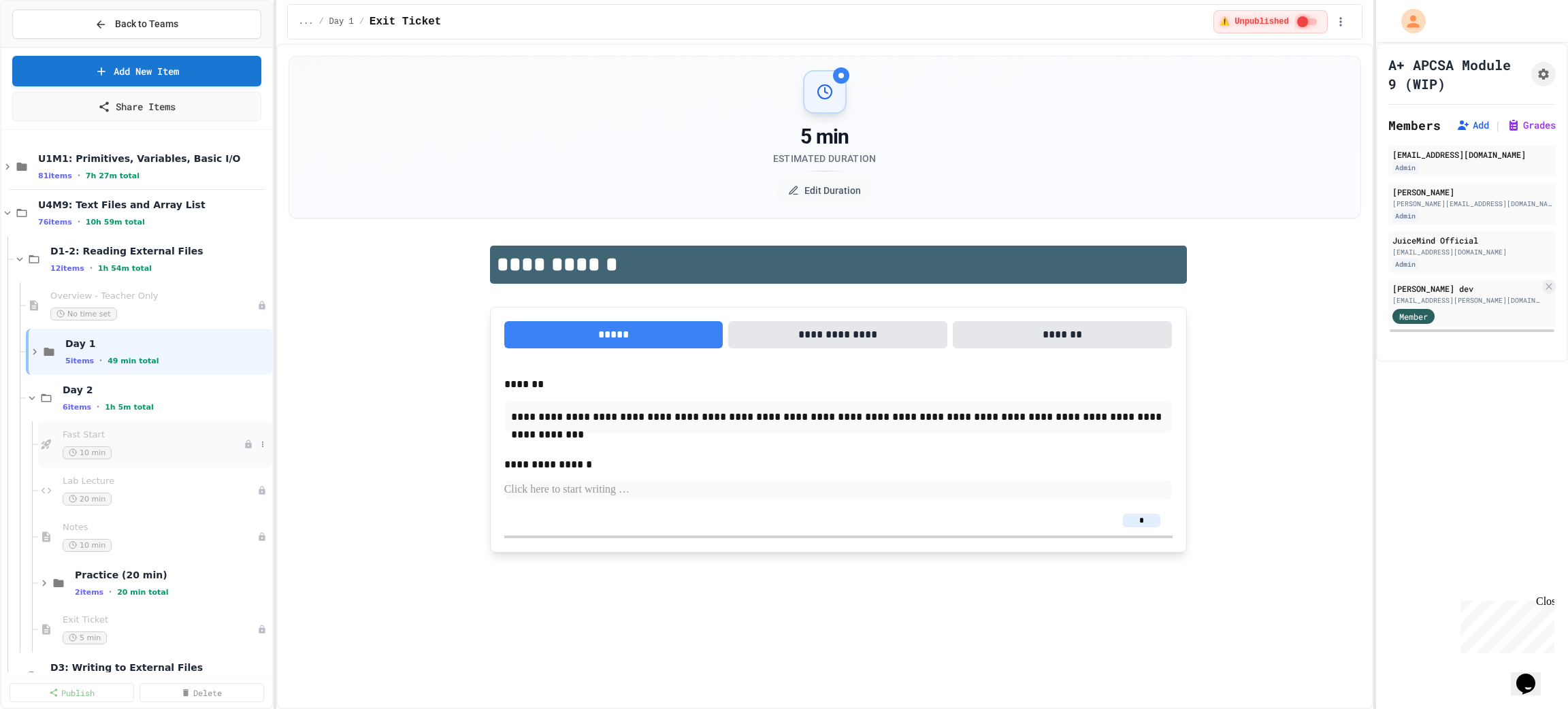
click at [161, 443] on div "Fast Start 10 min" at bounding box center [153, 444] width 181 height 30
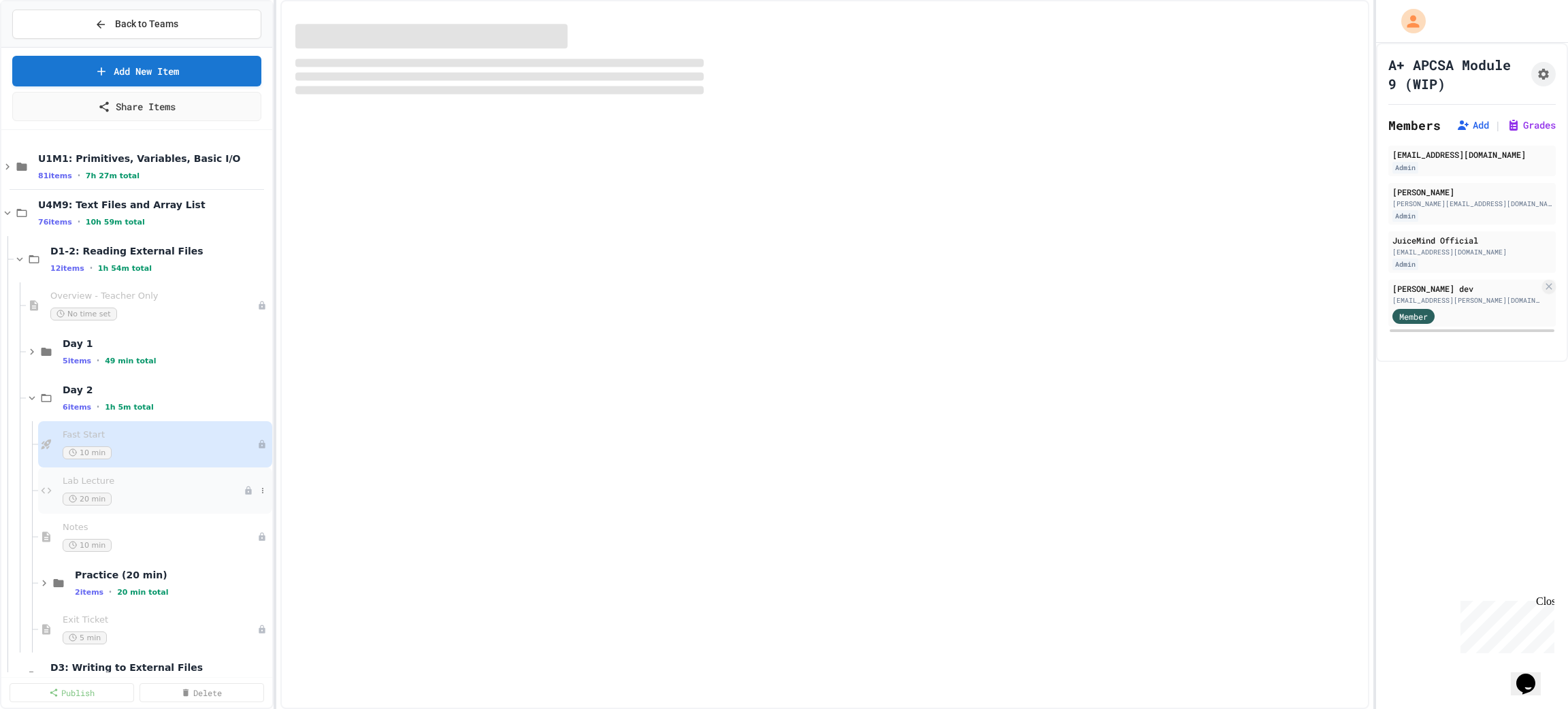
click at [154, 489] on div "Lab Lecture 20 min" at bounding box center [153, 489] width 181 height 30
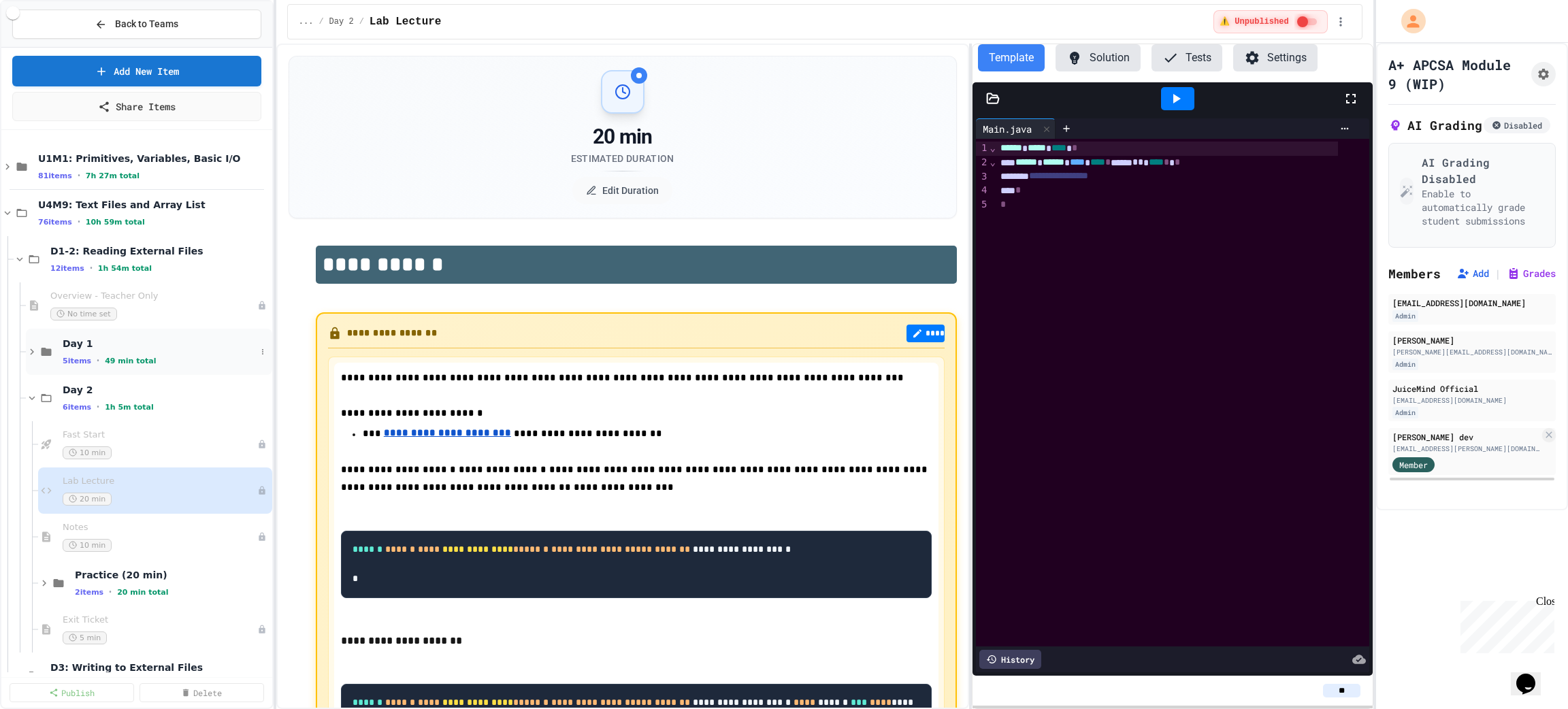
click at [145, 355] on div "5 items • 49 min total" at bounding box center [159, 361] width 193 height 11
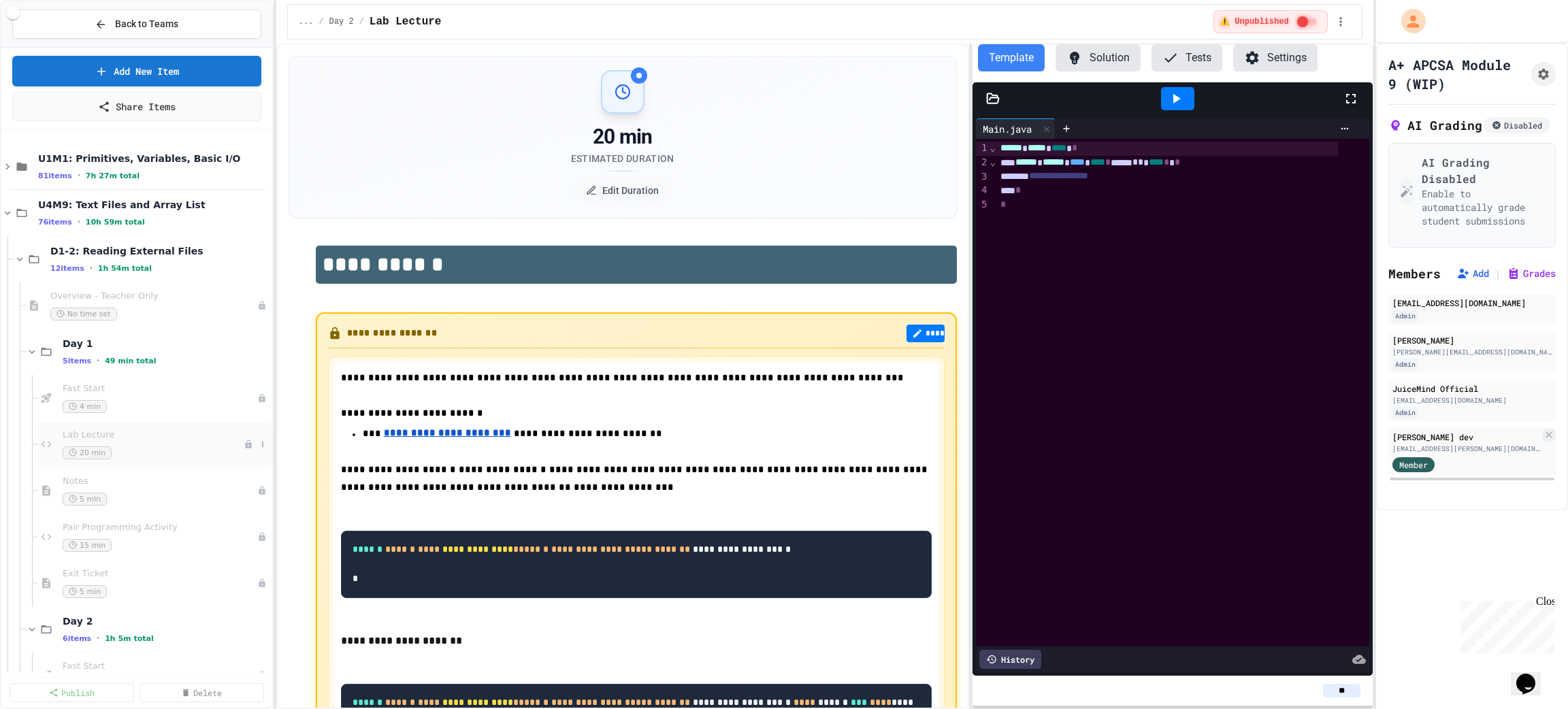
click at [154, 440] on span "Lab Lecture" at bounding box center [153, 435] width 181 height 11
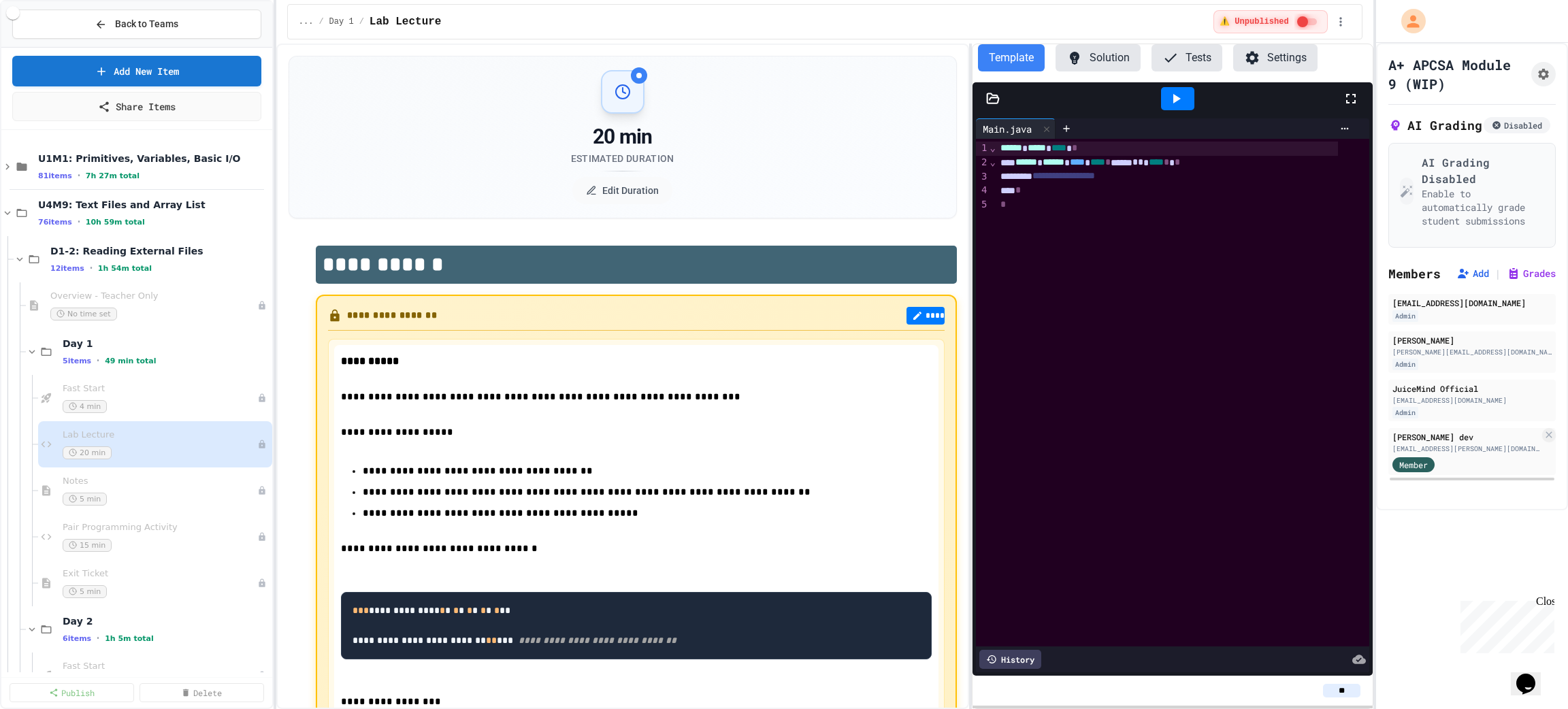
click at [908, 313] on button "****" at bounding box center [926, 315] width 38 height 18
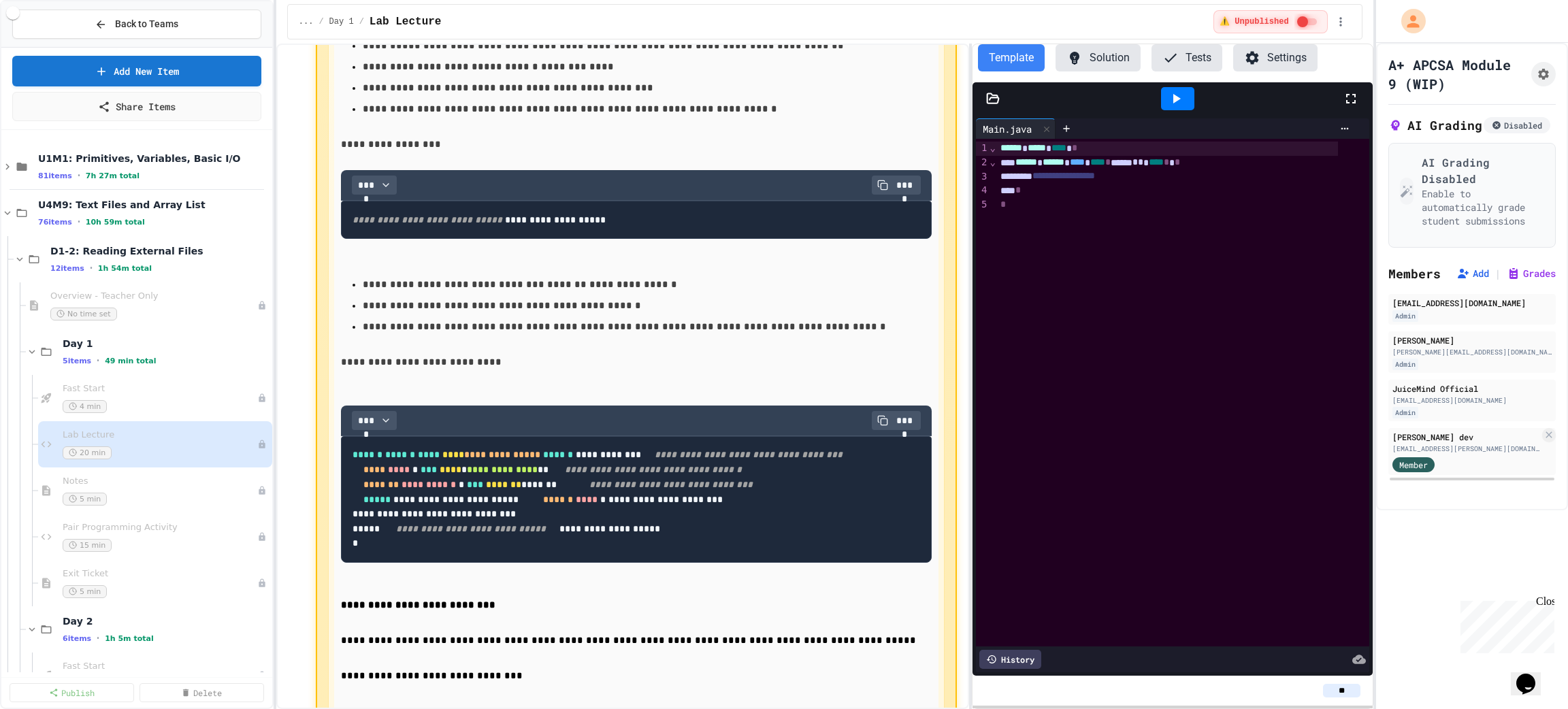
scroll to position [3774, 0]
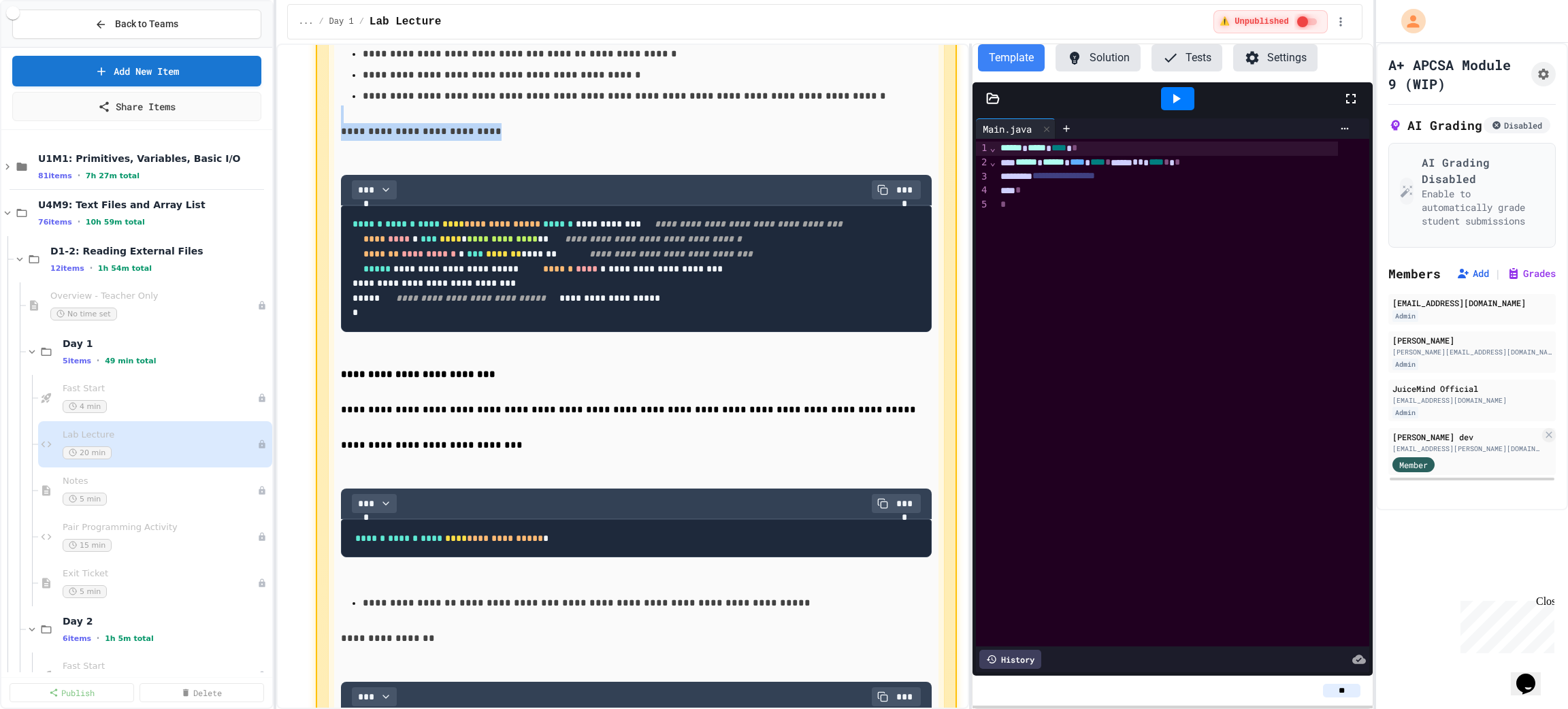
drag, startPoint x: 467, startPoint y: 255, endPoint x: 268, endPoint y: 248, distance: 199.1
click at [268, 248] on div "**********" at bounding box center [784, 354] width 1568 height 709
copy div "**********"
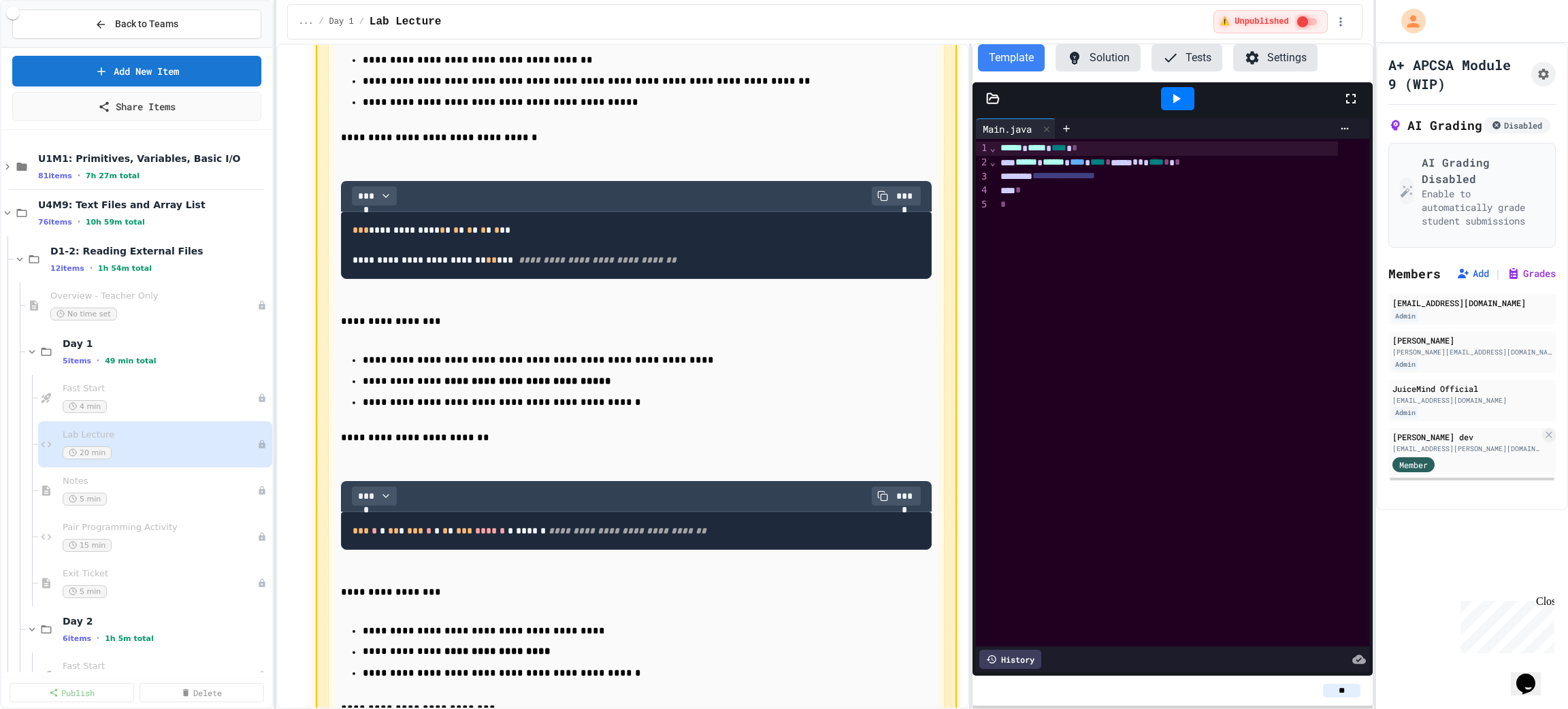
scroll to position [0, 0]
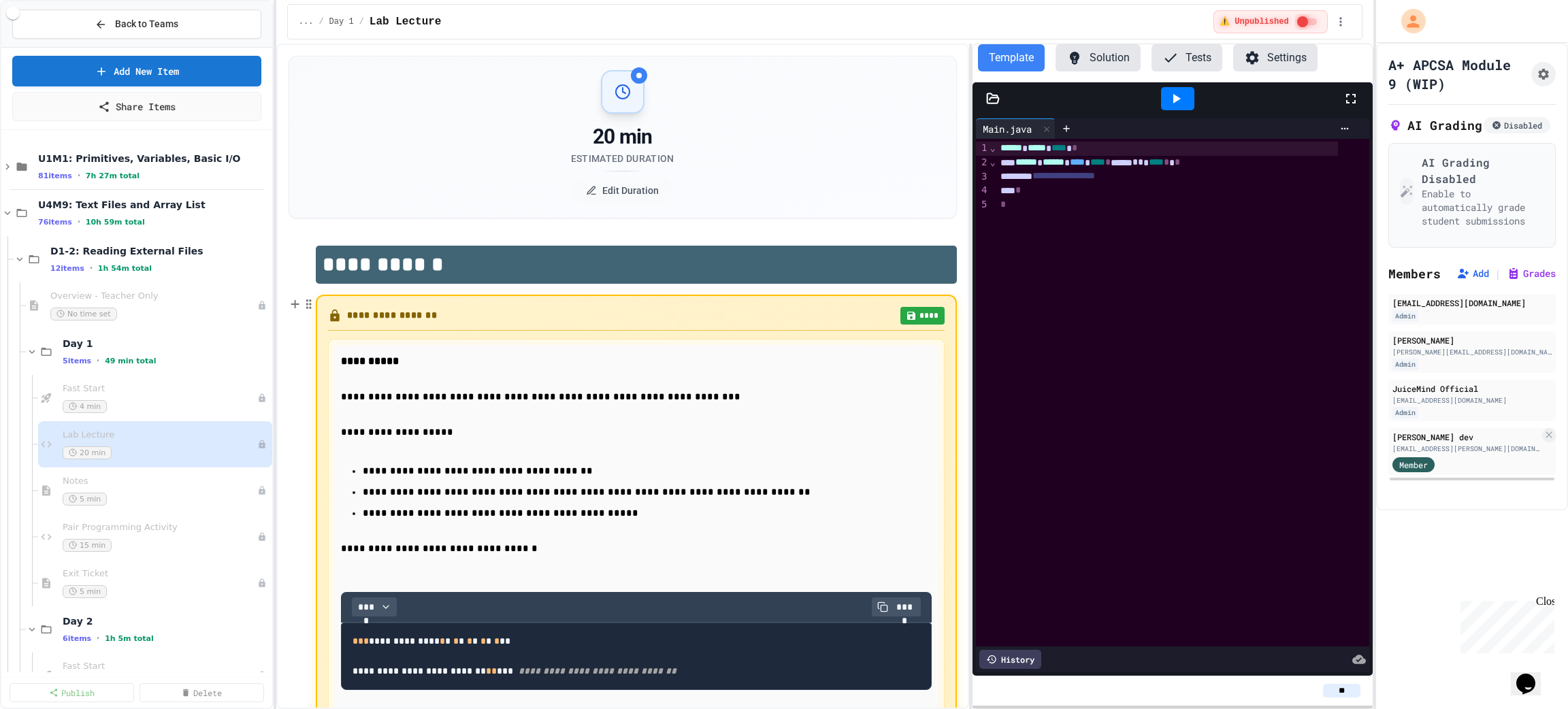
click at [914, 310] on button "****" at bounding box center [922, 315] width 44 height 18
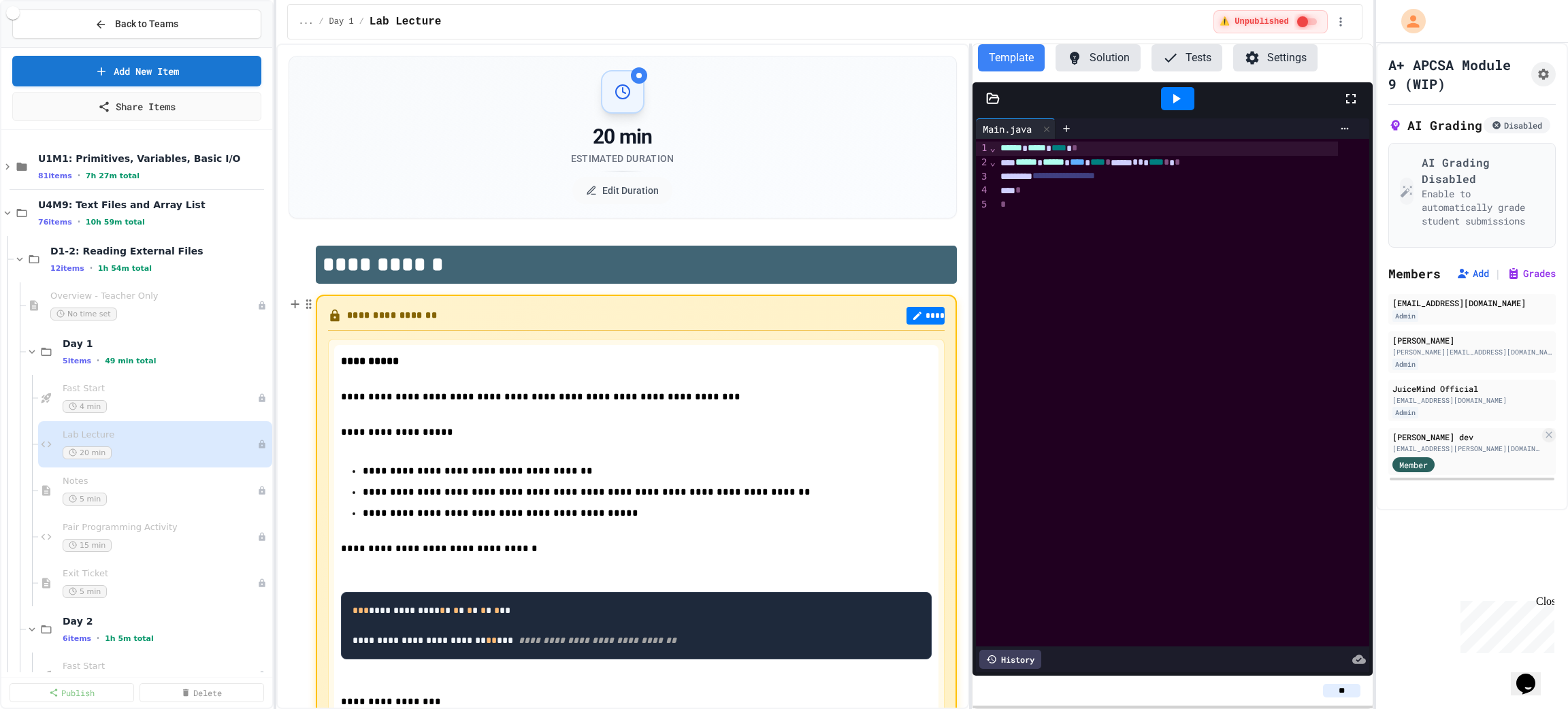
click at [917, 314] on button "****" at bounding box center [926, 315] width 38 height 18
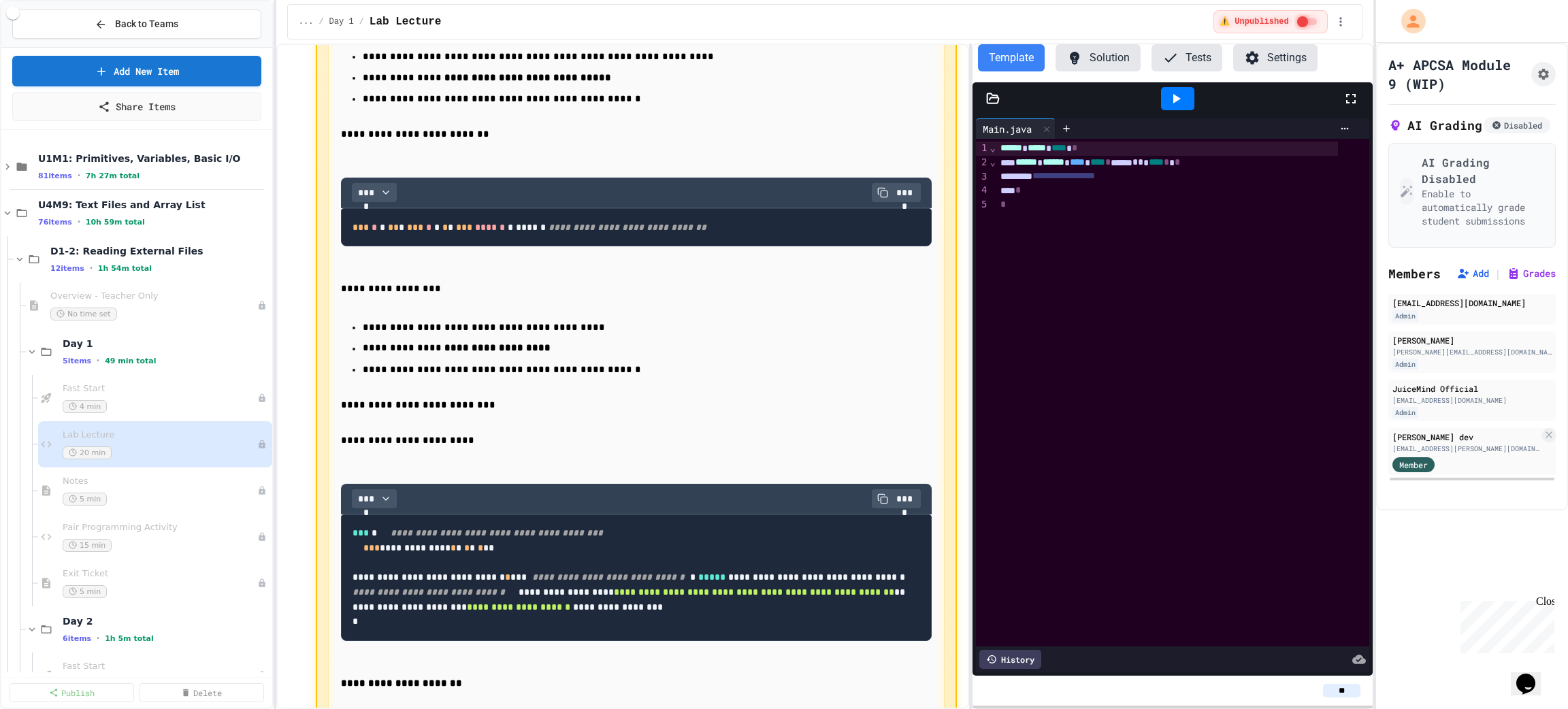
scroll to position [917, 0]
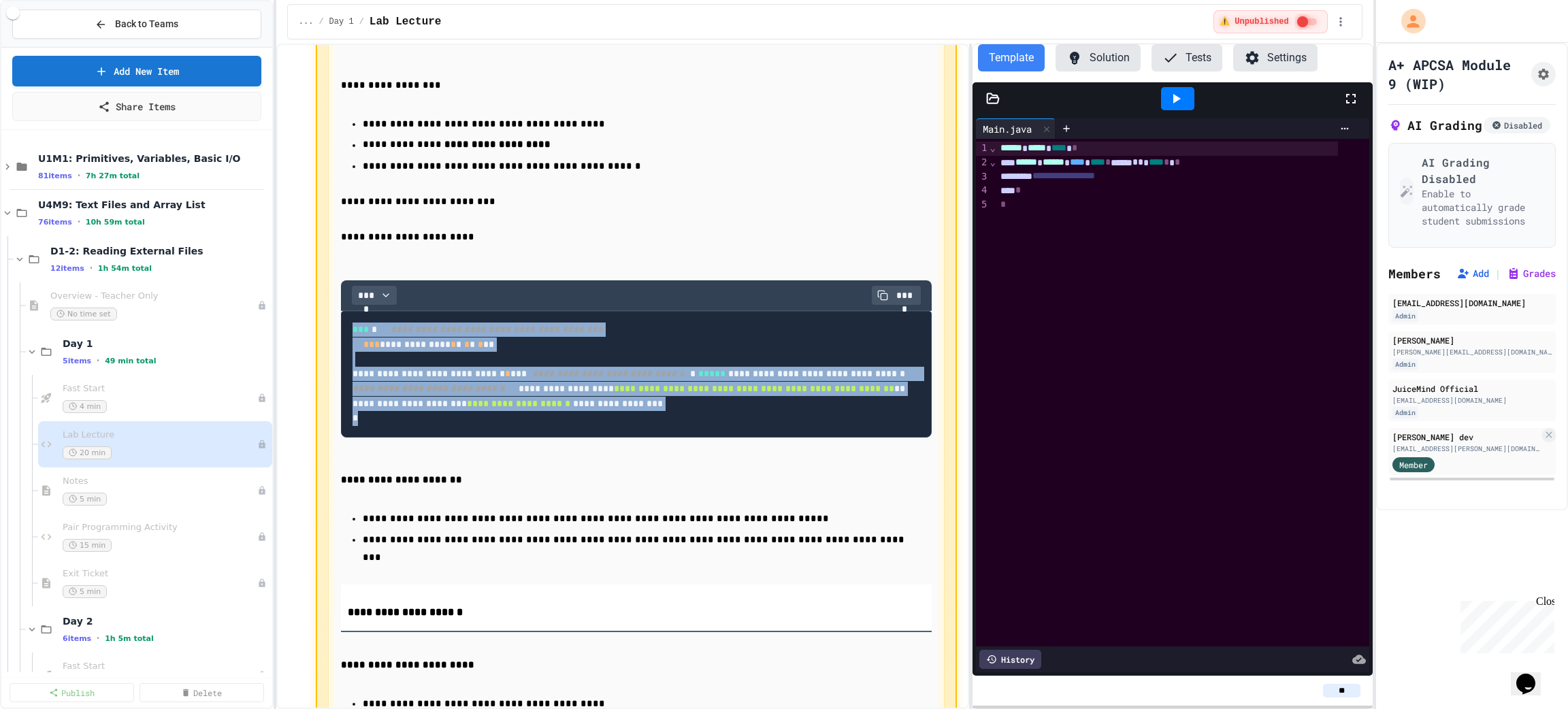
drag, startPoint x: 381, startPoint y: 572, endPoint x: 288, endPoint y: 383, distance: 210.6
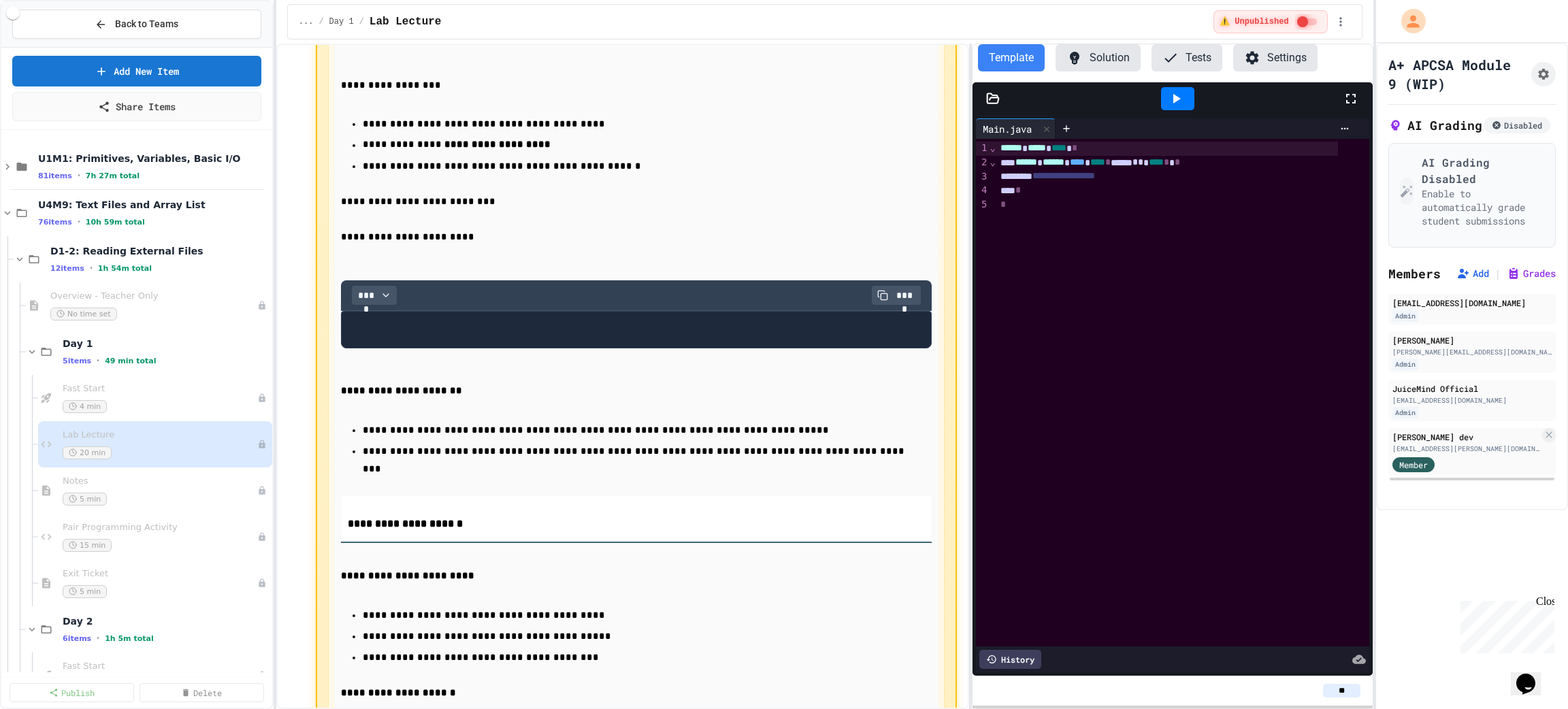
paste div
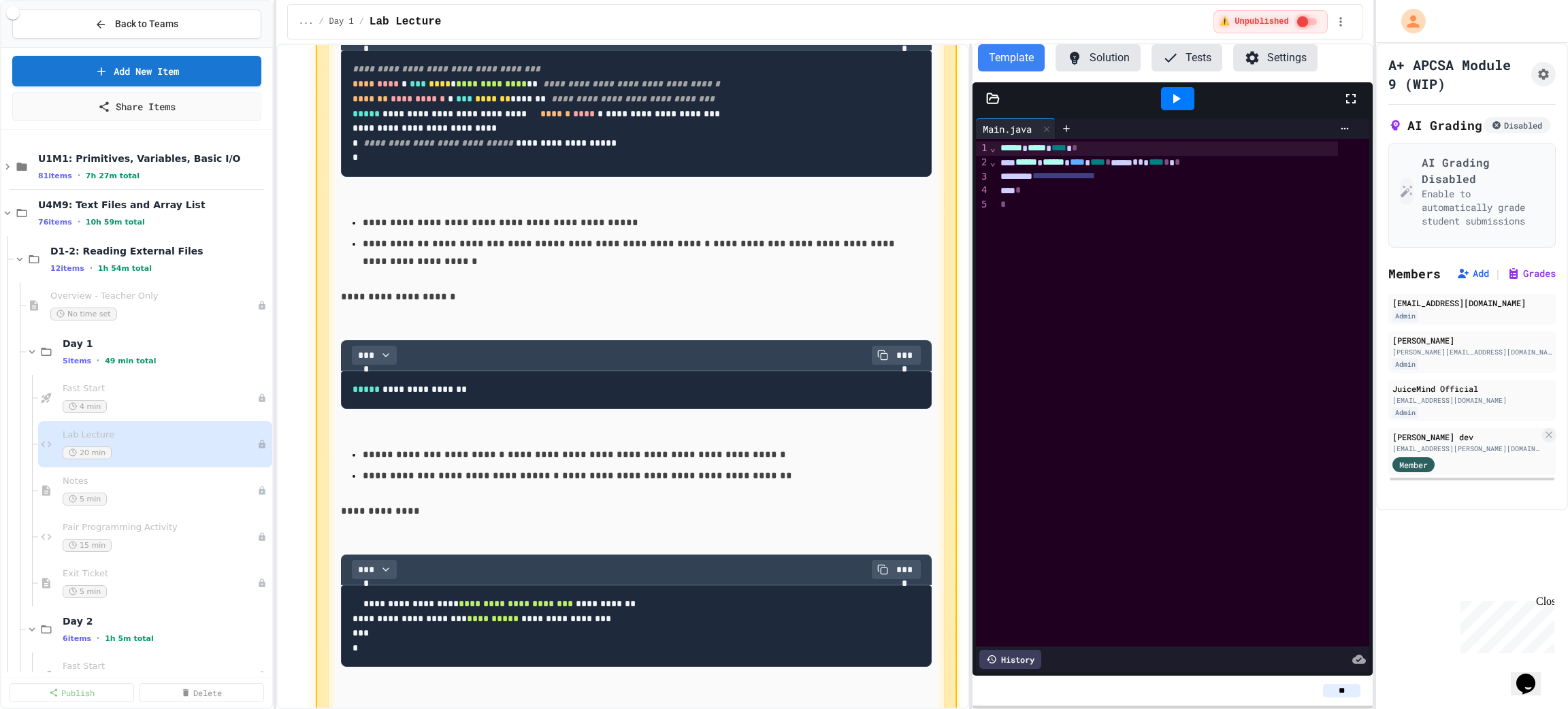
scroll to position [4692, 0]
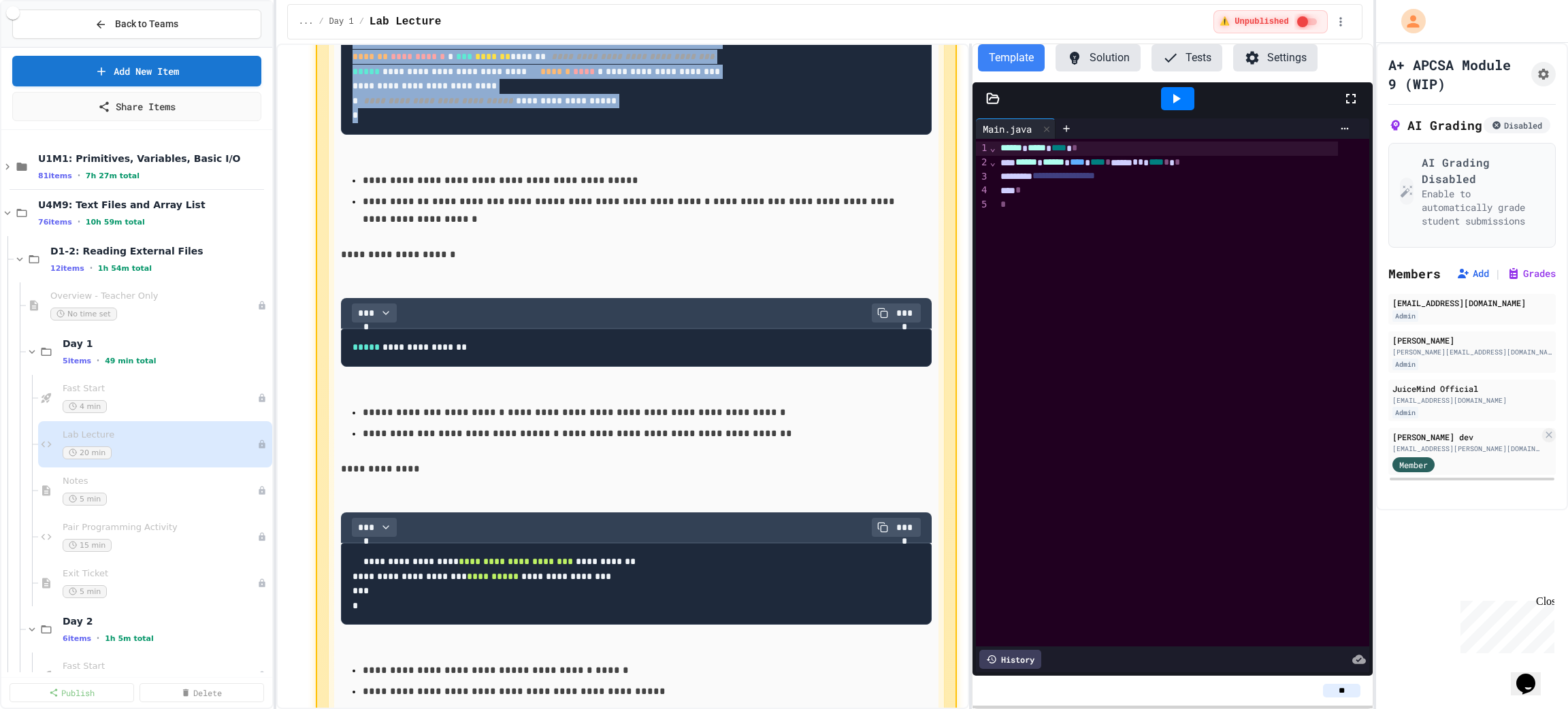
drag, startPoint x: 374, startPoint y: 485, endPoint x: 330, endPoint y: 273, distance: 216.5
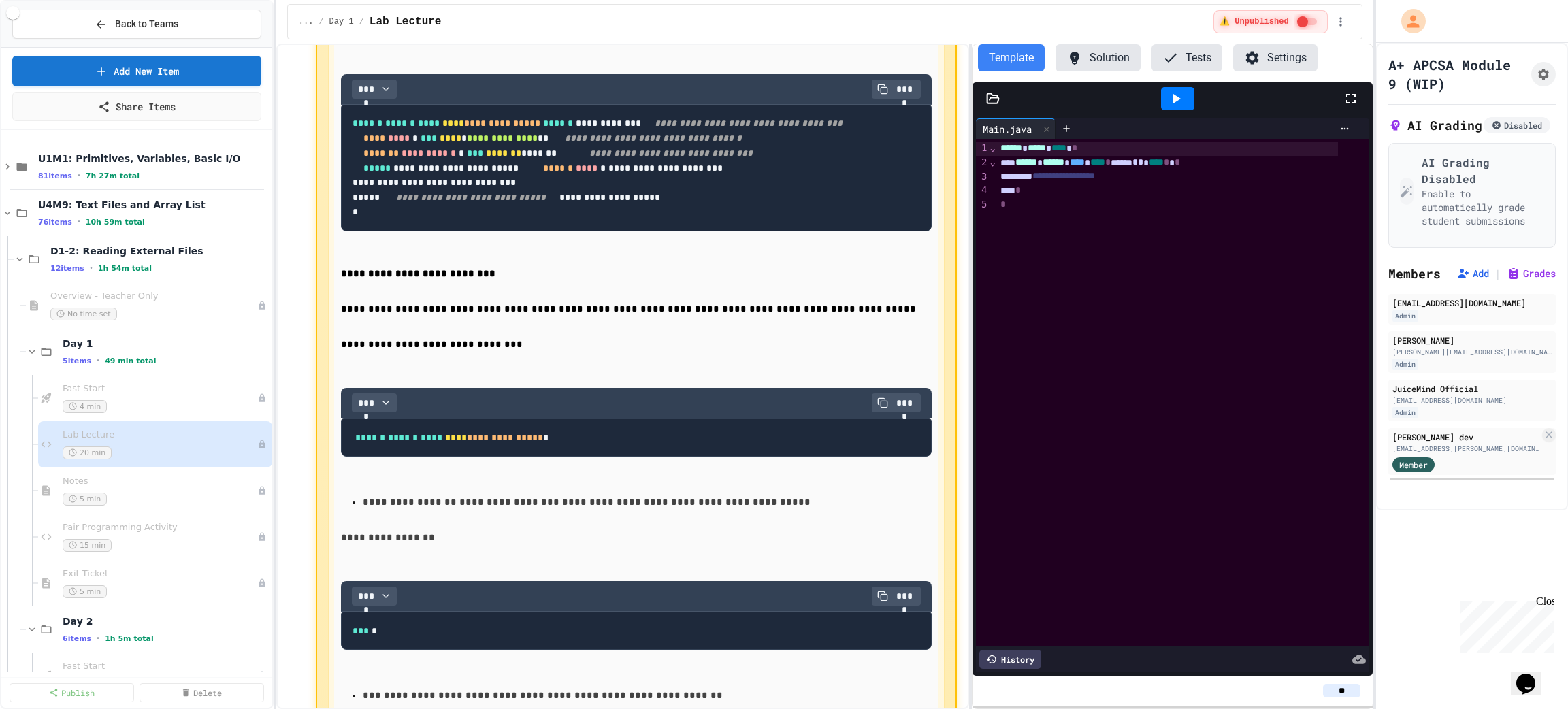
scroll to position [3876, 0]
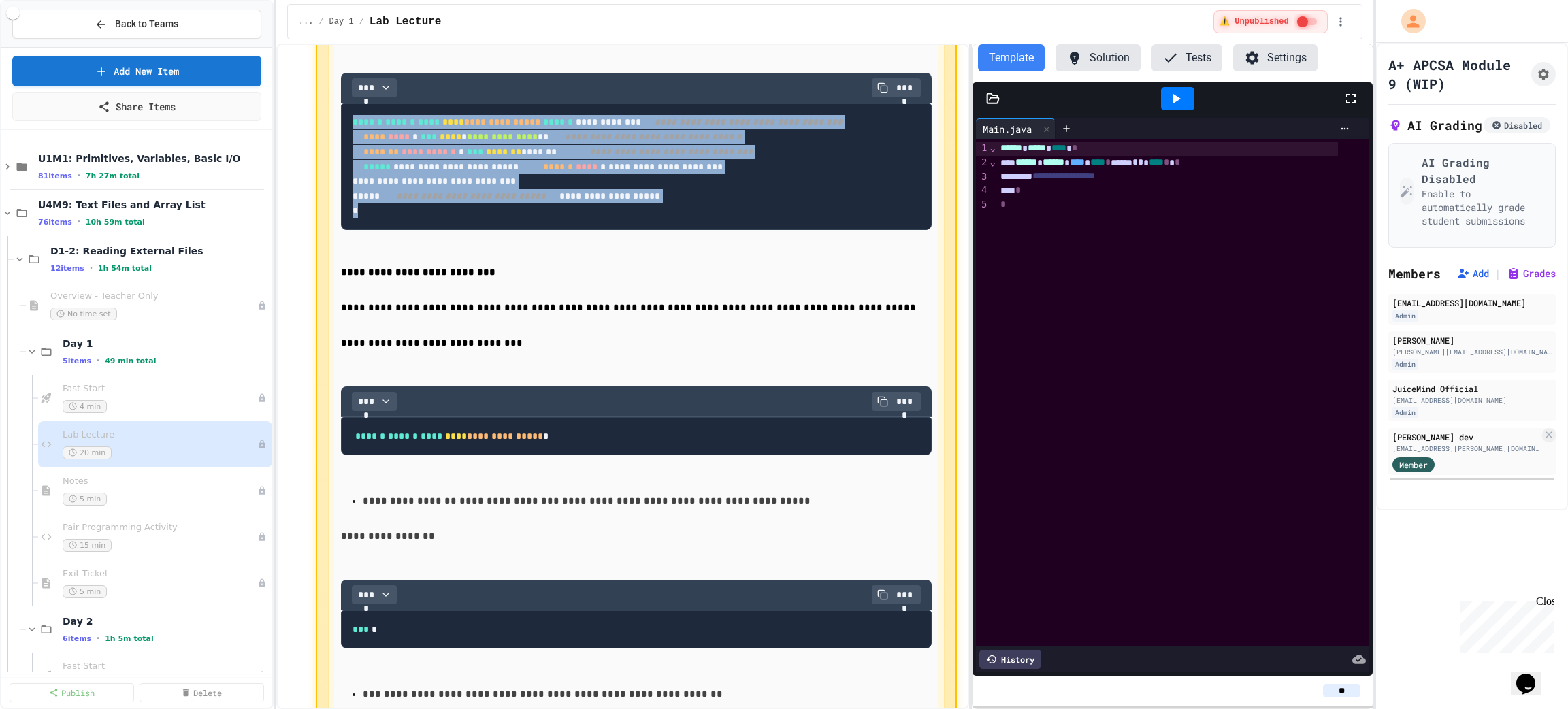
drag, startPoint x: 368, startPoint y: 452, endPoint x: 330, endPoint y: 224, distance: 231.1
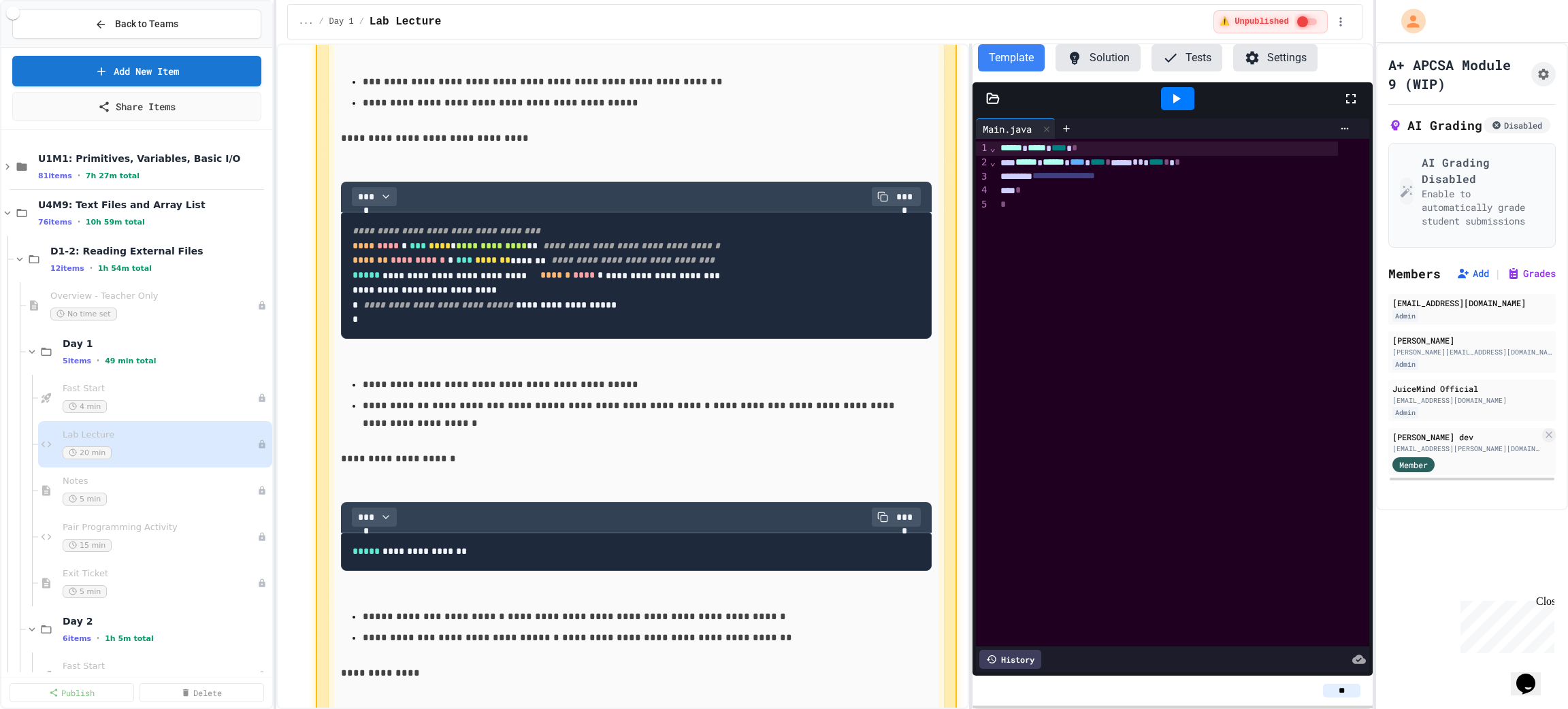
scroll to position [4692, 0]
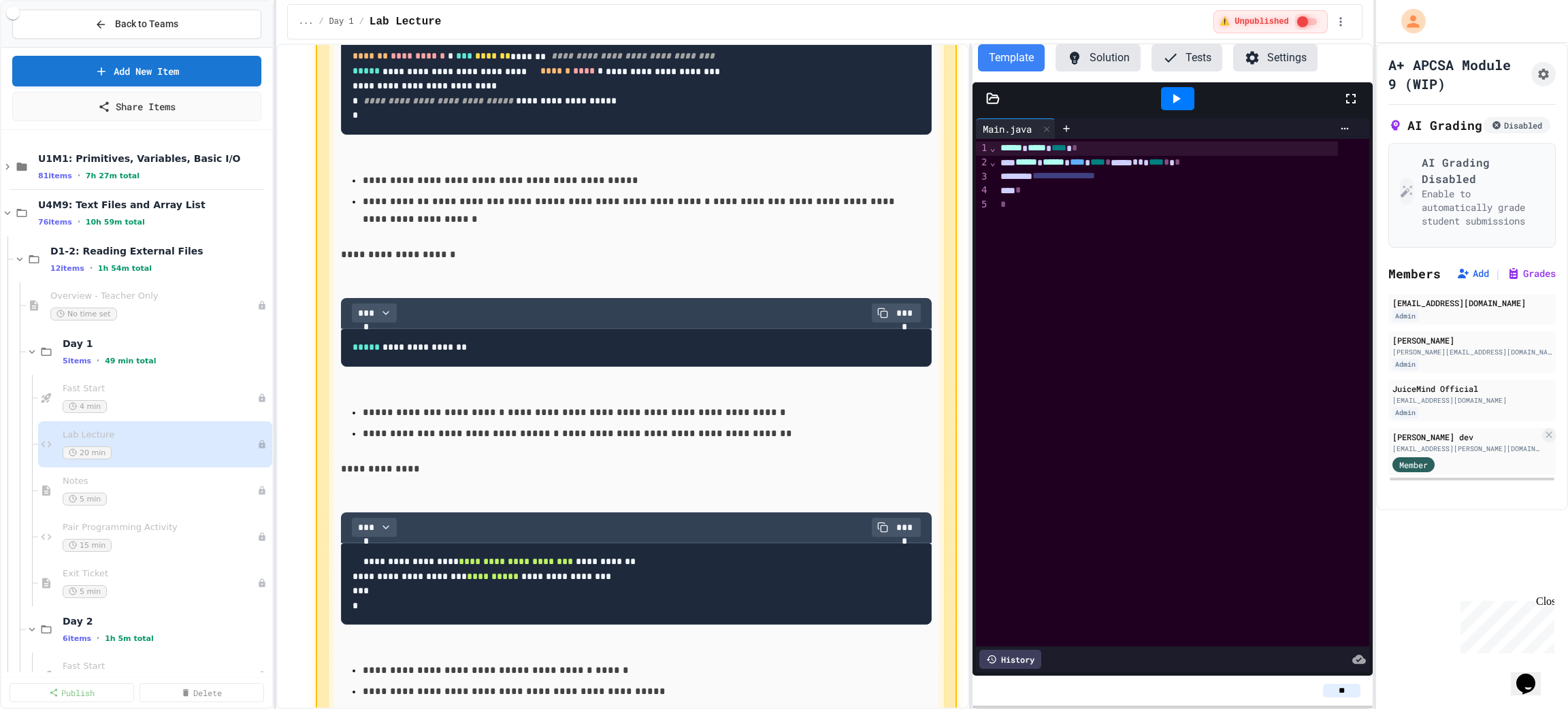
click at [645, 135] on pre "**********" at bounding box center [636, 71] width 590 height 126
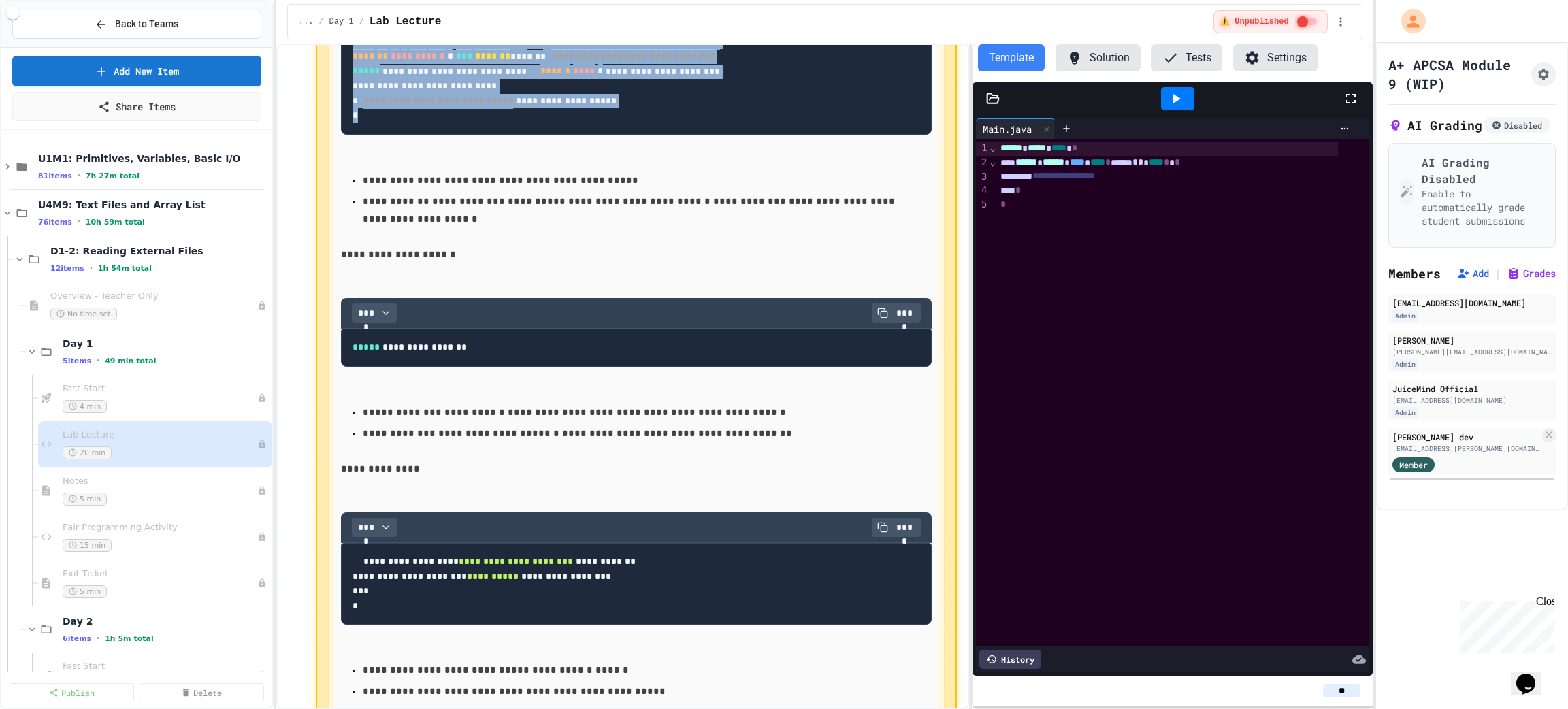
drag, startPoint x: 370, startPoint y: 485, endPoint x: 329, endPoint y: 271, distance: 217.9
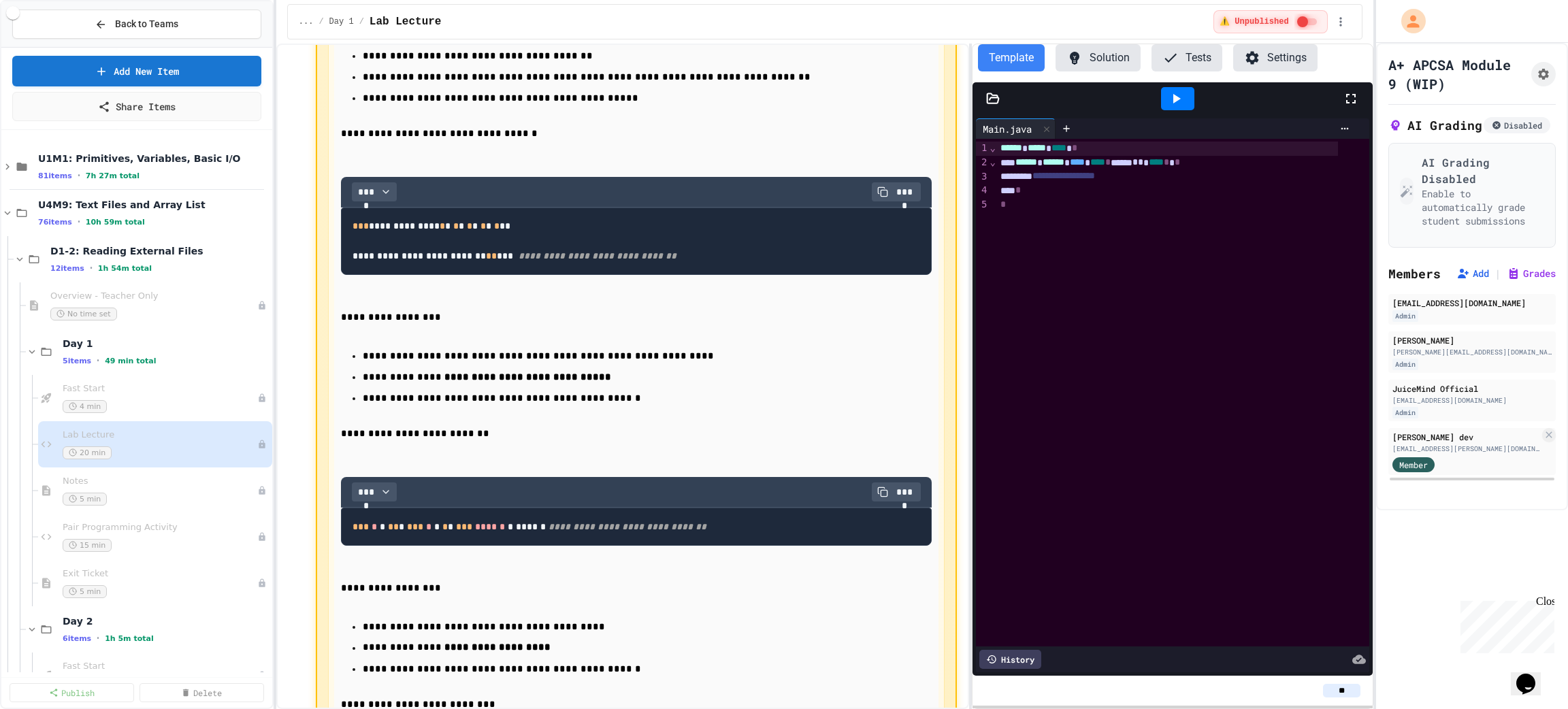
scroll to position [0, 0]
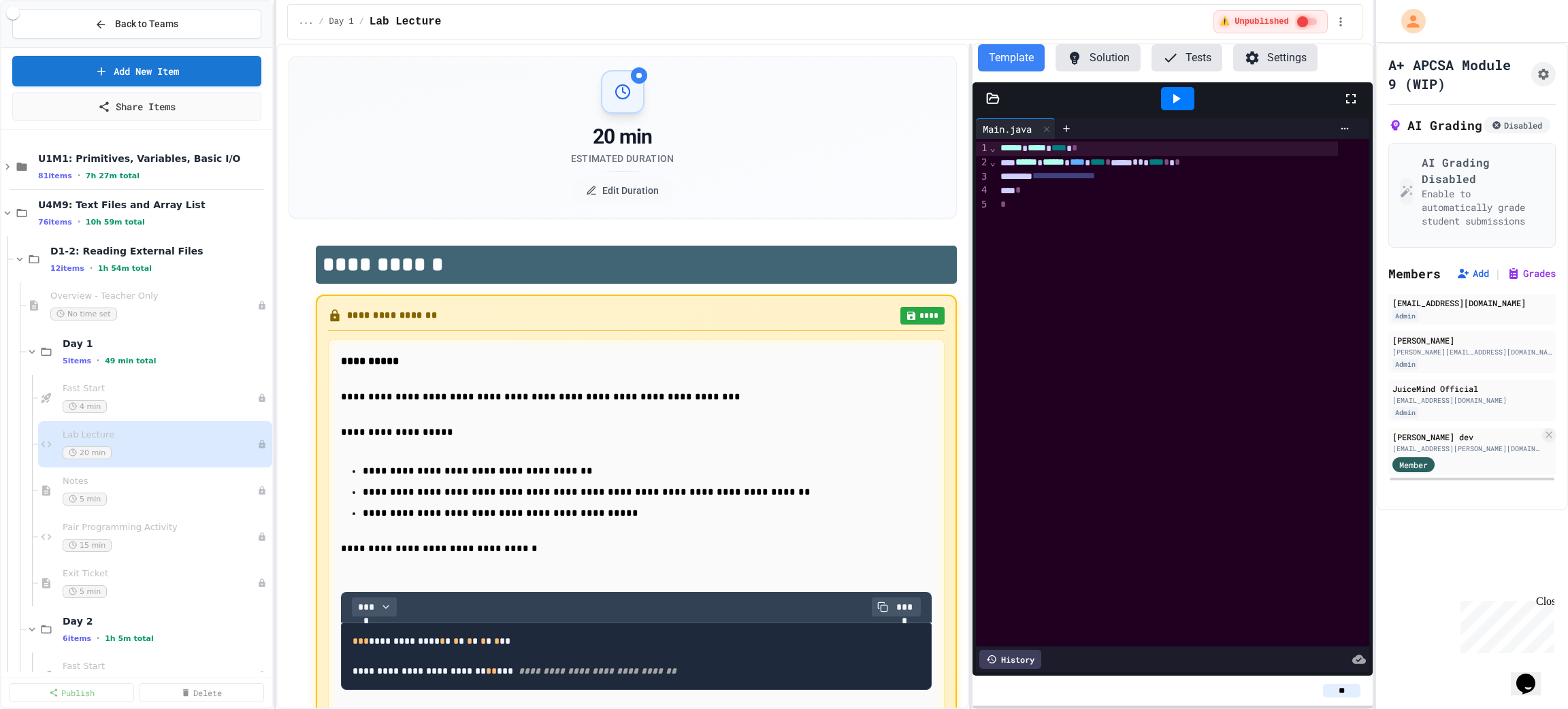
click at [902, 318] on button "****" at bounding box center [922, 315] width 44 height 18
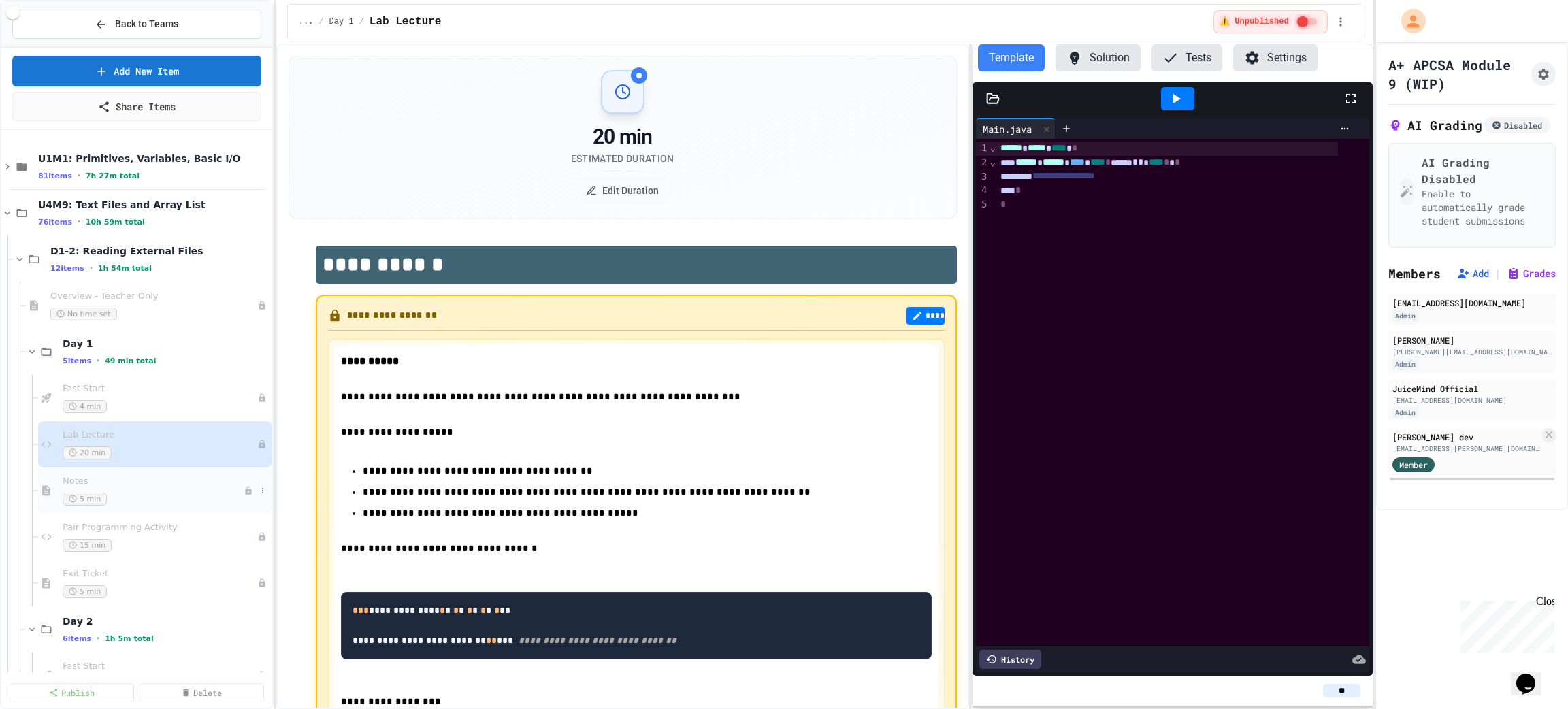
click at [140, 488] on div "Notes 5 min" at bounding box center [153, 489] width 181 height 30
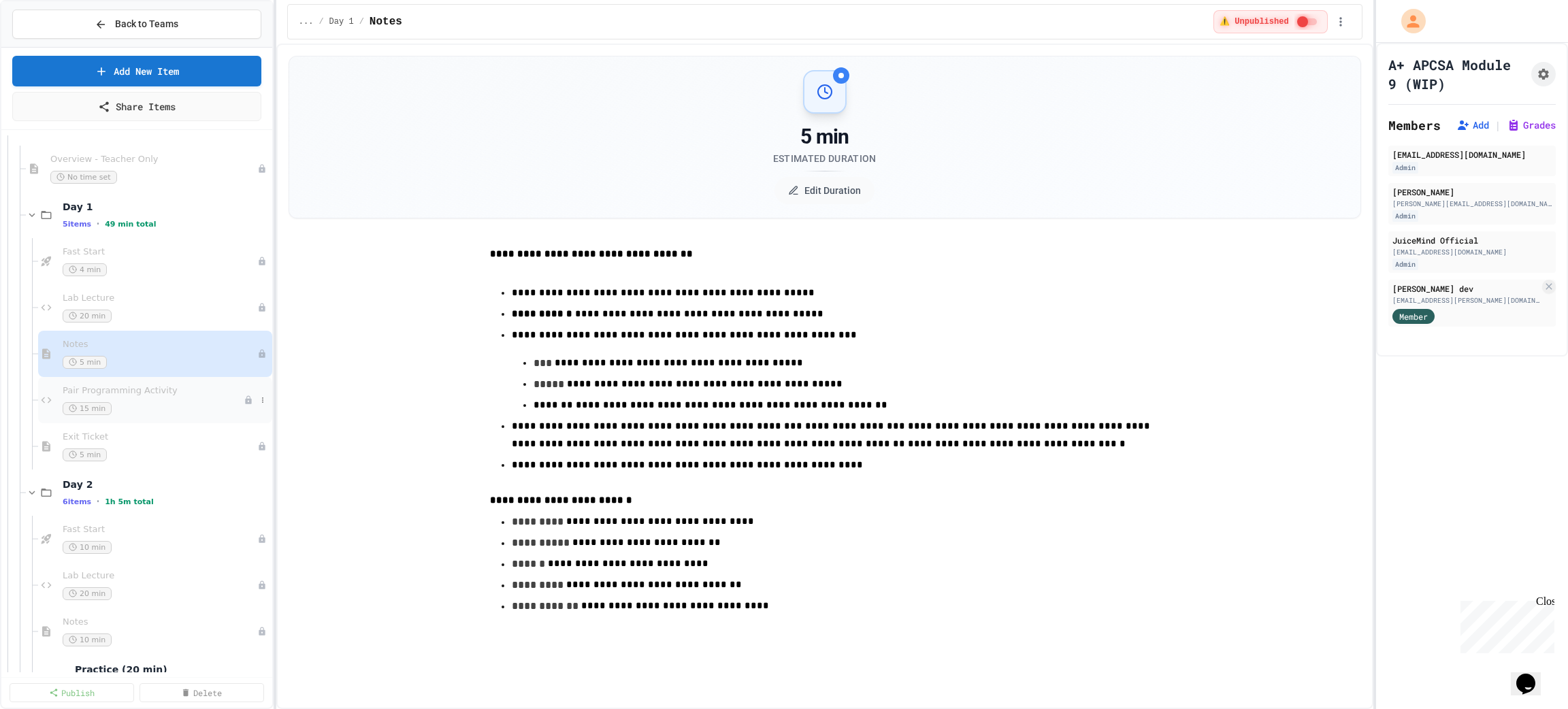
scroll to position [102, 0]
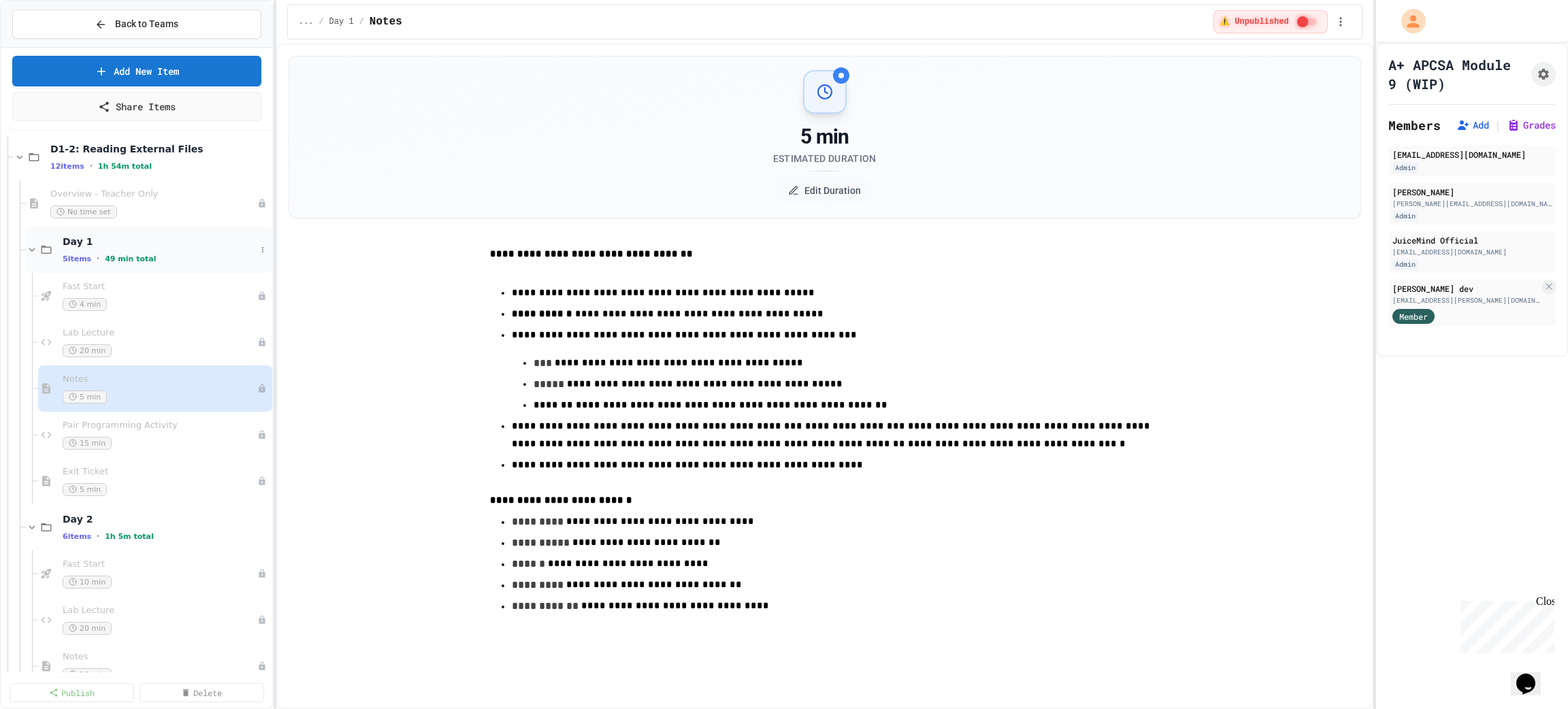
click at [149, 236] on span "Day 1" at bounding box center [159, 241] width 193 height 12
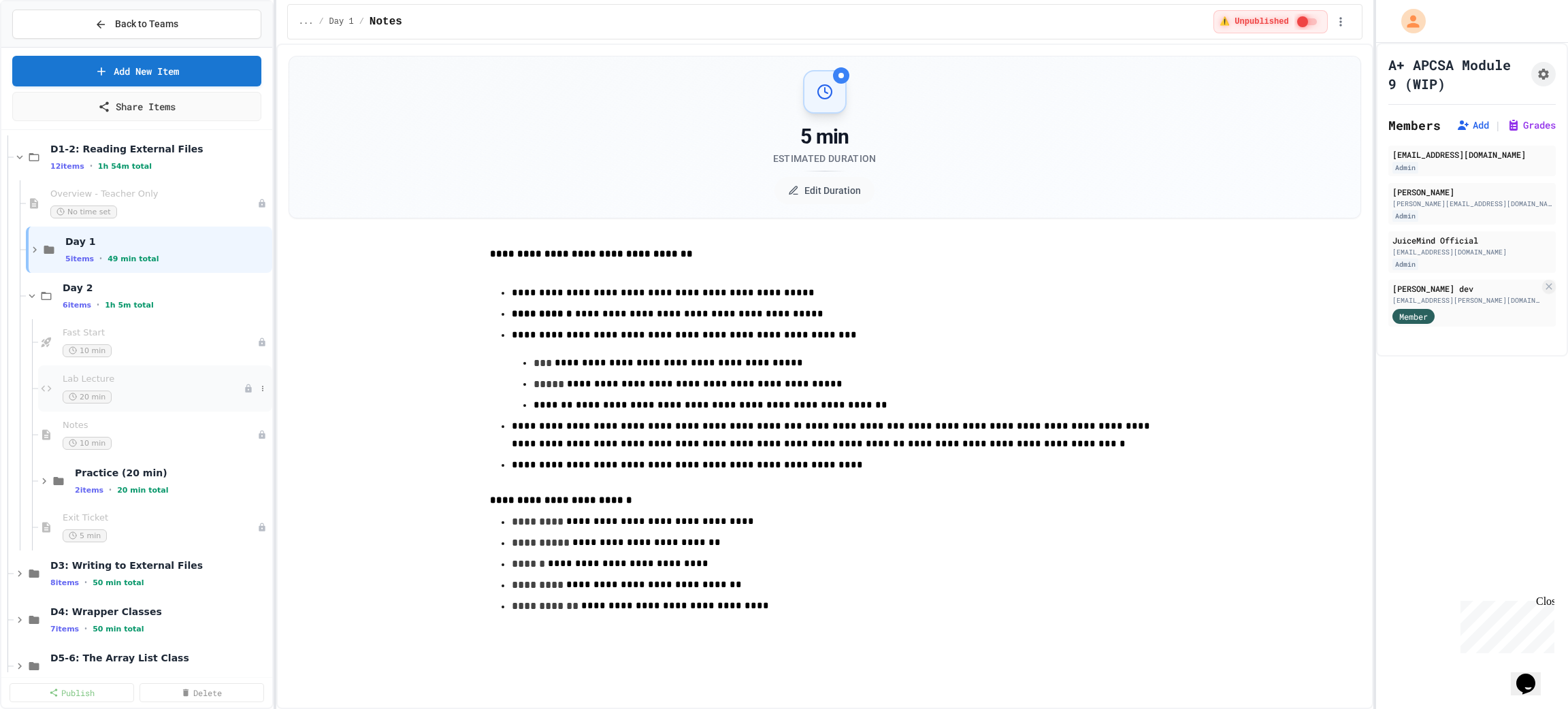
click at [137, 395] on div "20 min" at bounding box center [153, 397] width 181 height 13
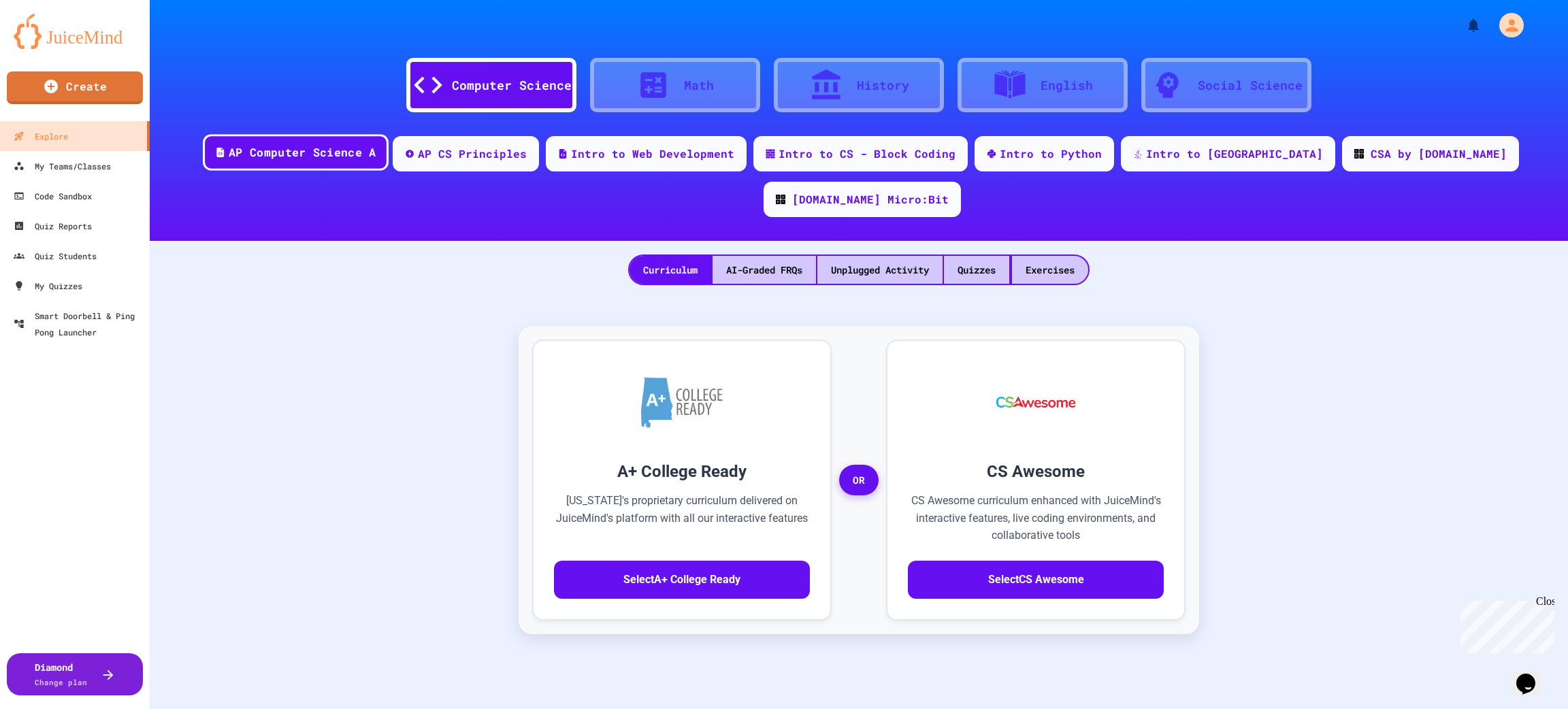
click at [320, 149] on div "AP Computer Science A" at bounding box center [302, 152] width 147 height 17
click at [751, 255] on div "AI-Graded FRQs" at bounding box center [764, 269] width 103 height 28
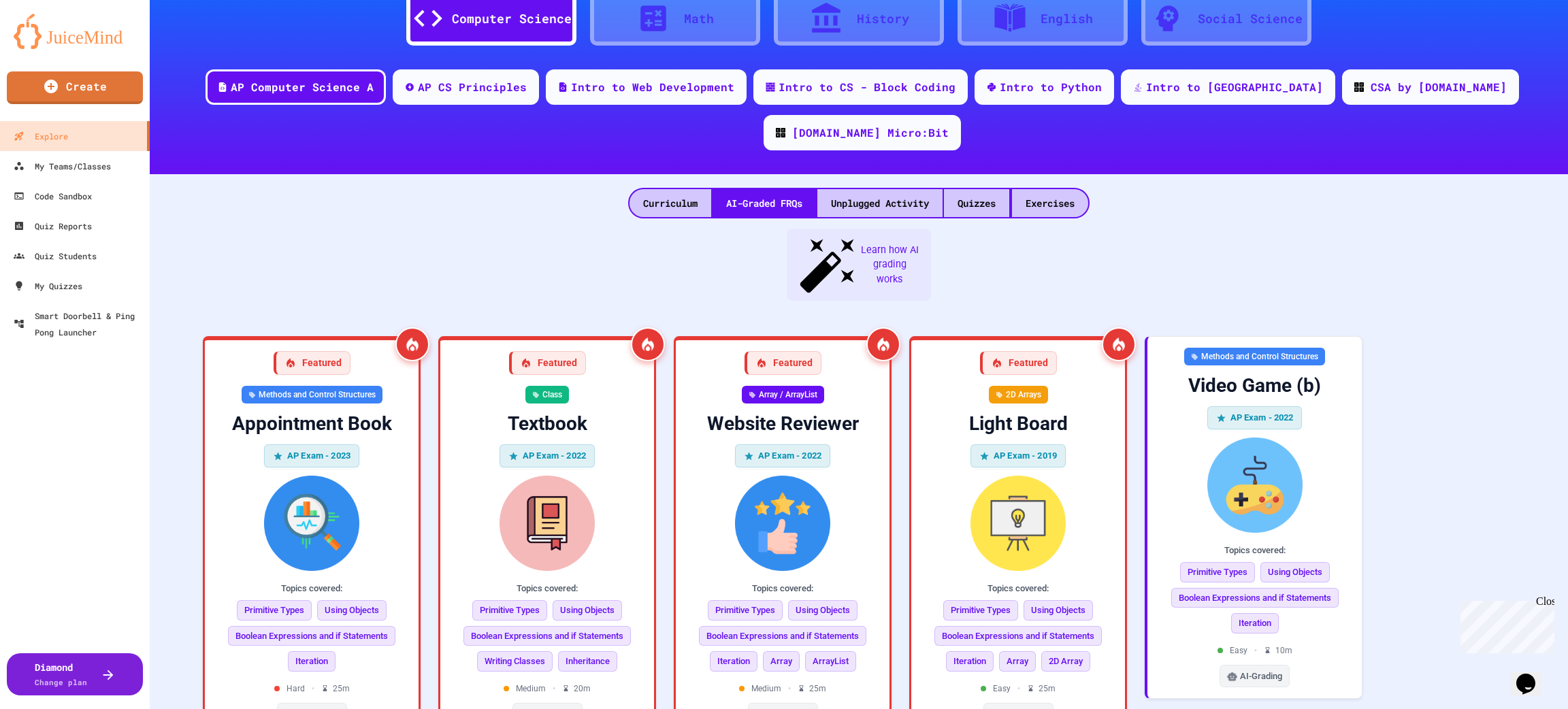
scroll to position [102, 0]
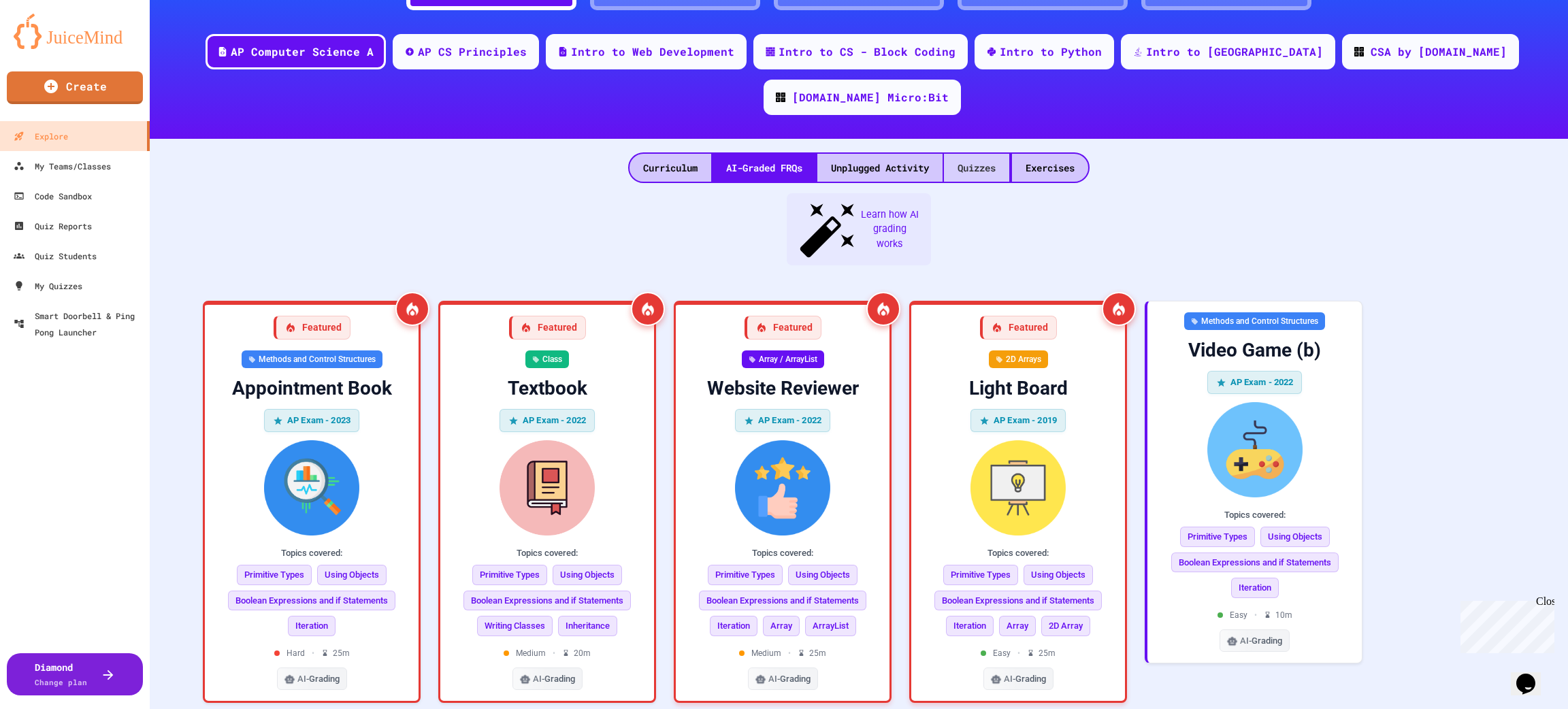
click at [960, 154] on div "Quizzes" at bounding box center [977, 168] width 65 height 28
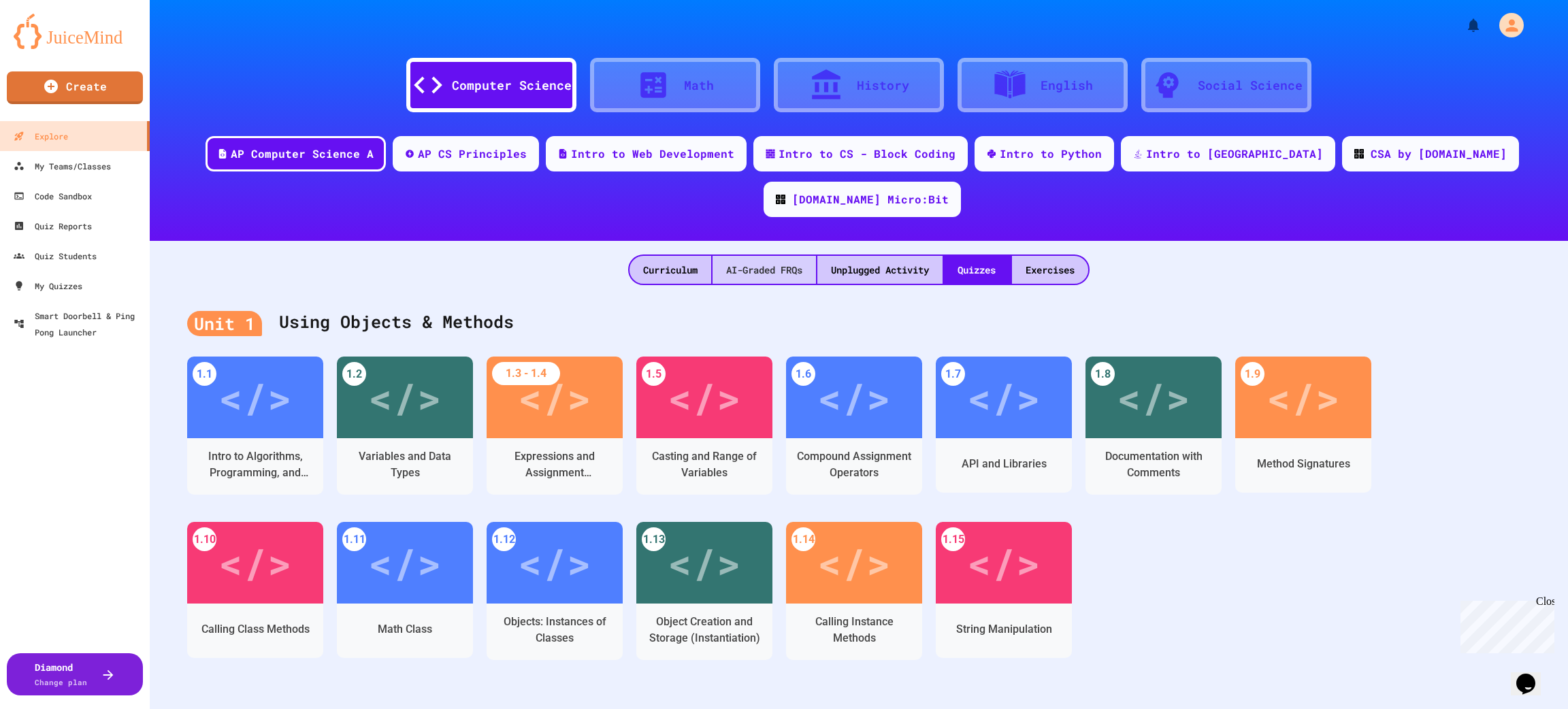
click at [752, 255] on div "AI-Graded FRQs" at bounding box center [764, 269] width 103 height 28
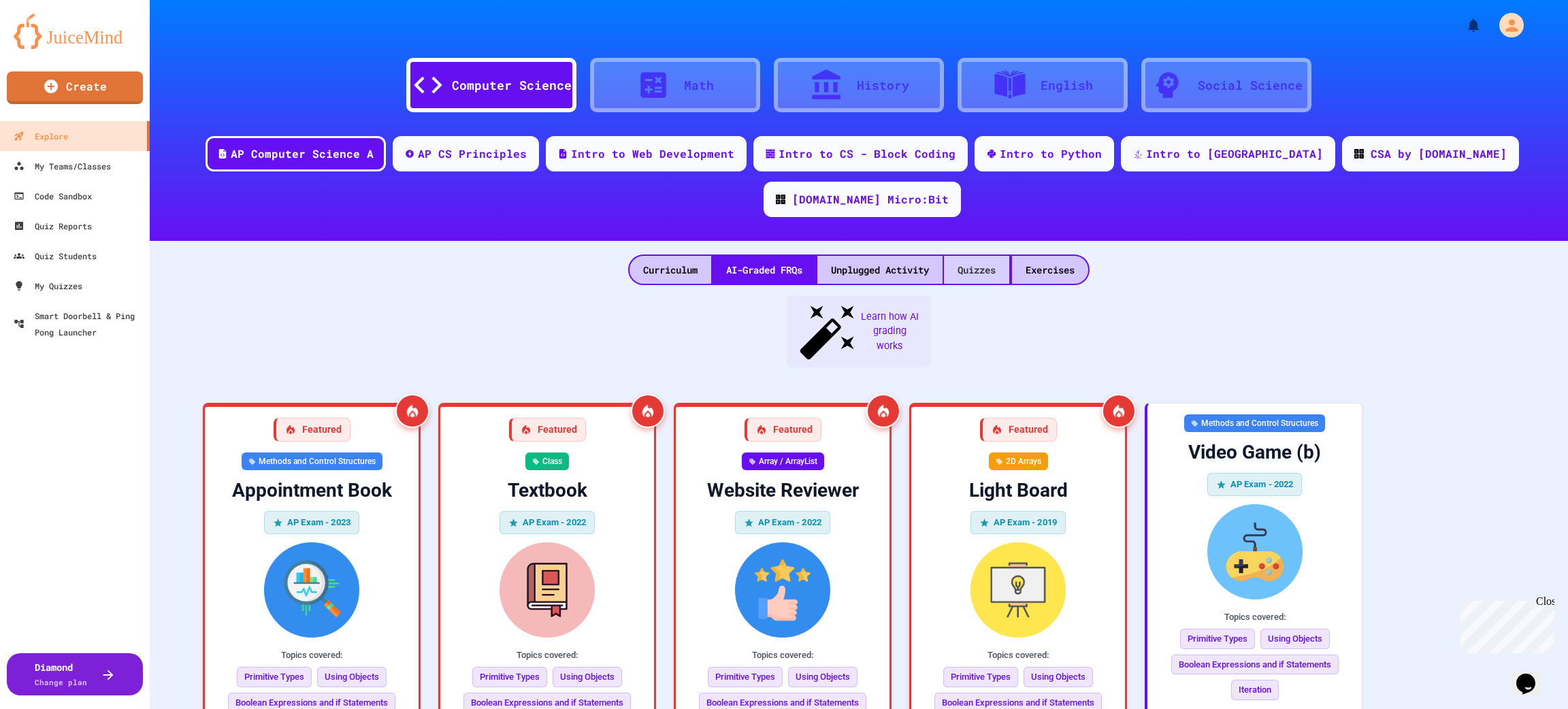
click at [970, 255] on div "Quizzes" at bounding box center [977, 269] width 65 height 28
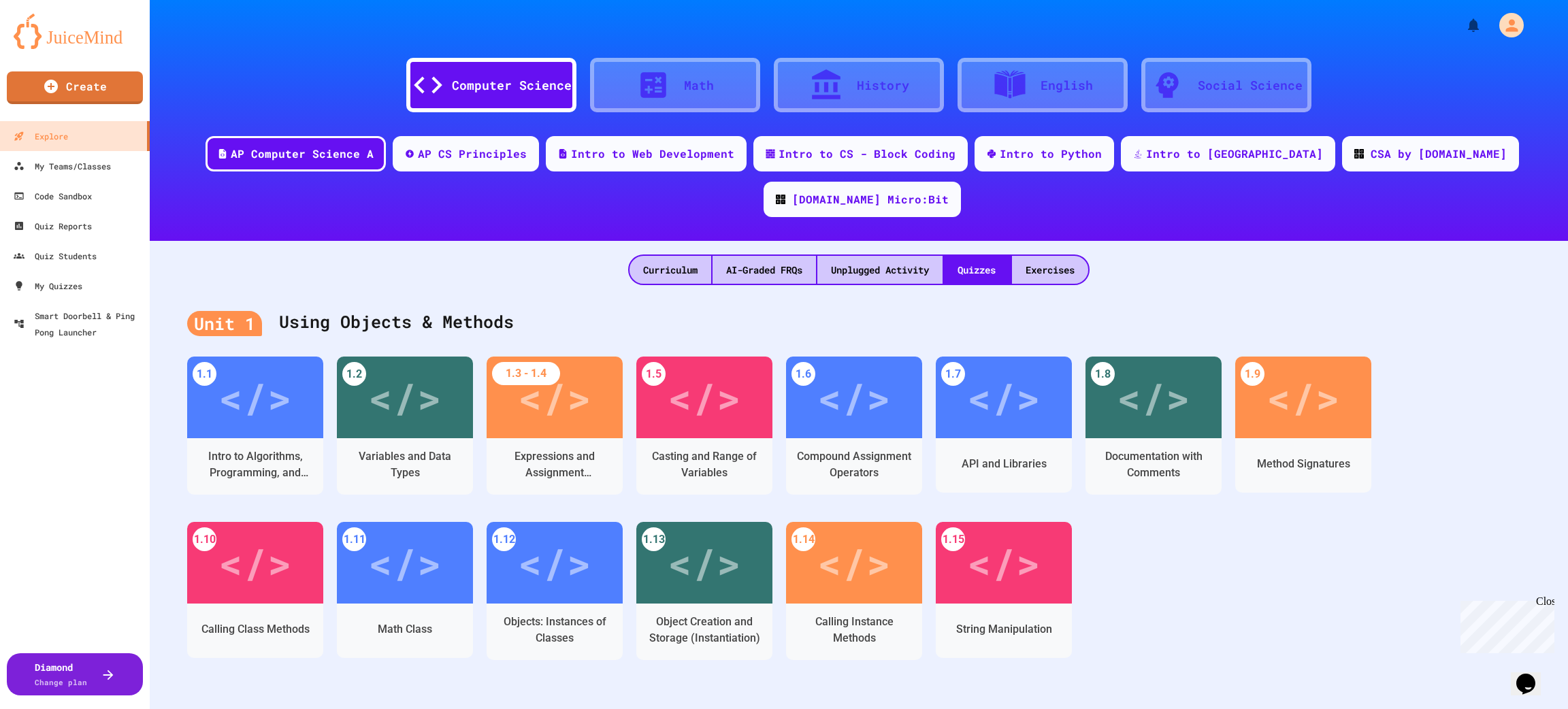
click at [1542, 377] on div "Unit 1 Using Objects & Methods 1.1 </> Intro to Algorithms, Programming, and Co…" at bounding box center [858, 494] width 1418 height 419
click at [1465, 367] on div "1.1 </> Intro to Algorithms, Programming, and Compilers 1.2 </> Variables and D…" at bounding box center [859, 521] width 1344 height 331
click at [1424, 476] on div "1.1 </> Intro to Algorithms, Programming, and Compilers 1.2 </> Variables and D…" at bounding box center [859, 521] width 1344 height 331
